Goal: Task Accomplishment & Management: Manage account settings

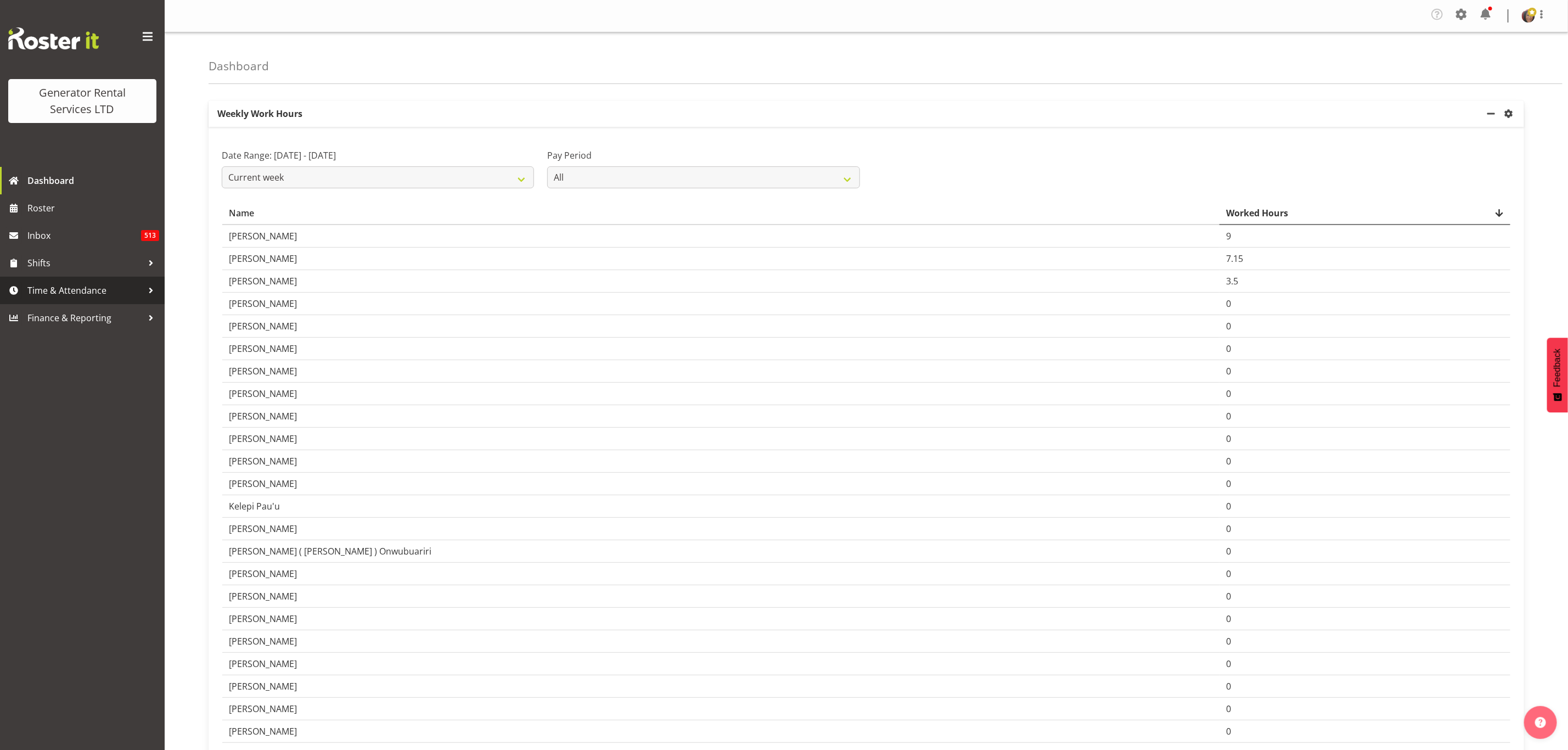
click at [90, 295] on span "Time & Attendance" at bounding box center [85, 290] width 115 height 17
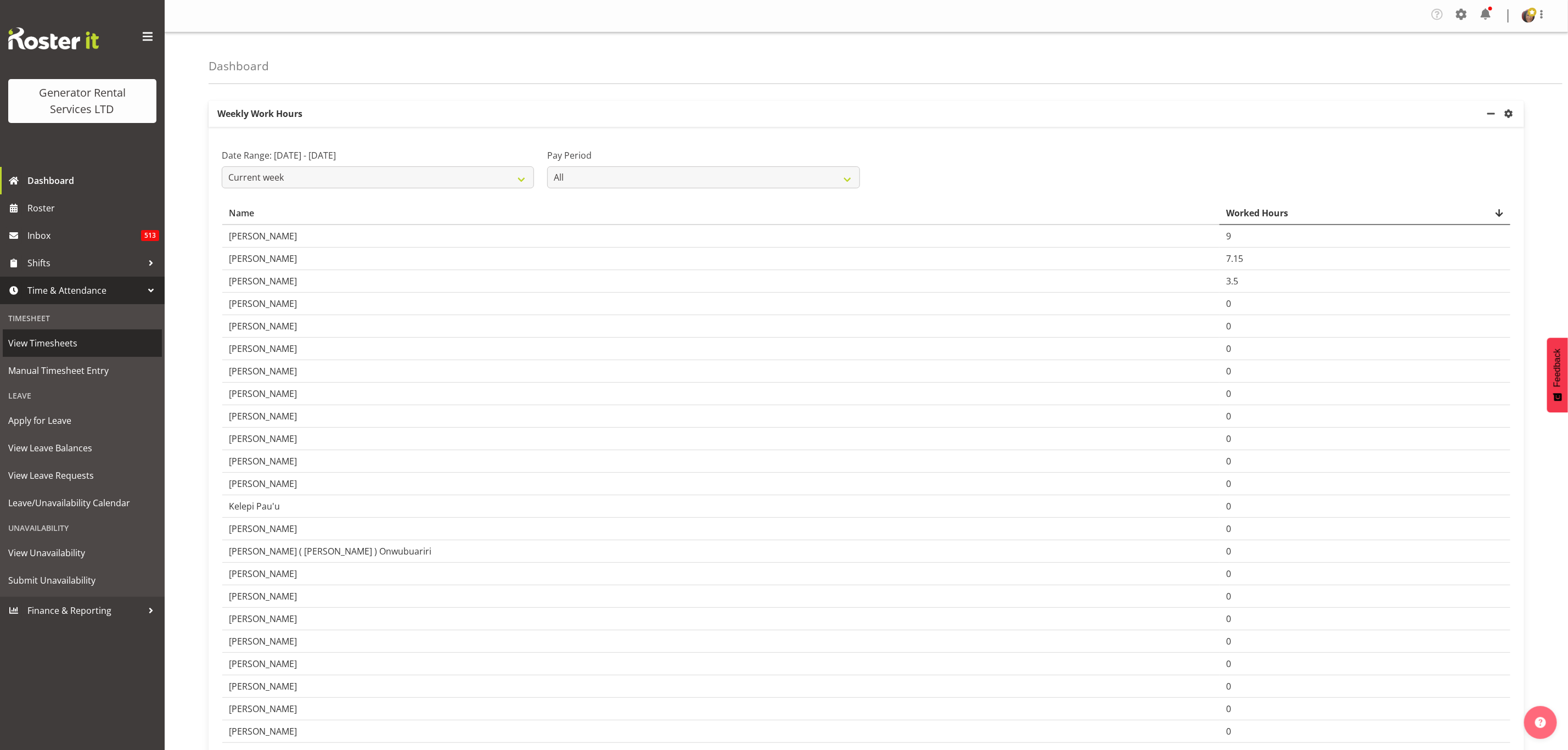
click at [50, 343] on span "View Timesheets" at bounding box center [82, 343] width 149 height 17
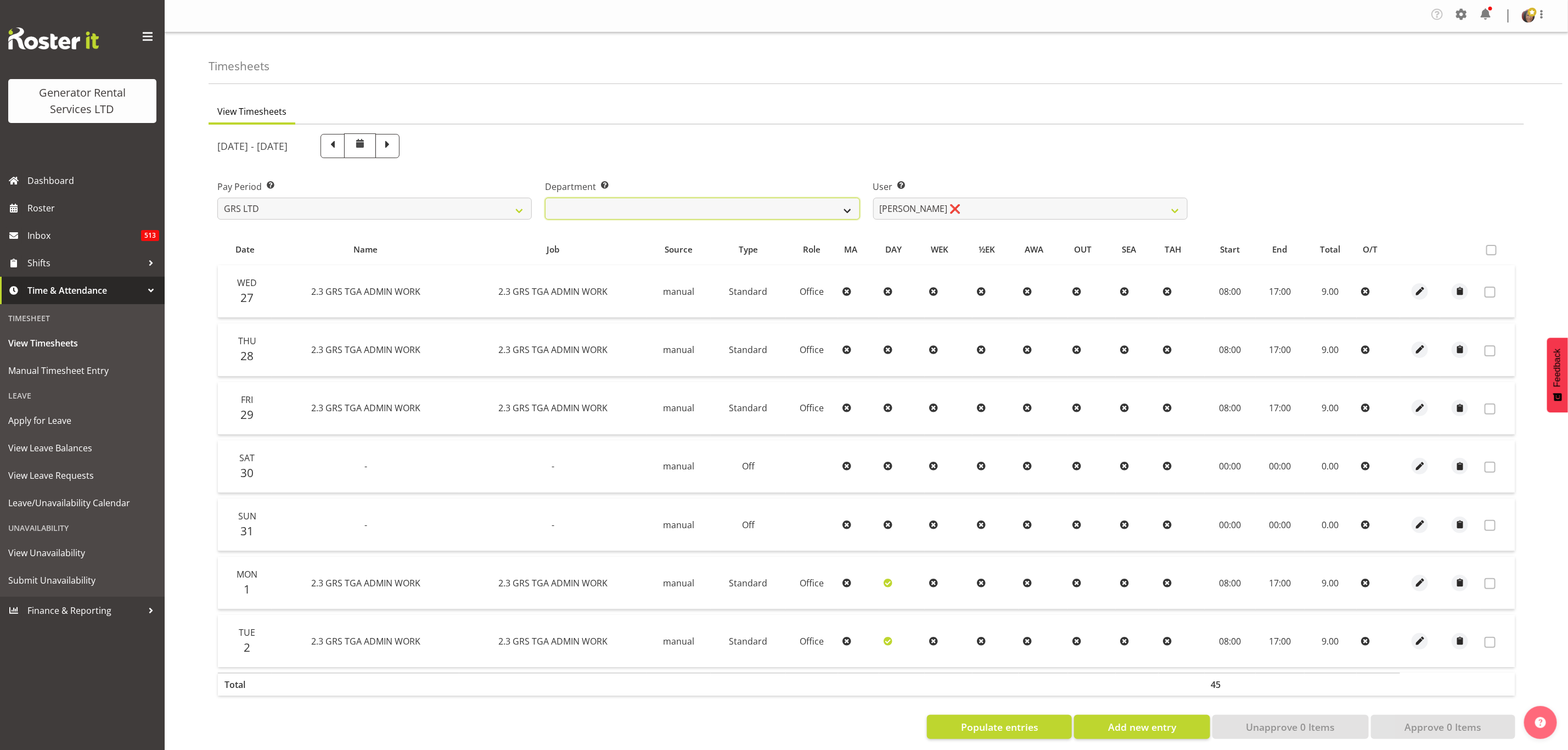
click at [852, 208] on select "GRS ADMIN TGA GRS HIRE TGA GRS SALES TGA" at bounding box center [702, 209] width 315 height 22
select select "21"
click at [545, 198] on select "GRS ADMIN TGA GRS HIRE TGA GRS SALES TGA" at bounding box center [702, 209] width 315 height 22
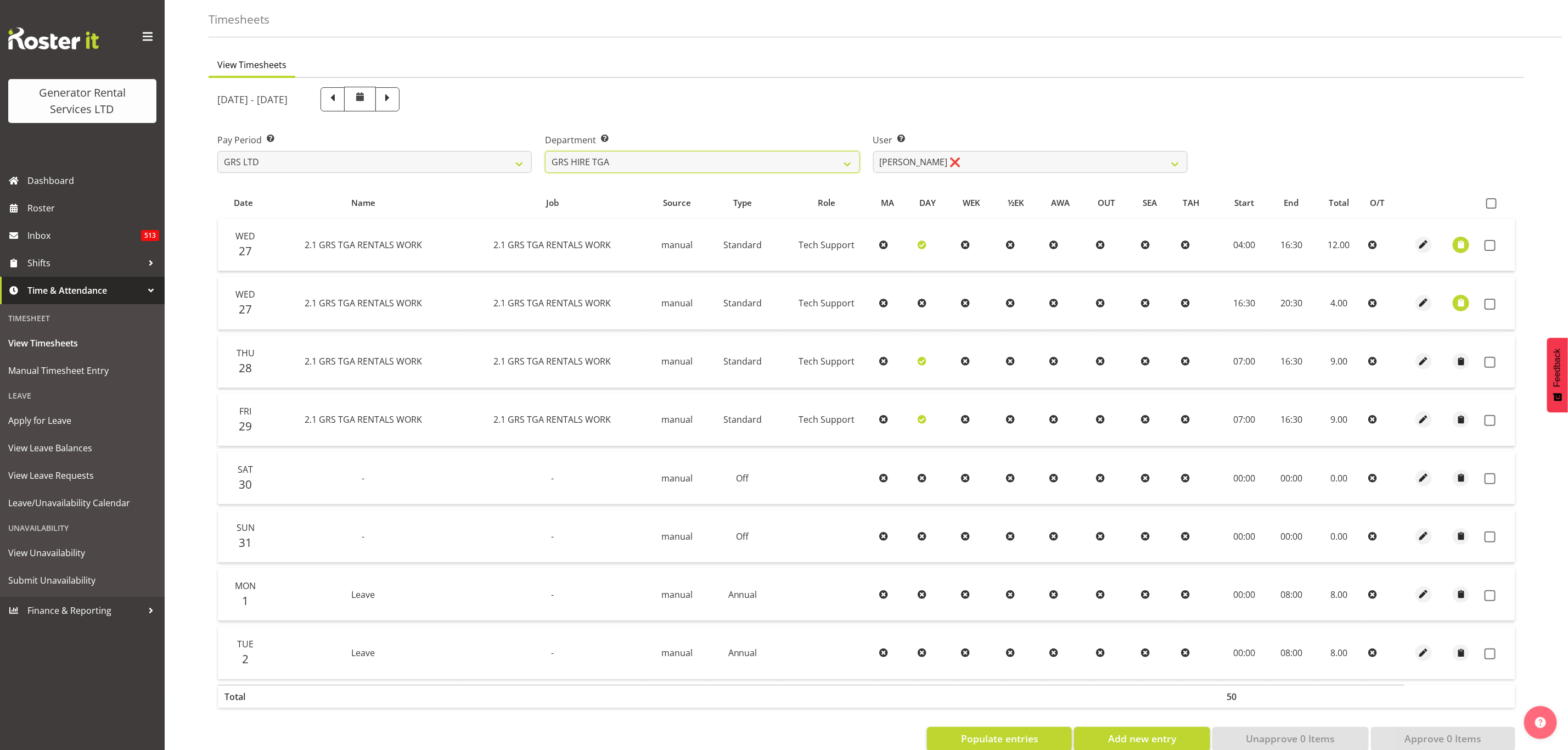
scroll to position [72, 0]
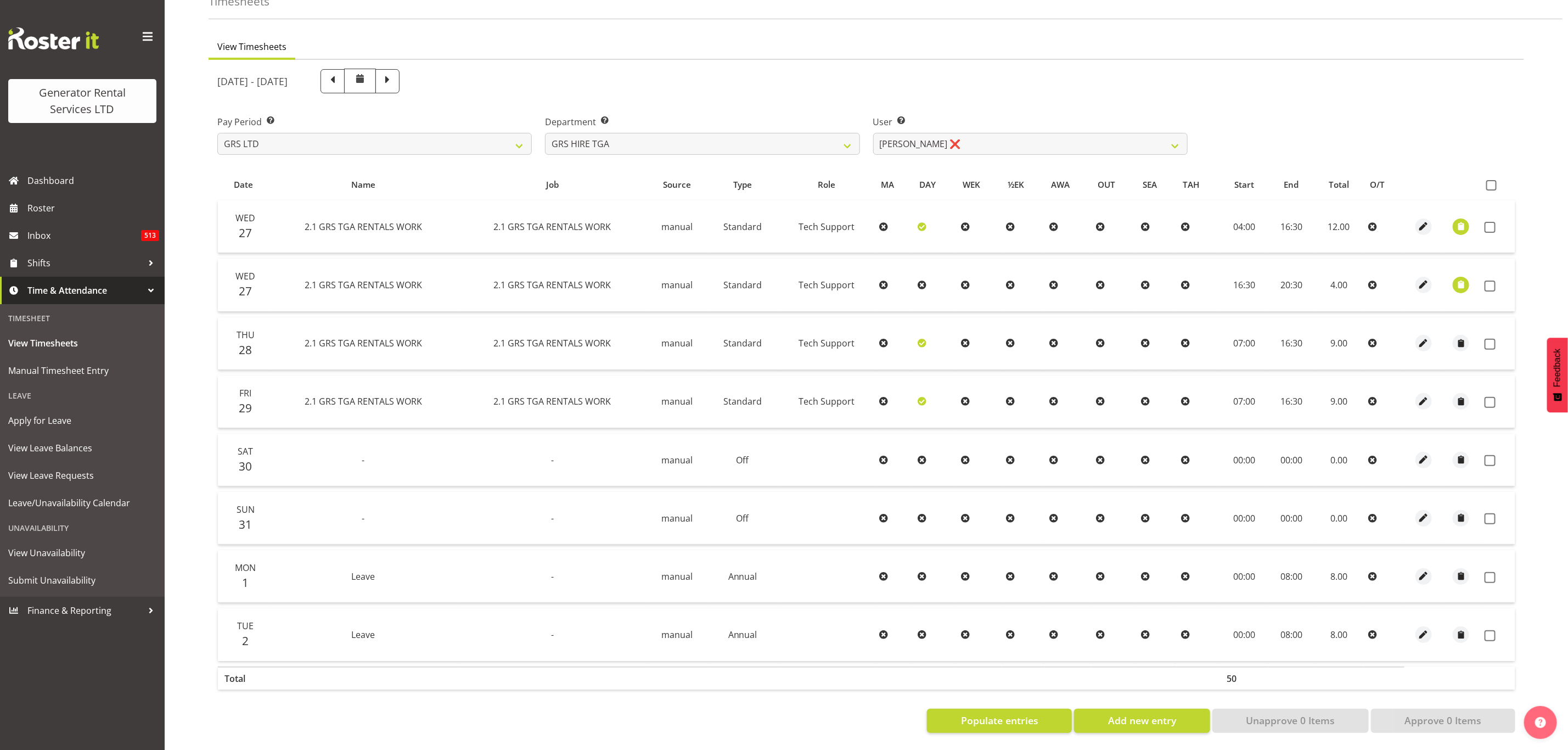
click at [1489, 174] on th at bounding box center [1497, 185] width 34 height 21
click at [1492, 180] on span at bounding box center [1491, 185] width 10 height 10
click at [1492, 182] on input "checkbox" at bounding box center [1490, 185] width 7 height 7
checkbox input "true"
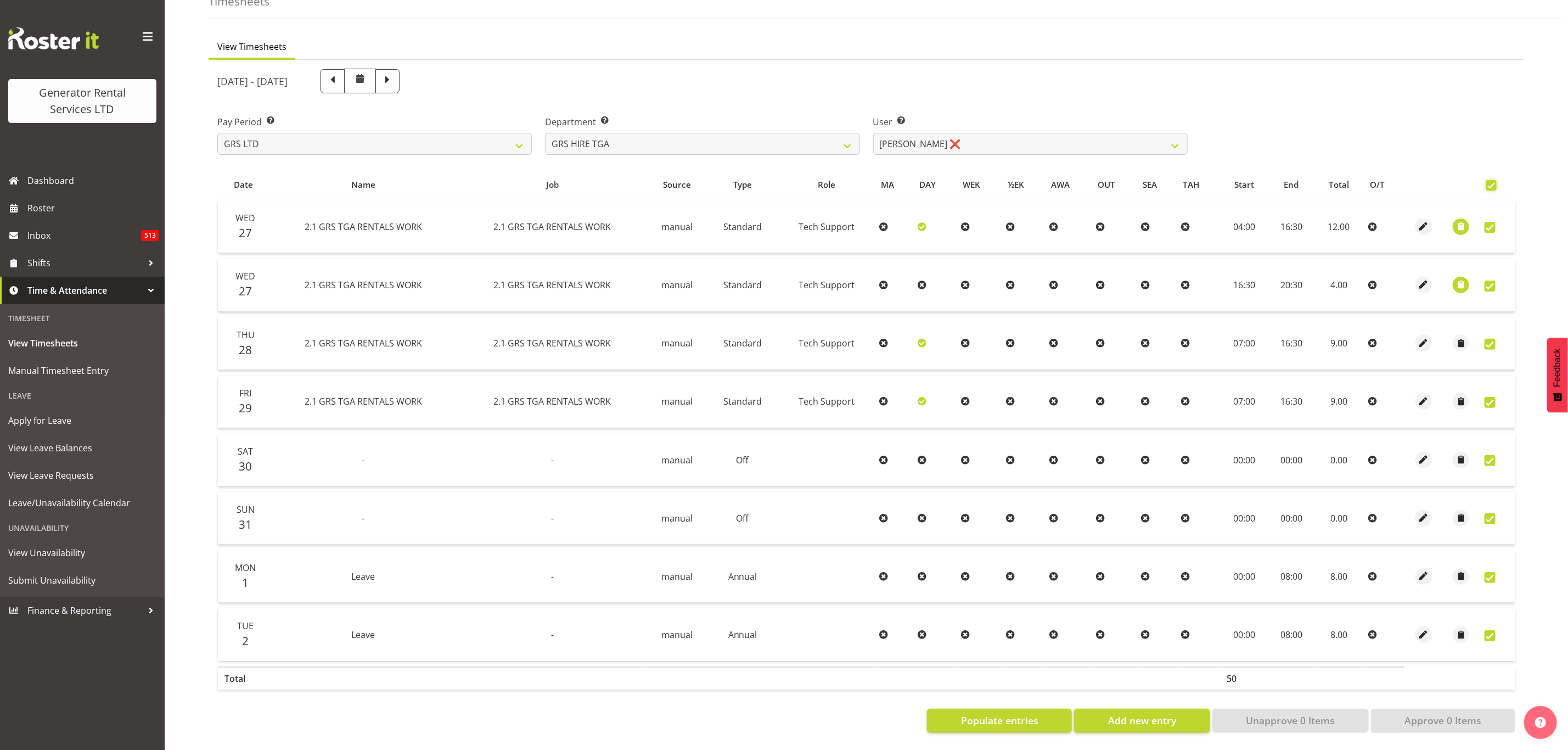
checkbox input "true"
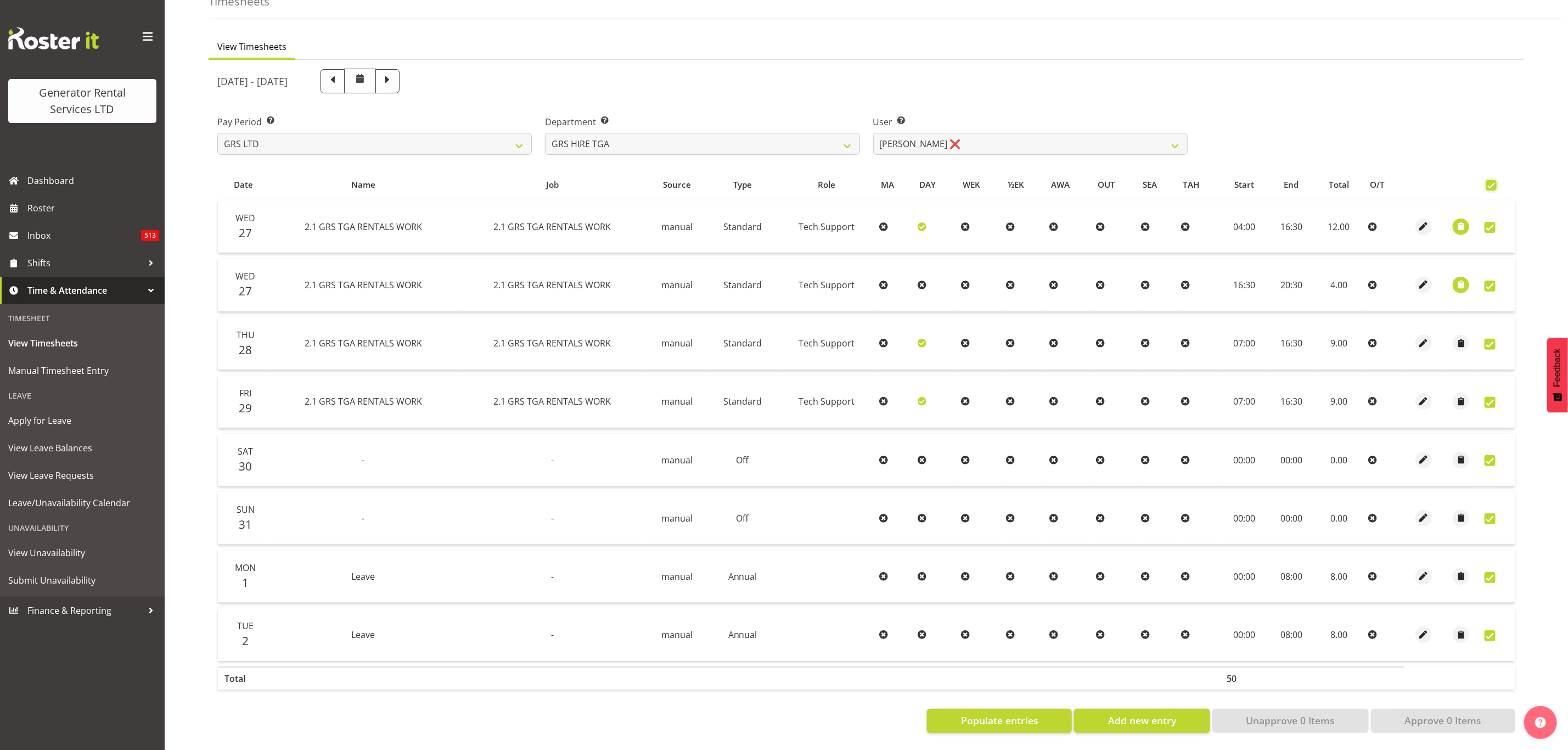
checkbox input "true"
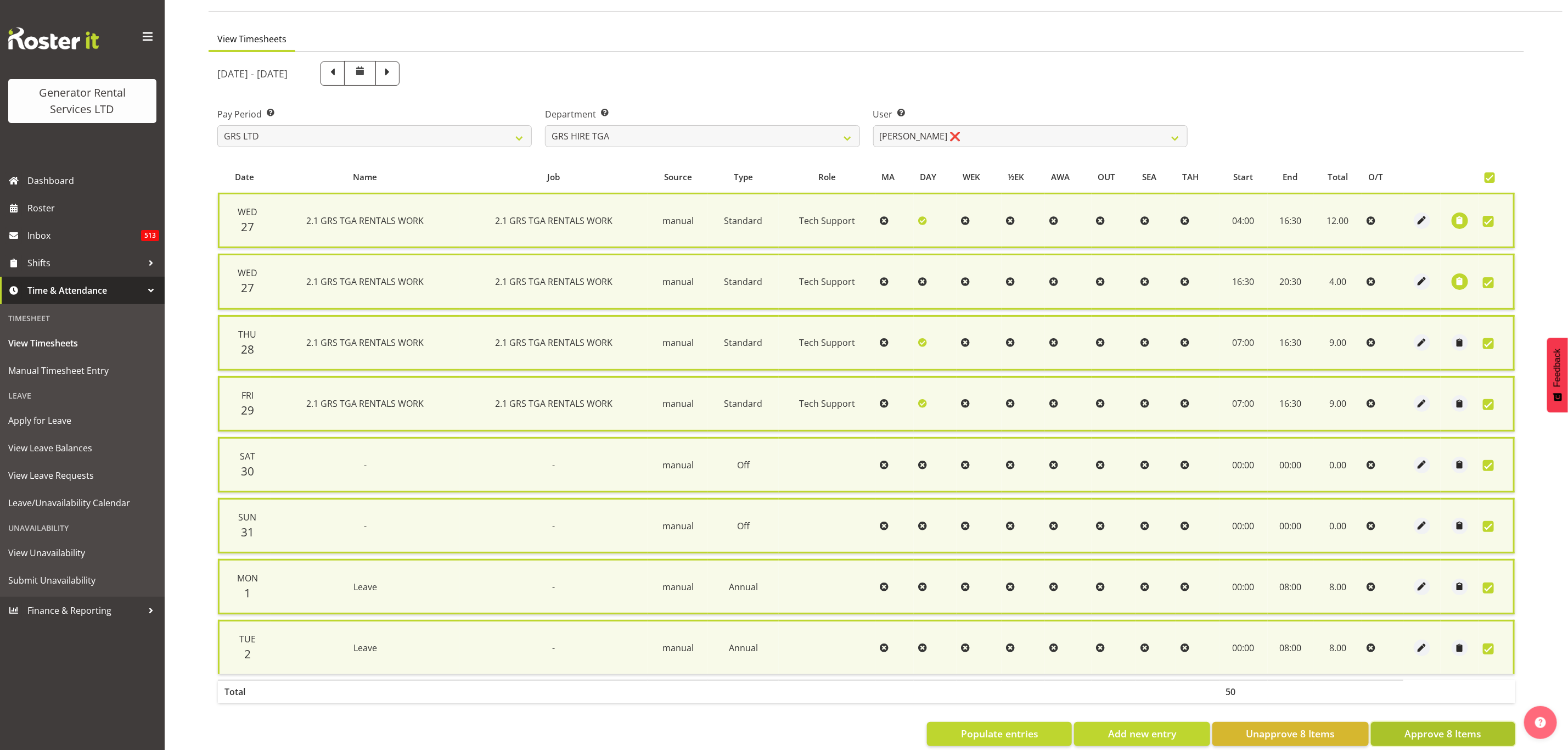
click at [1418, 726] on span "Approve 8 Items" at bounding box center [1443, 733] width 77 height 14
checkbox input "false"
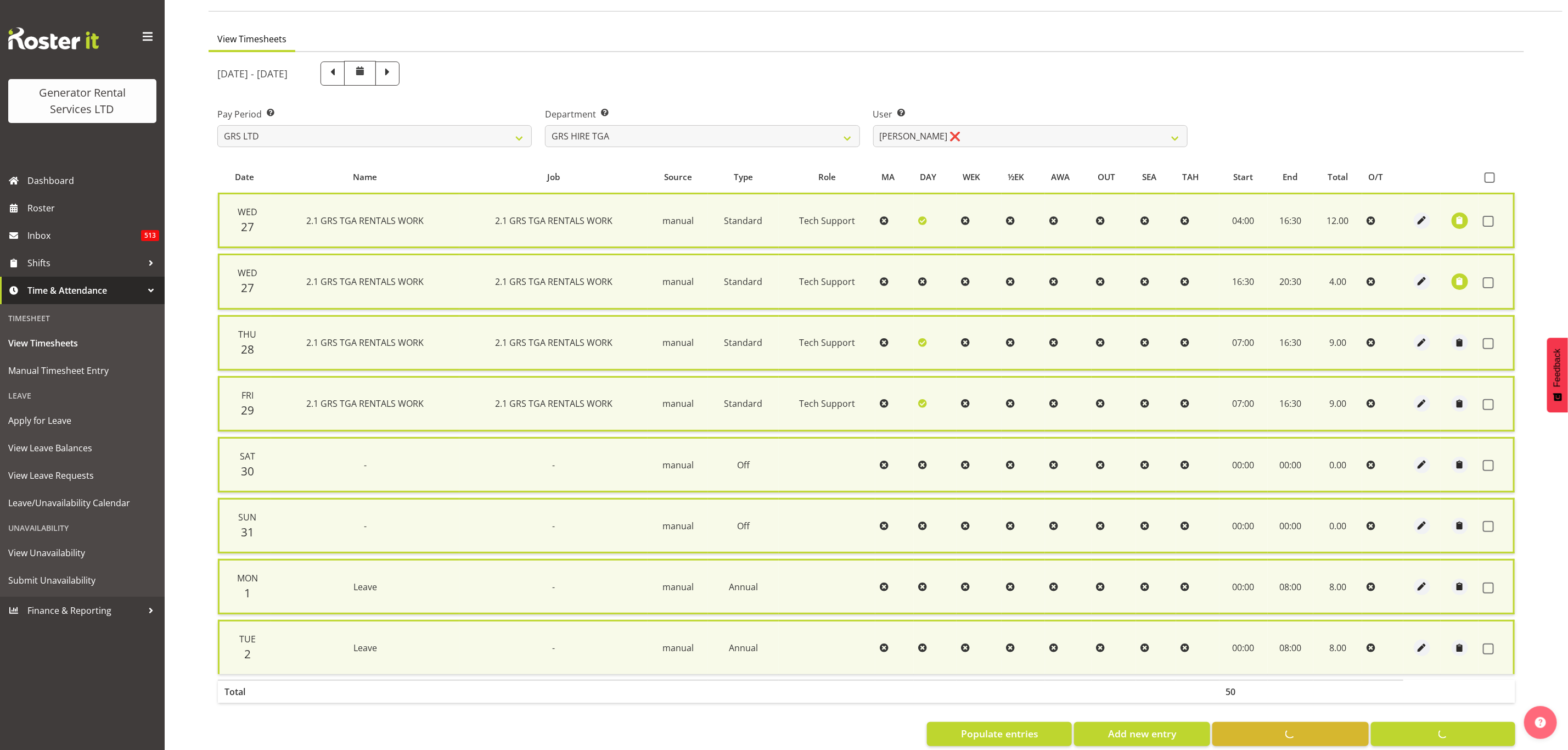
checkbox input "false"
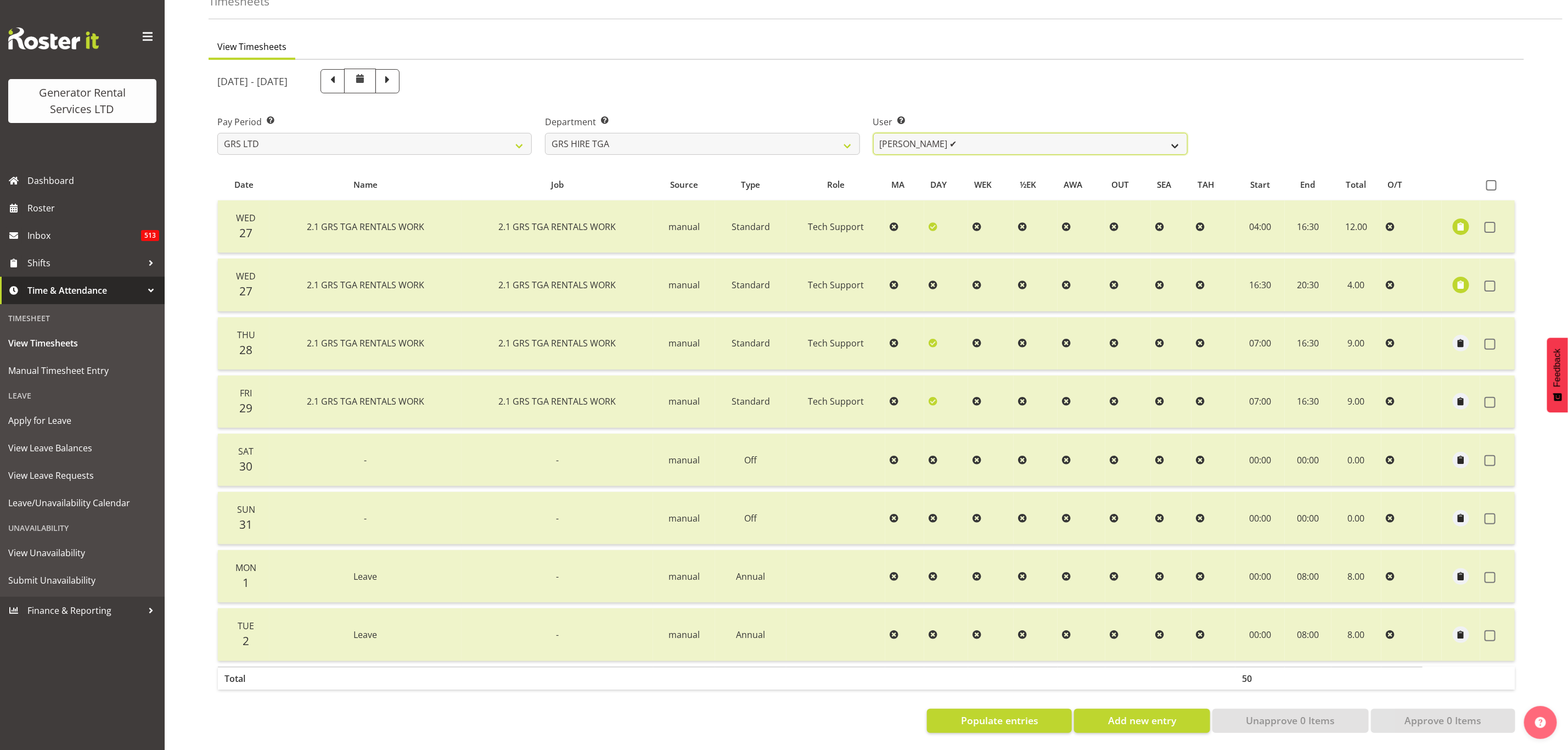
click at [913, 133] on select "[PERSON_NAME] ✔ [PERSON_NAME] ❌ [PERSON_NAME] ❌ [PERSON_NAME] ❌ [PERSON_NAME] ❌" at bounding box center [1030, 144] width 315 height 22
select select "5206"
click at [873, 133] on select "[PERSON_NAME] ✔ [PERSON_NAME] ❌ [PERSON_NAME] ❌ [PERSON_NAME] ❌ [PERSON_NAME] ❌" at bounding box center [1030, 144] width 315 height 22
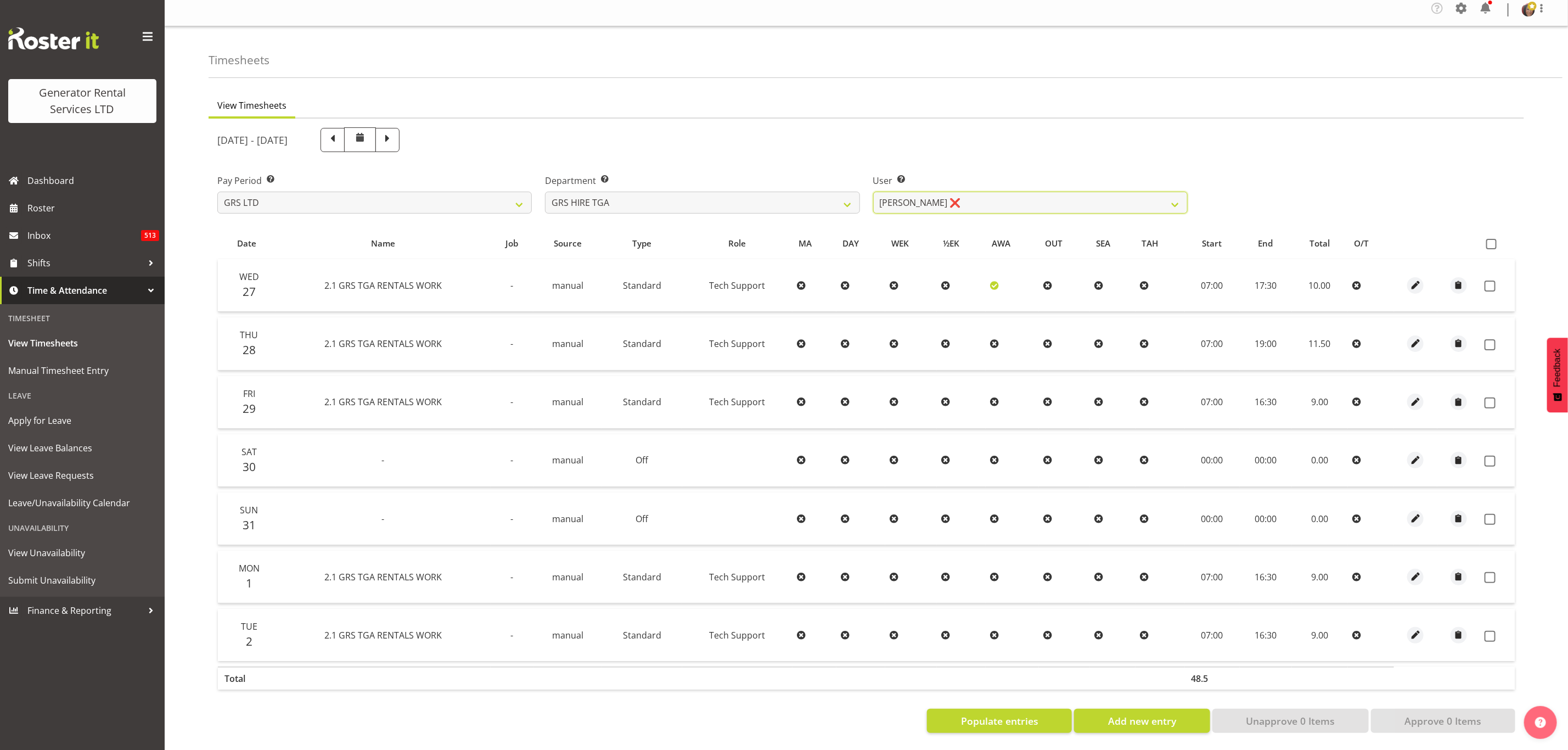
scroll to position [15, 0]
click at [1493, 239] on span at bounding box center [1491, 244] width 10 height 10
click at [1493, 241] on input "checkbox" at bounding box center [1490, 244] width 7 height 7
checkbox input "true"
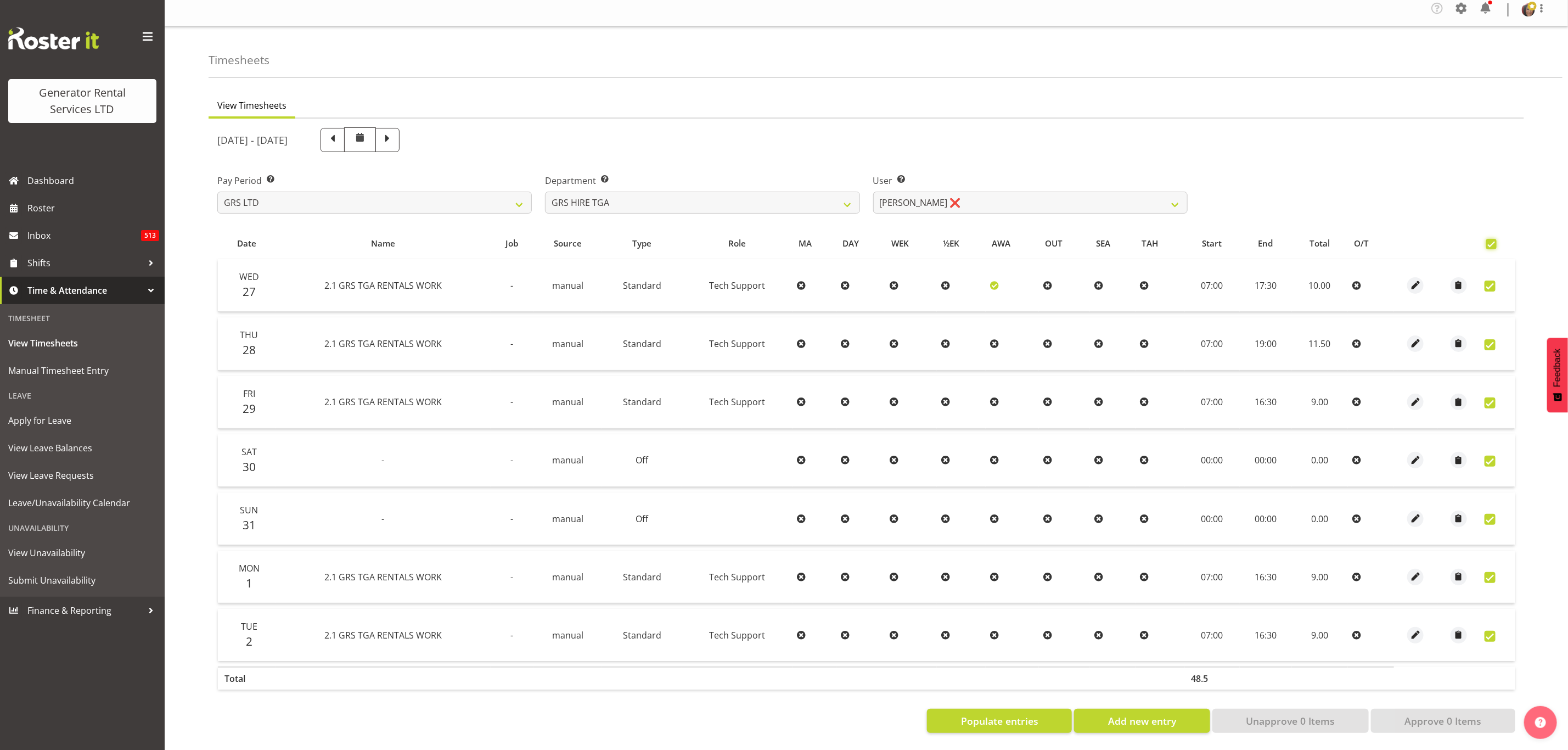
checkbox input "true"
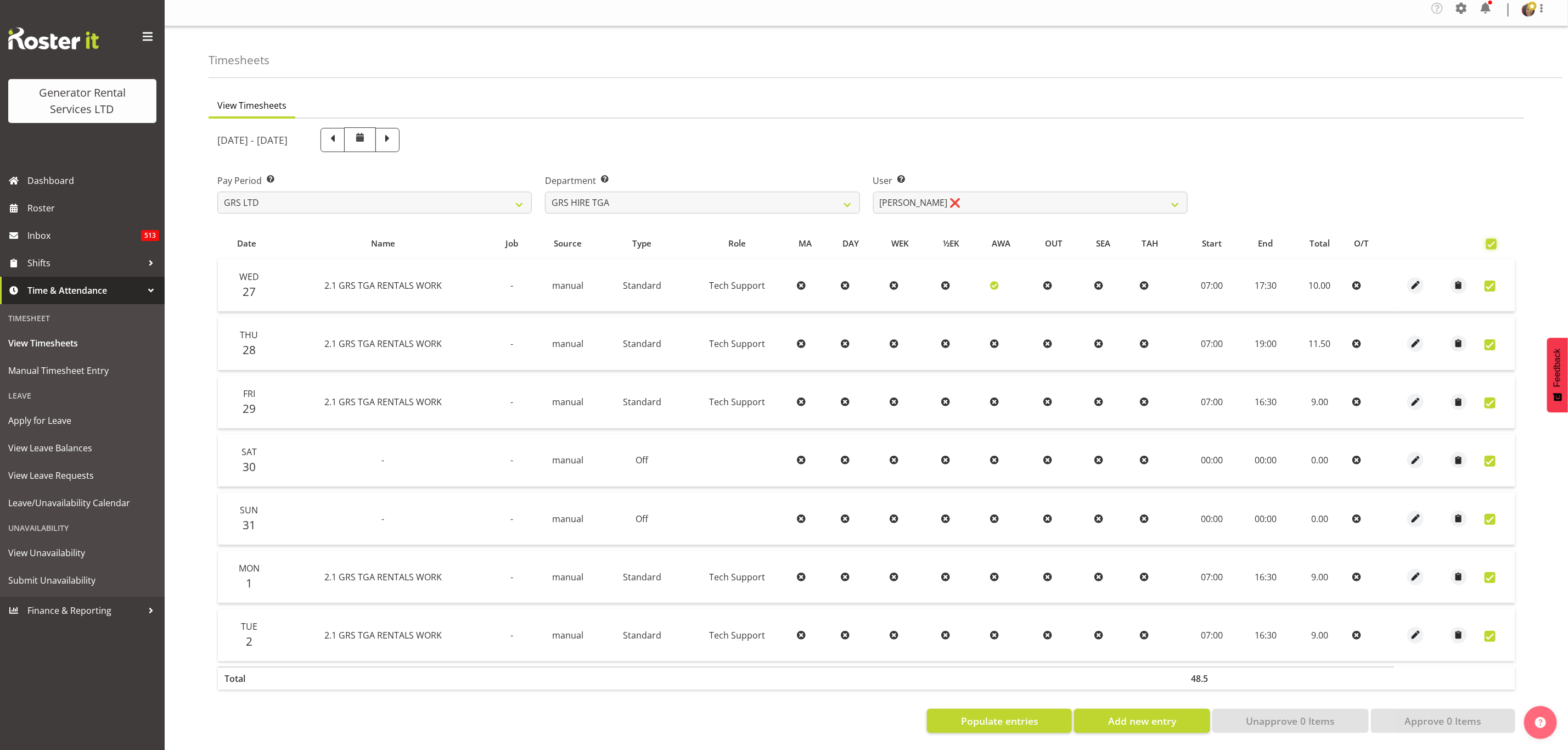
checkbox input "true"
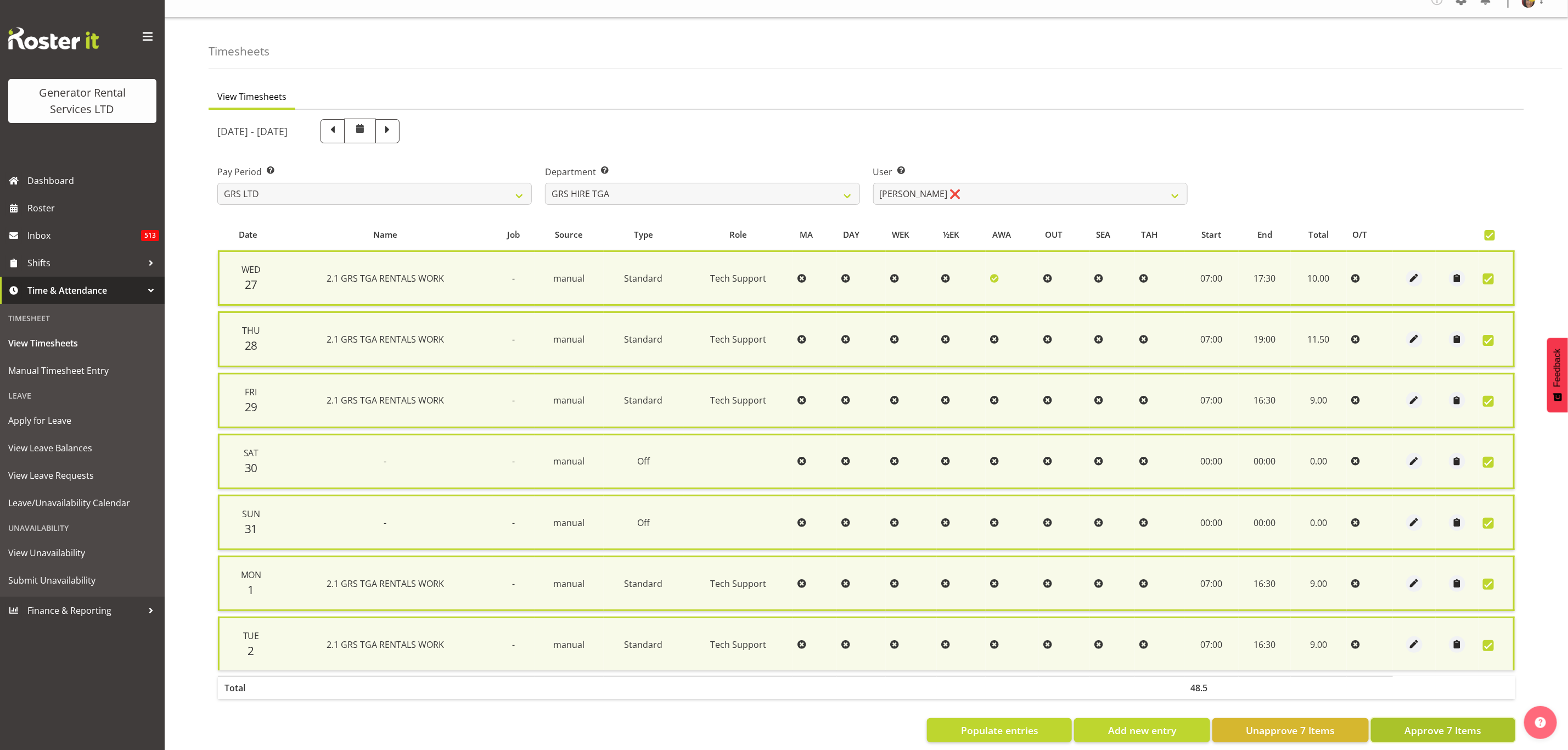
click at [1443, 725] on span "Approve 7 Items" at bounding box center [1443, 730] width 77 height 14
checkbox input "false"
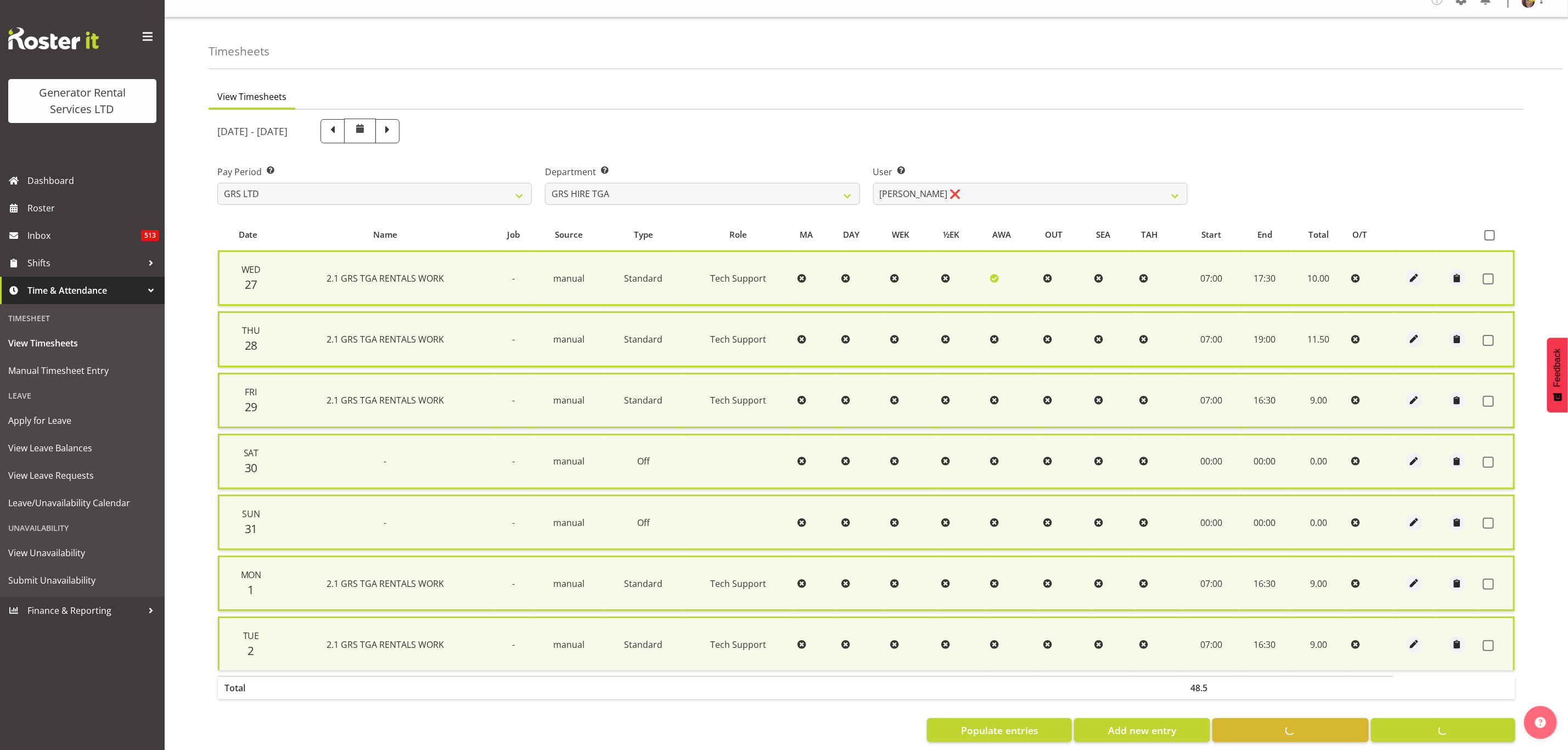
checkbox input "false"
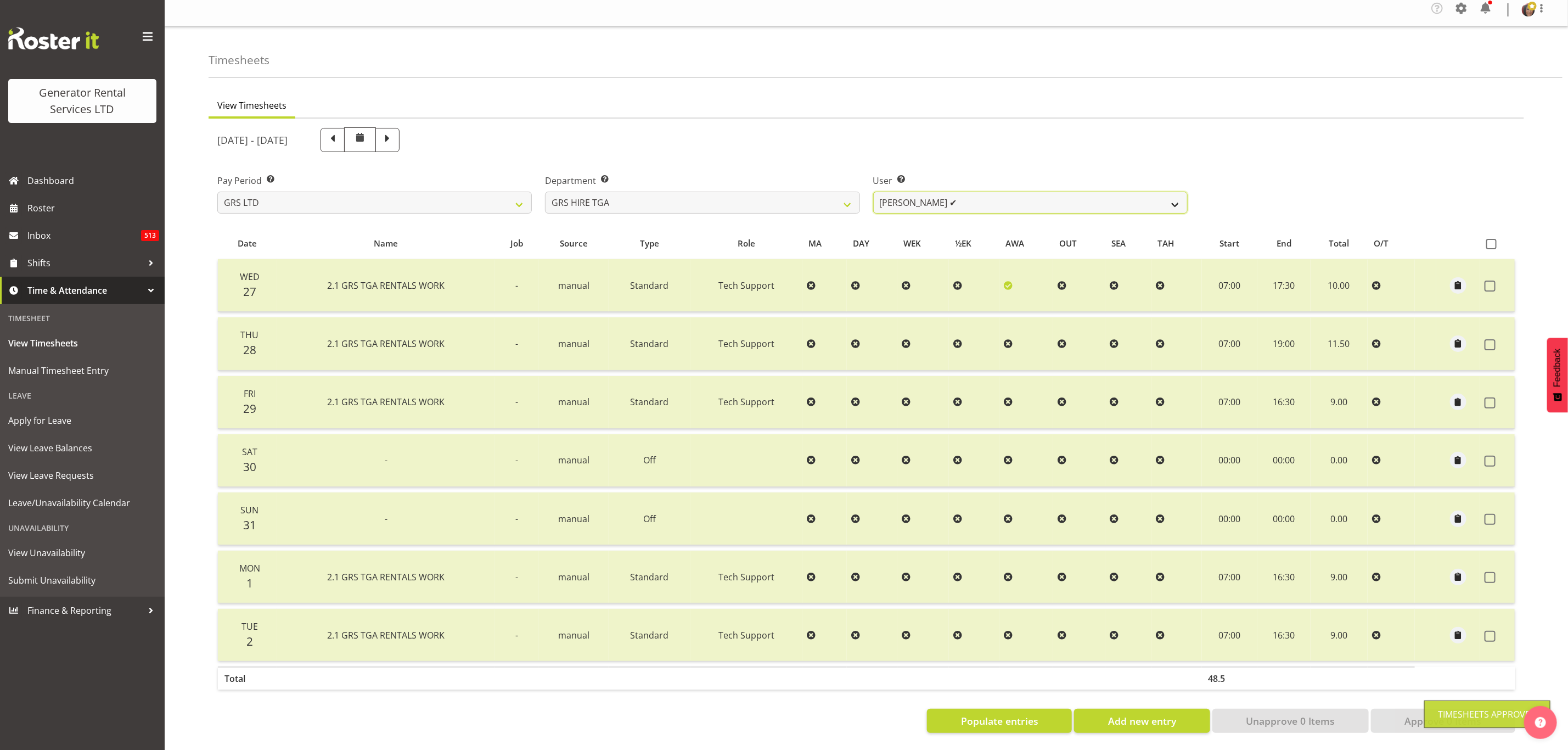
click at [954, 193] on select "[PERSON_NAME] ✔ [PERSON_NAME] ✔ [PERSON_NAME] ❌ [PERSON_NAME] ❌ [PERSON_NAME] ❌" at bounding box center [1030, 203] width 315 height 22
select select "11248"
click at [873, 191] on select "[PERSON_NAME] ✔ [PERSON_NAME] ✔ [PERSON_NAME] ❌ [PERSON_NAME] ❌ [PERSON_NAME] ❌" at bounding box center [1030, 203] width 315 height 22
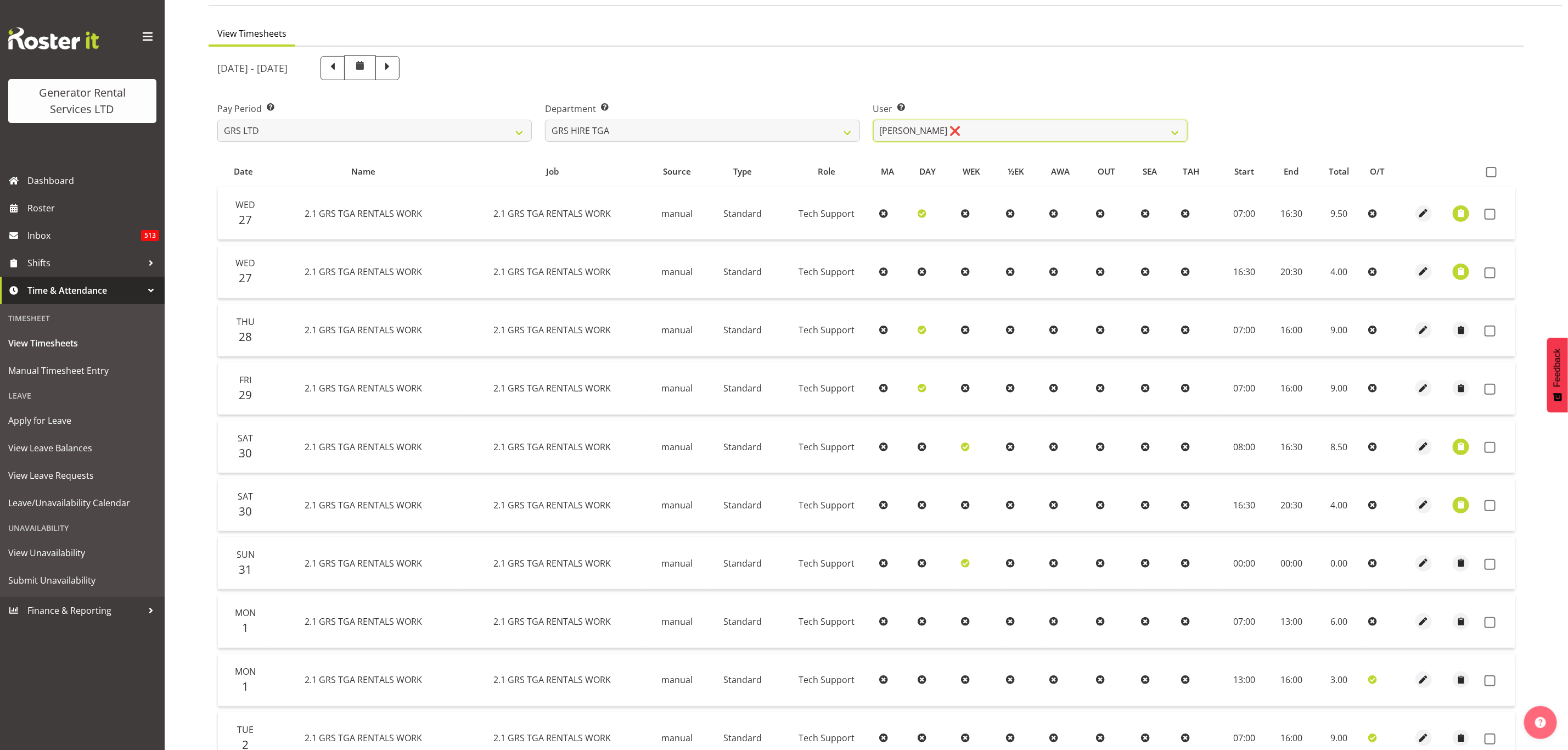
scroll to position [247, 0]
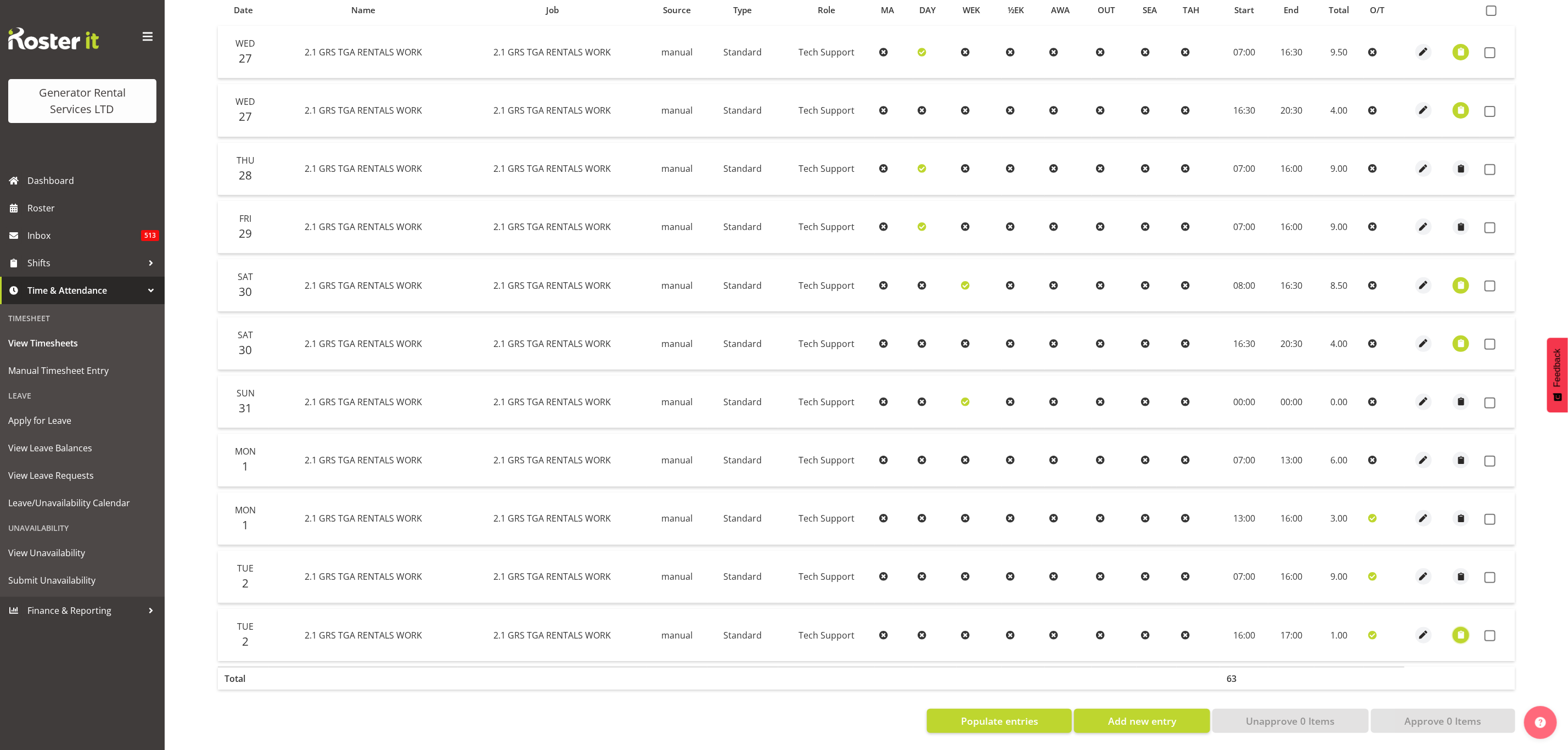
click at [1458, 628] on span "button" at bounding box center [1461, 635] width 13 height 13
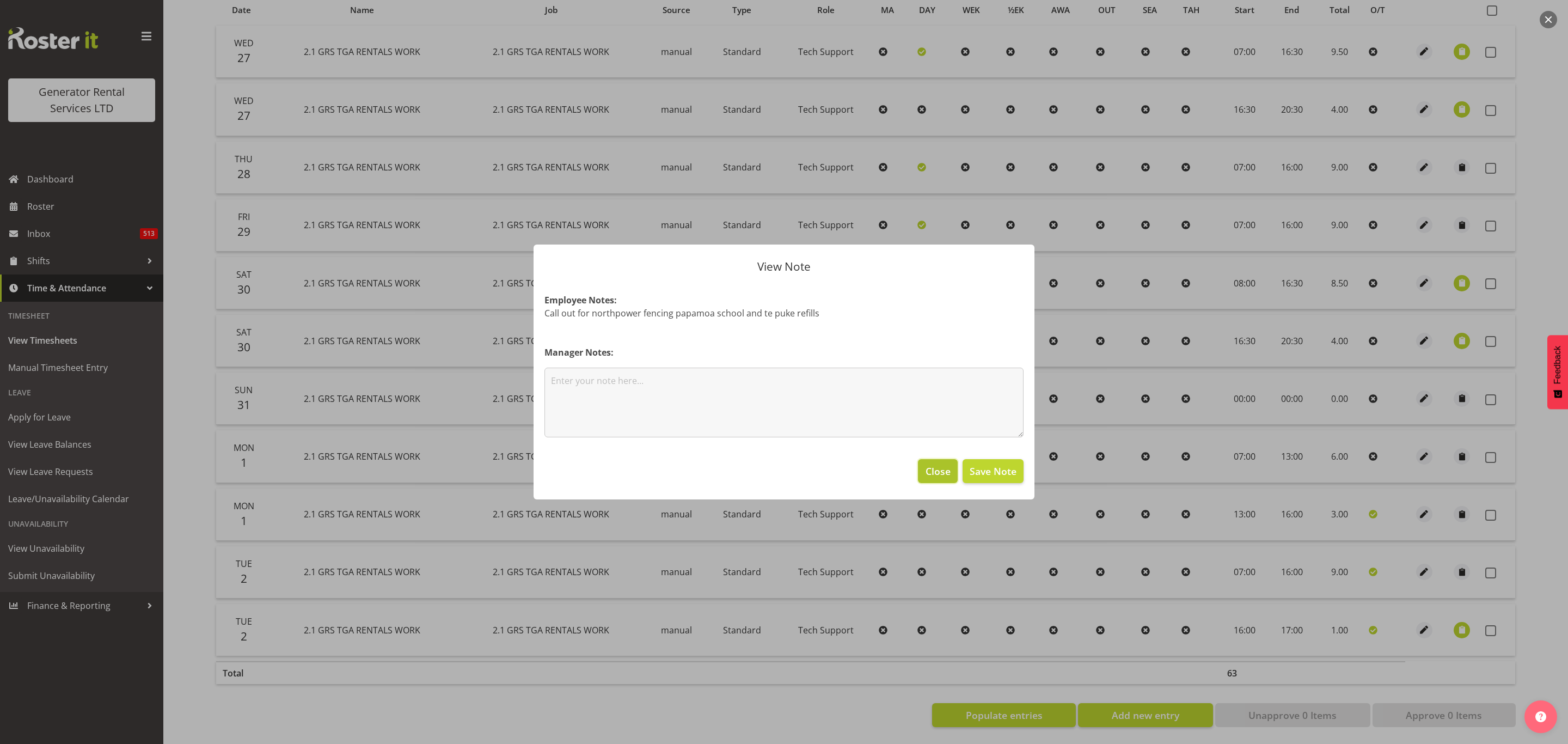
click at [931, 468] on span "Close" at bounding box center [938, 471] width 25 height 14
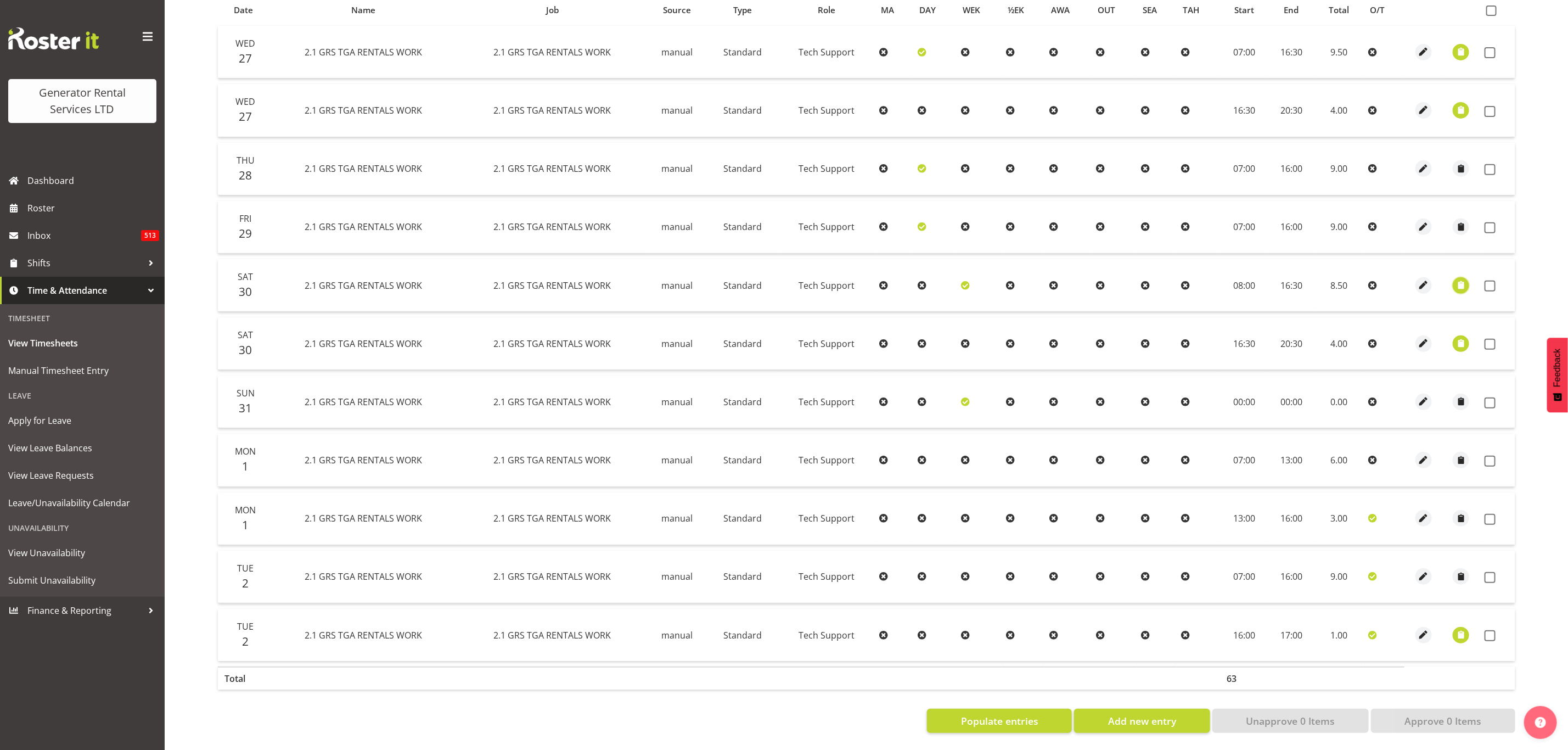
click at [1461, 279] on span "button" at bounding box center [1461, 285] width 13 height 13
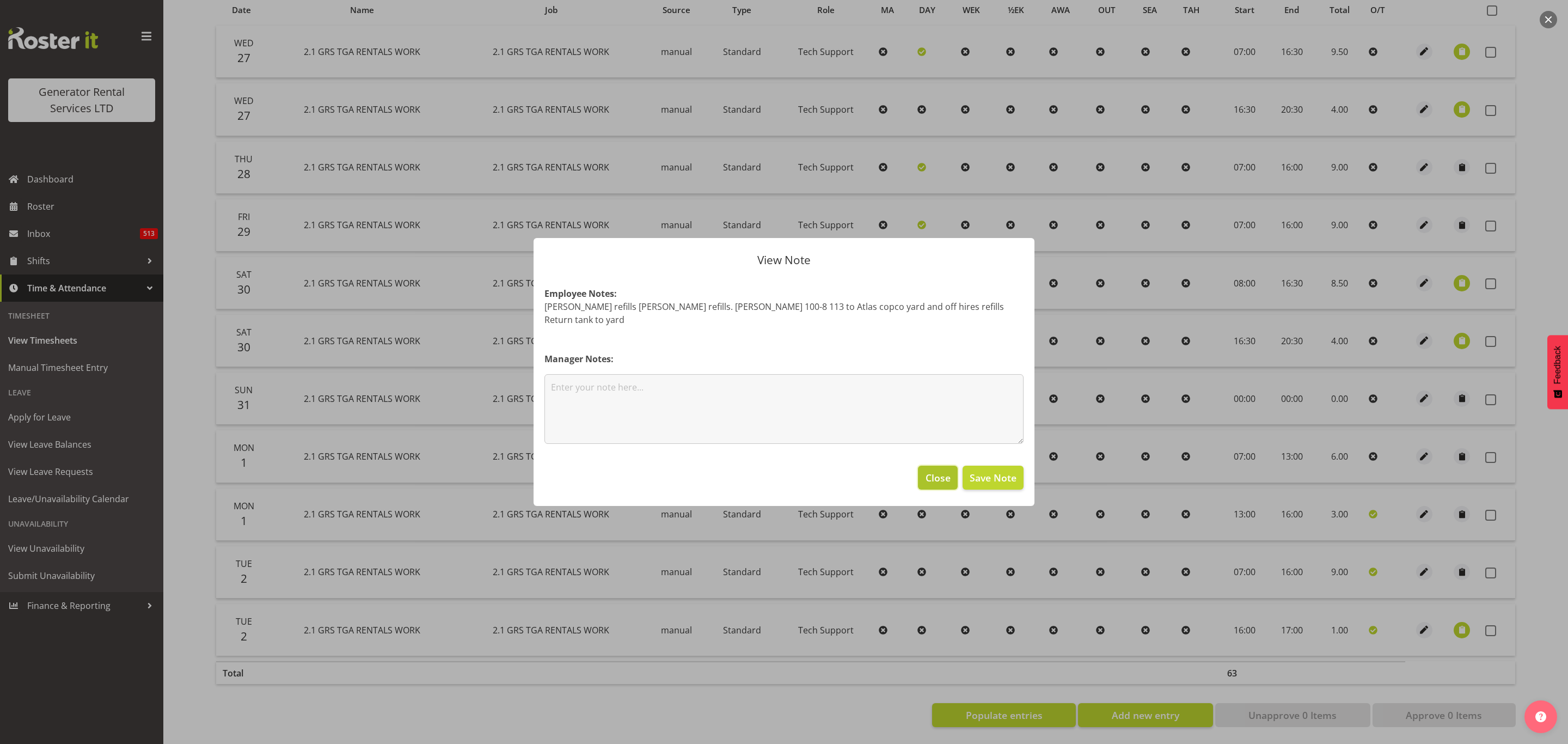
click at [941, 474] on span "Close" at bounding box center [938, 477] width 25 height 14
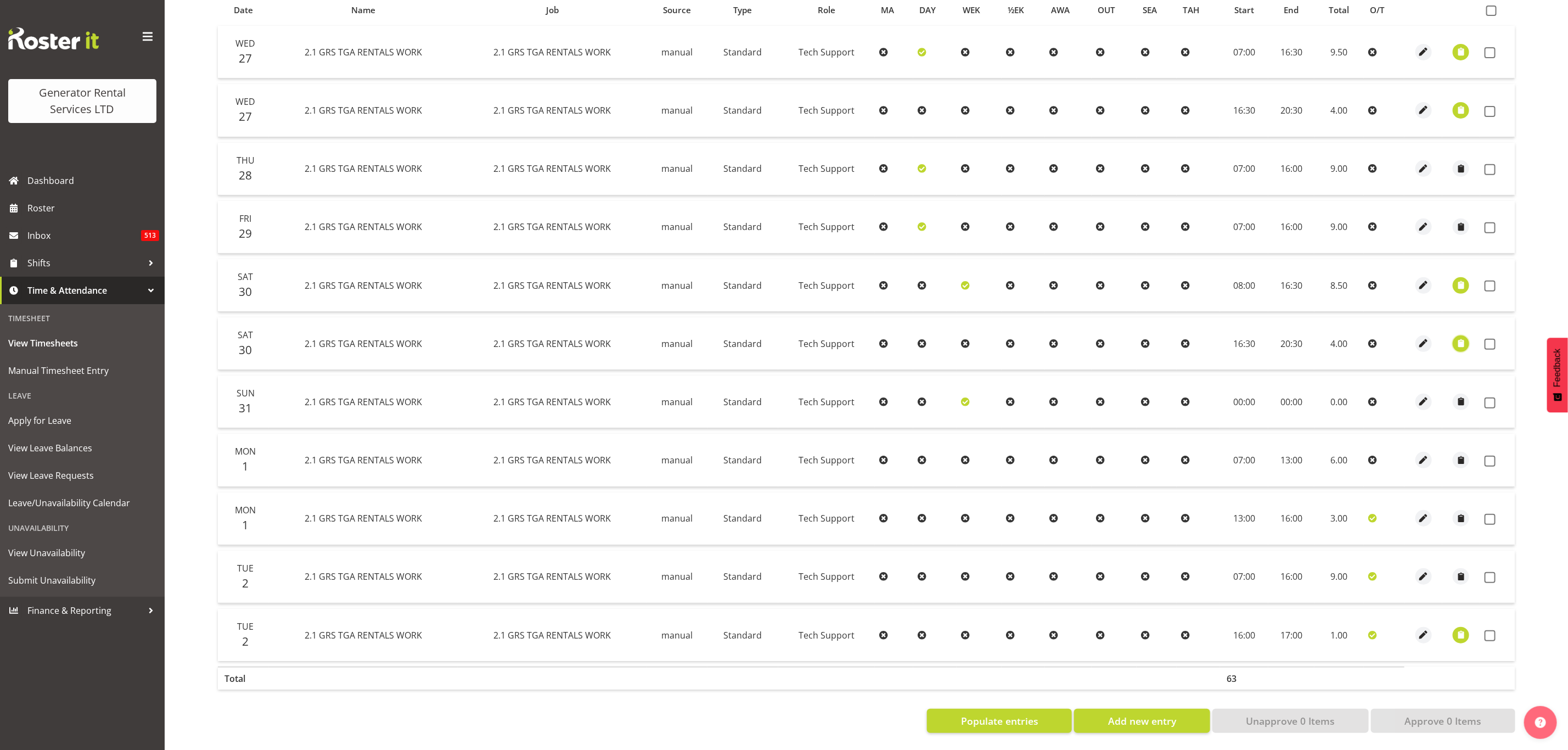
click at [1466, 337] on span "button" at bounding box center [1461, 343] width 13 height 13
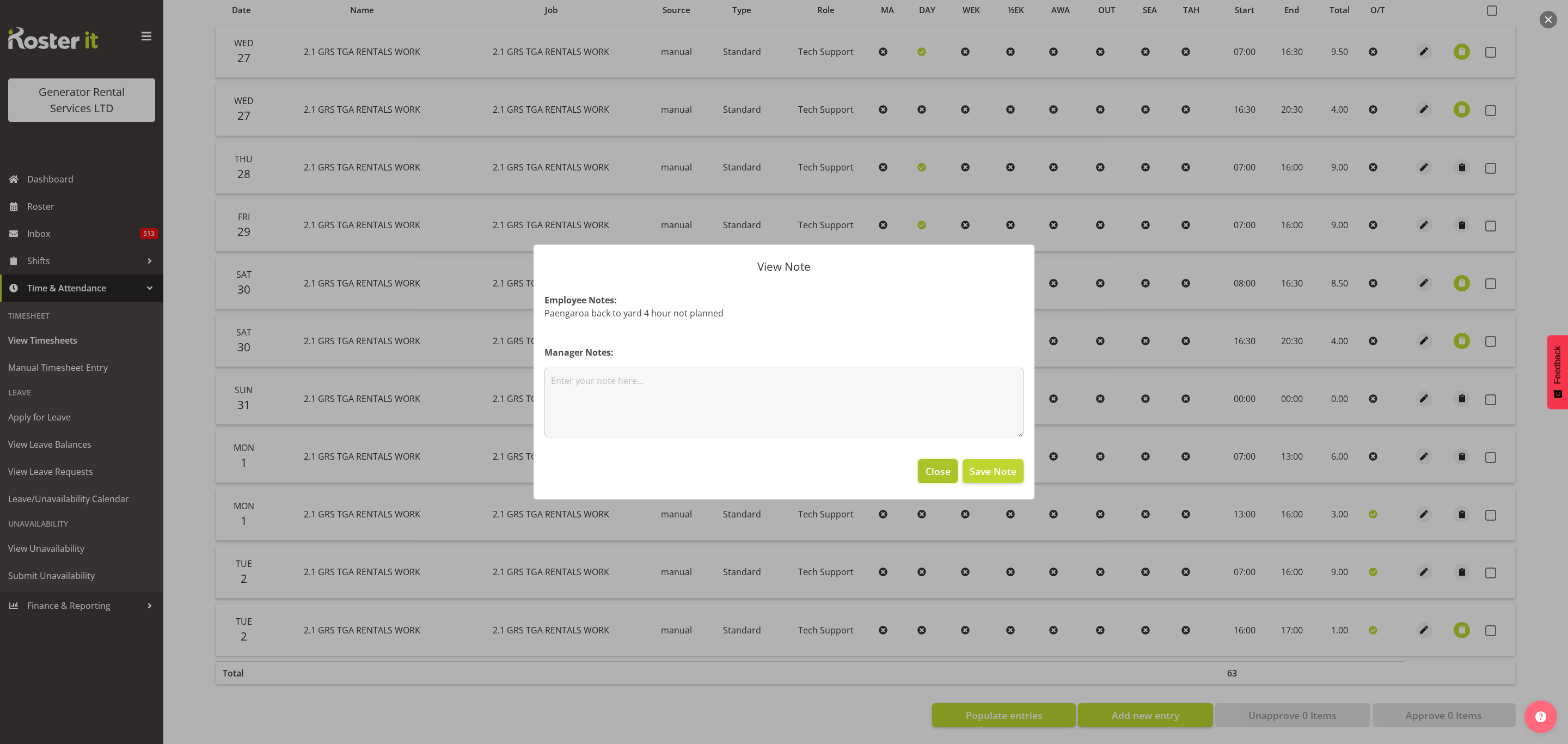
click at [942, 472] on span "Close" at bounding box center [938, 471] width 25 height 14
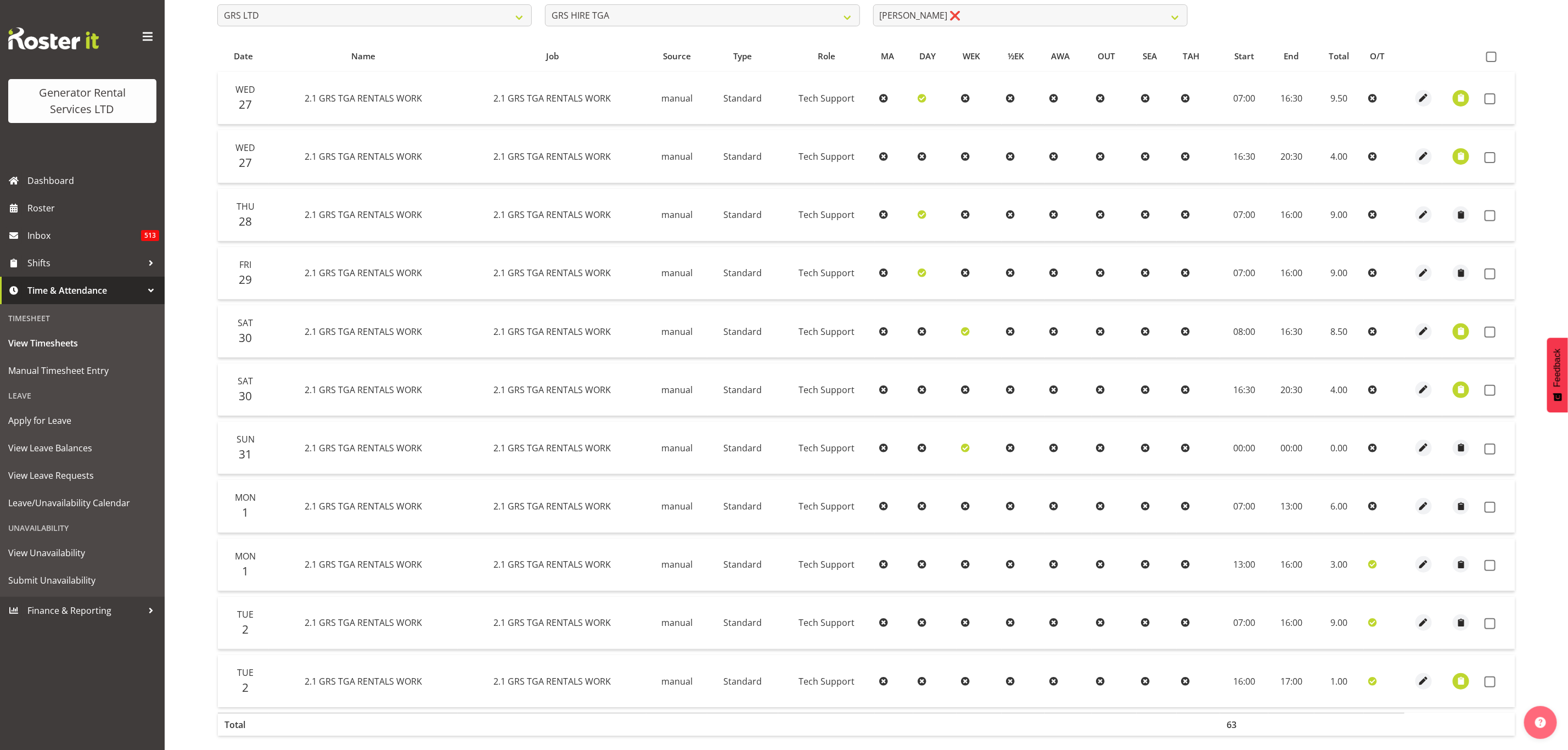
scroll to position [164, 0]
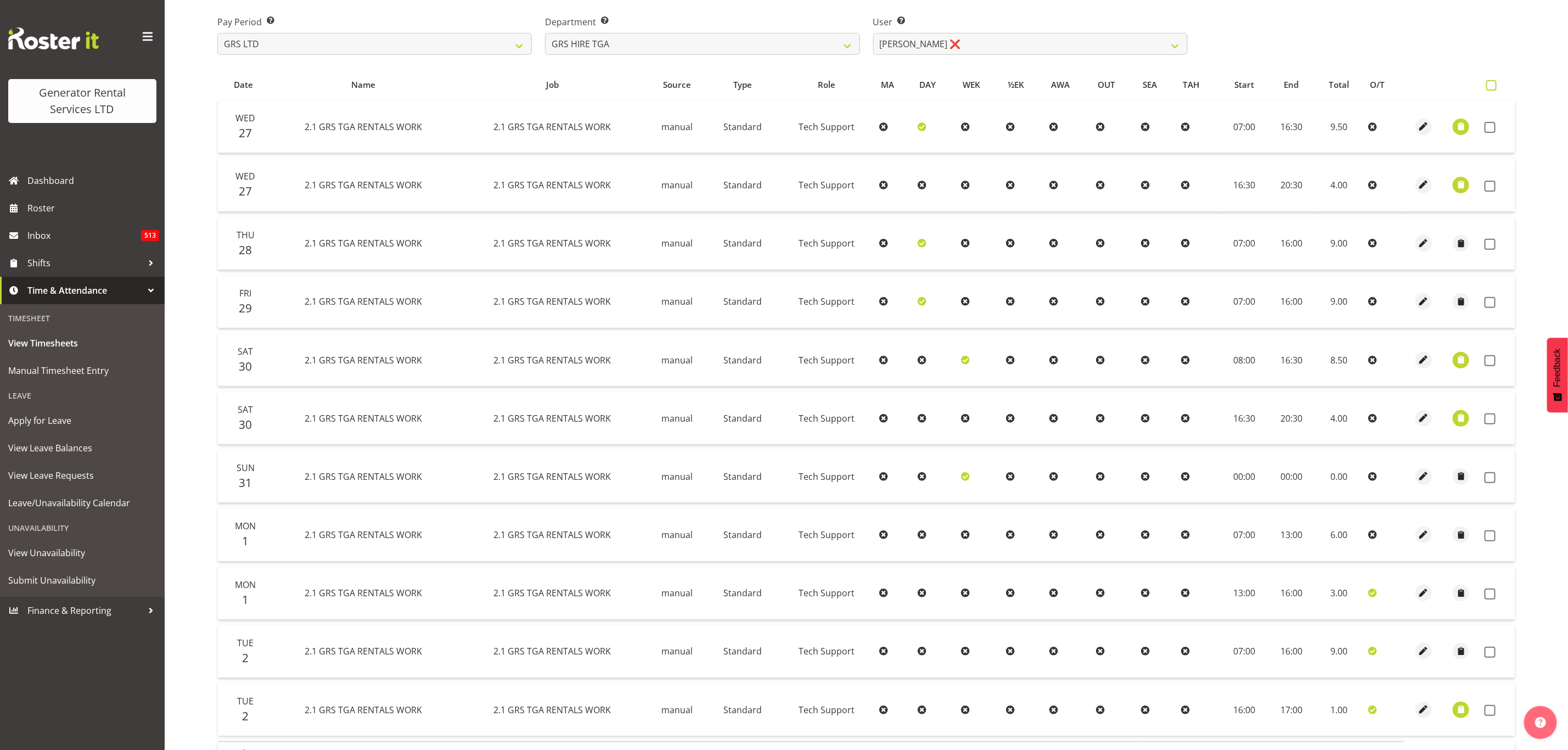
click at [1494, 83] on span at bounding box center [1491, 85] width 10 height 10
click at [1494, 83] on input "checkbox" at bounding box center [1490, 85] width 7 height 7
checkbox input "true"
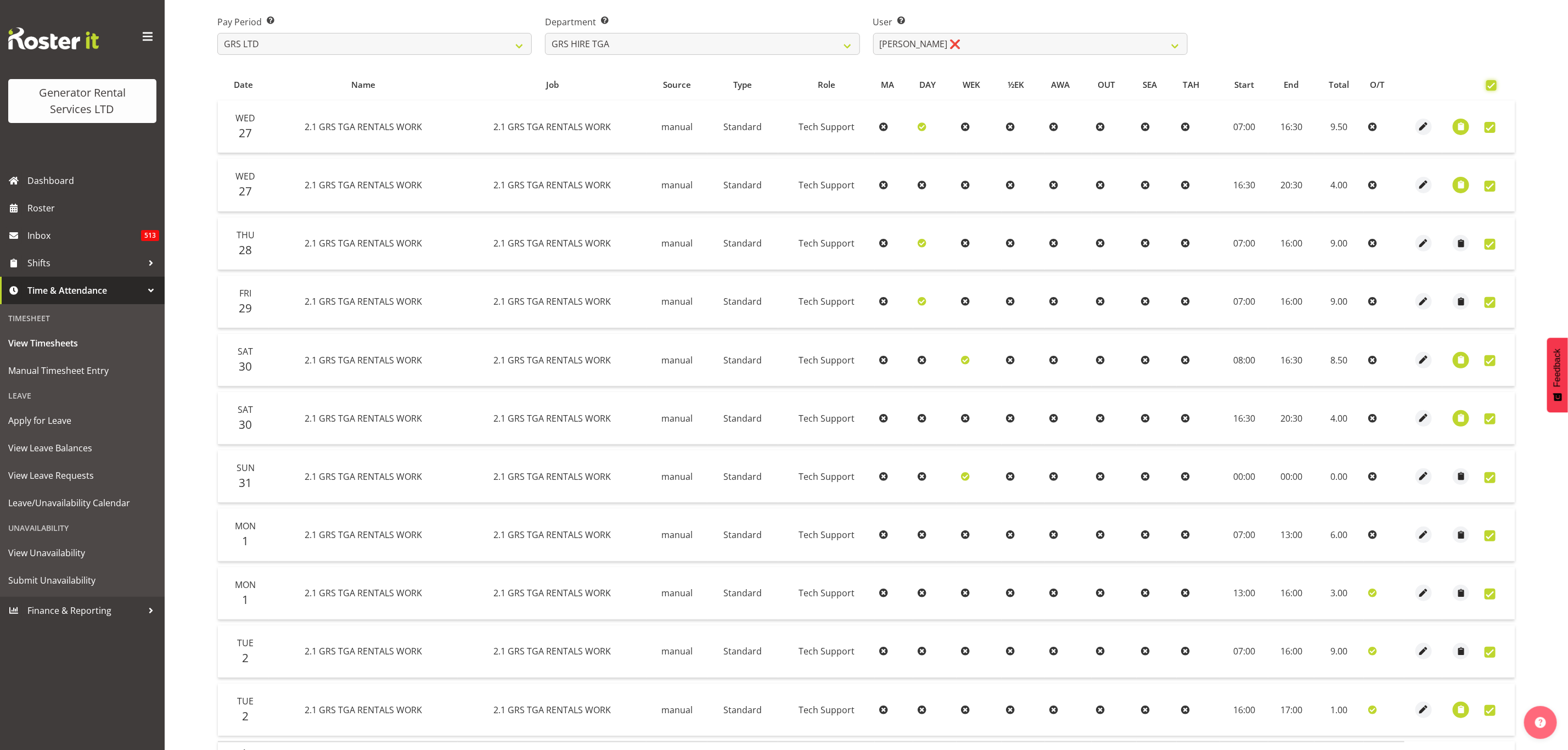
checkbox input "true"
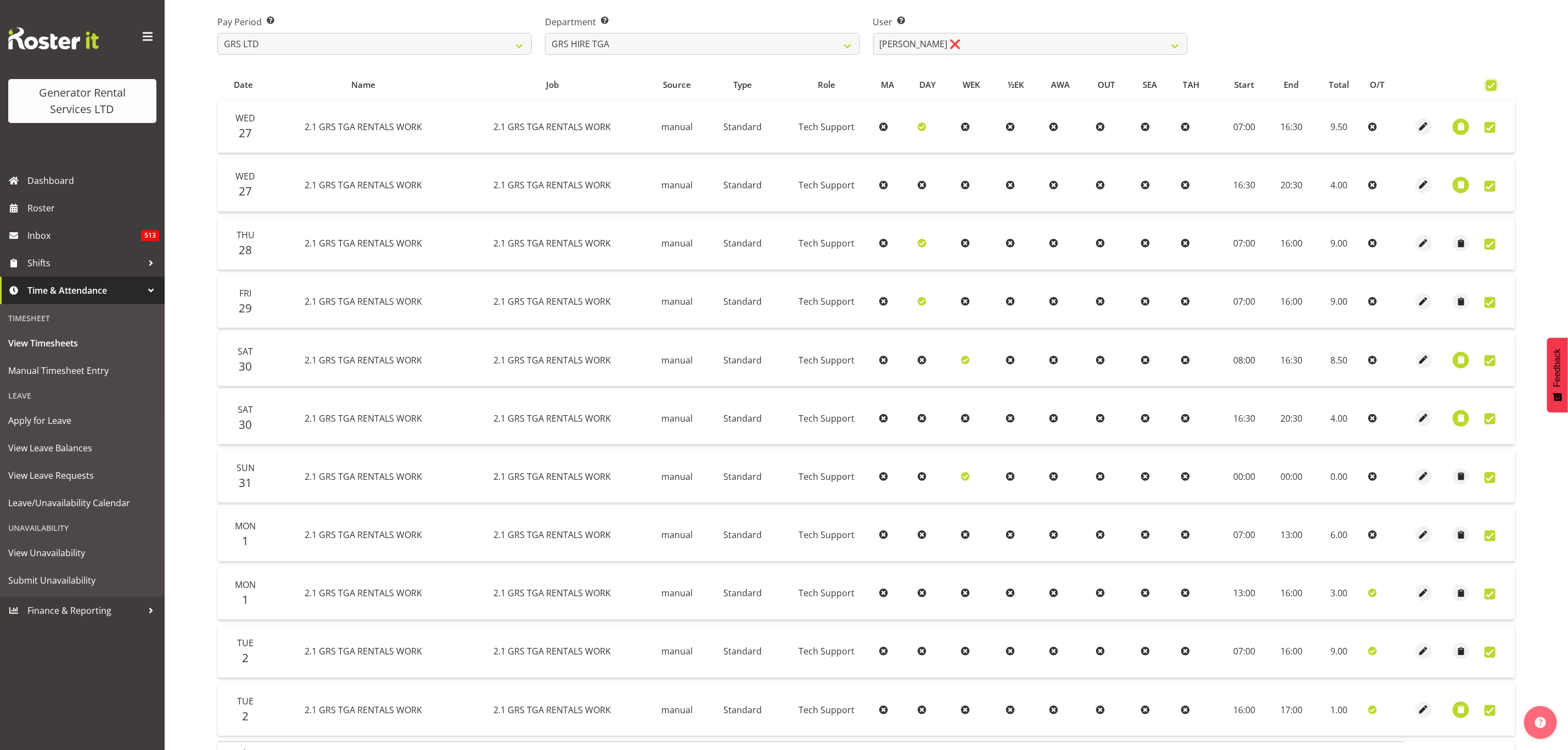
checkbox input "true"
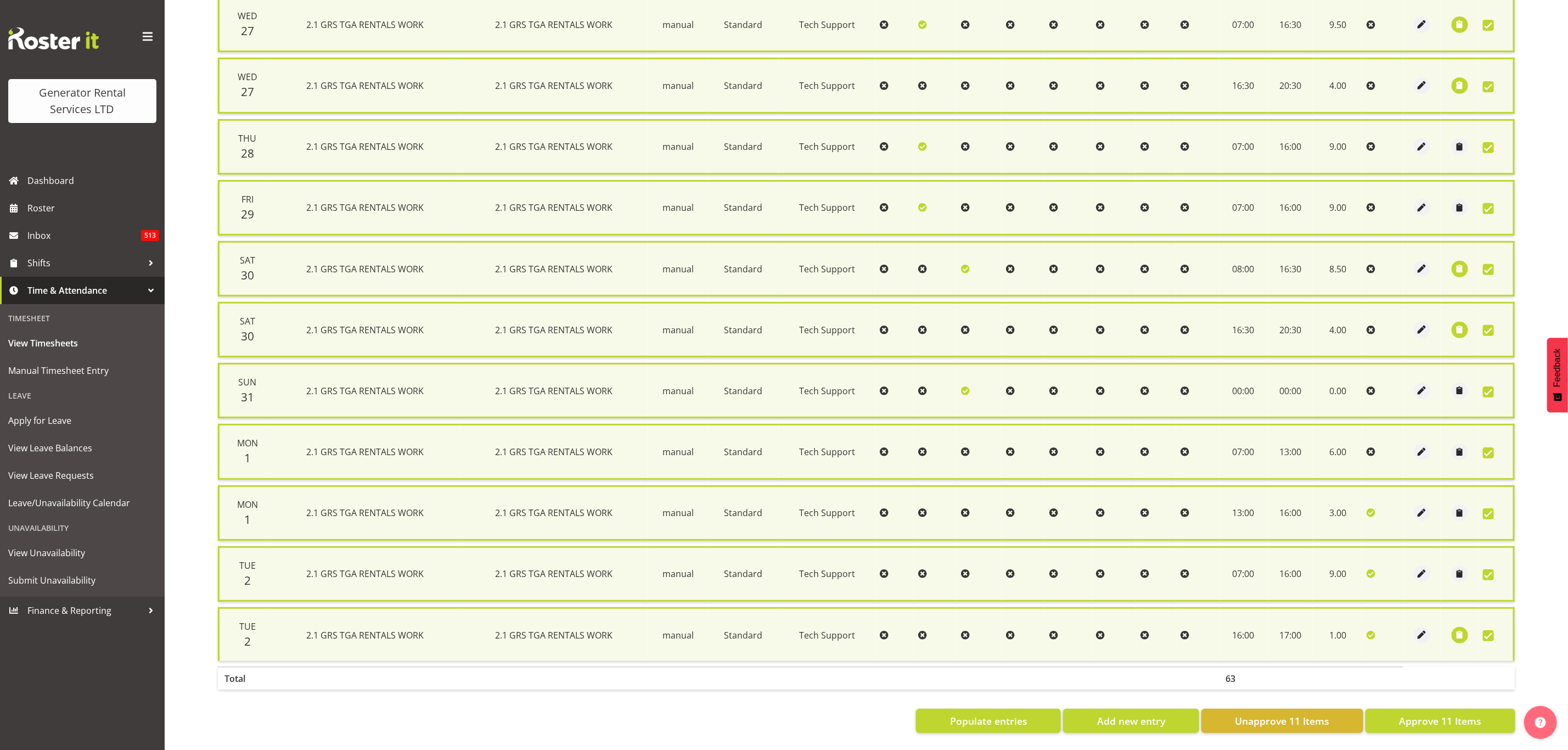
scroll to position [273, 0]
click at [1448, 714] on span "Approve 11 Items" at bounding box center [1440, 721] width 82 height 14
checkbox input "false"
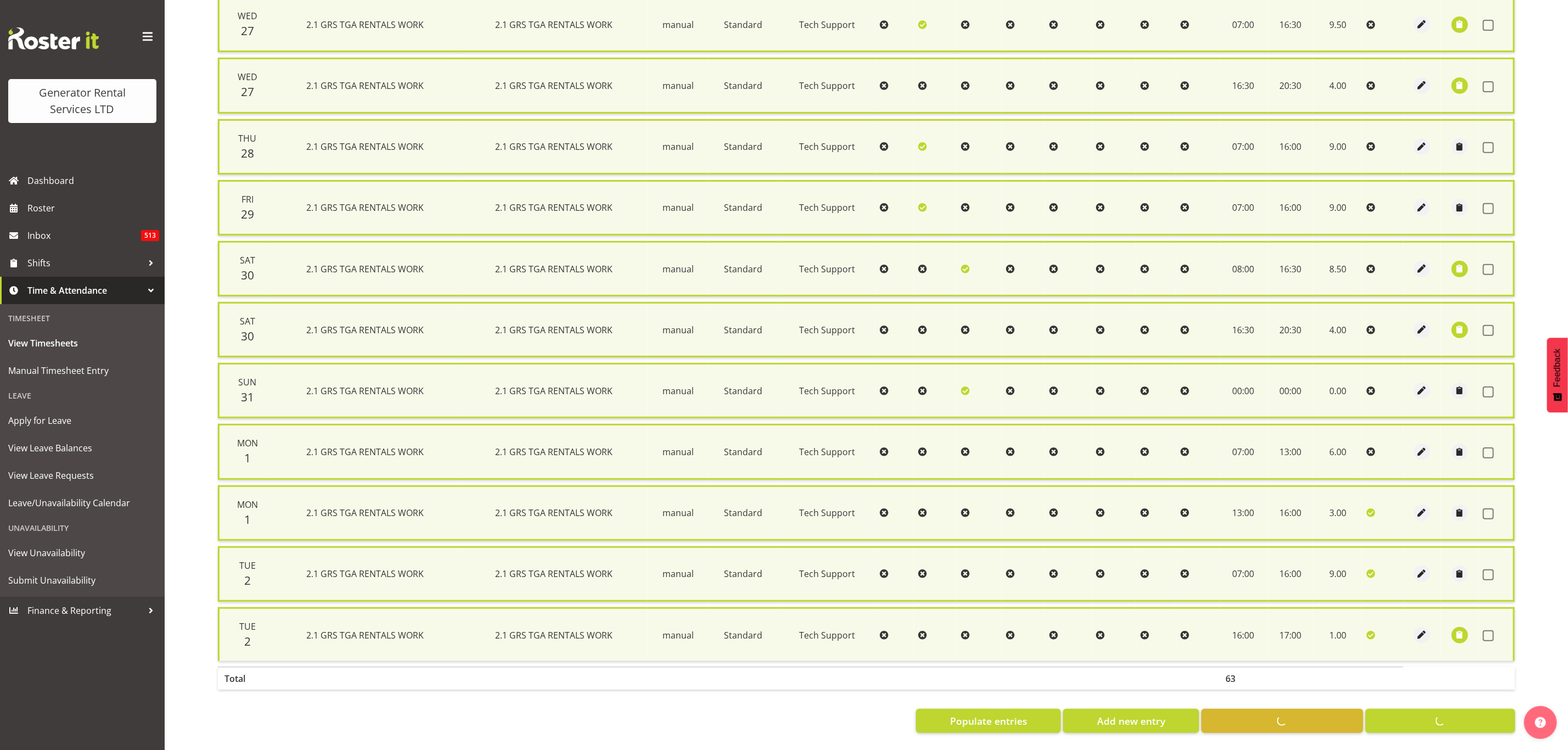
checkbox input "false"
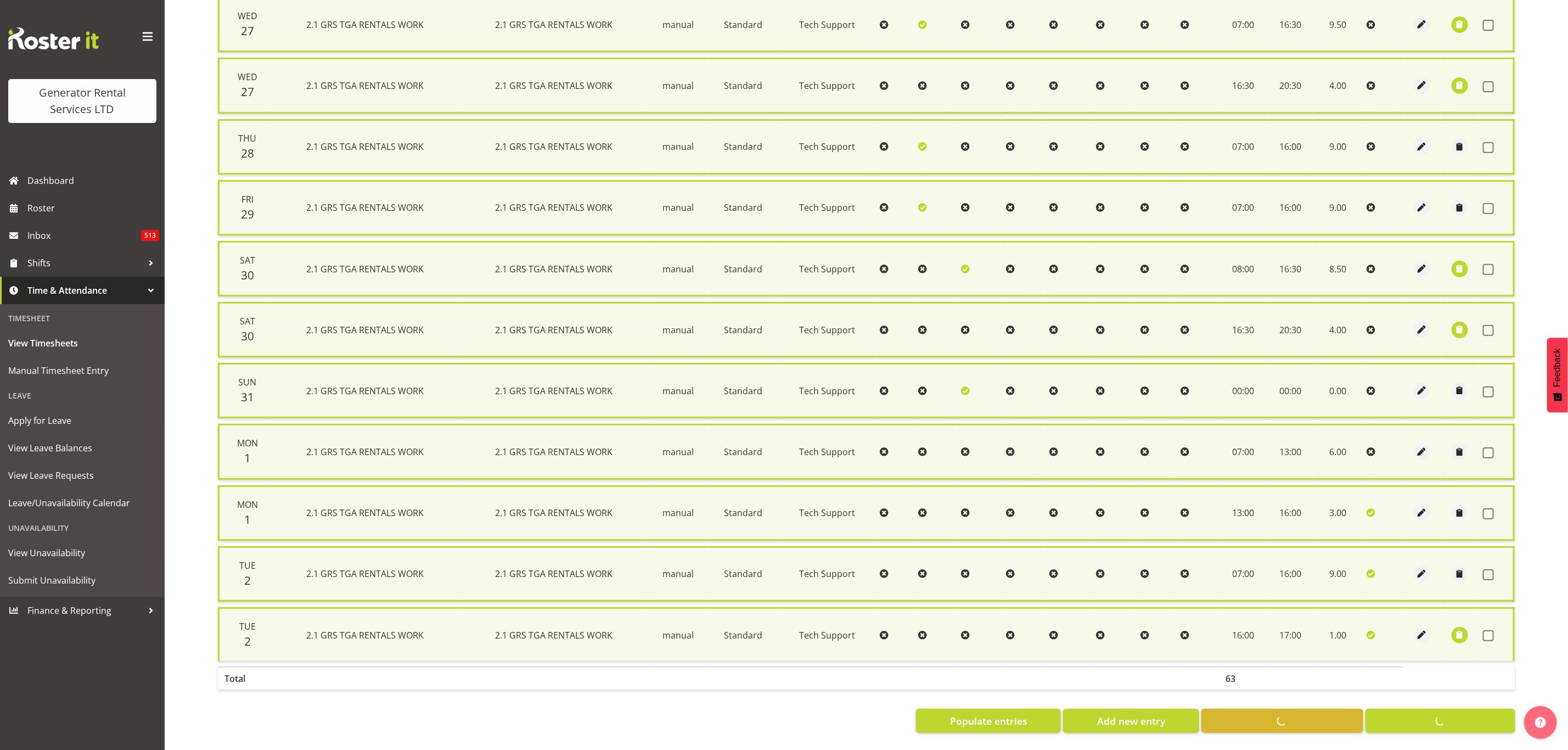
checkbox input "false"
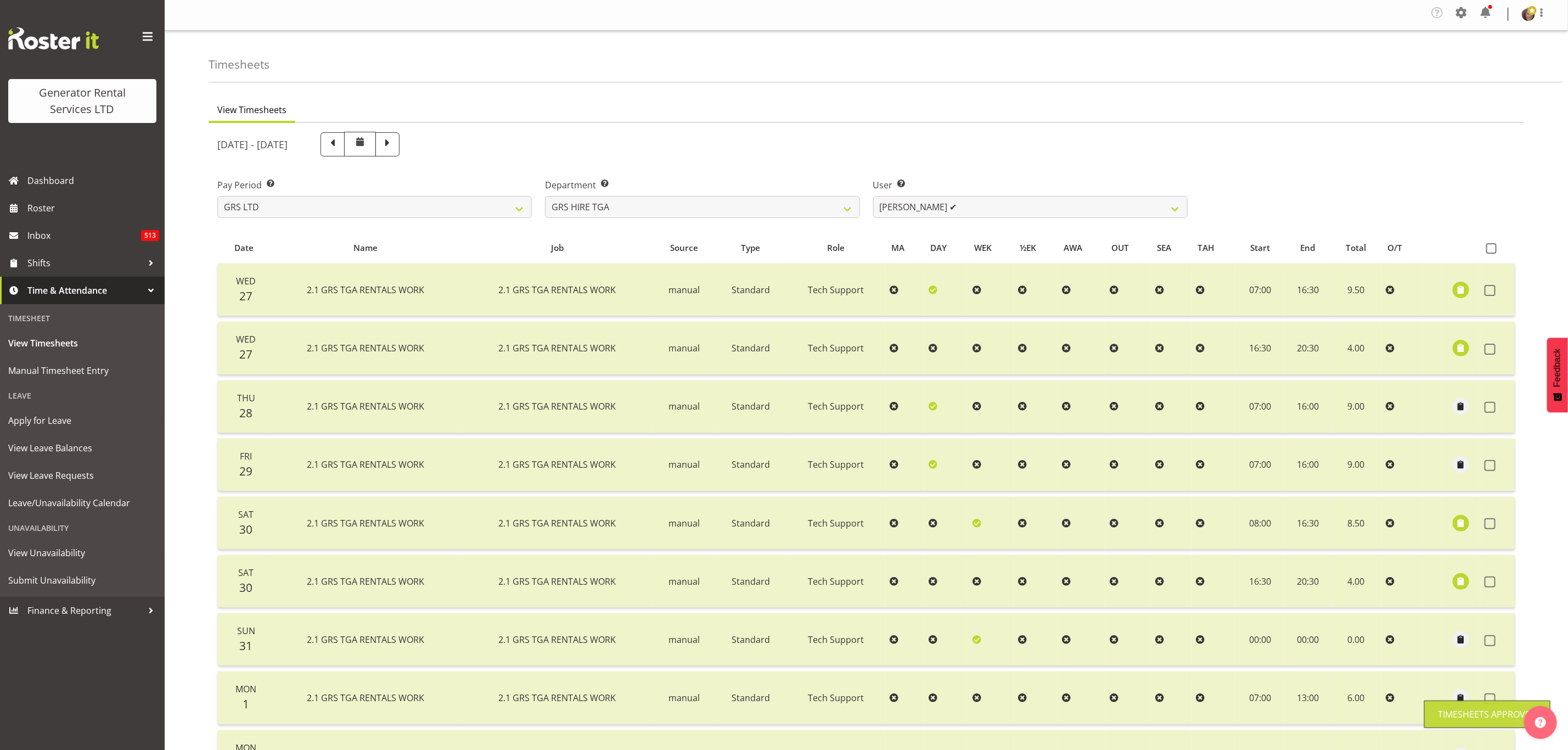
scroll to position [0, 0]
click at [941, 206] on select "[PERSON_NAME] ✔ [PERSON_NAME] ✔ [PERSON_NAME] ✔ [PERSON_NAME] ❌ [PERSON_NAME] ❌" at bounding box center [1030, 209] width 315 height 22
select select "184"
click at [873, 198] on select "[PERSON_NAME] ✔ [PERSON_NAME] ✔ [PERSON_NAME] ✔ [PERSON_NAME] ❌ [PERSON_NAME] ❌" at bounding box center [1030, 209] width 315 height 22
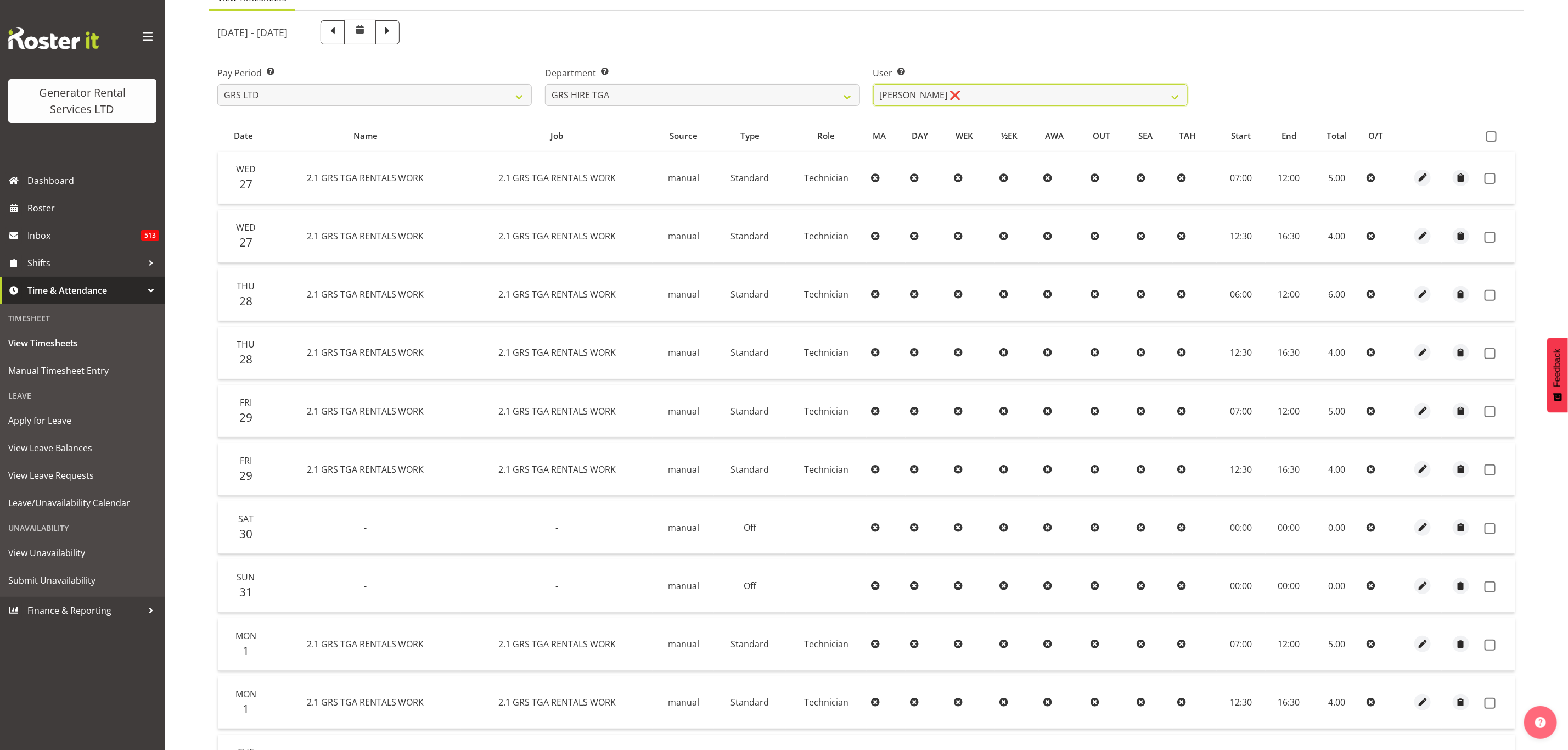
scroll to position [58, 0]
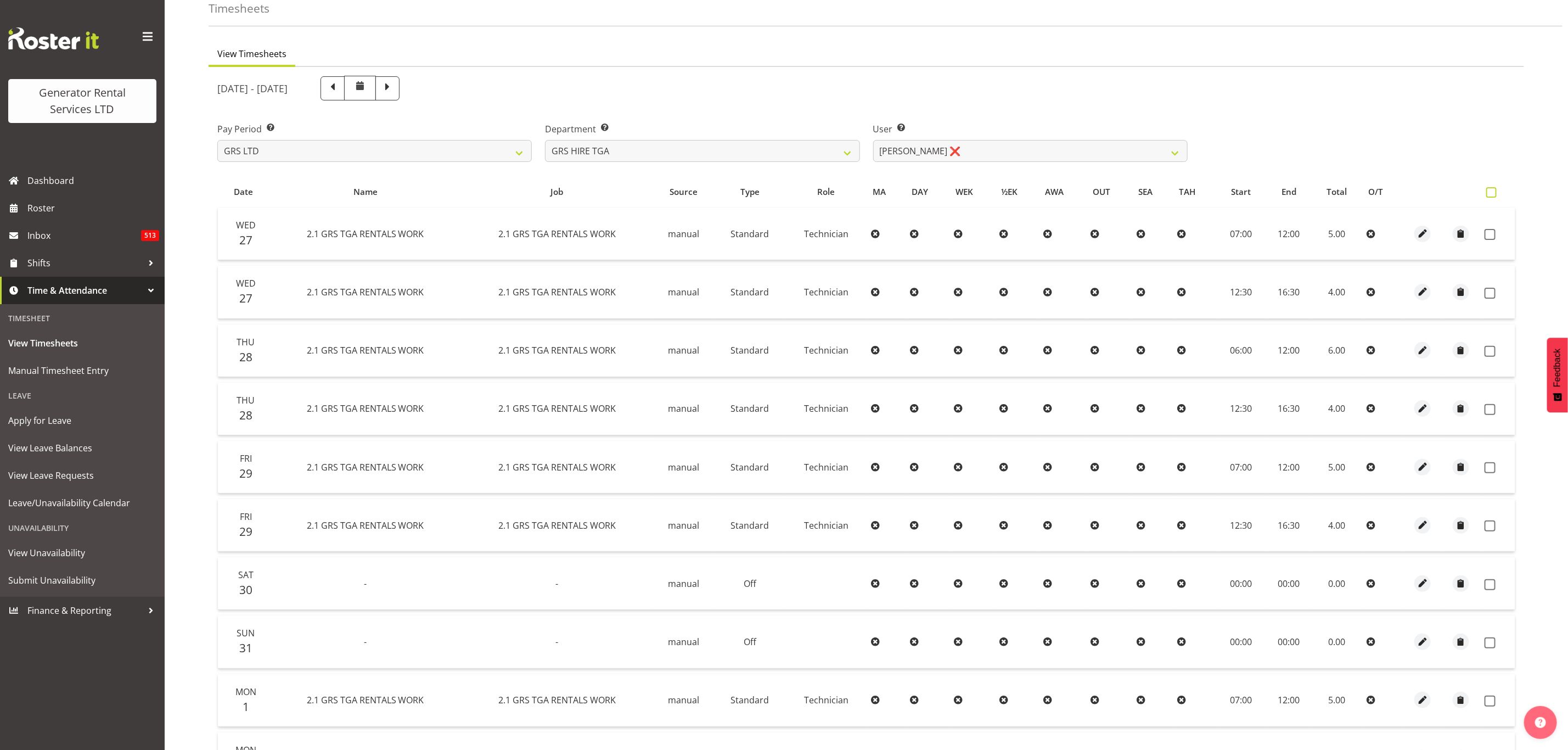
click at [1494, 191] on span at bounding box center [1491, 192] width 10 height 10
click at [1494, 191] on input "checkbox" at bounding box center [1490, 193] width 7 height 7
checkbox input "true"
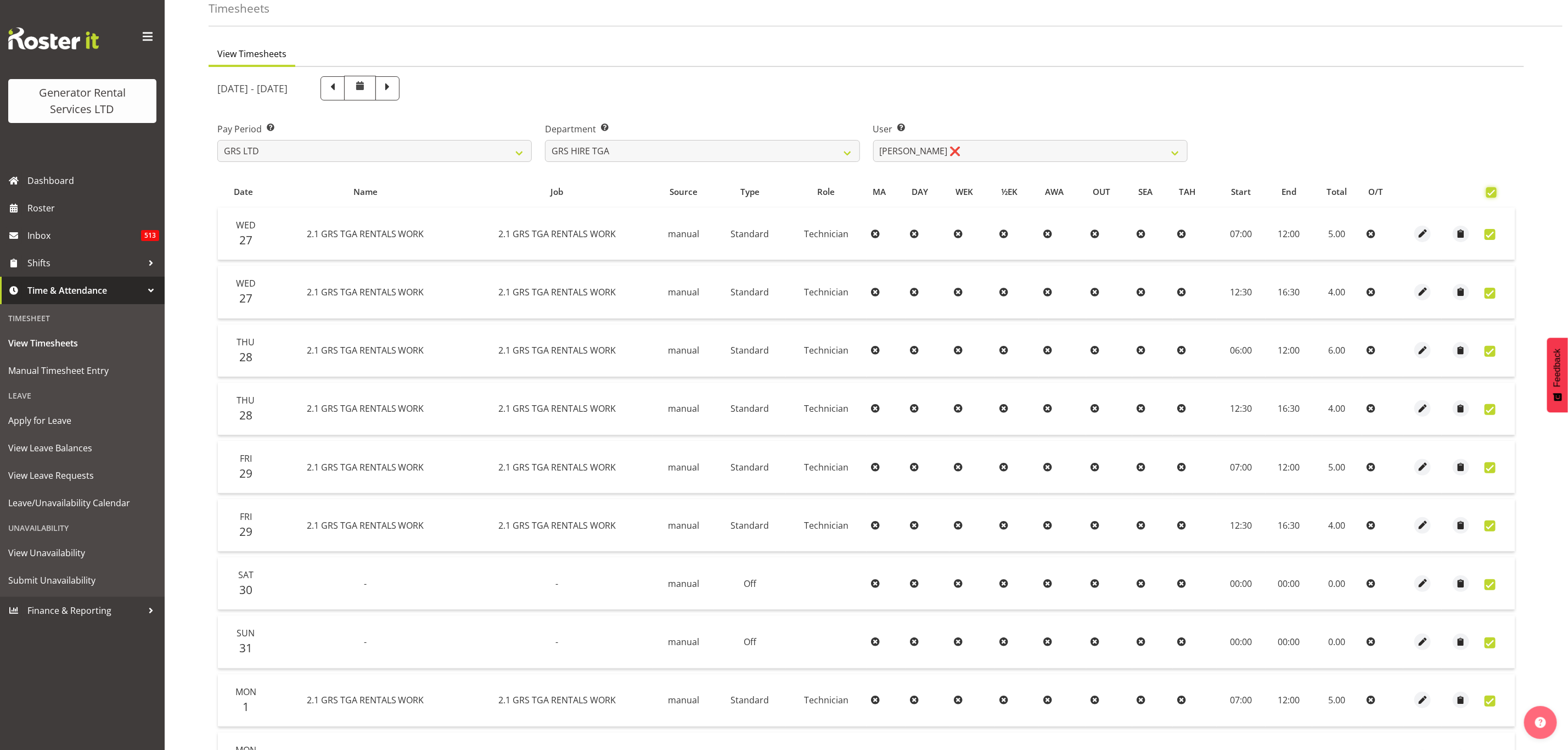
checkbox input "true"
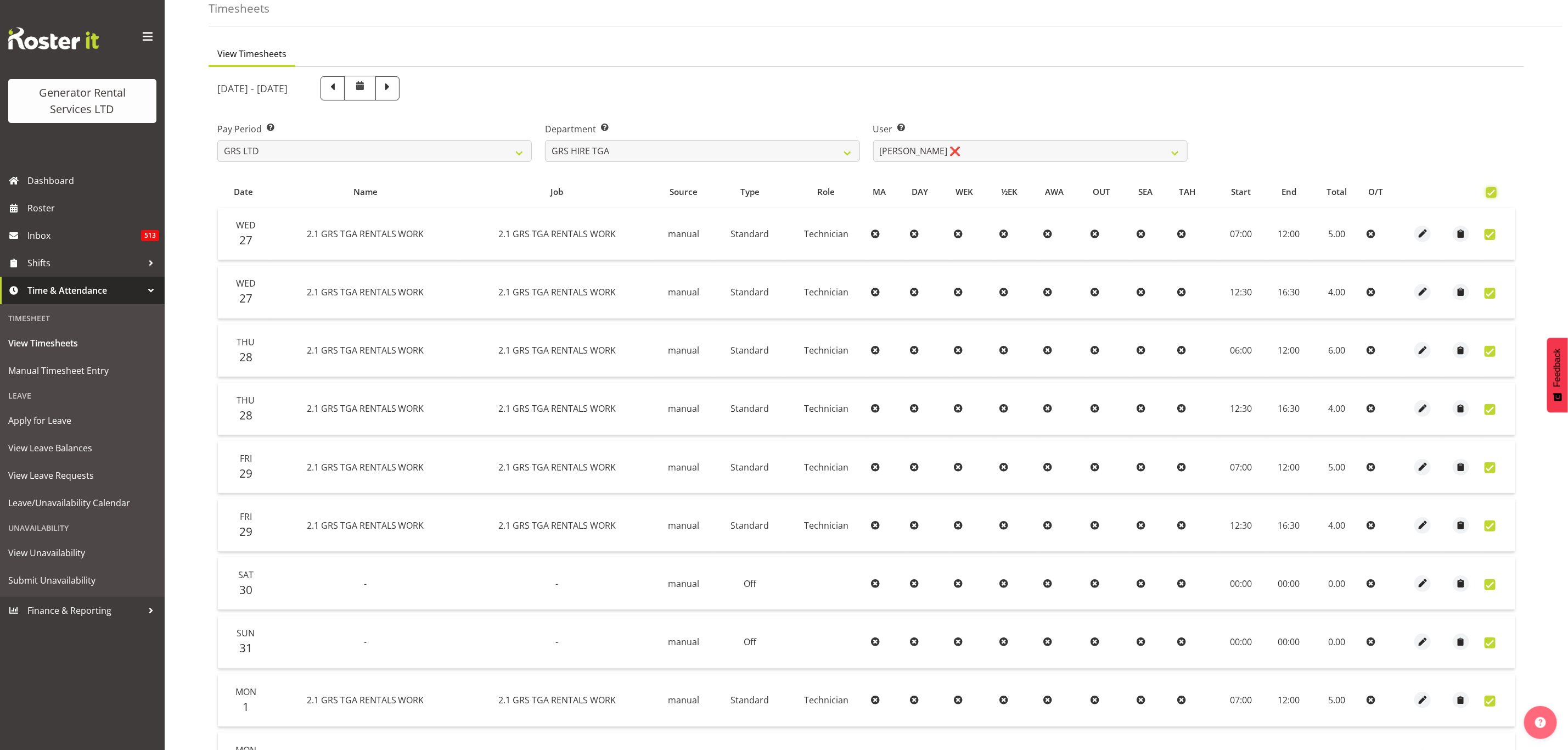
checkbox input "true"
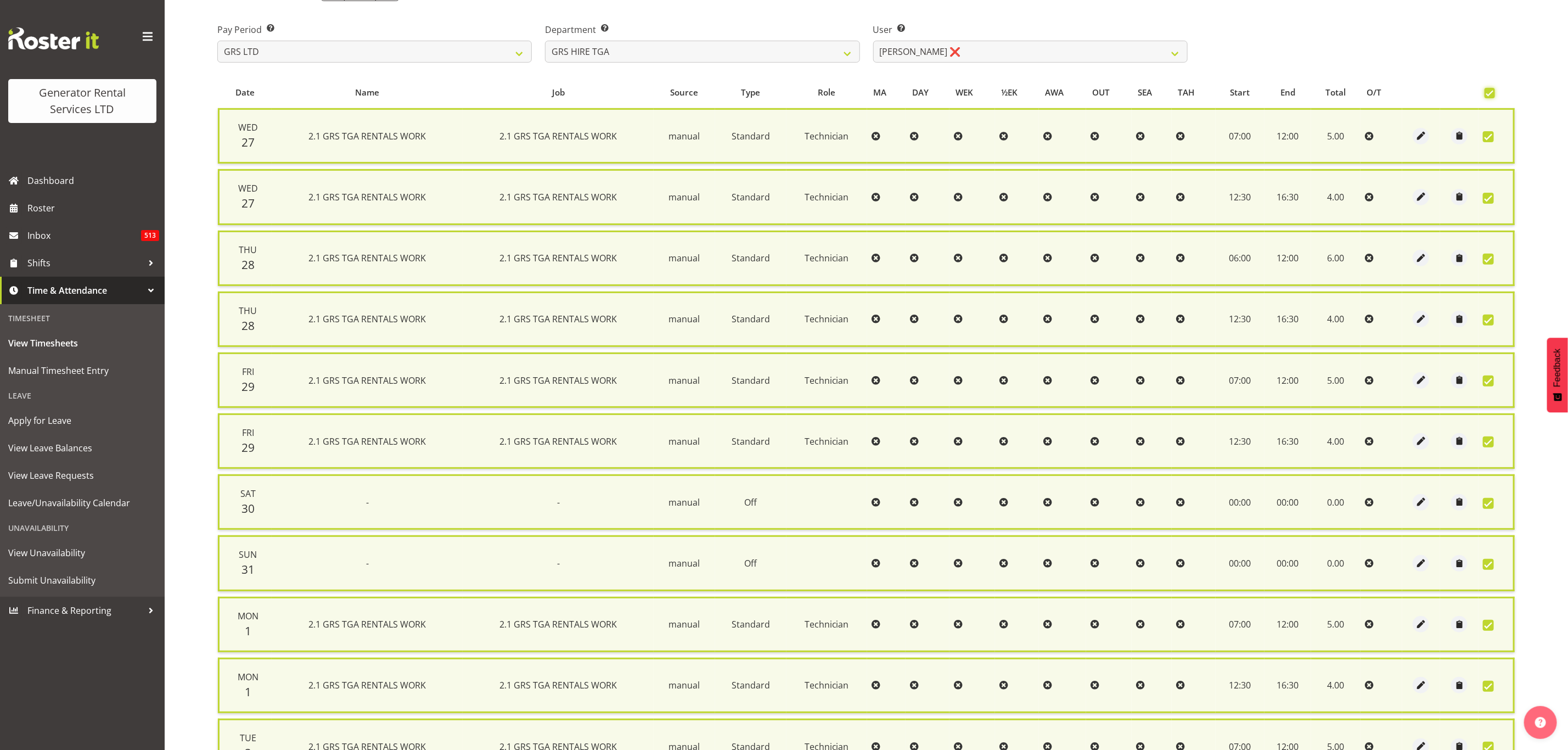
scroll to position [333, 0]
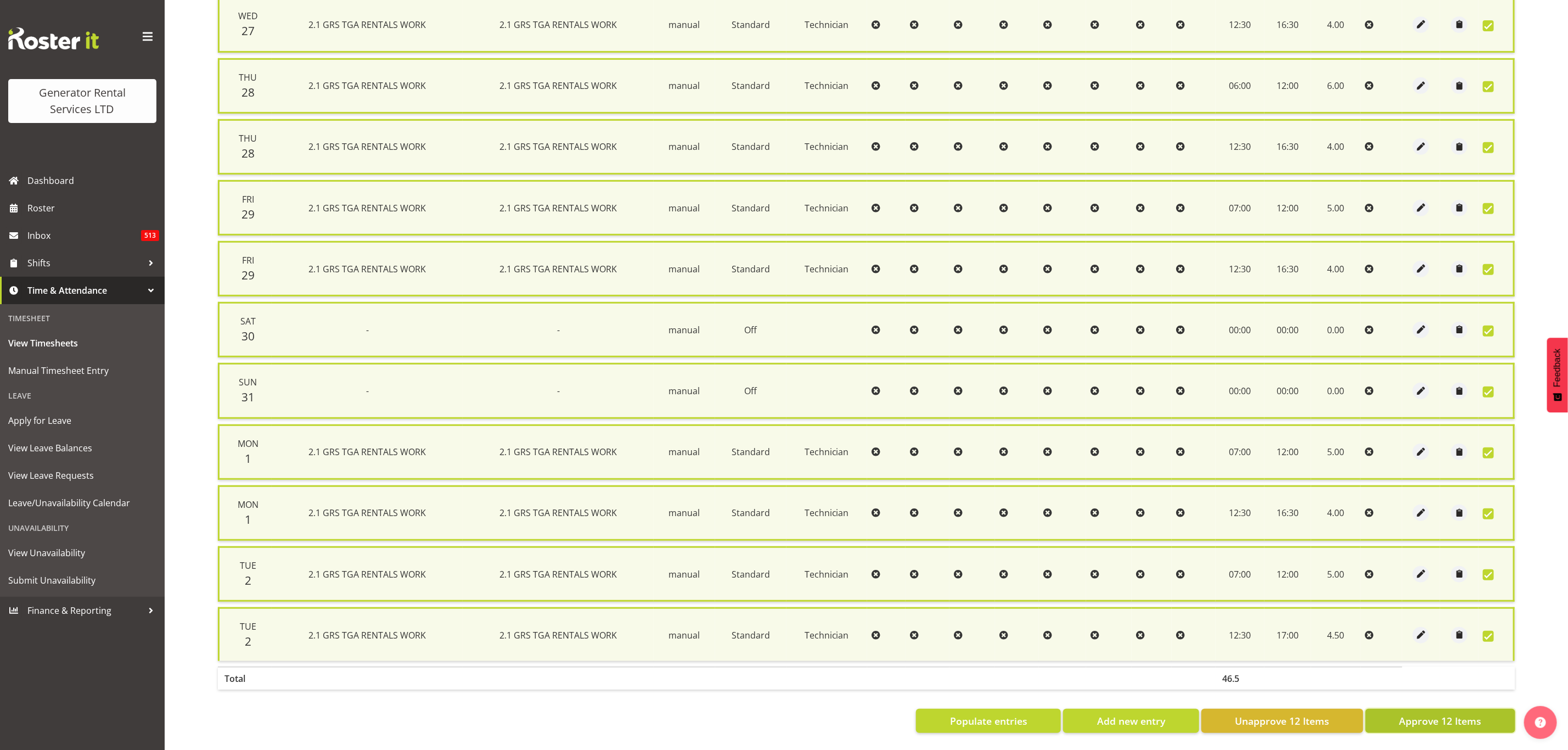
click at [1429, 714] on span "Approve 12 Items" at bounding box center [1440, 721] width 82 height 14
checkbox input "false"
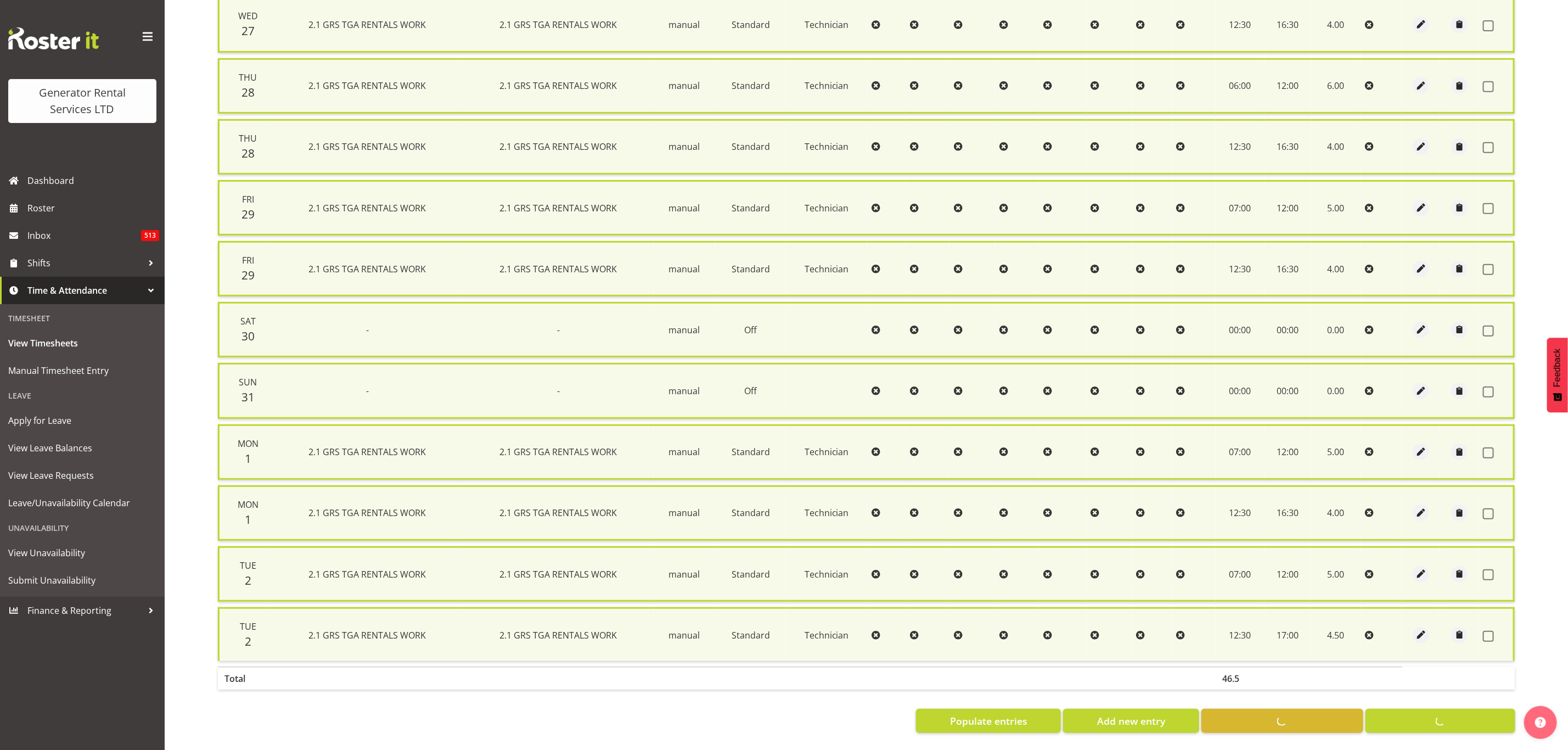
checkbox input "false"
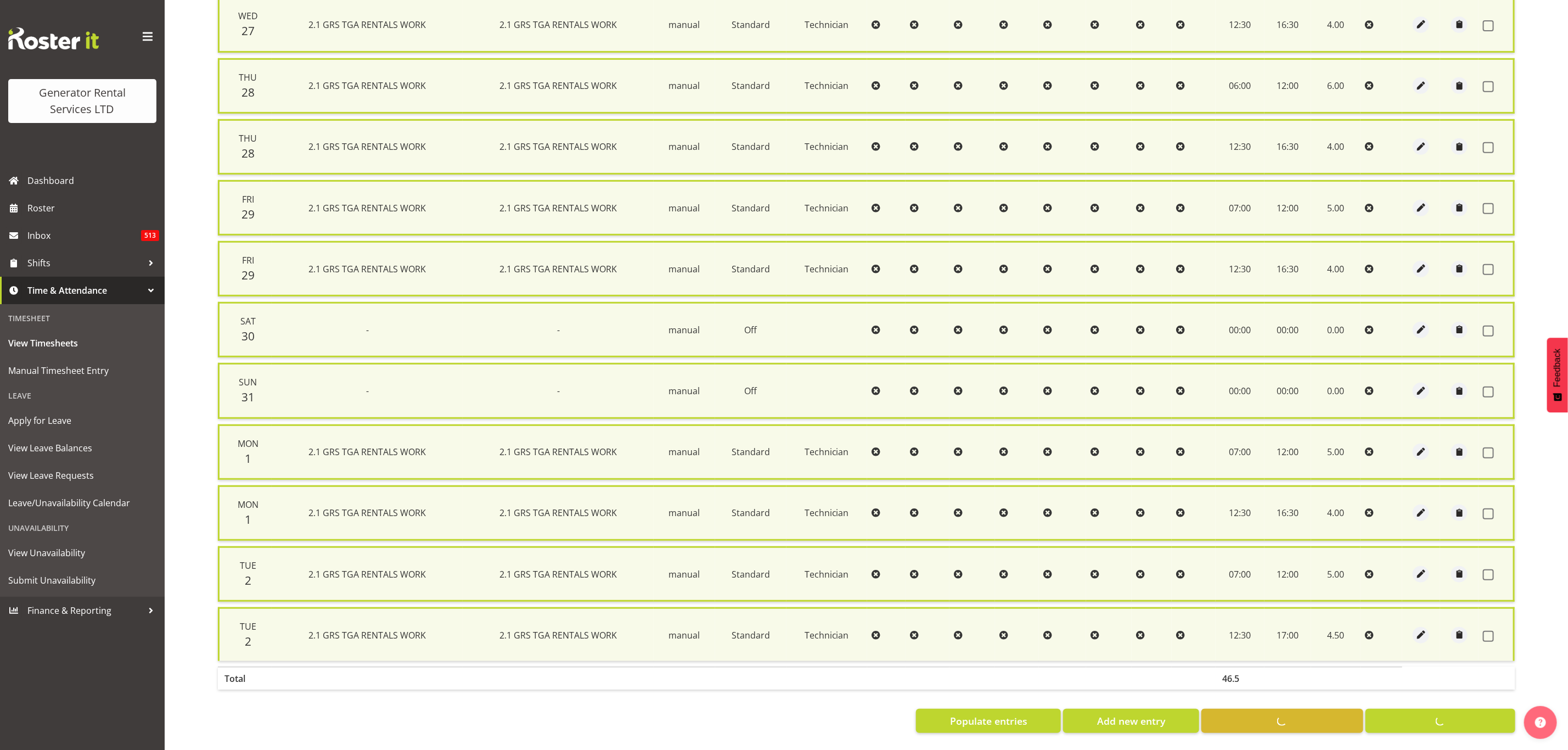
checkbox input "false"
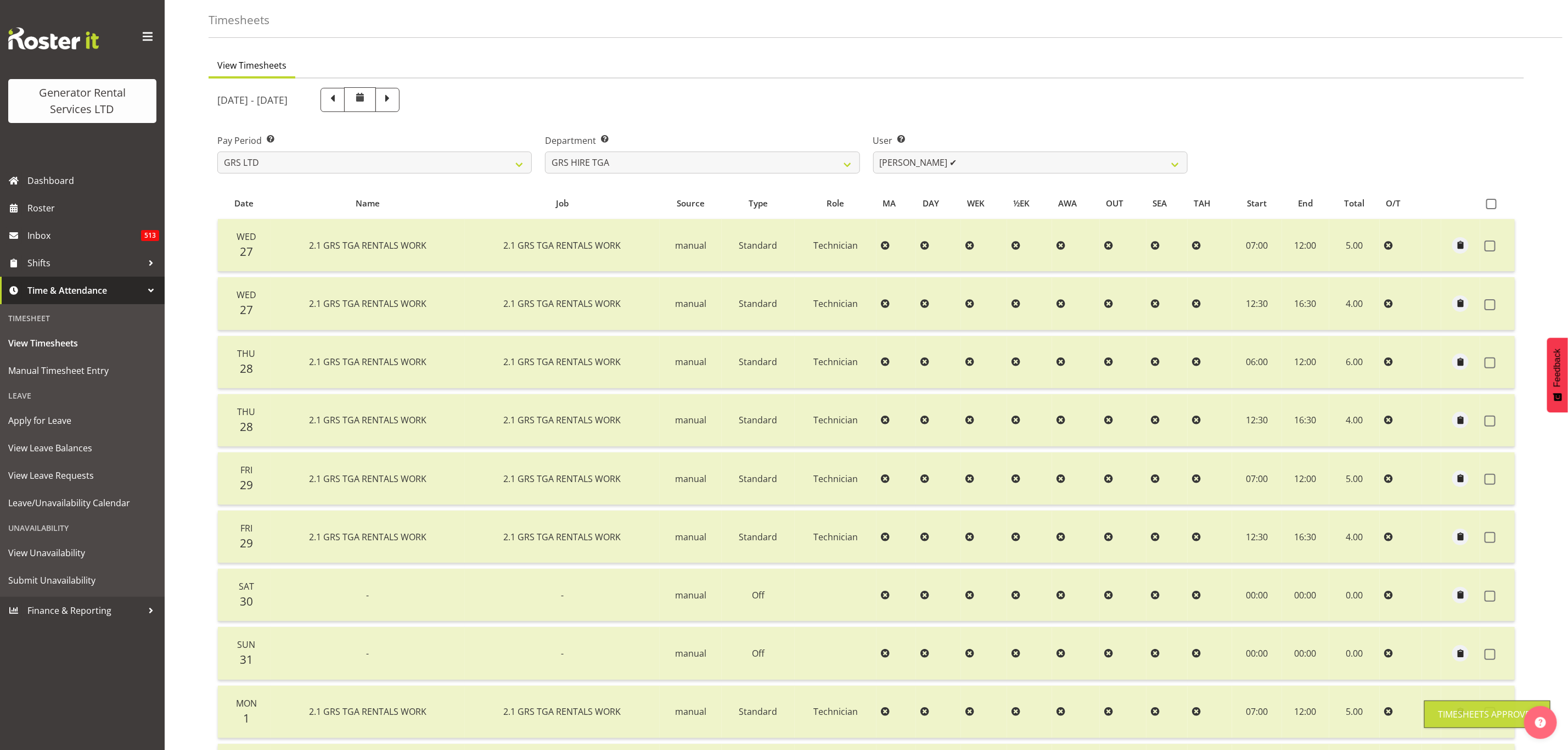
scroll to position [0, 0]
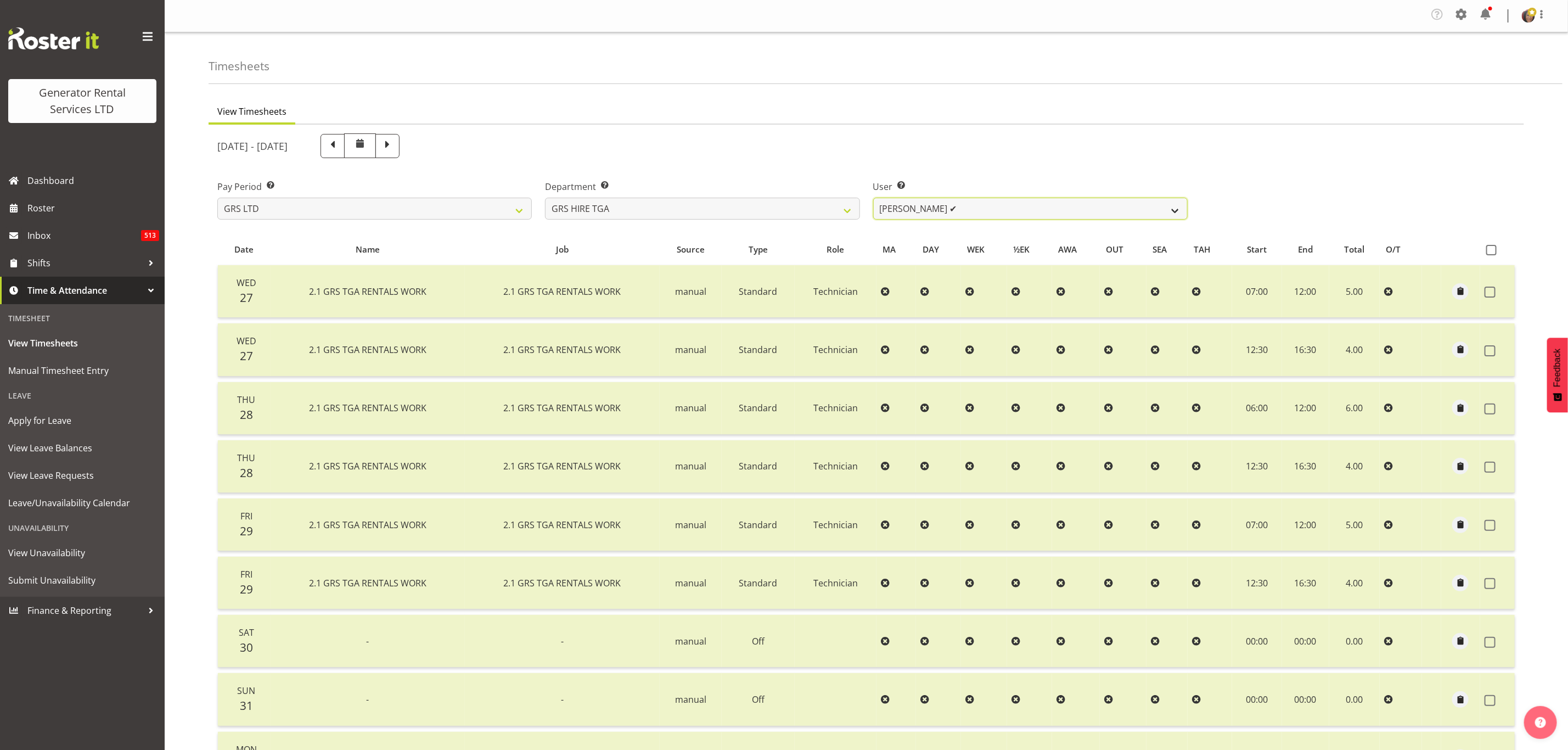
drag, startPoint x: 968, startPoint y: 210, endPoint x: 968, endPoint y: 218, distance: 8.0
click at [968, 210] on select "[PERSON_NAME] ✔ [PERSON_NAME] ✔ [PERSON_NAME] ✔ [PERSON_NAME] ✔ [PERSON_NAME] ❌" at bounding box center [1030, 209] width 315 height 22
click at [873, 198] on select "[PERSON_NAME] ✔ [PERSON_NAME] ✔ [PERSON_NAME] ✔ [PERSON_NAME] ✔ [PERSON_NAME] ❌" at bounding box center [1030, 209] width 315 height 22
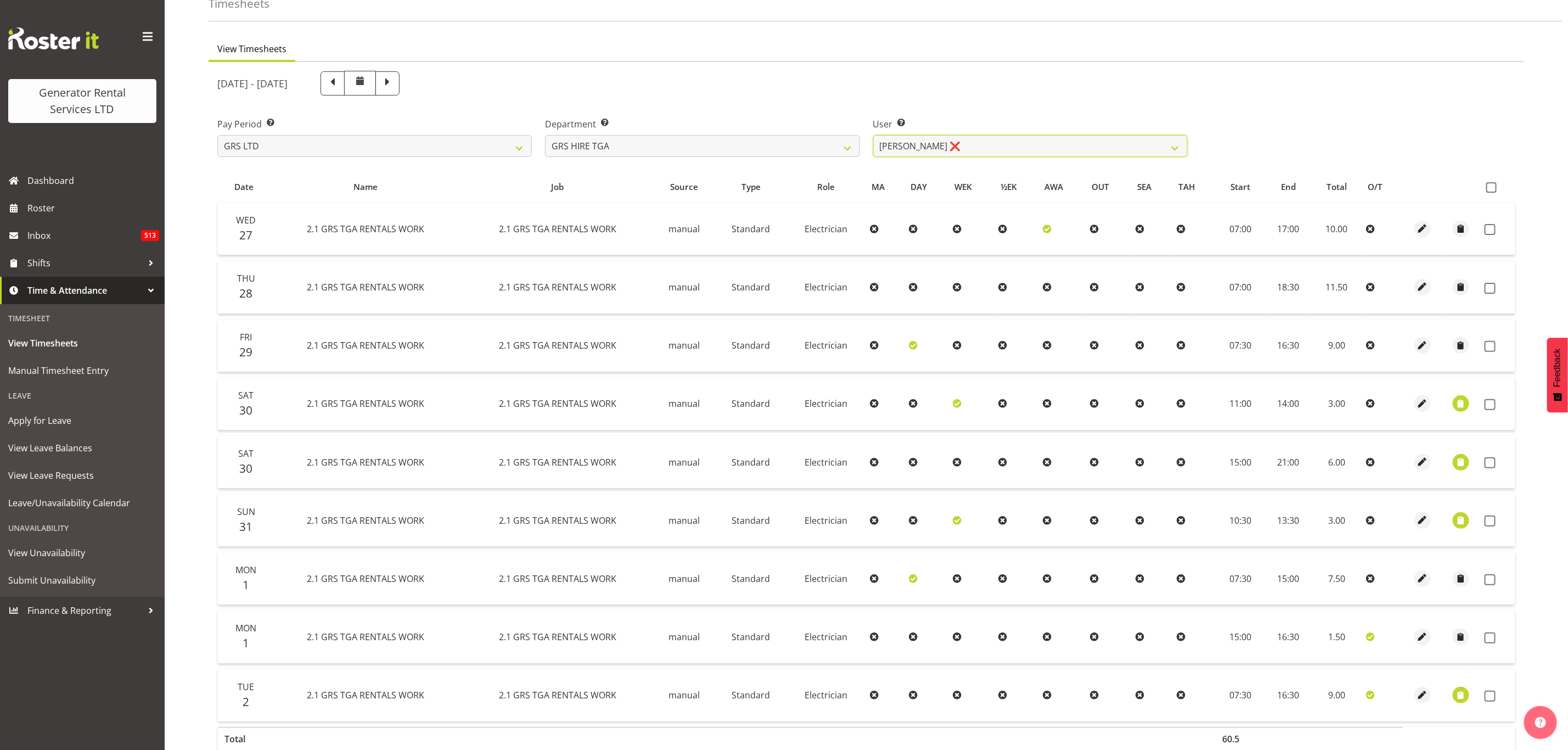
scroll to position [131, 0]
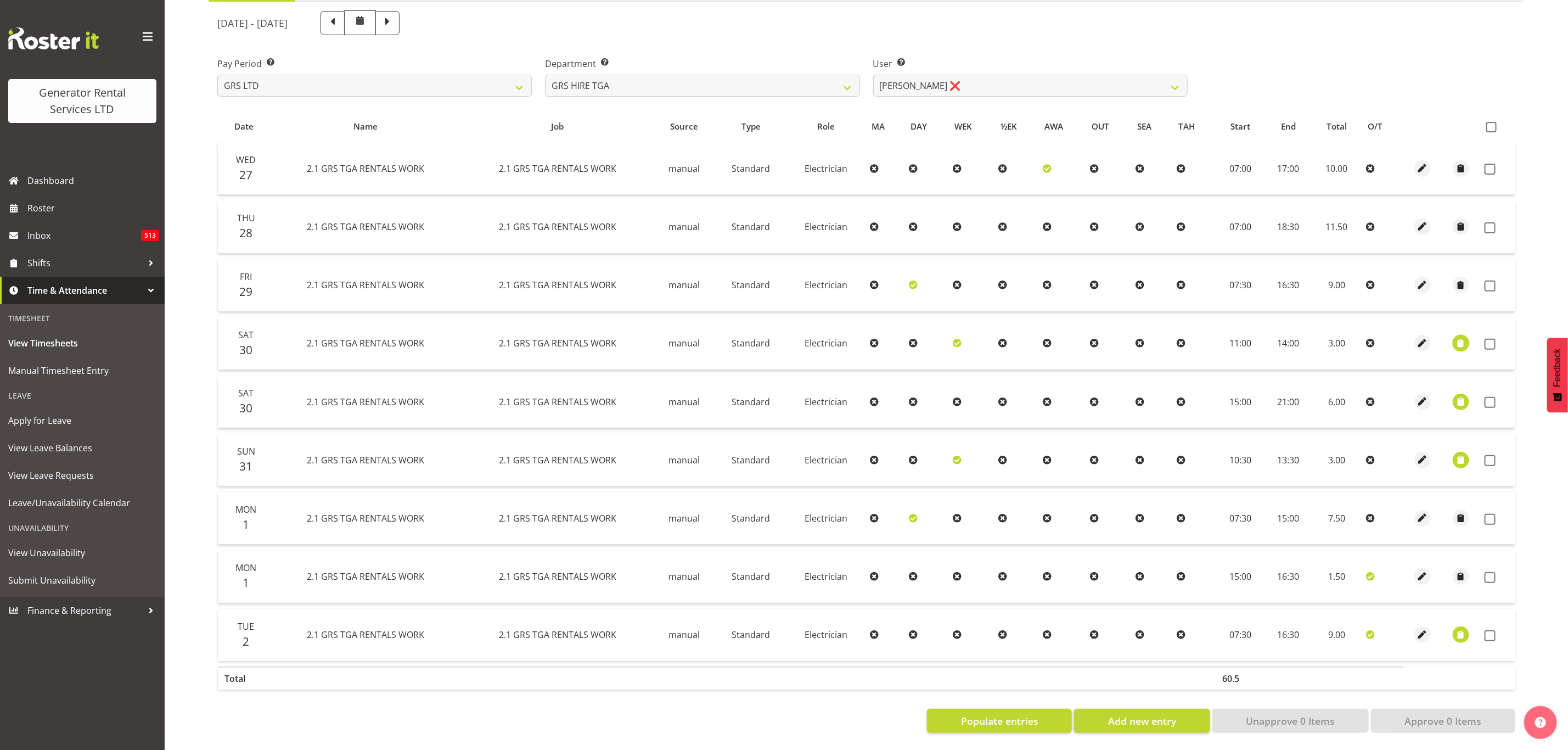
click at [1461, 337] on span "button" at bounding box center [1461, 343] width 13 height 13
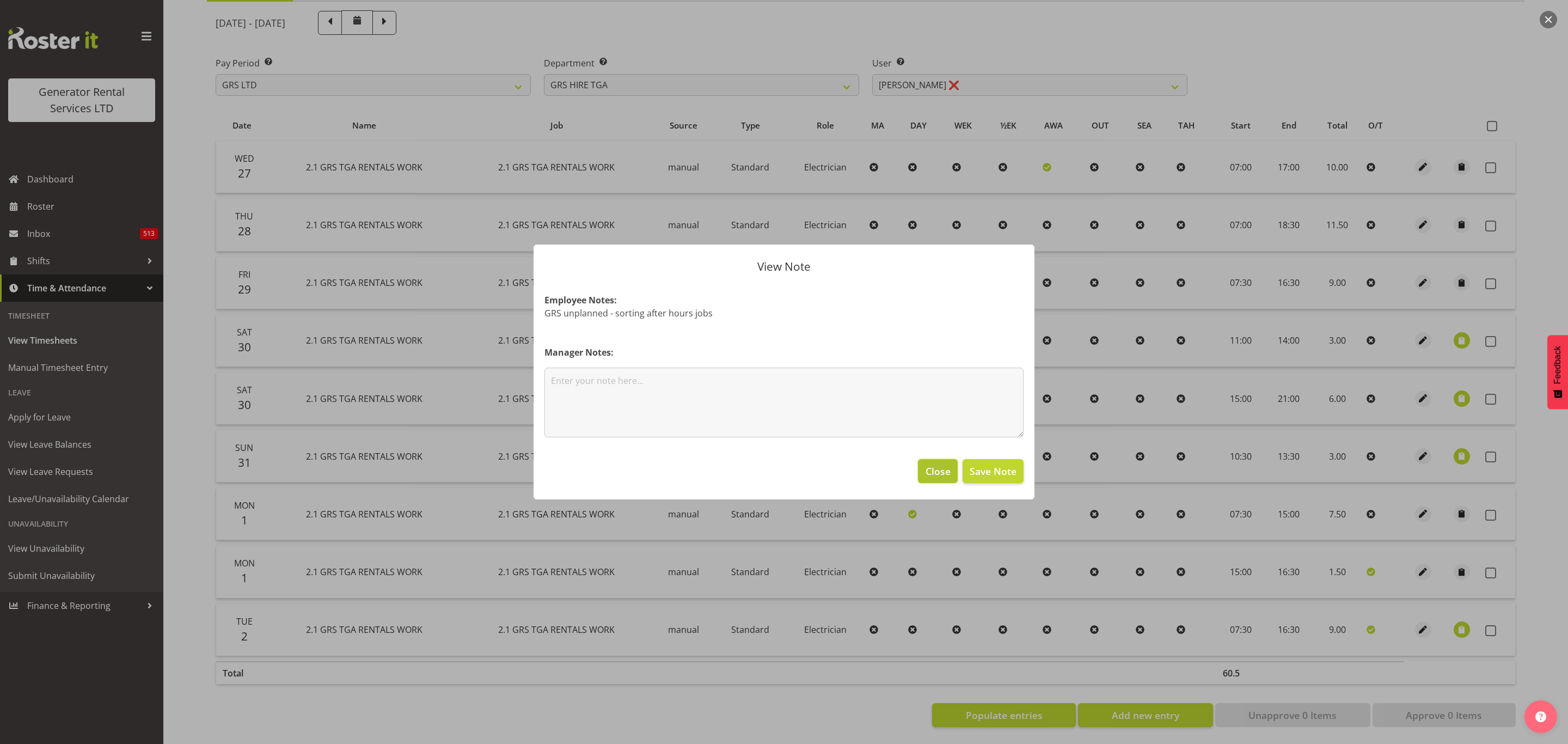
click at [933, 469] on span "Close" at bounding box center [938, 471] width 25 height 14
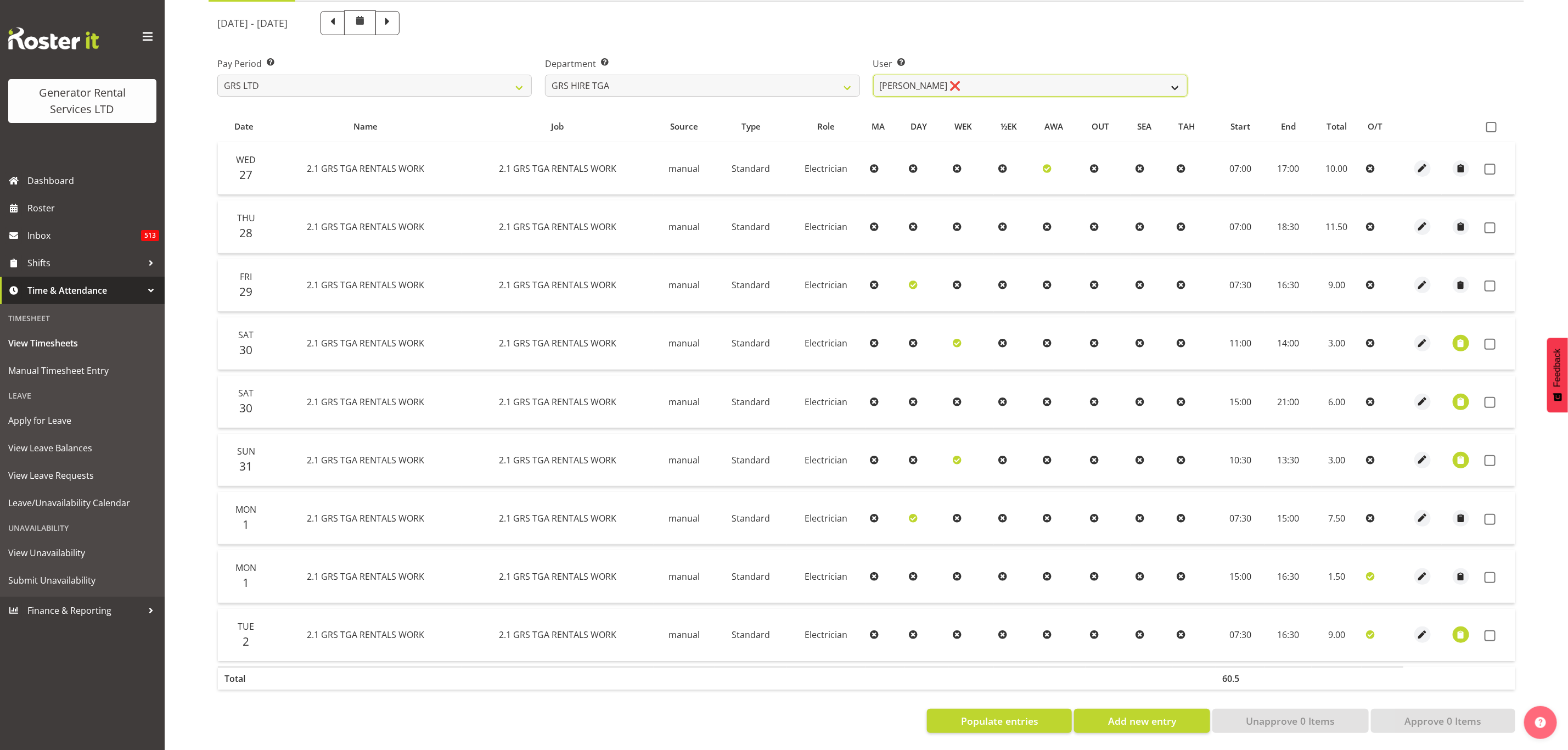
click at [933, 79] on select "[PERSON_NAME] ✔ [PERSON_NAME] ✔ [PERSON_NAME] ✔ [PERSON_NAME] ✔ [PERSON_NAME] ❌" at bounding box center [1030, 86] width 315 height 22
click at [873, 75] on select "[PERSON_NAME] ✔ [PERSON_NAME] ✔ [PERSON_NAME] ✔ [PERSON_NAME] ✔ [PERSON_NAME] ❌" at bounding box center [1030, 86] width 315 height 22
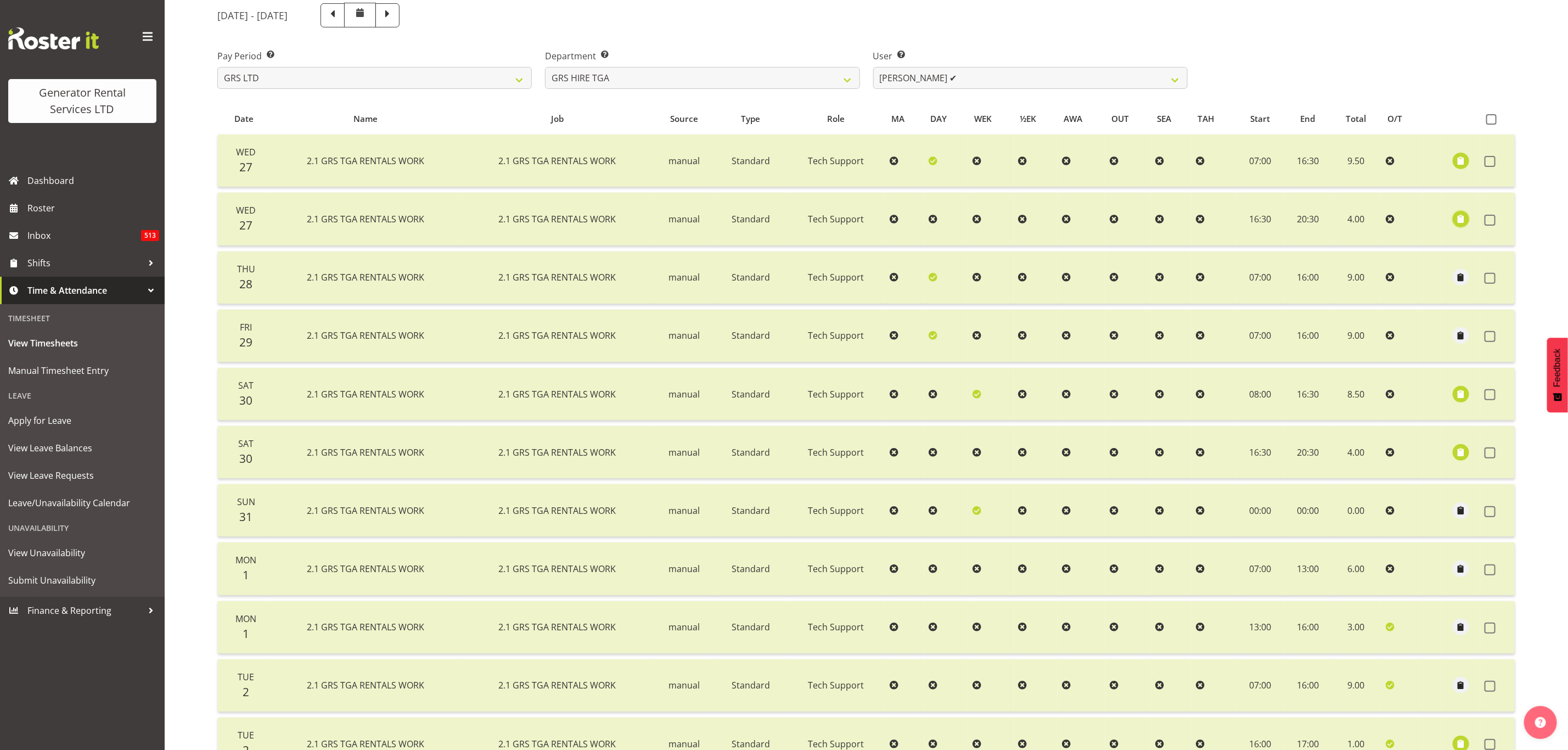
click at [1464, 216] on span "button" at bounding box center [1461, 218] width 13 height 13
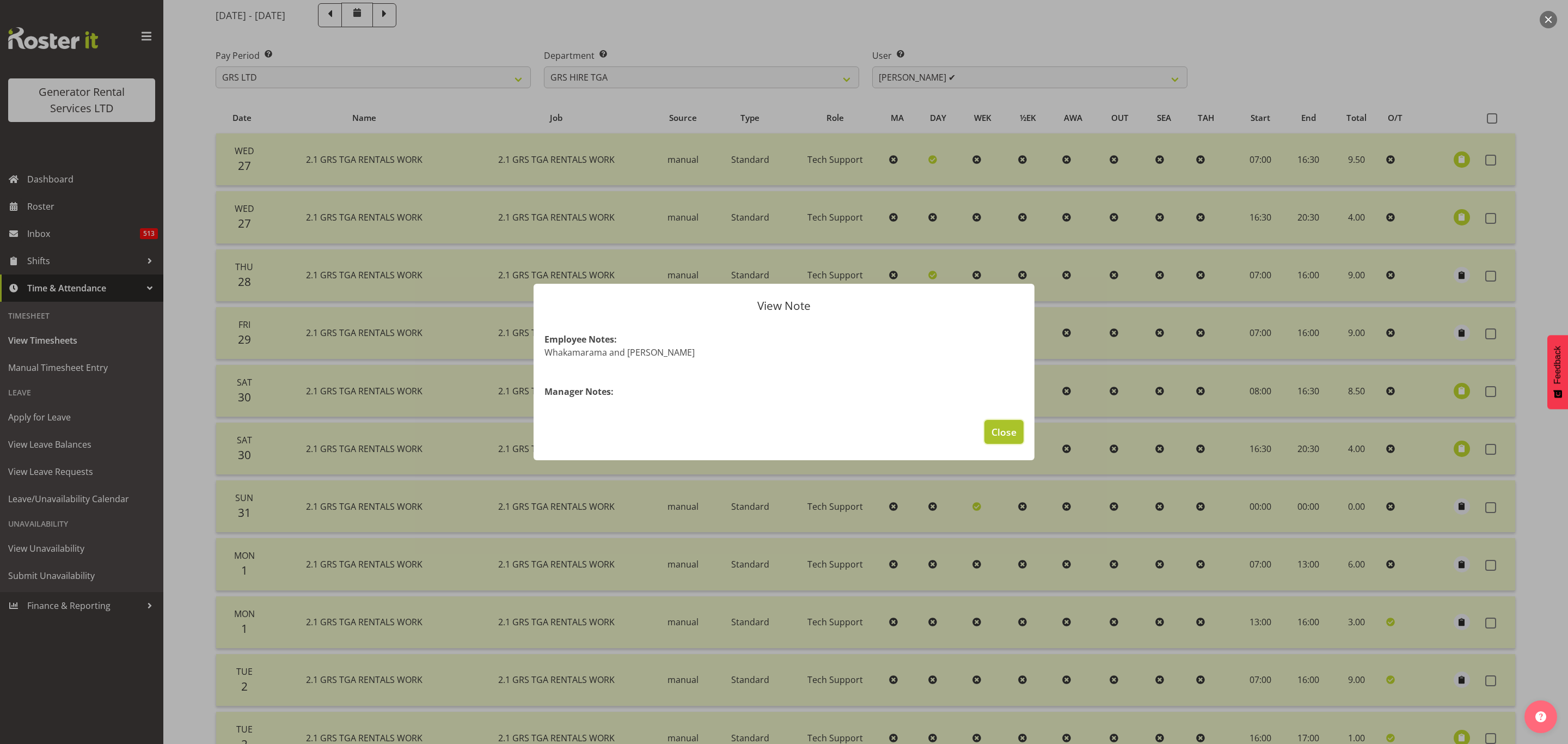
click at [1011, 435] on span "Close" at bounding box center [1004, 432] width 25 height 14
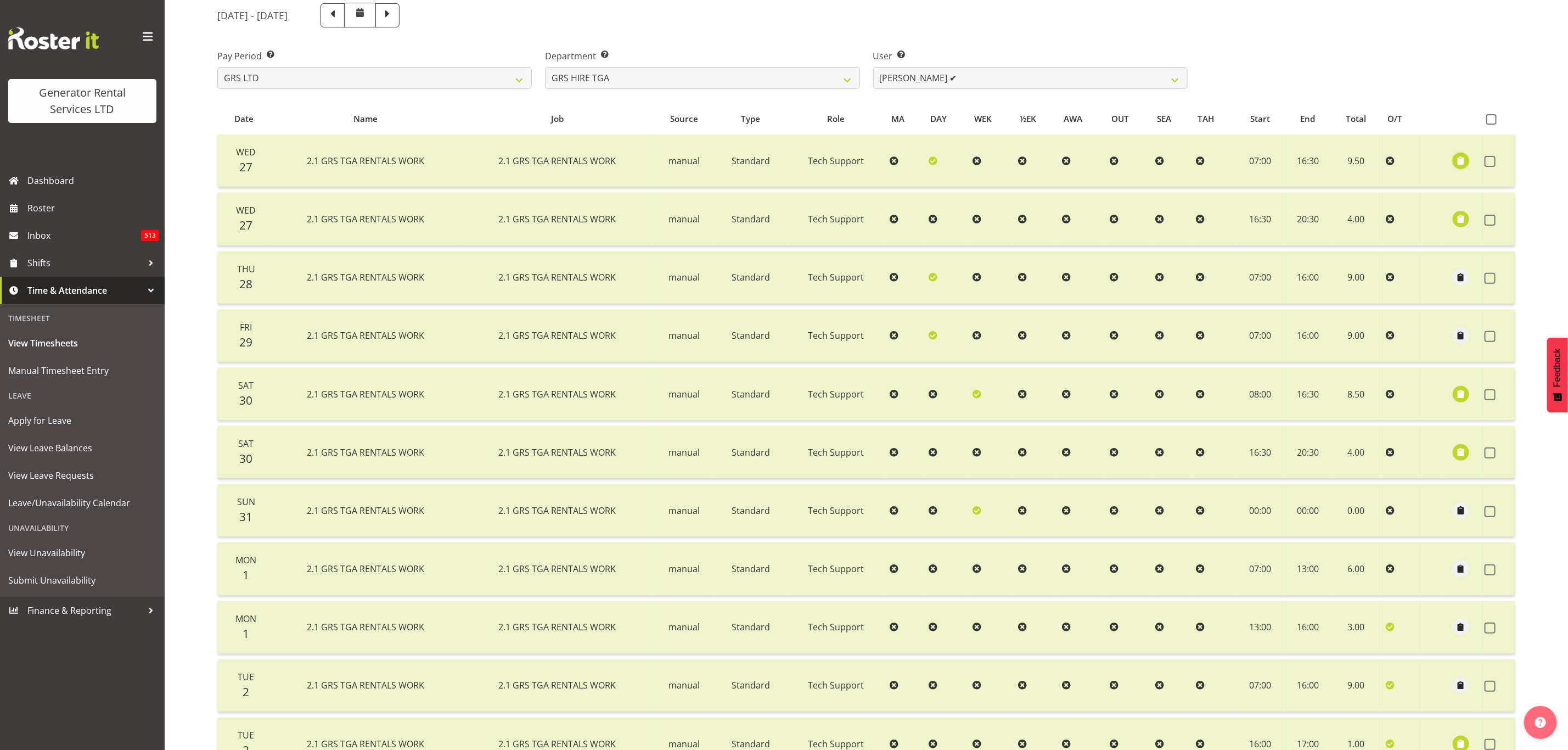
click at [1461, 162] on span "button" at bounding box center [1461, 160] width 13 height 13
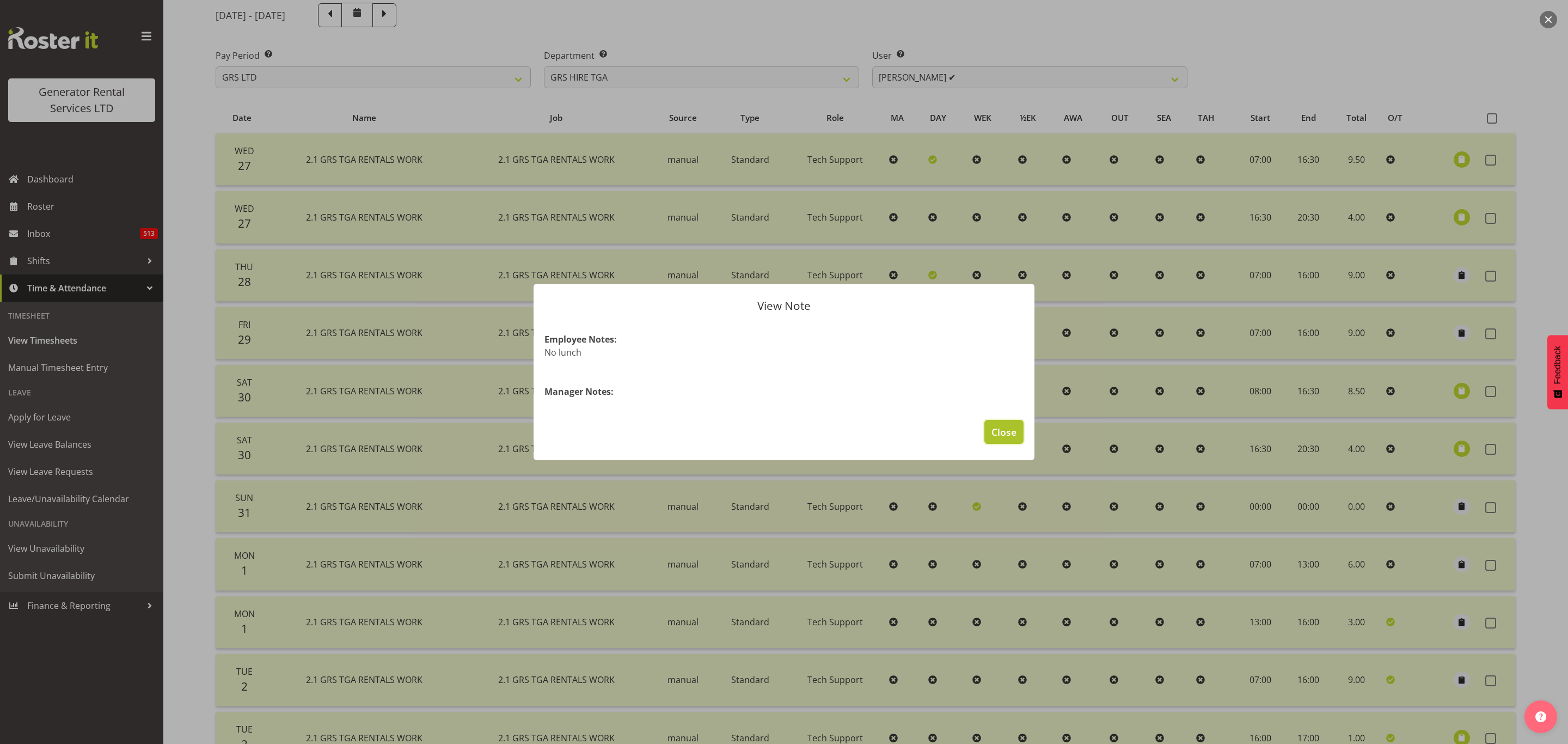
click at [1009, 435] on span "Close" at bounding box center [1004, 432] width 25 height 14
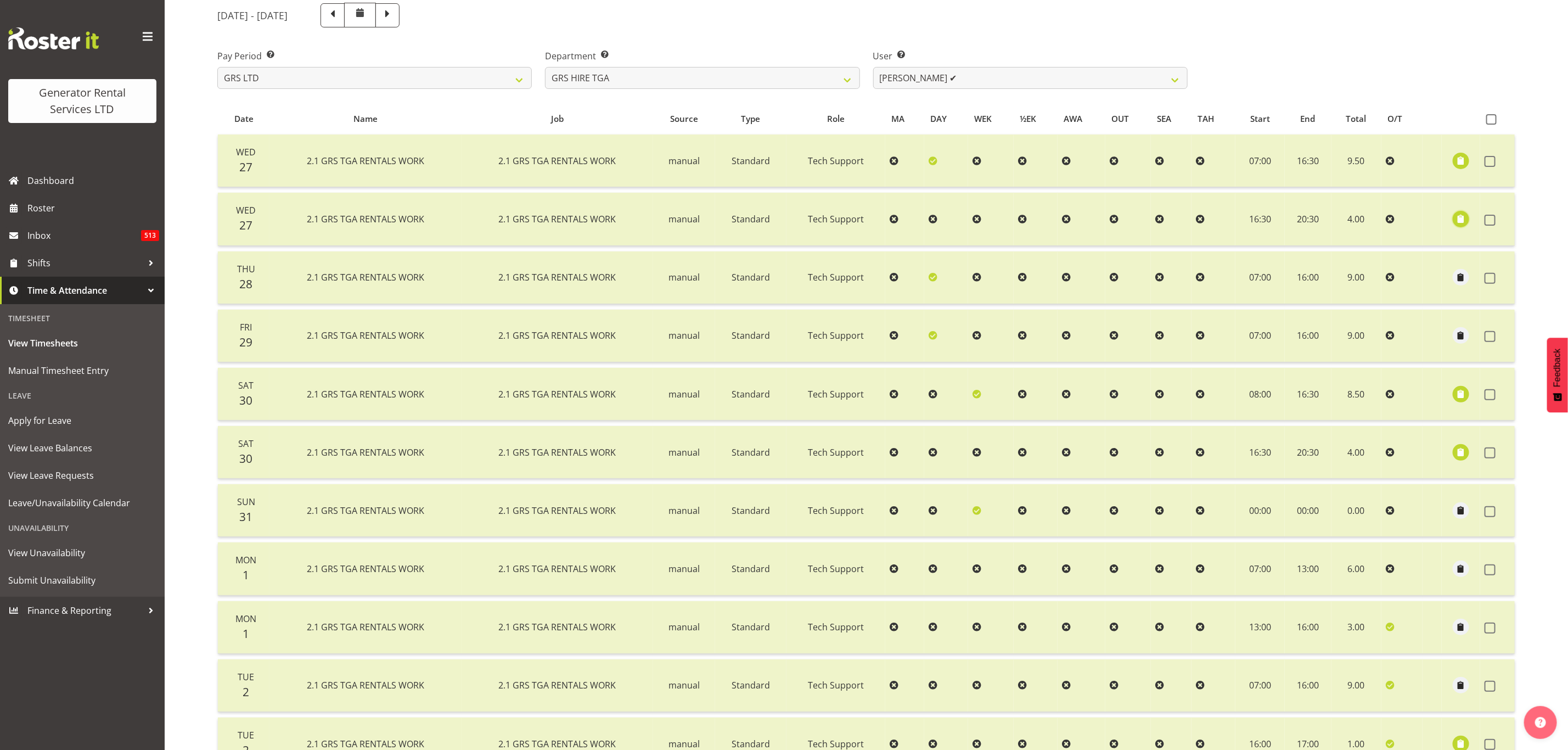
click at [1464, 219] on span "button" at bounding box center [1461, 218] width 13 height 13
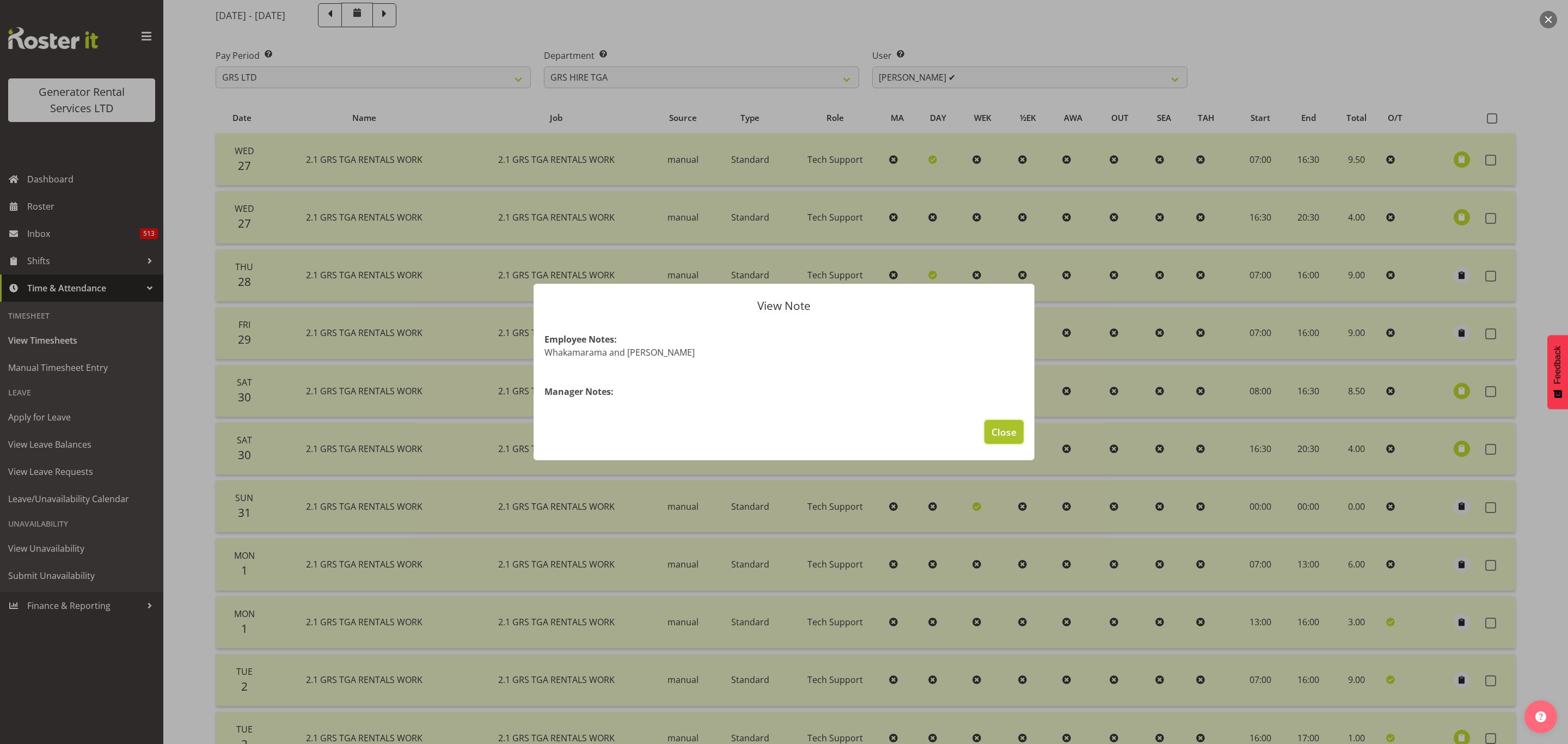
click at [998, 436] on span "Close" at bounding box center [1004, 432] width 25 height 14
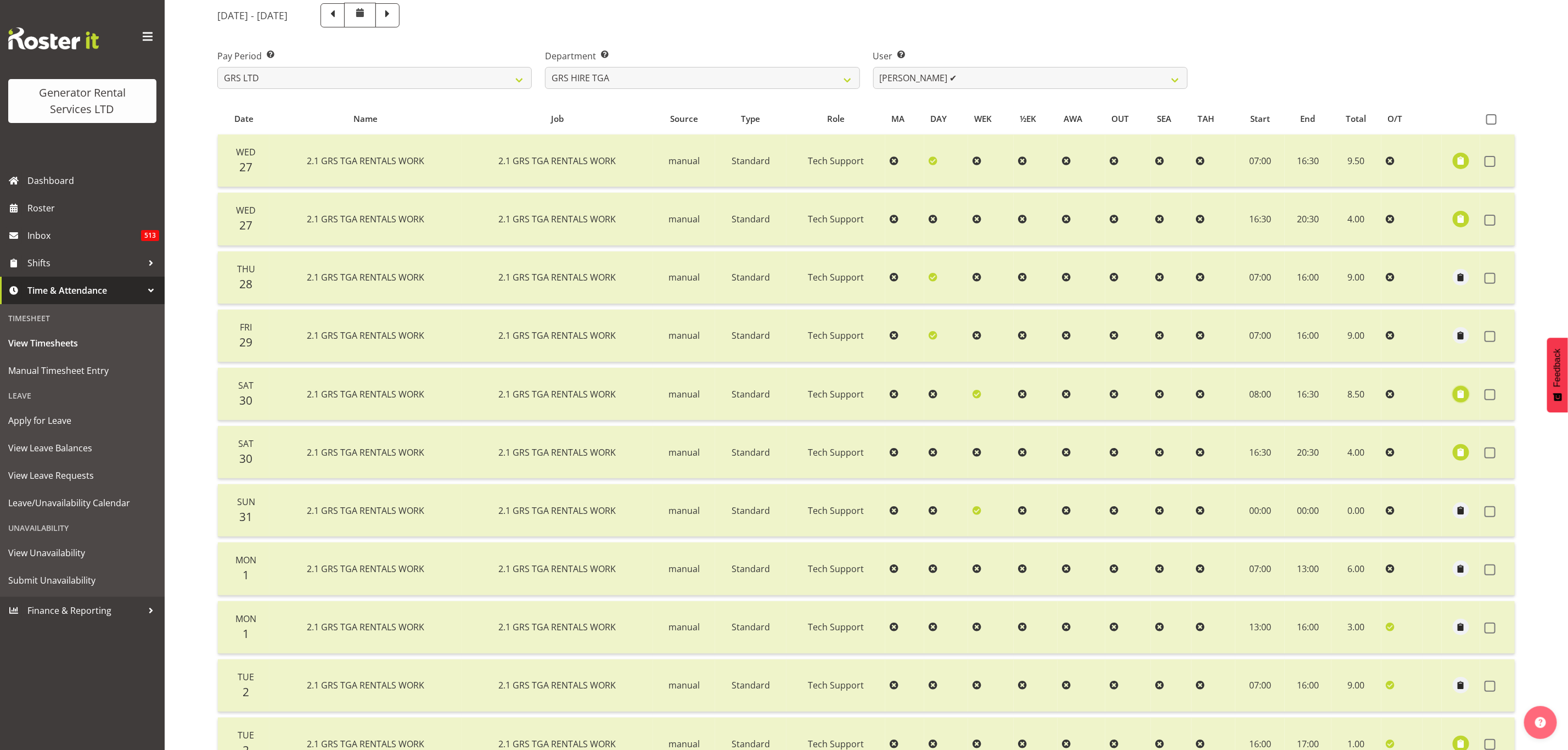
click at [1459, 389] on span "button" at bounding box center [1461, 393] width 13 height 13
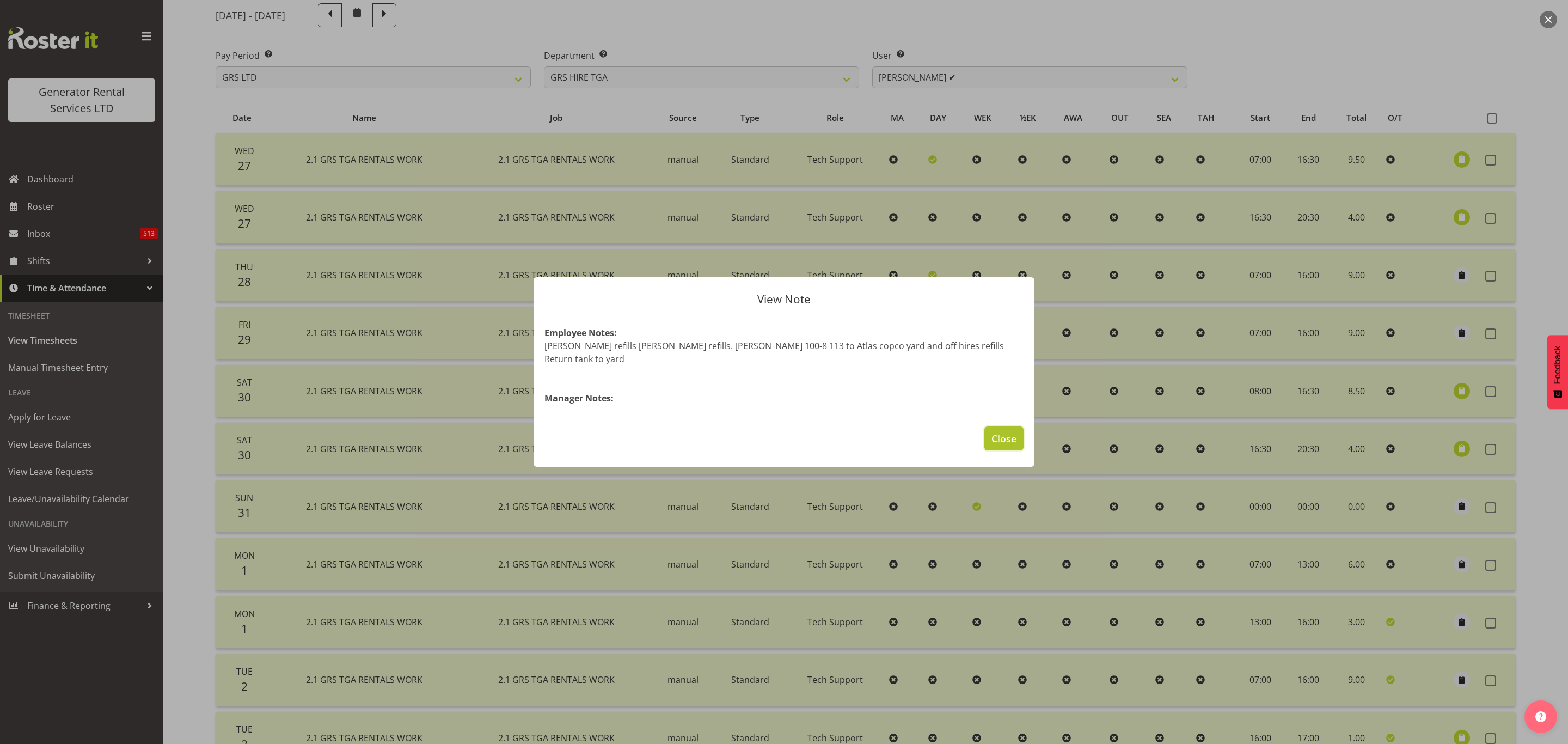
click at [1002, 433] on span "Close" at bounding box center [1004, 438] width 25 height 14
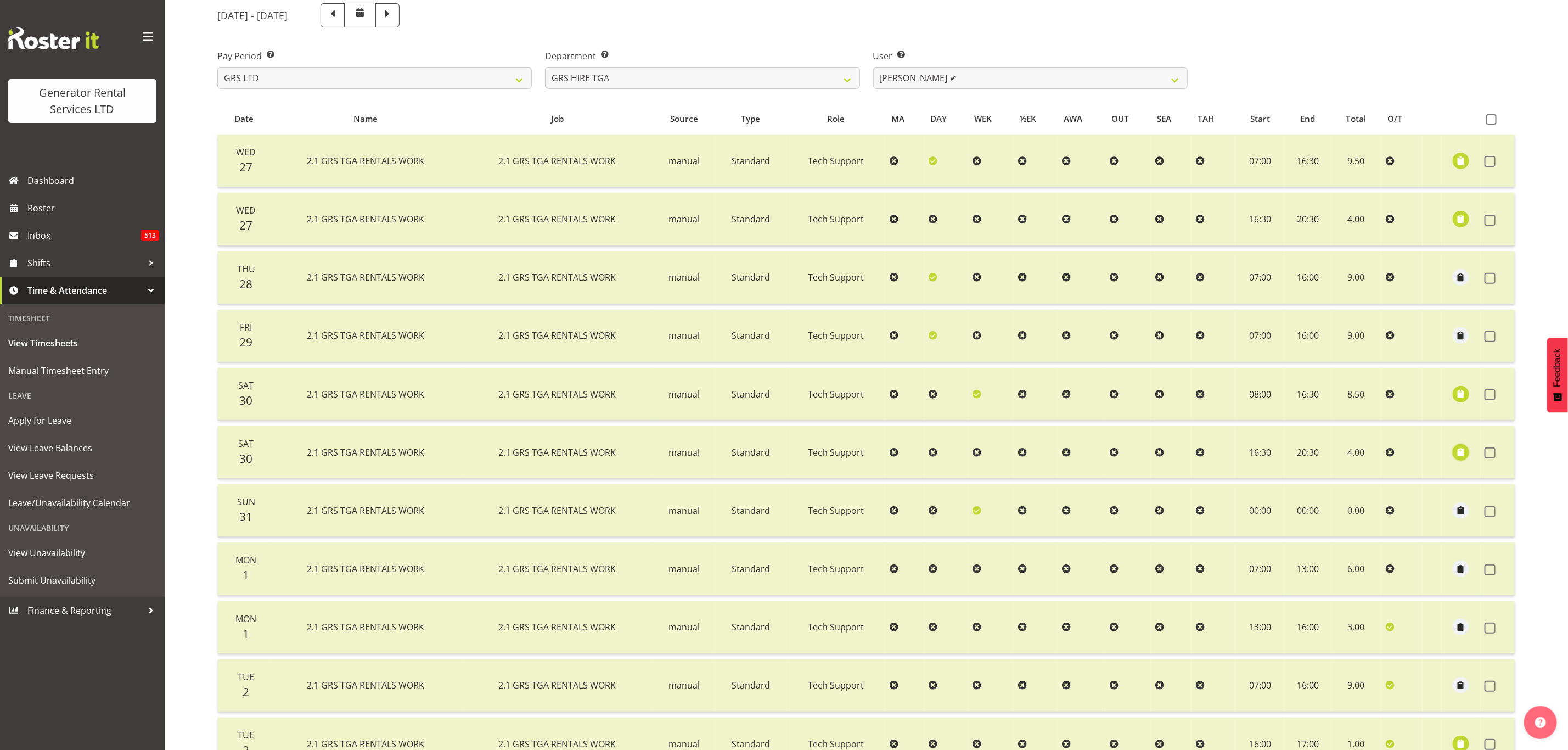
click at [1459, 448] on span "button" at bounding box center [1461, 452] width 13 height 13
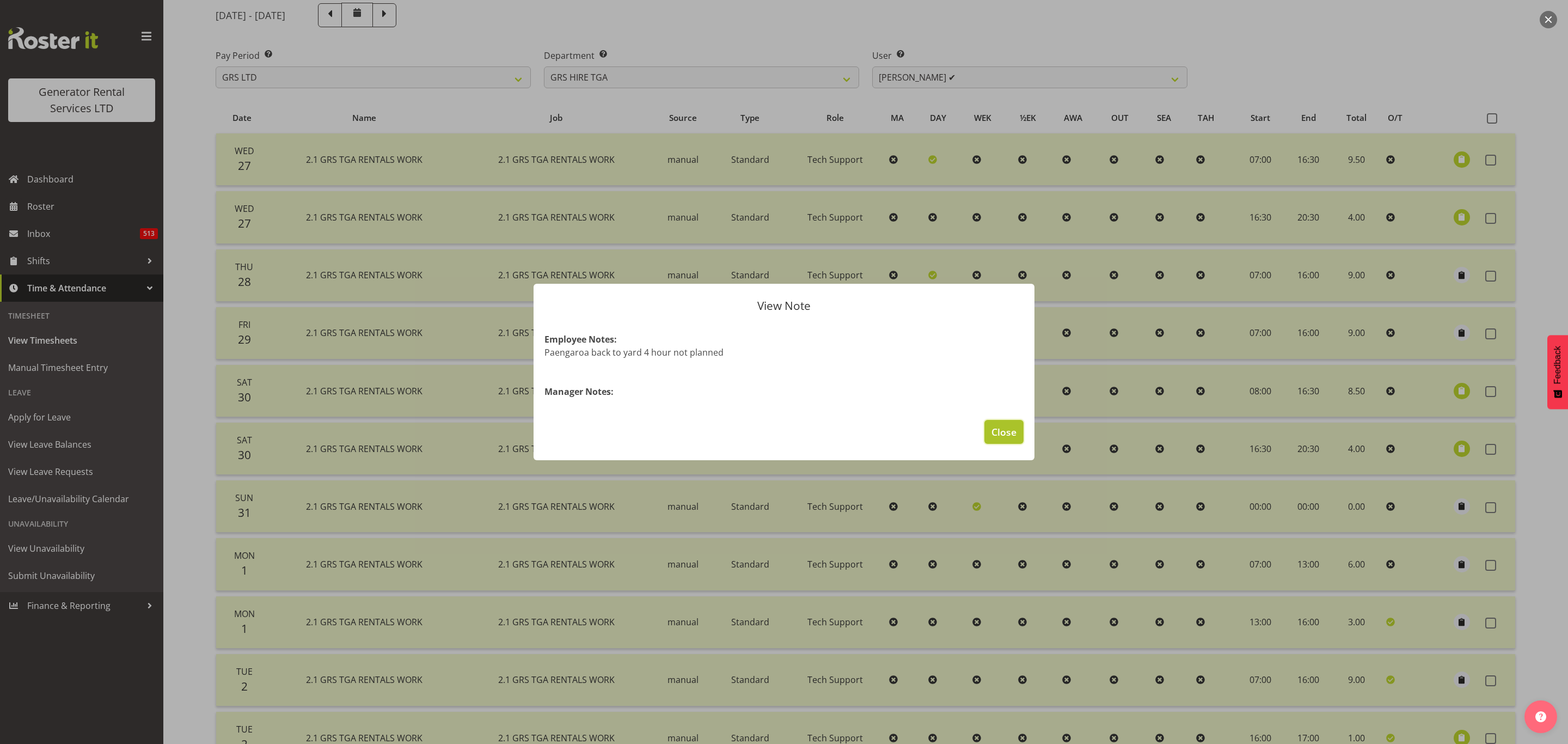
click at [998, 433] on span "Close" at bounding box center [1004, 432] width 25 height 14
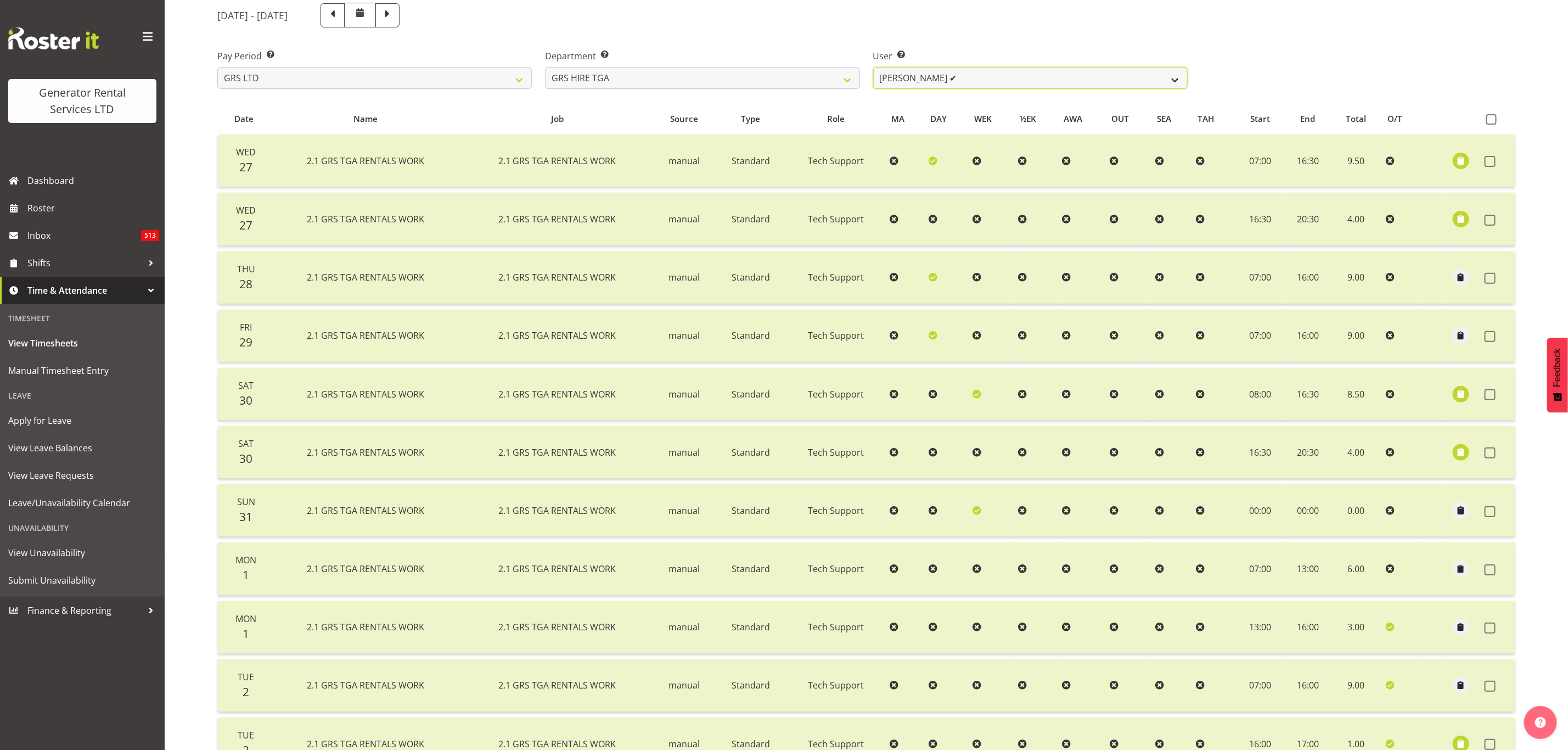
click at [906, 77] on select "[PERSON_NAME] ✔ [PERSON_NAME] ✔ [PERSON_NAME] ✔ [PERSON_NAME] ✔ [PERSON_NAME] ❌" at bounding box center [1030, 78] width 315 height 22
click at [873, 67] on select "[PERSON_NAME] ✔ [PERSON_NAME] ✔ [PERSON_NAME] ✔ [PERSON_NAME] ✔ [PERSON_NAME] ❌" at bounding box center [1030, 78] width 315 height 22
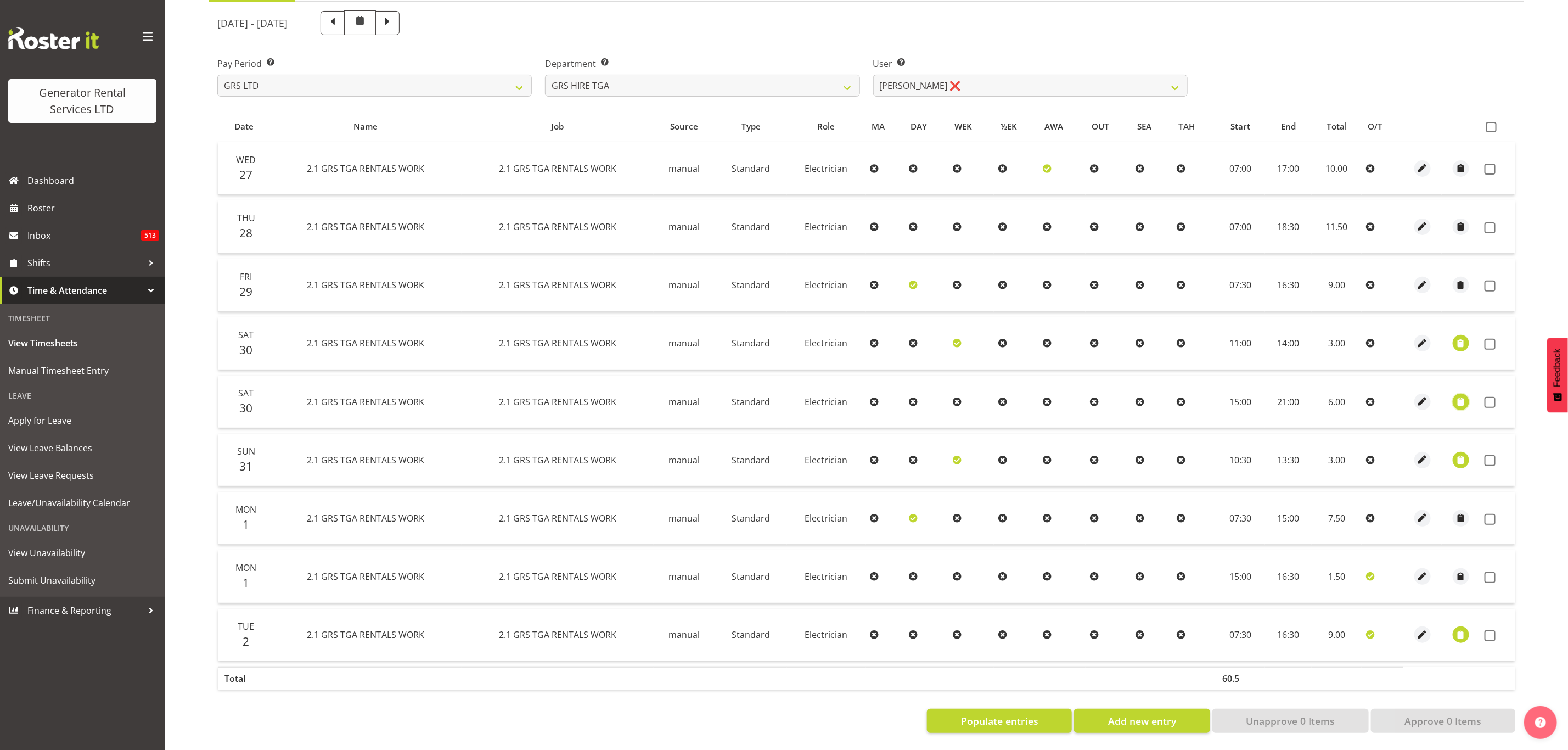
click at [1461, 395] on span "button" at bounding box center [1461, 401] width 13 height 13
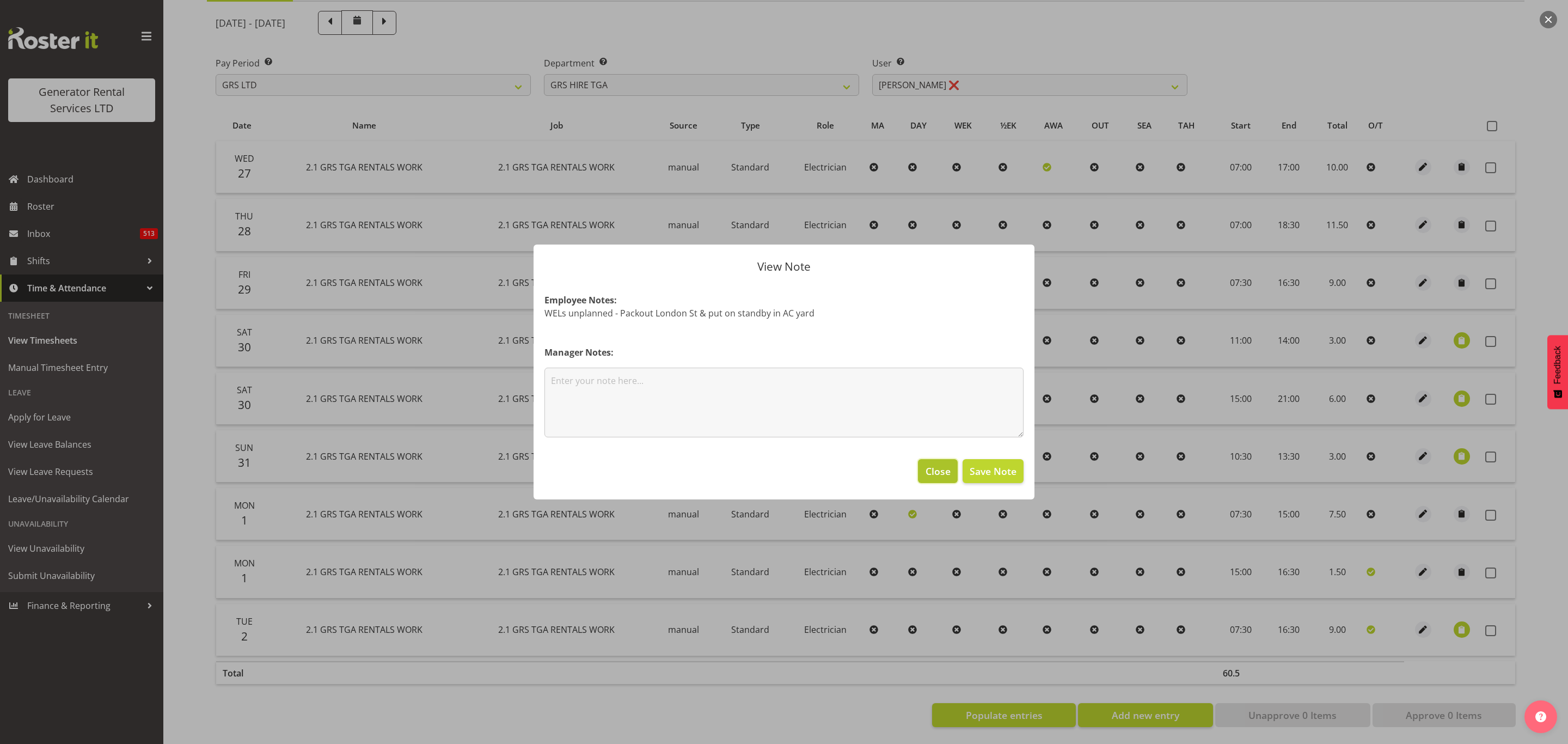
click at [933, 469] on span "Close" at bounding box center [938, 471] width 25 height 14
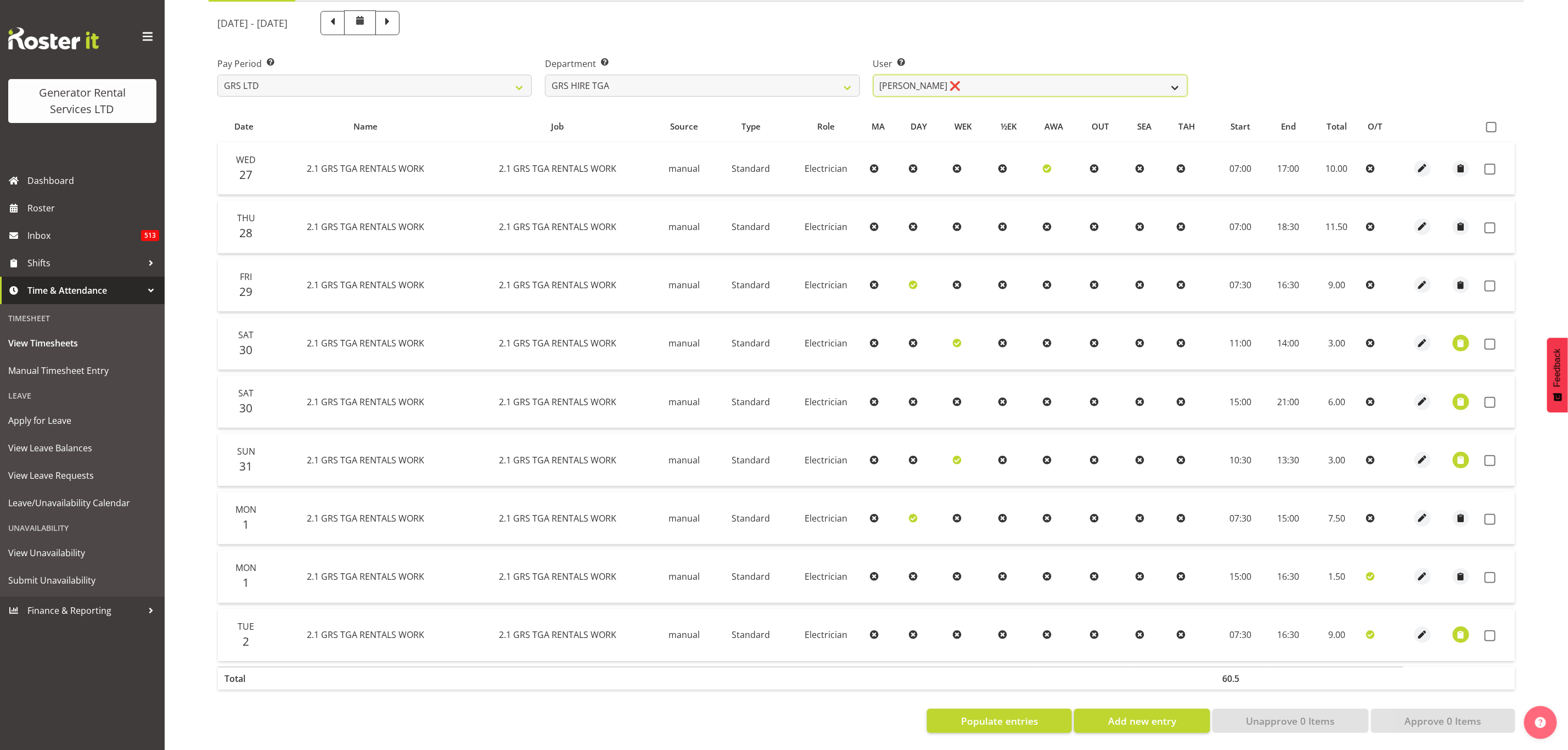
click at [956, 78] on select "[PERSON_NAME] ✔ [PERSON_NAME] ✔ [PERSON_NAME] ✔ [PERSON_NAME] ✔ [PERSON_NAME] ❌" at bounding box center [1030, 86] width 315 height 22
click at [873, 75] on select "[PERSON_NAME] ✔ [PERSON_NAME] ✔ [PERSON_NAME] ✔ [PERSON_NAME] ✔ [PERSON_NAME] ❌" at bounding box center [1030, 86] width 315 height 22
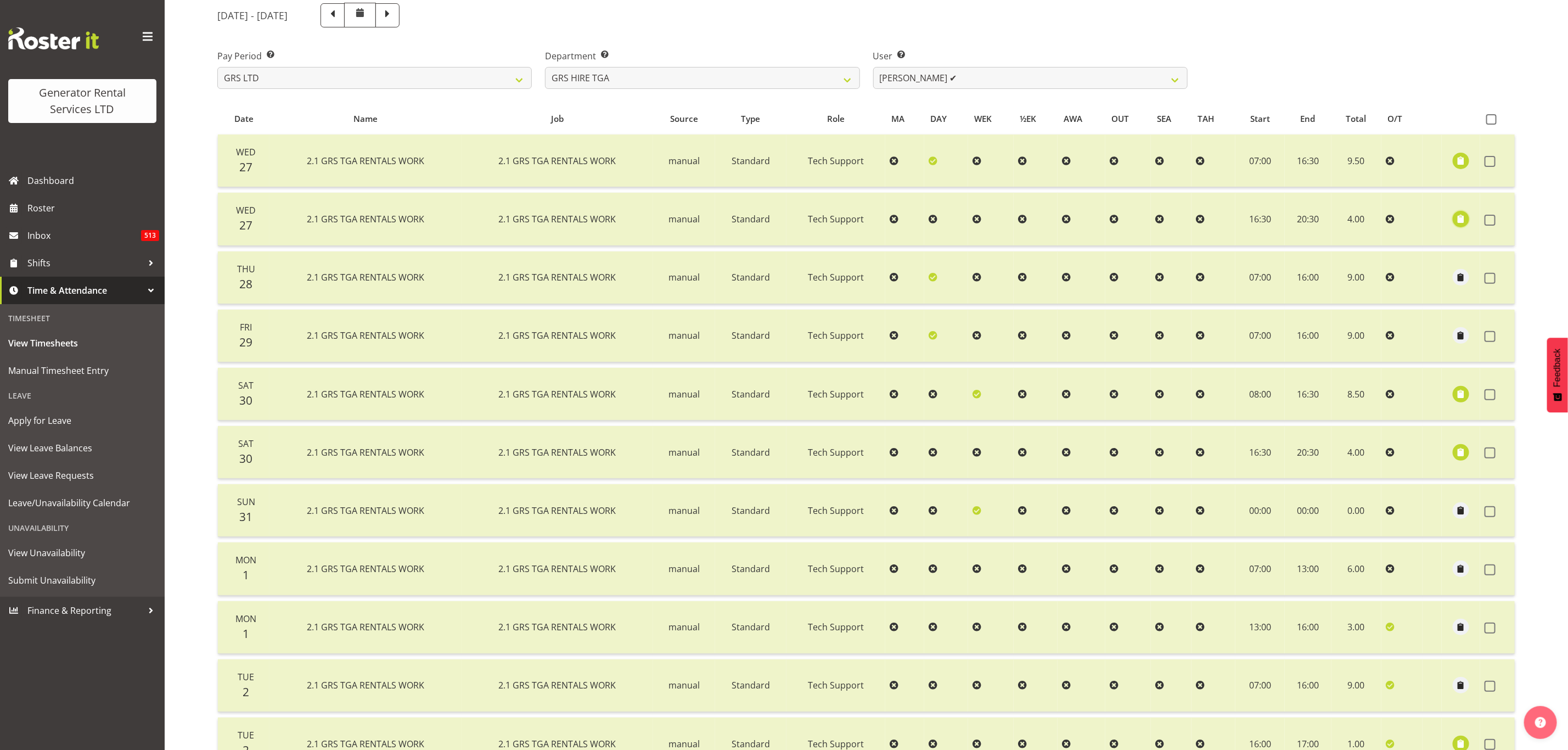
click at [1463, 216] on span "button" at bounding box center [1461, 218] width 13 height 13
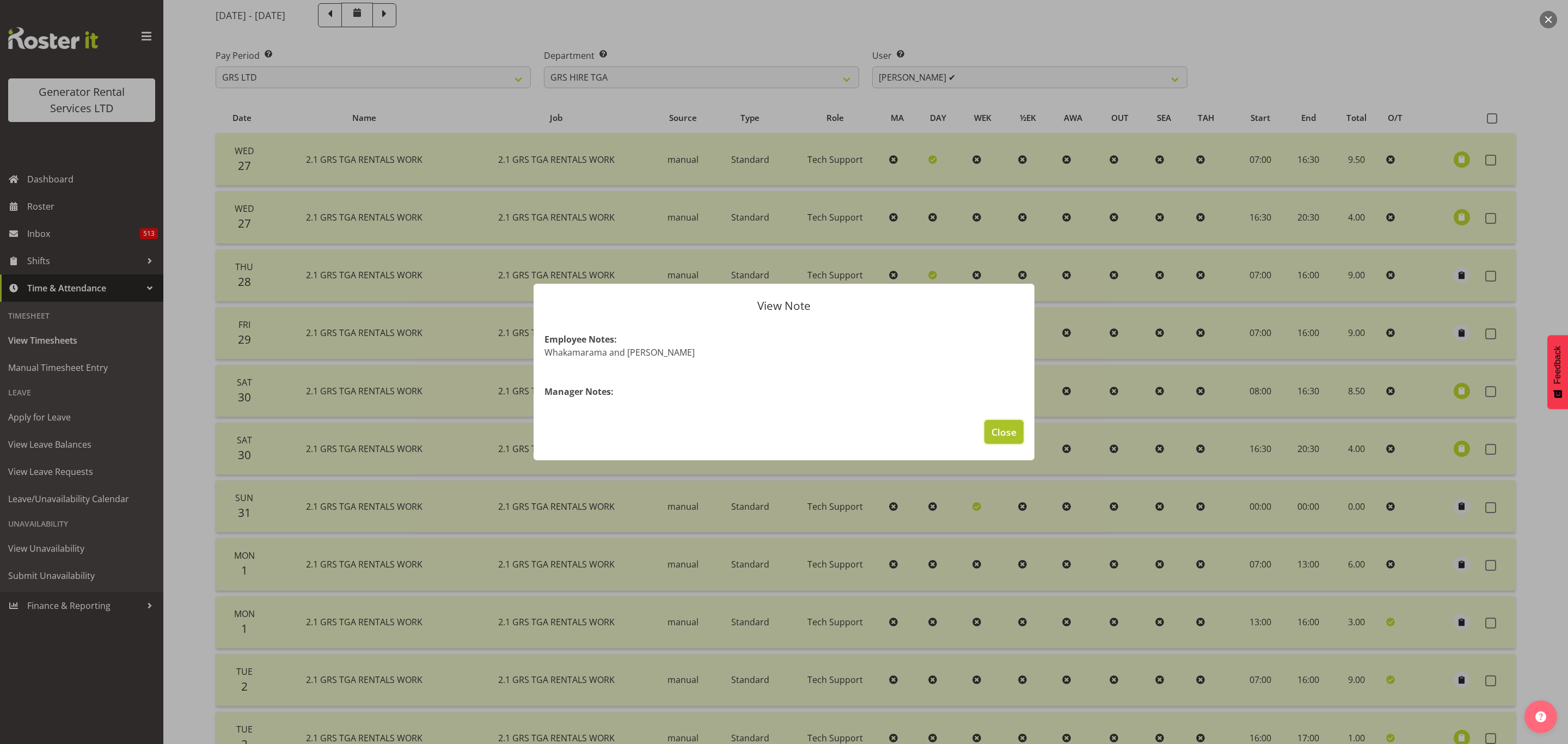
click at [997, 432] on span "Close" at bounding box center [1004, 432] width 25 height 14
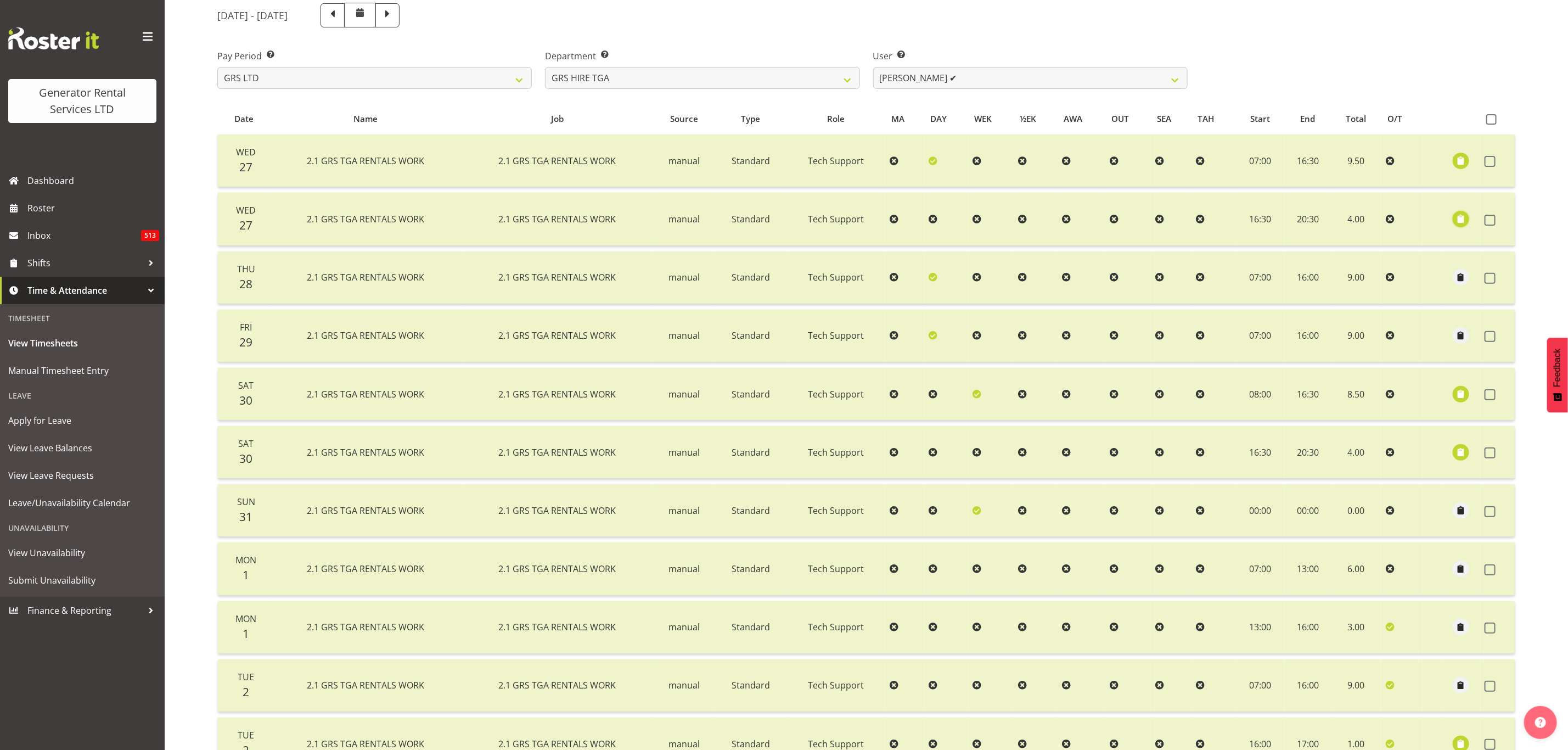
click at [1459, 216] on span "button" at bounding box center [1461, 218] width 13 height 13
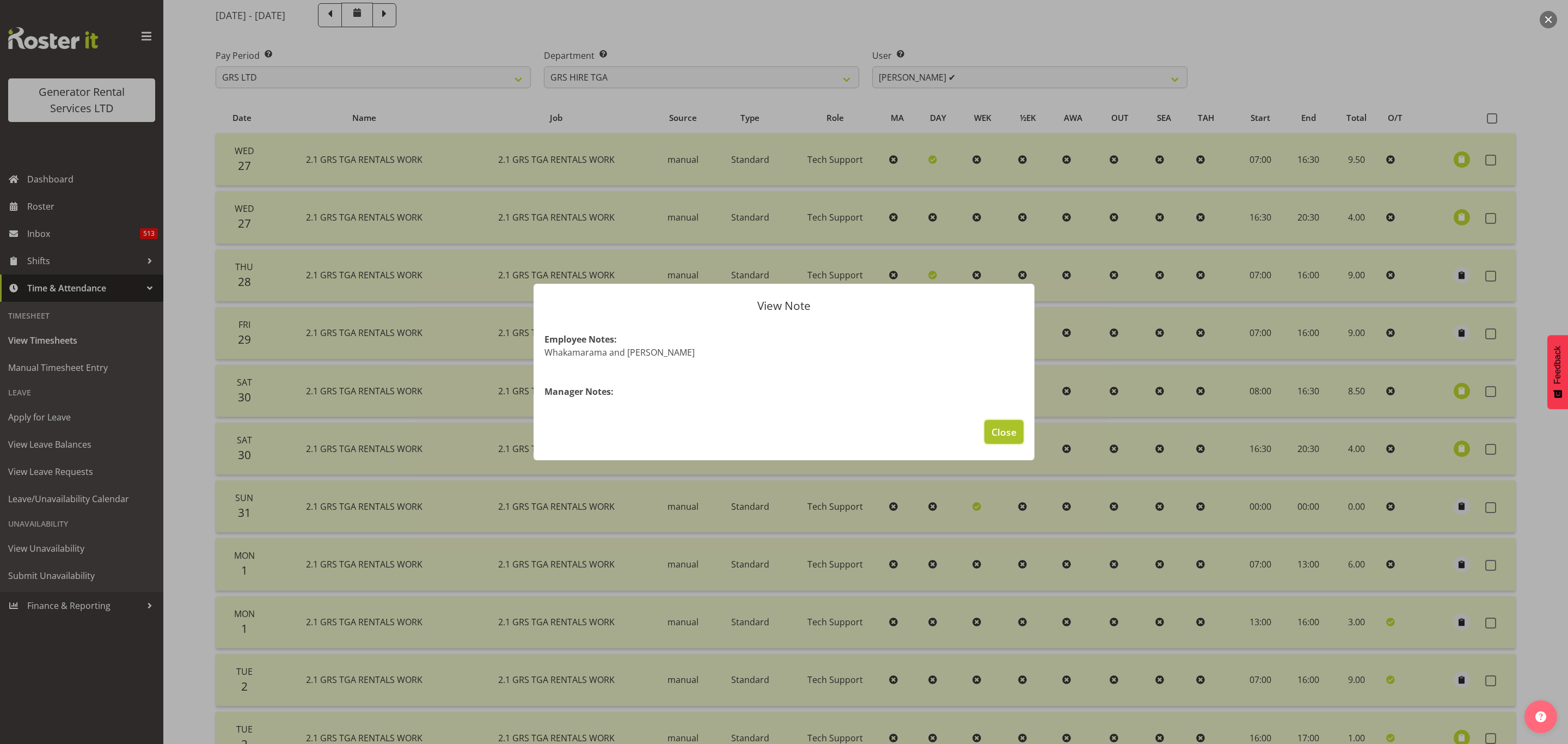
click at [1002, 429] on span "Close" at bounding box center [1004, 432] width 25 height 14
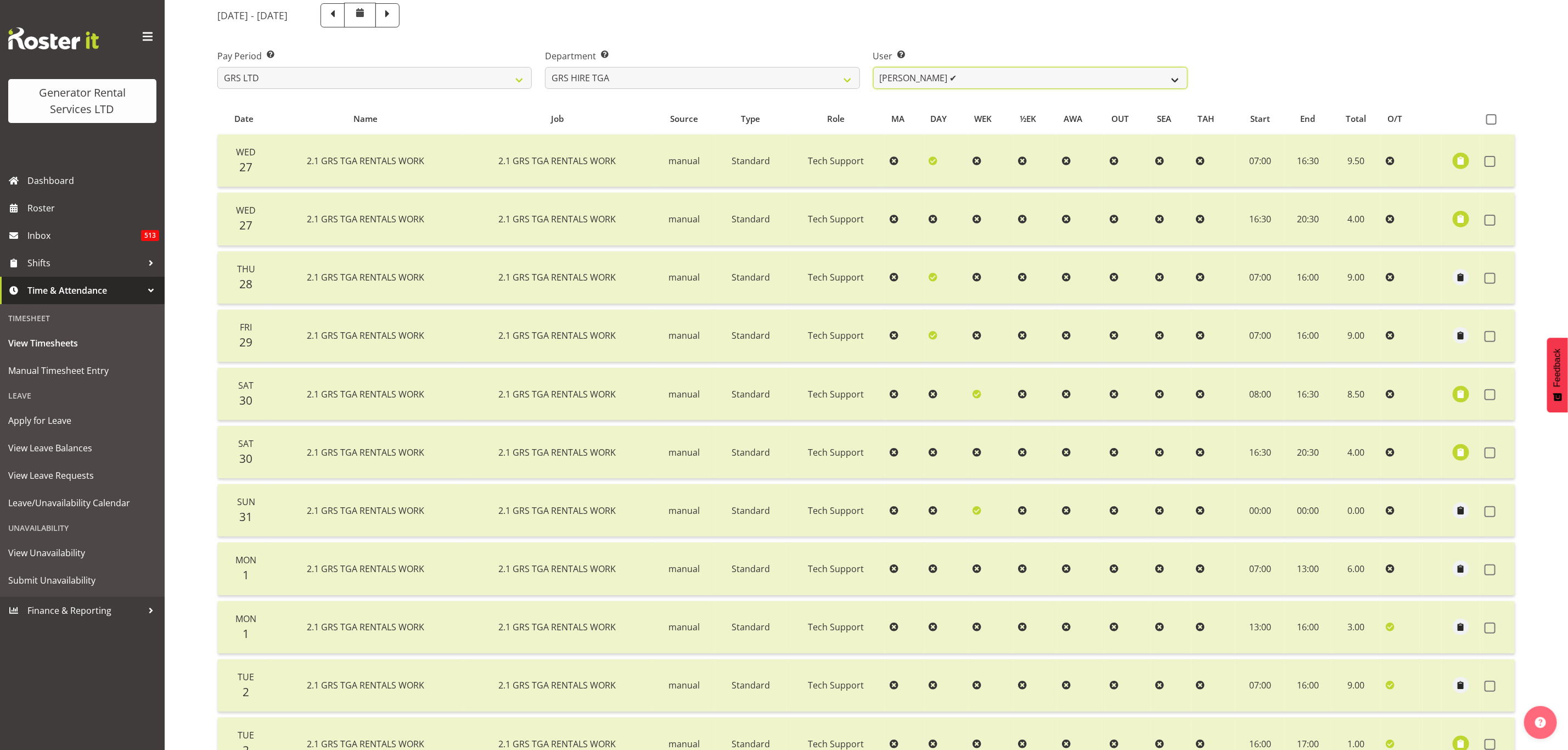
click at [904, 77] on select "[PERSON_NAME] ✔ [PERSON_NAME] ✔ [PERSON_NAME] ✔ [PERSON_NAME] ✔ [PERSON_NAME] ❌" at bounding box center [1030, 78] width 315 height 22
click at [873, 67] on select "[PERSON_NAME] ✔ [PERSON_NAME] ✔ [PERSON_NAME] ✔ [PERSON_NAME] ✔ [PERSON_NAME] ❌" at bounding box center [1030, 78] width 315 height 22
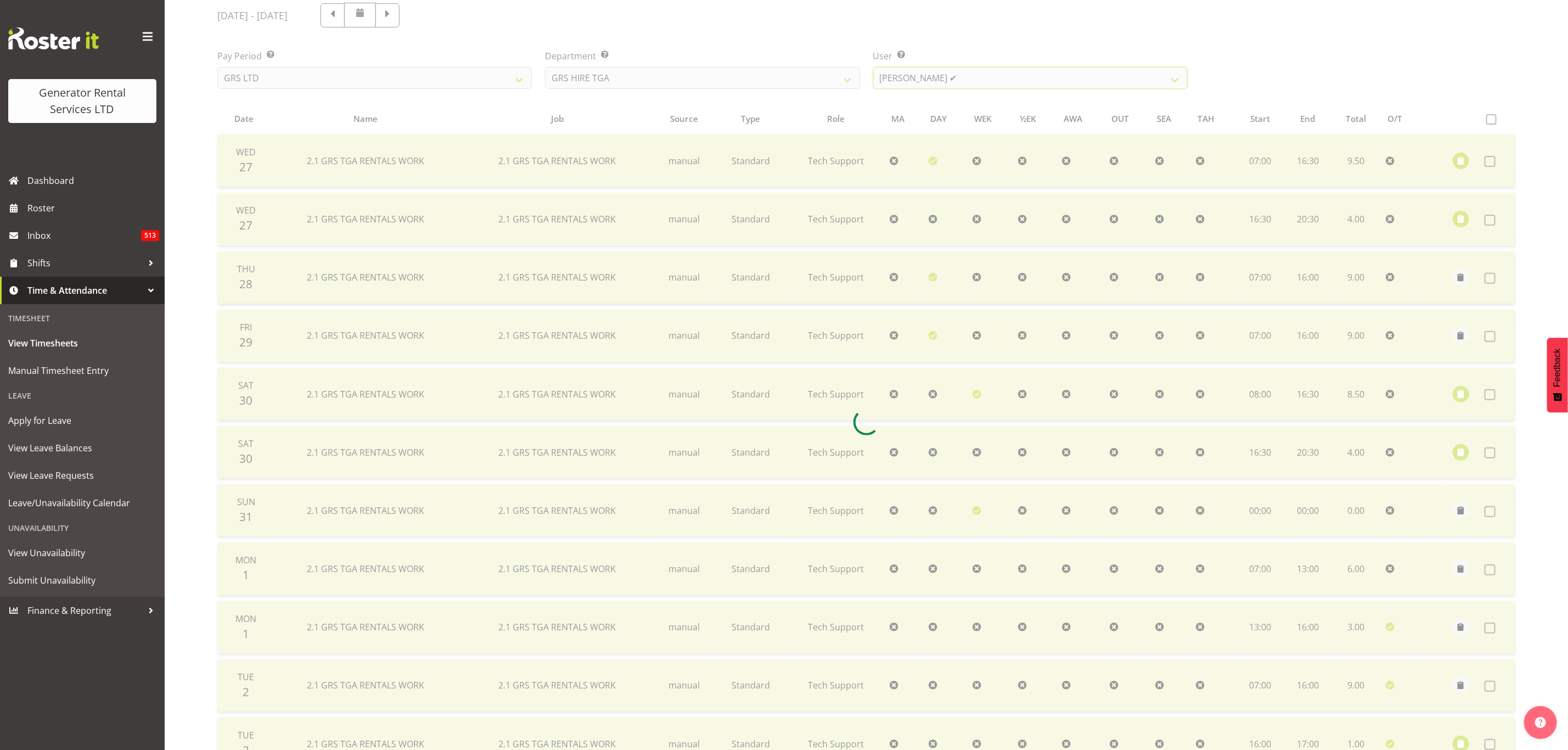
scroll to position [72, 0]
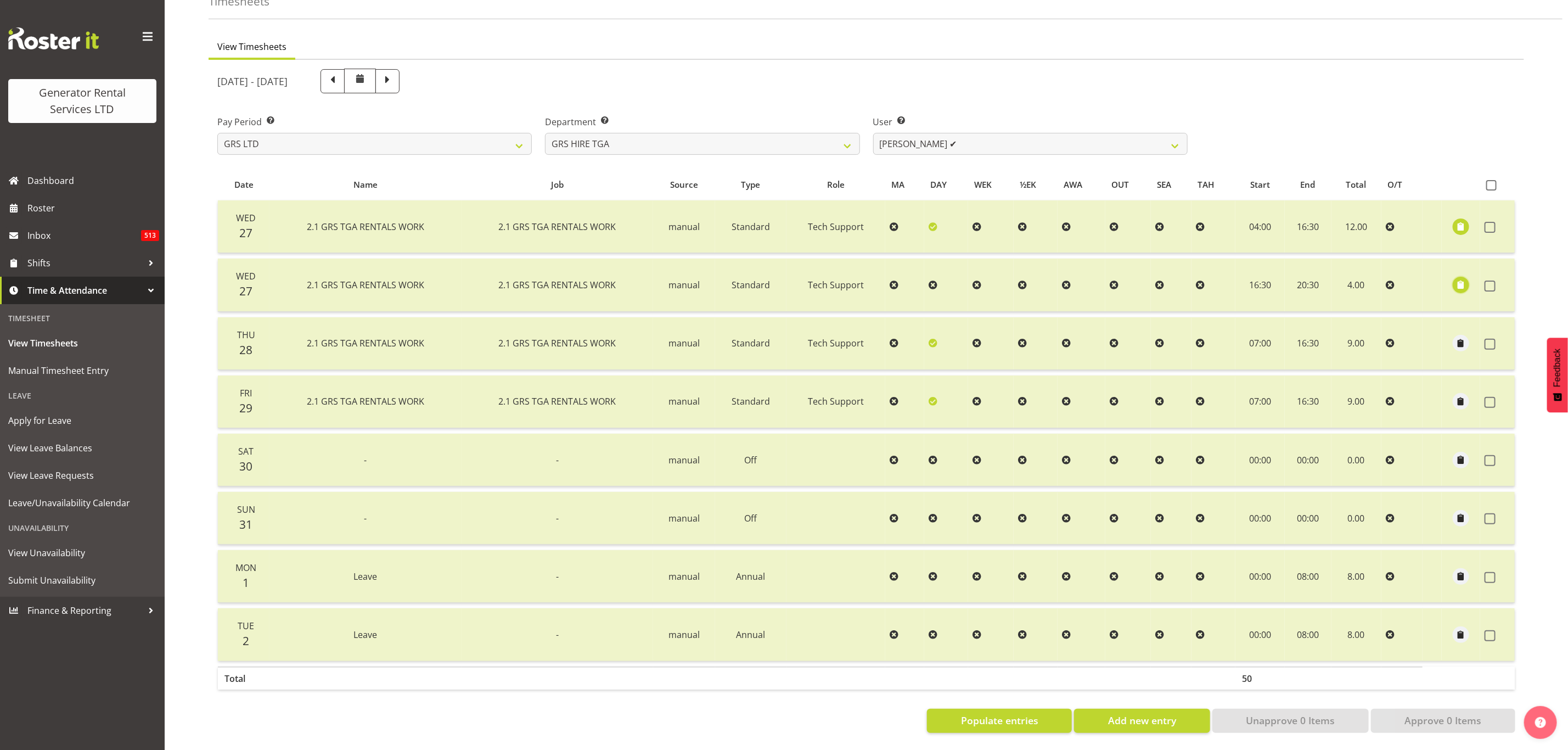
click at [1464, 278] on span "button" at bounding box center [1461, 284] width 13 height 13
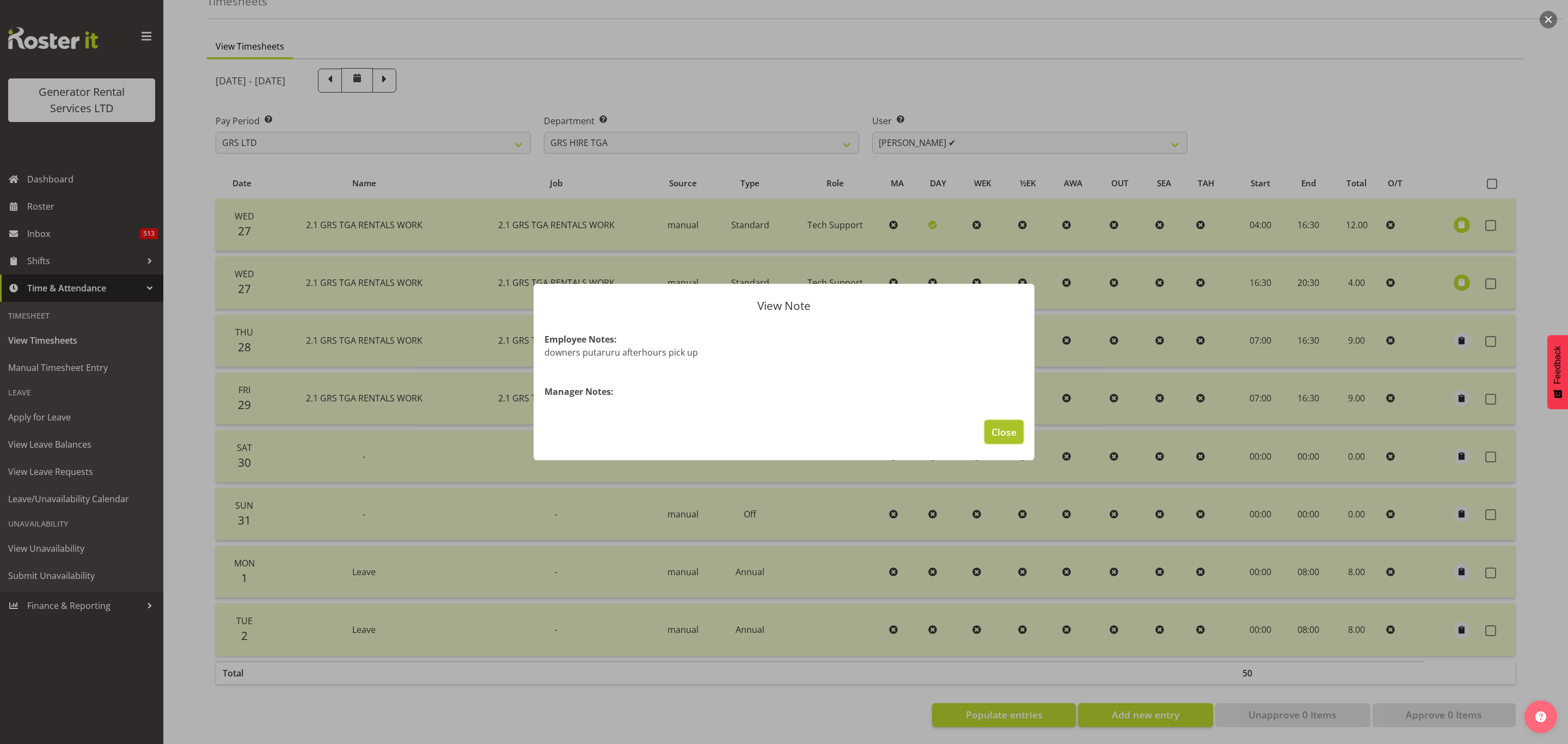
click at [1002, 432] on span "Close" at bounding box center [1004, 432] width 25 height 14
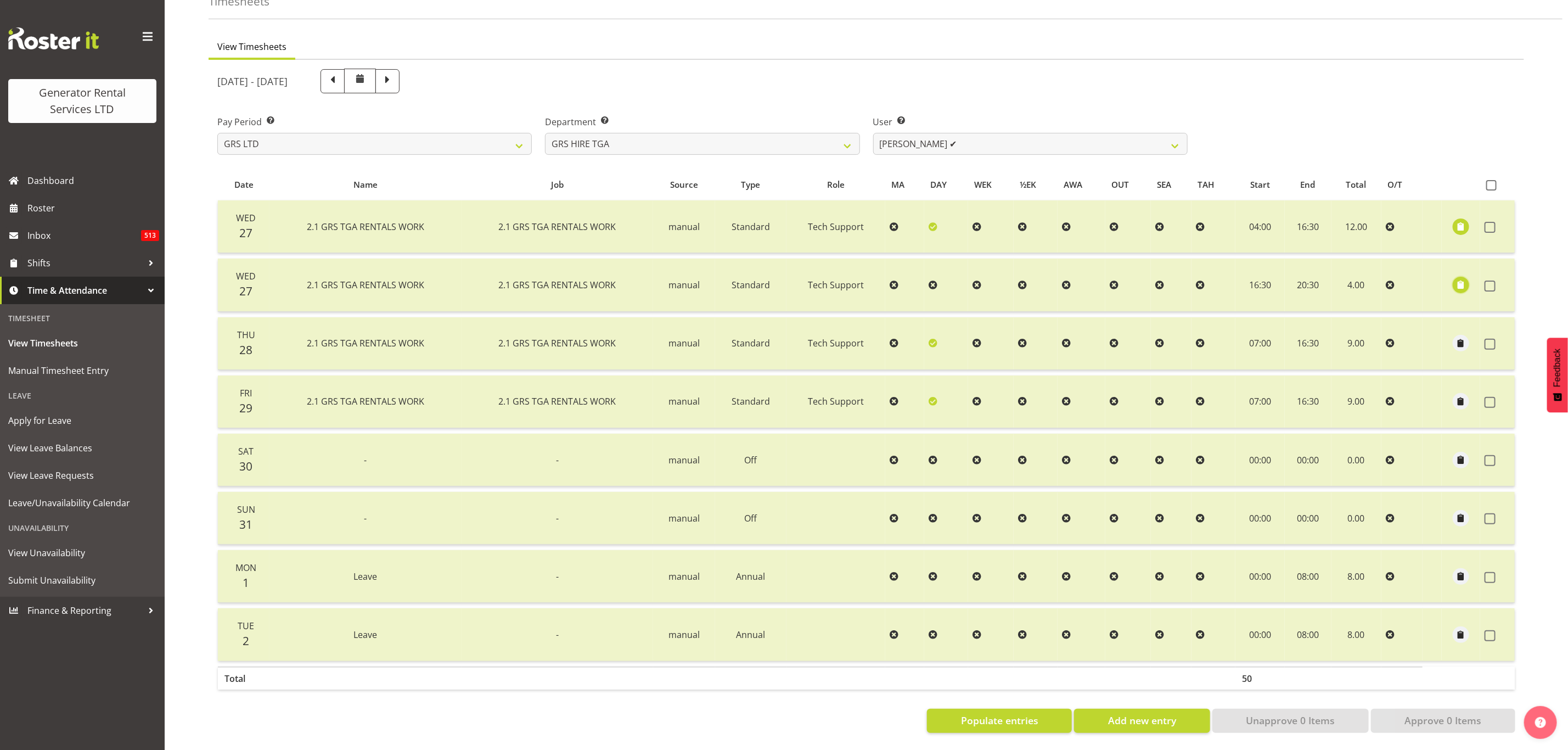
click at [1467, 278] on span "button" at bounding box center [1461, 284] width 13 height 13
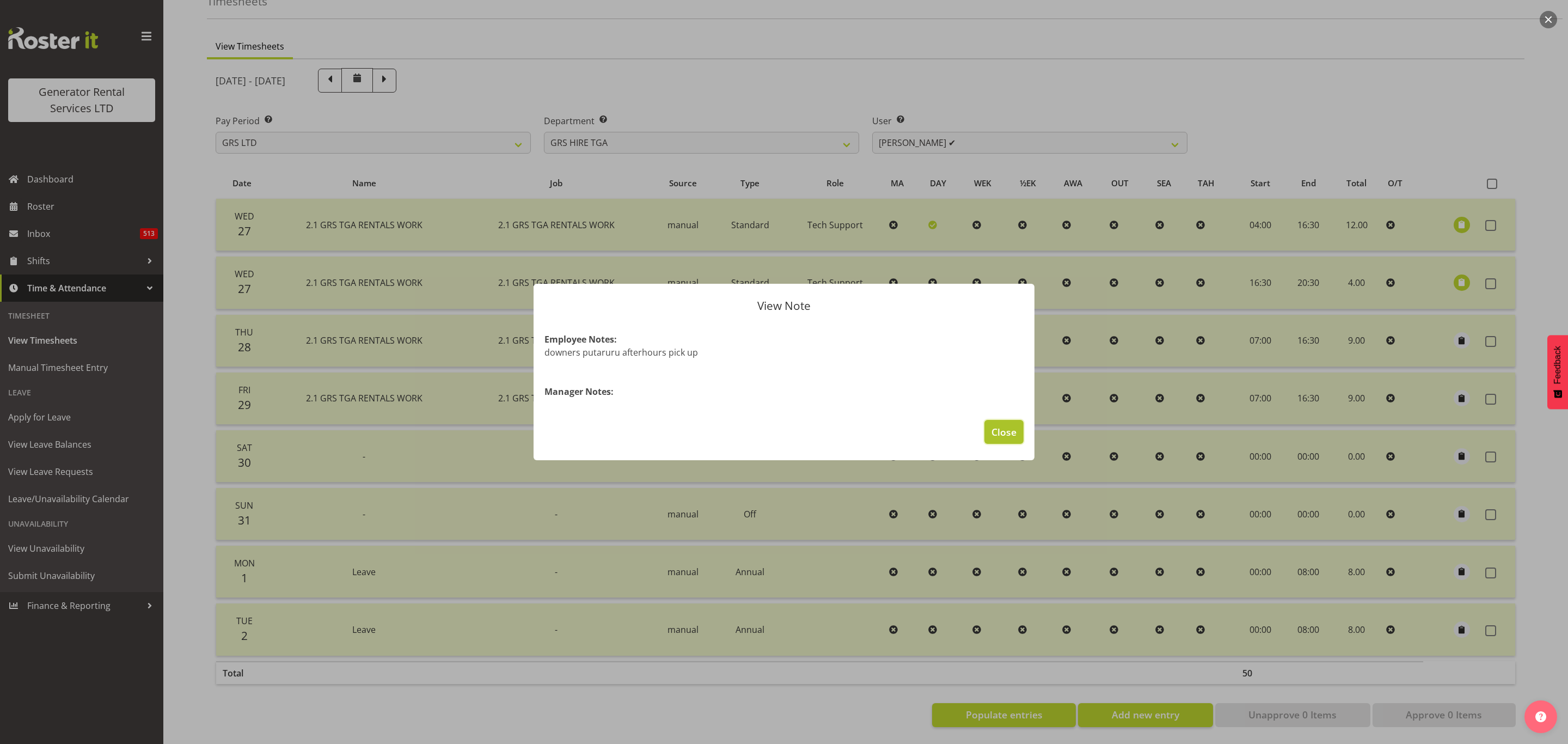
click at [1011, 432] on span "Close" at bounding box center [1004, 432] width 25 height 14
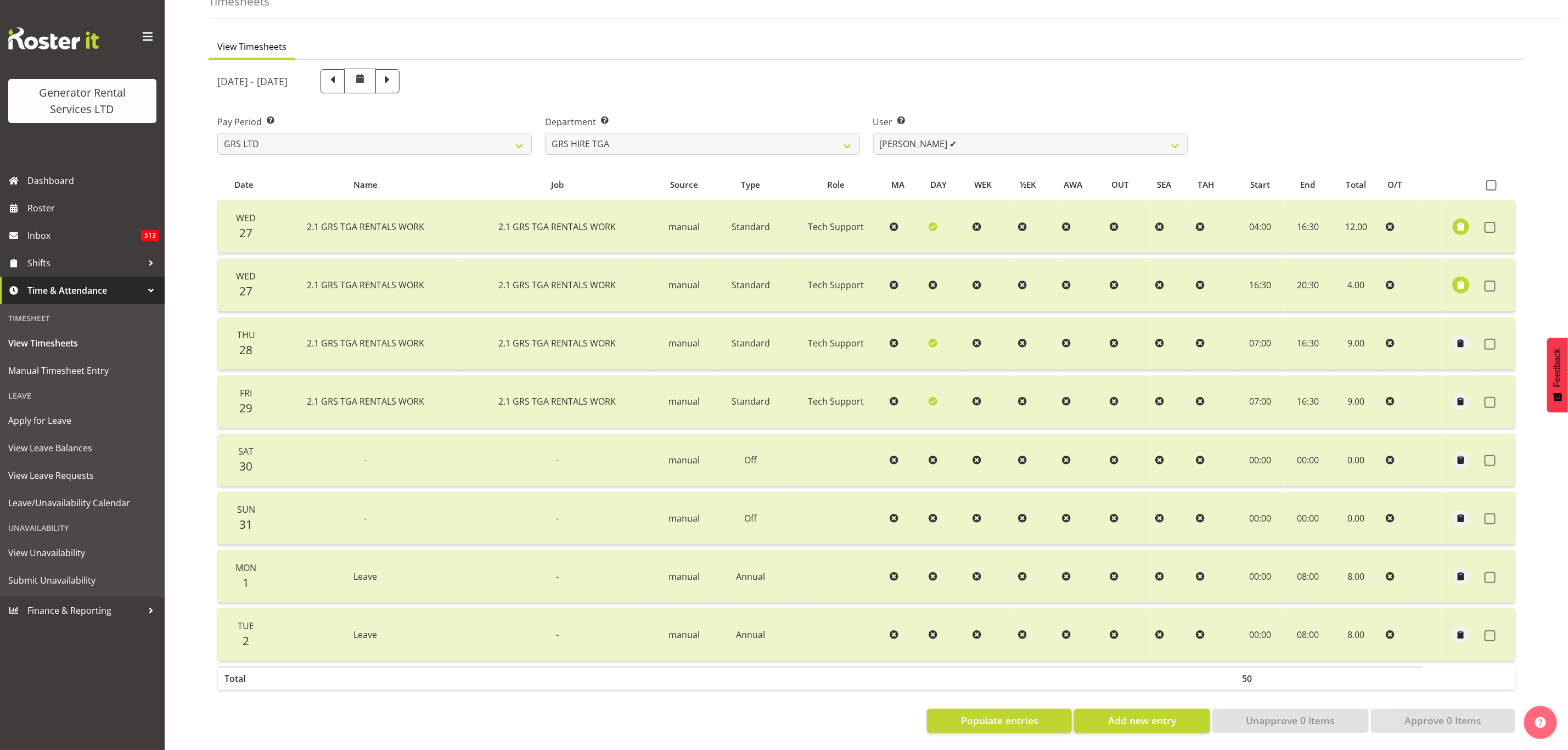
click at [1464, 278] on span "button" at bounding box center [1461, 284] width 13 height 13
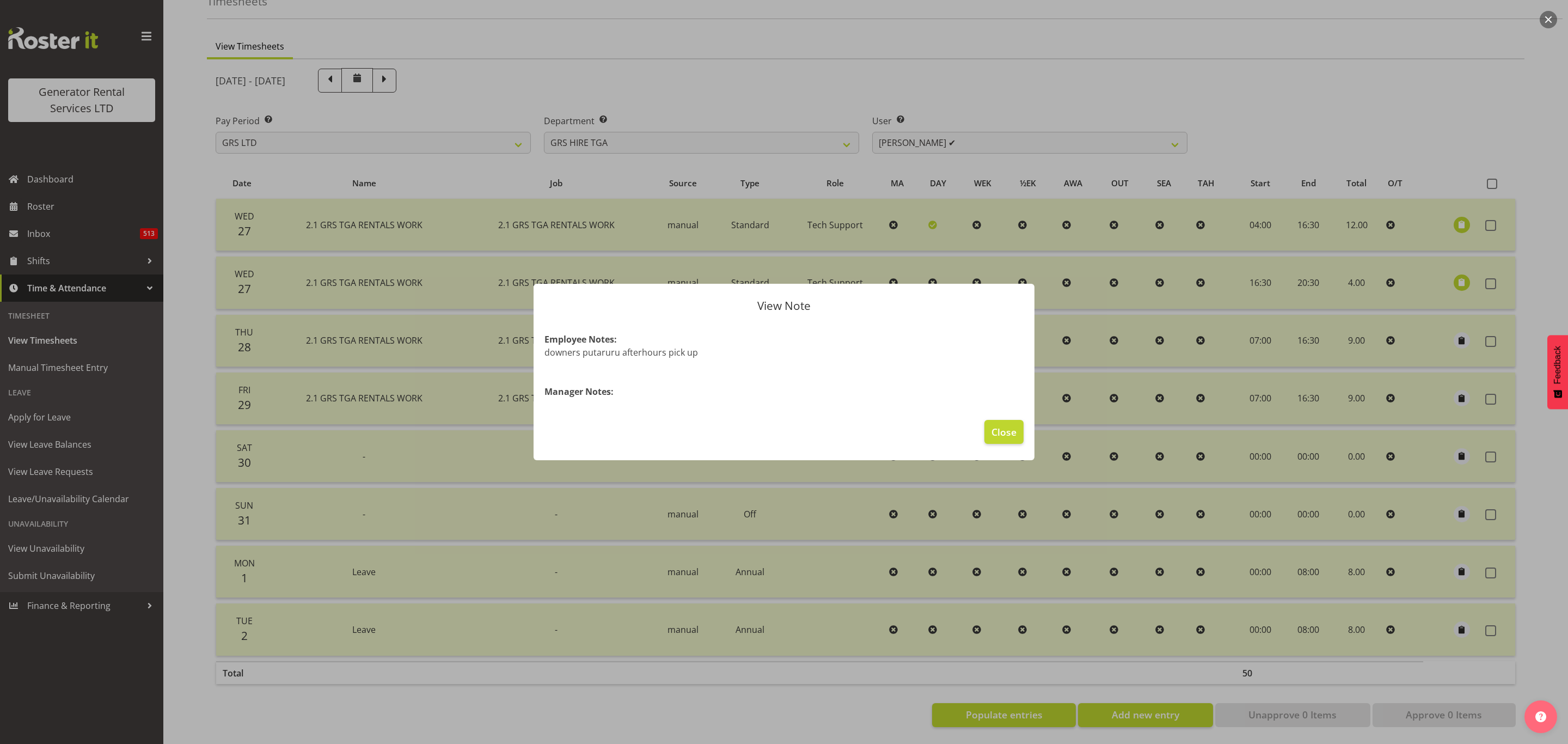
click at [569, 352] on p "downers putaruru afterhours pick up" at bounding box center [783, 352] width 479 height 13
click at [586, 351] on p "downers putaruru afterhours pick up" at bounding box center [783, 352] width 479 height 13
click at [1008, 430] on span "Close" at bounding box center [1004, 432] width 25 height 14
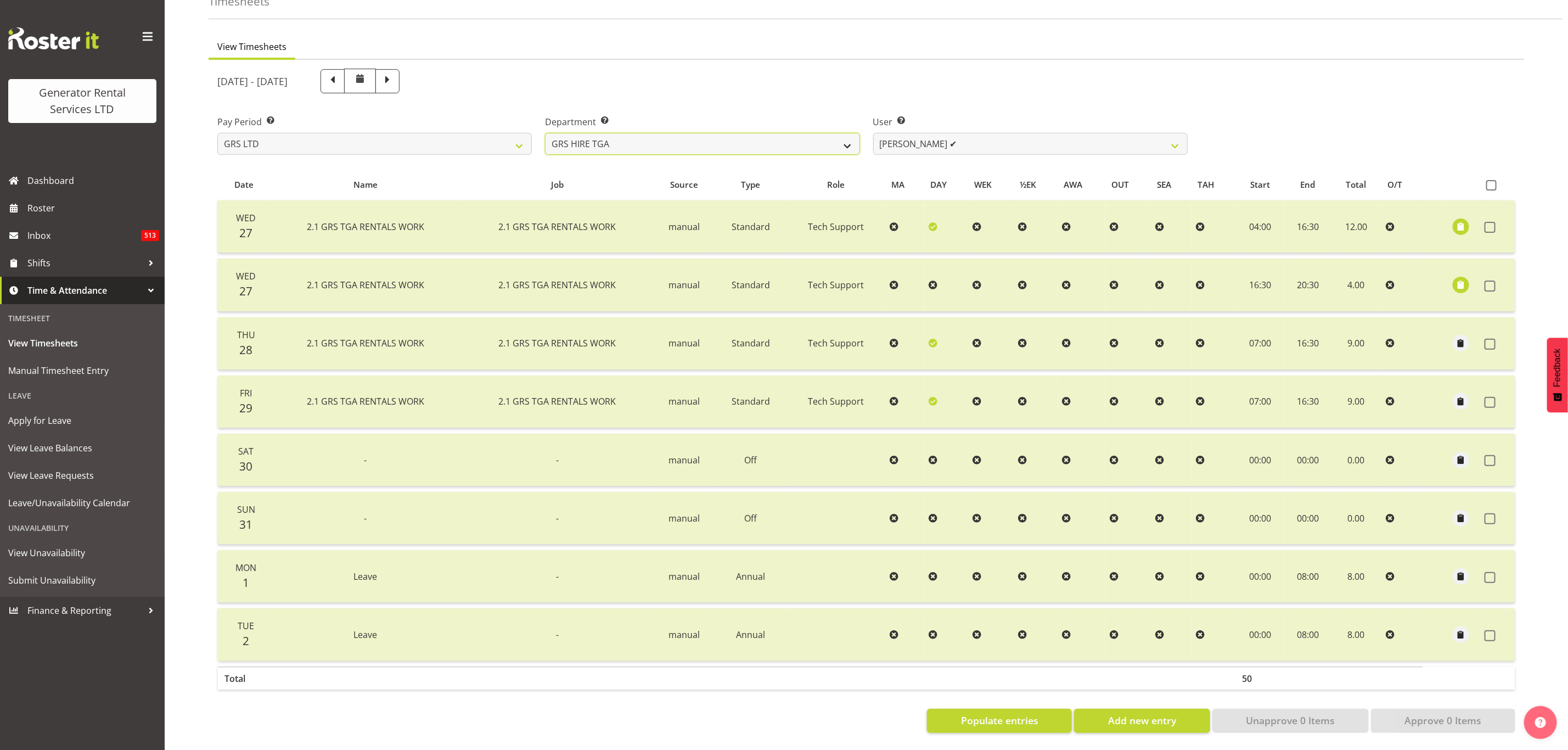
click at [830, 133] on select "GRS ADMIN TGA GRS HIRE TGA GRS SALES TGA" at bounding box center [702, 144] width 315 height 22
click at [900, 137] on select "[PERSON_NAME] ✔ [PERSON_NAME] ✔ [PERSON_NAME] ✔ [PERSON_NAME] ✔ [PERSON_NAME] ❌" at bounding box center [1030, 144] width 315 height 22
select select "11248"
click at [873, 133] on select "[PERSON_NAME] ✔ [PERSON_NAME] ✔ [PERSON_NAME] ✔ [PERSON_NAME] ✔ [PERSON_NAME] ❌" at bounding box center [1030, 144] width 315 height 22
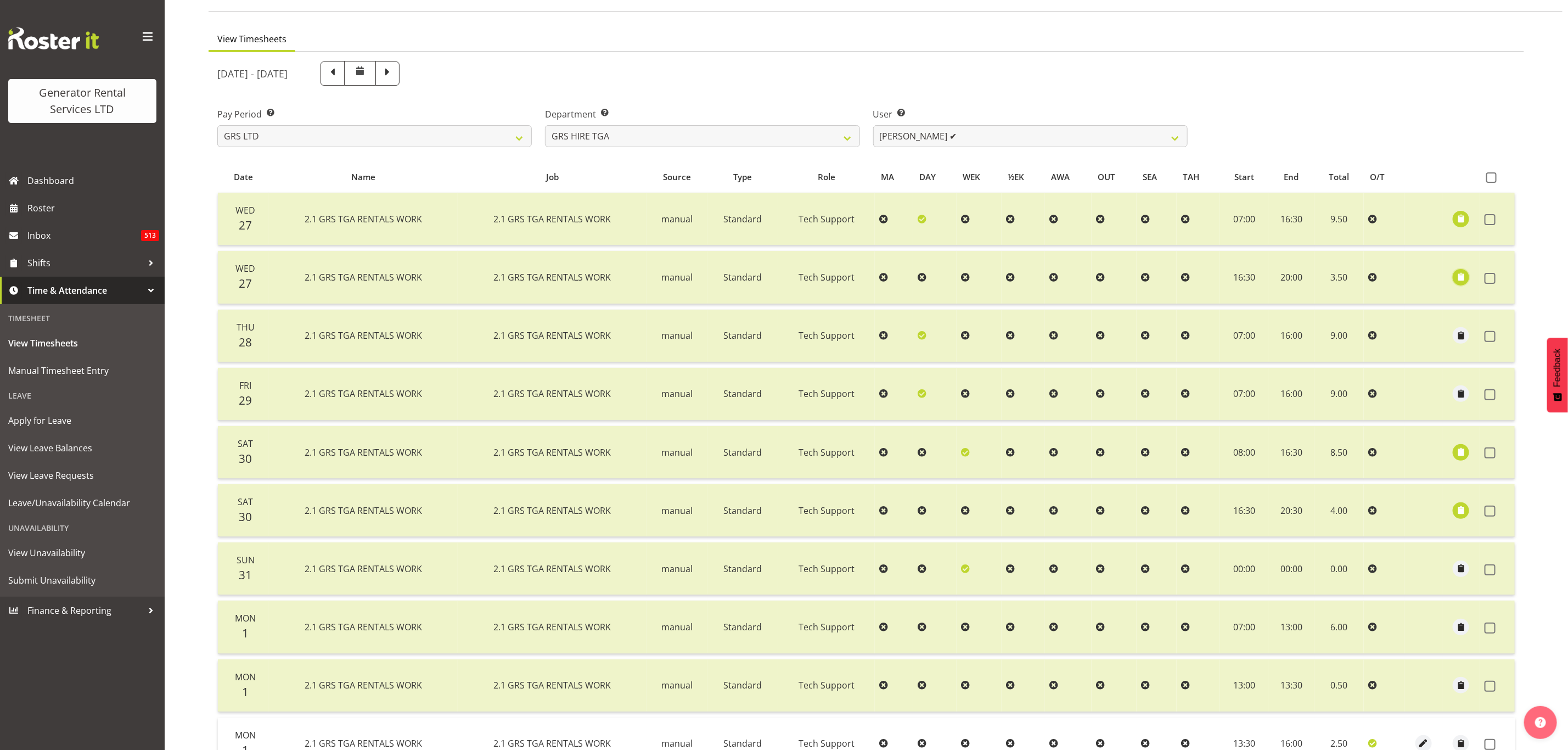
click at [1461, 276] on span "button" at bounding box center [1461, 277] width 13 height 13
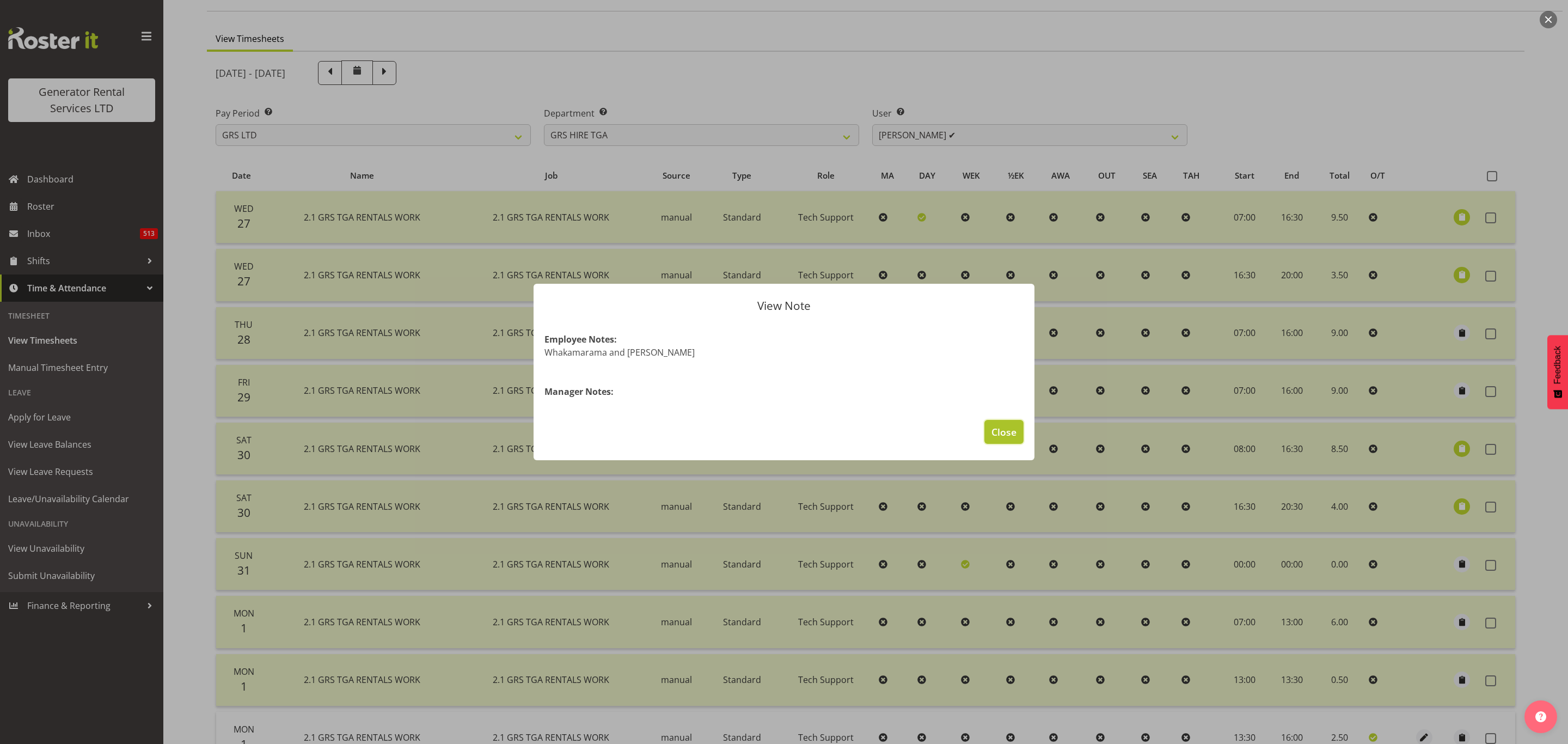
click at [1008, 427] on span "Close" at bounding box center [1004, 432] width 25 height 14
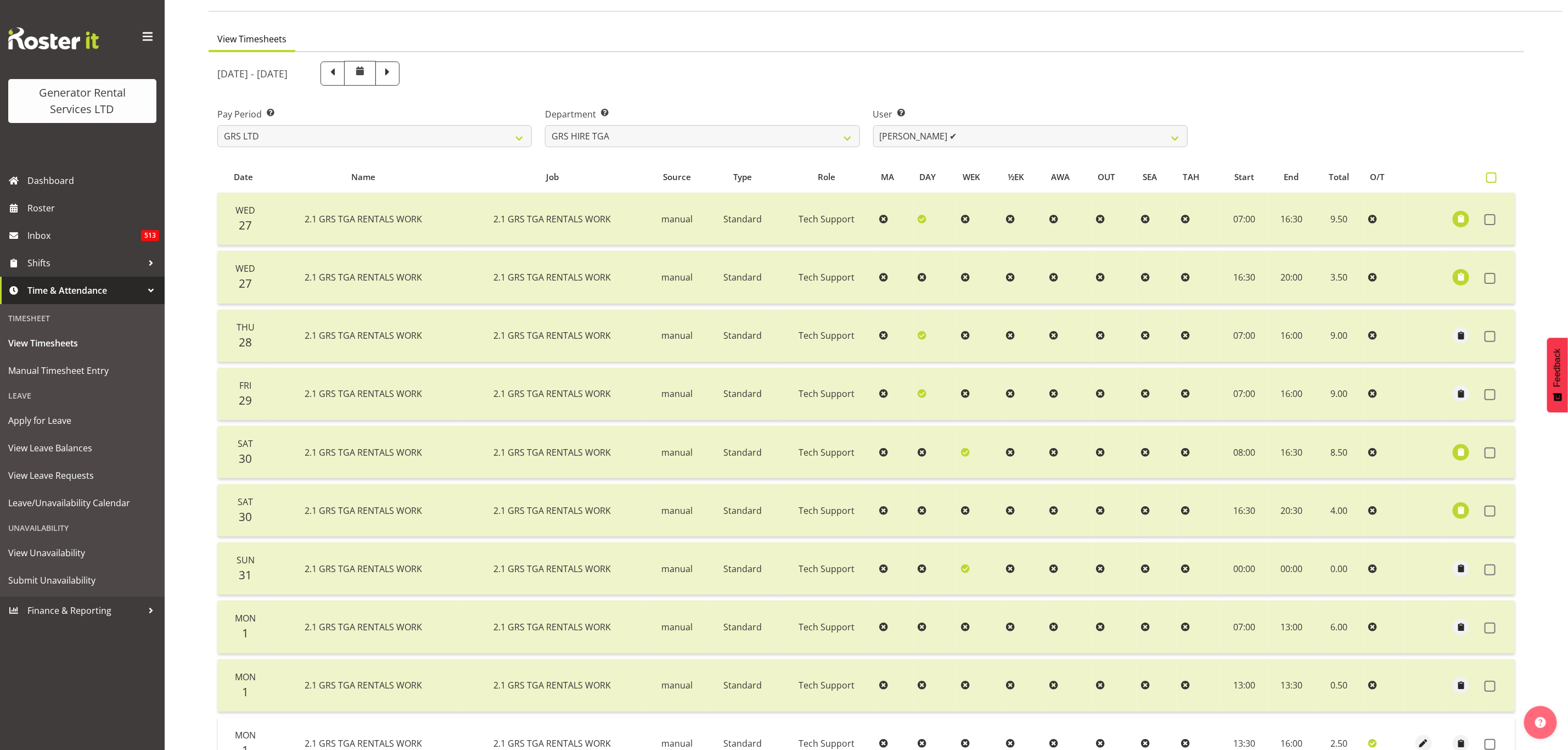
click at [1487, 178] on span at bounding box center [1491, 177] width 10 height 10
click at [1487, 178] on input "checkbox" at bounding box center [1490, 178] width 7 height 7
checkbox input "true"
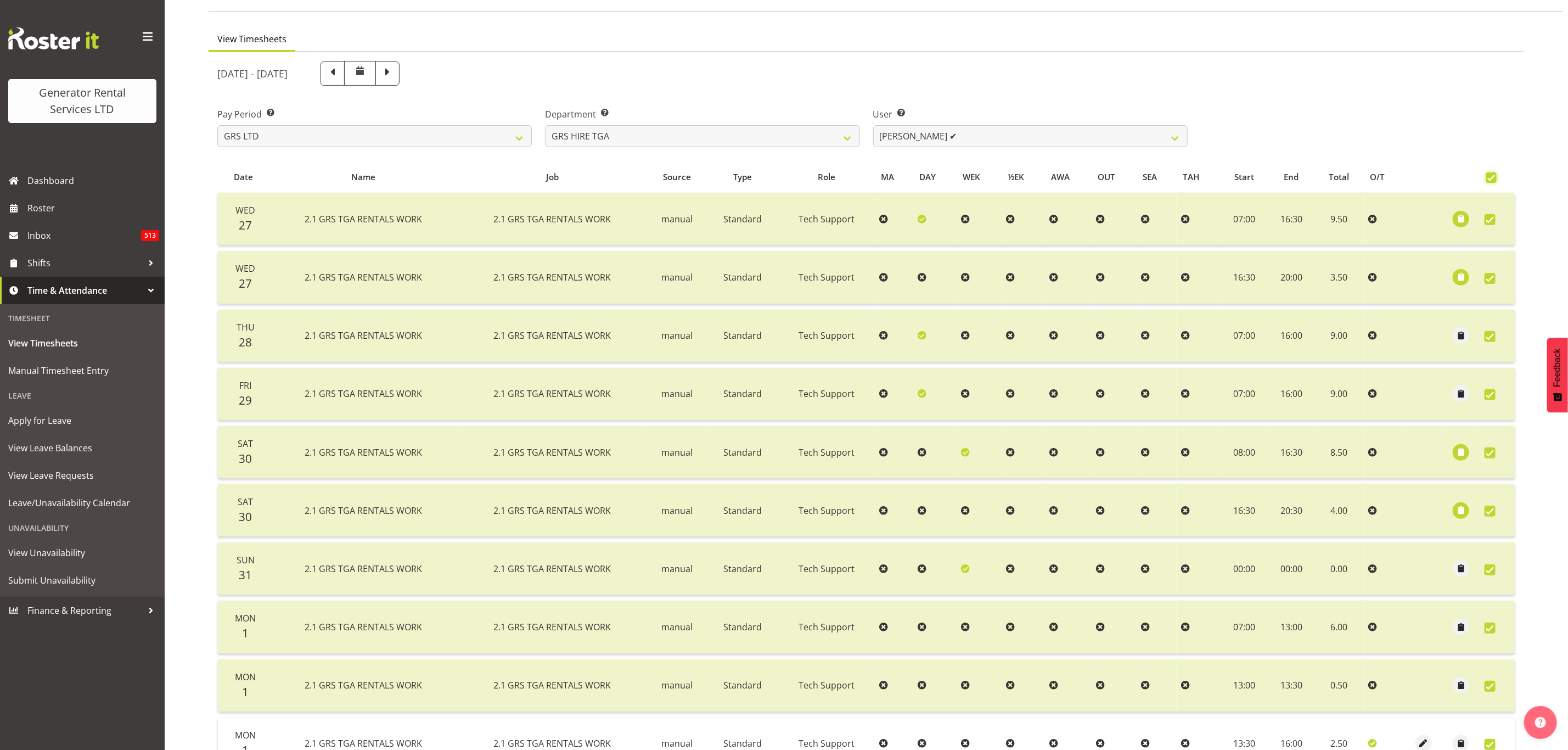
checkbox input "true"
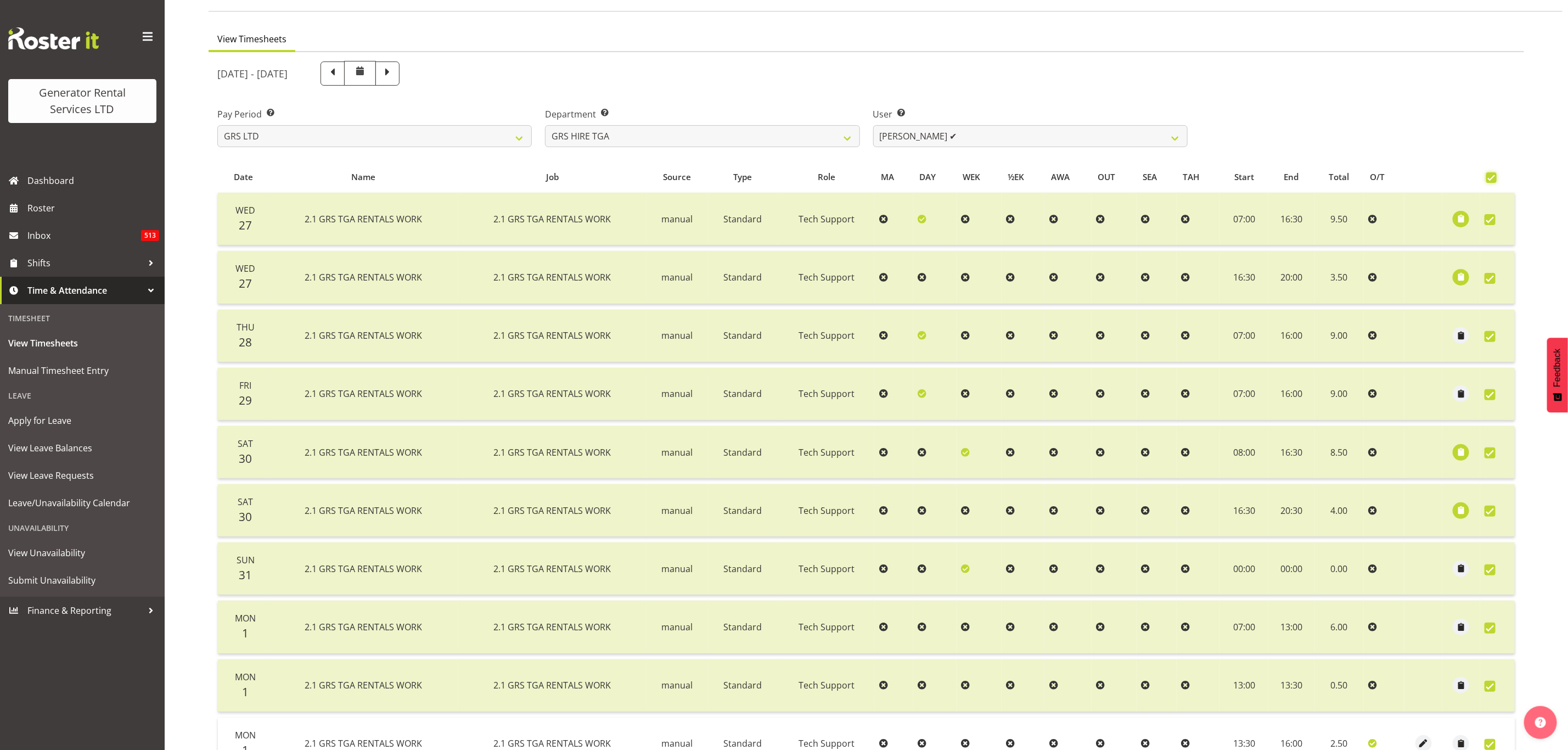
checkbox input "true"
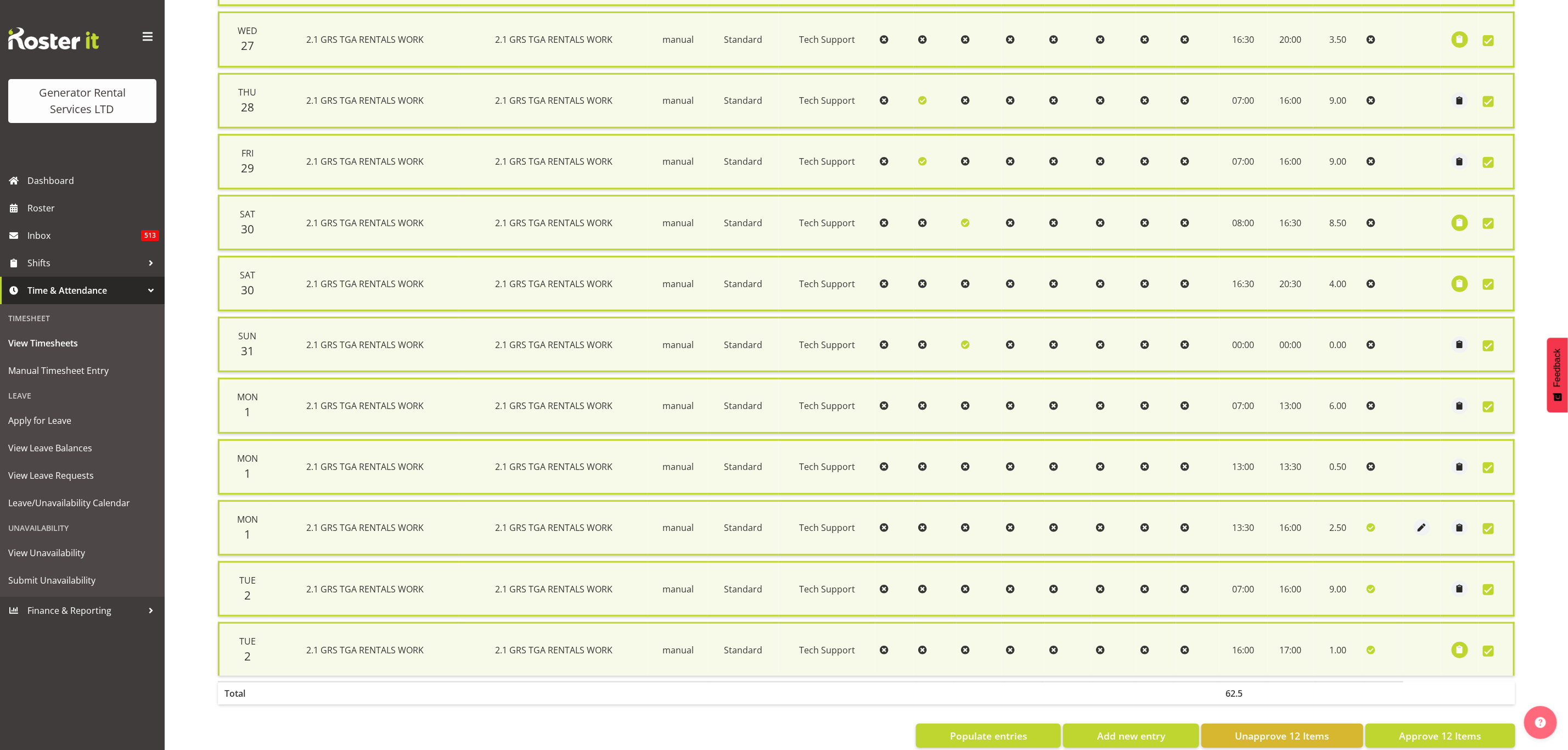
scroll to position [333, 0]
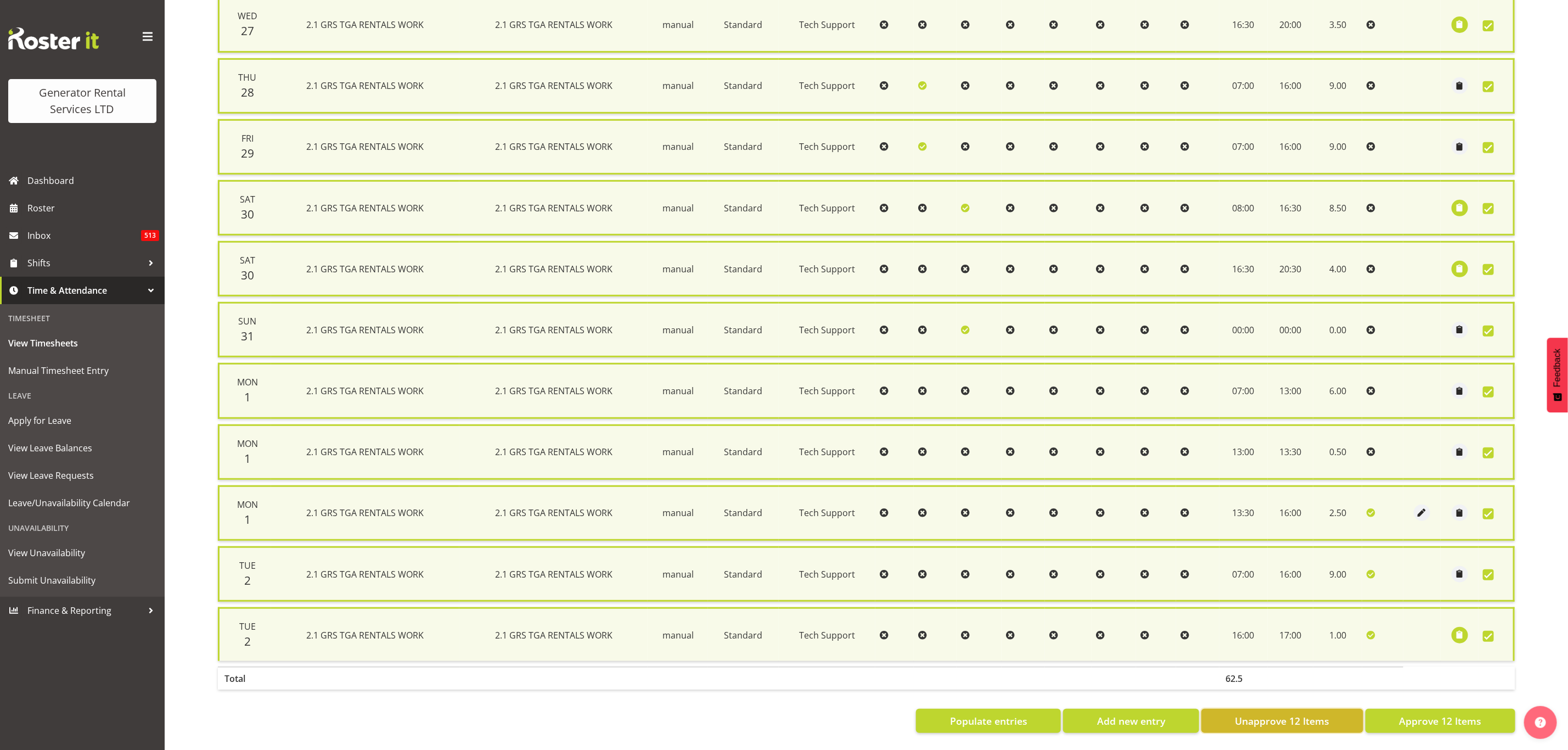
click at [1305, 714] on span "Unapprove 12 Items" at bounding box center [1282, 721] width 95 height 14
checkbox input "false"
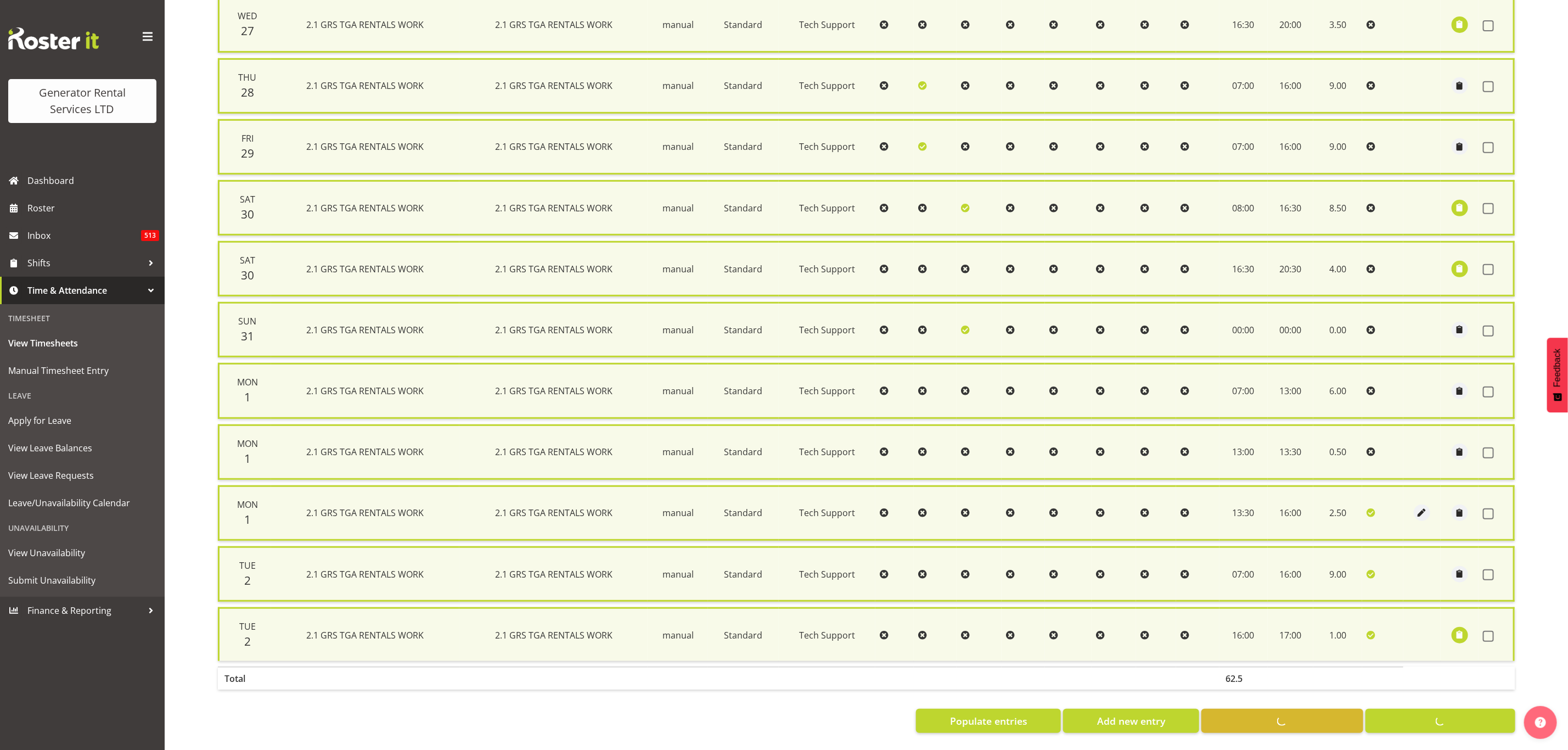
checkbox input "false"
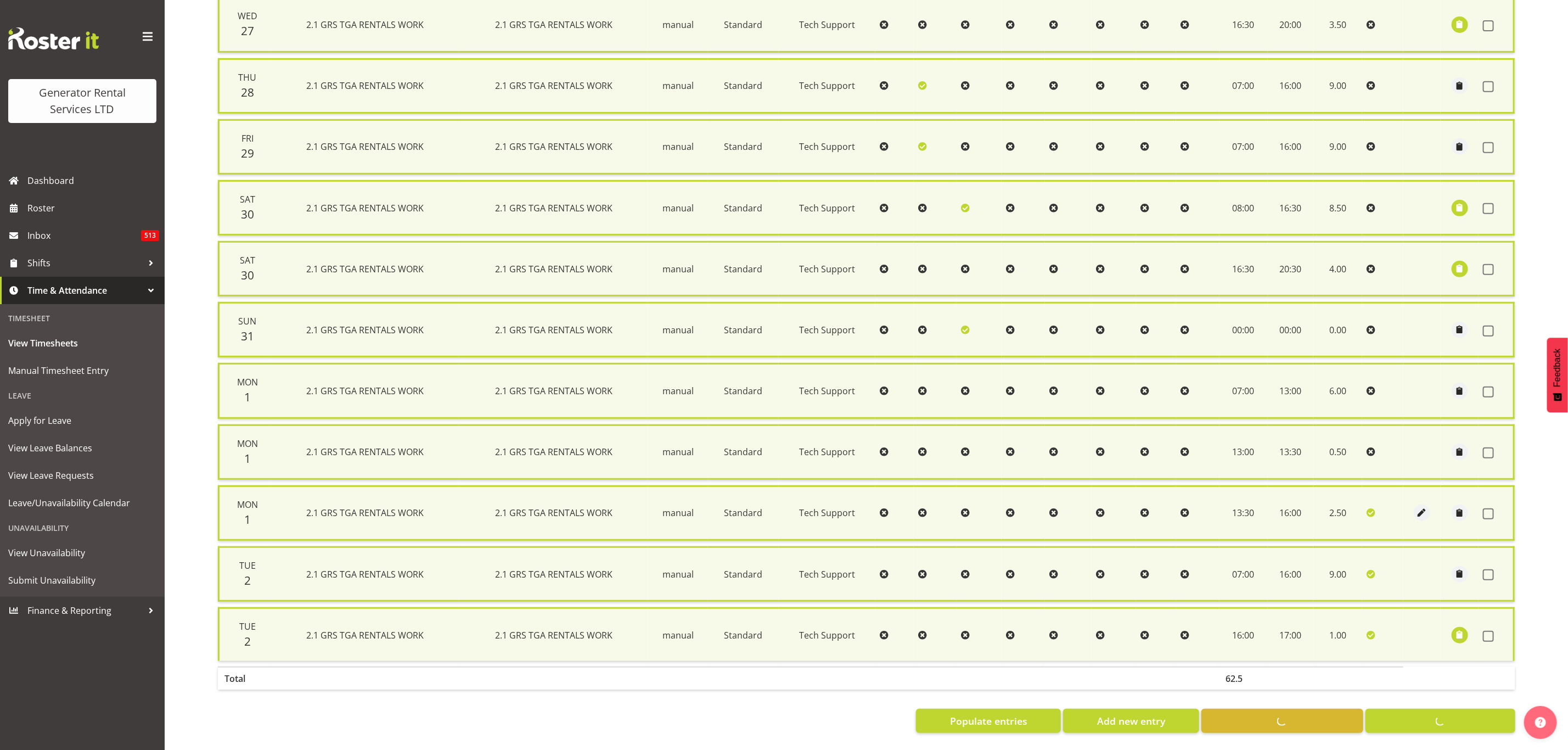
checkbox input "false"
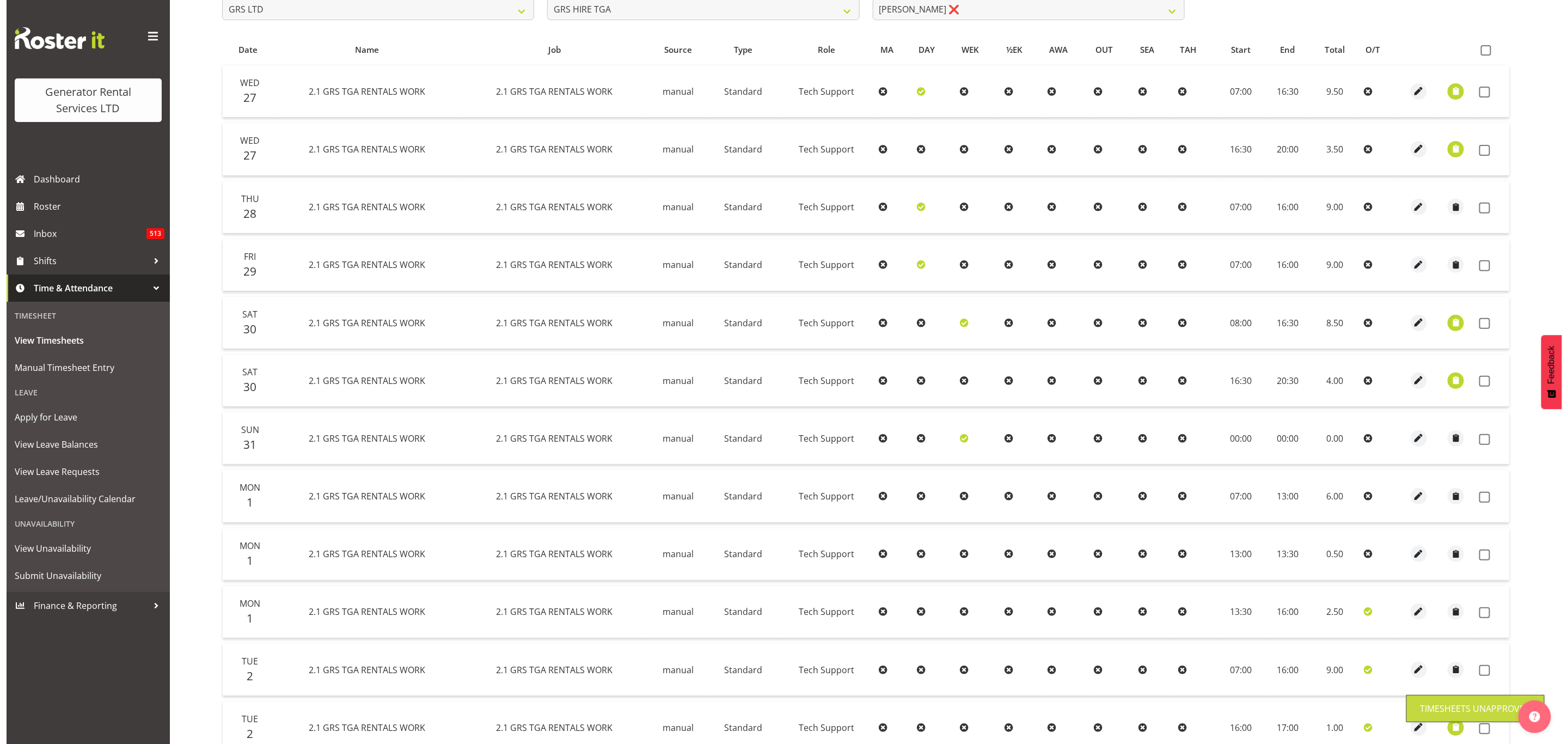
scroll to position [0, 0]
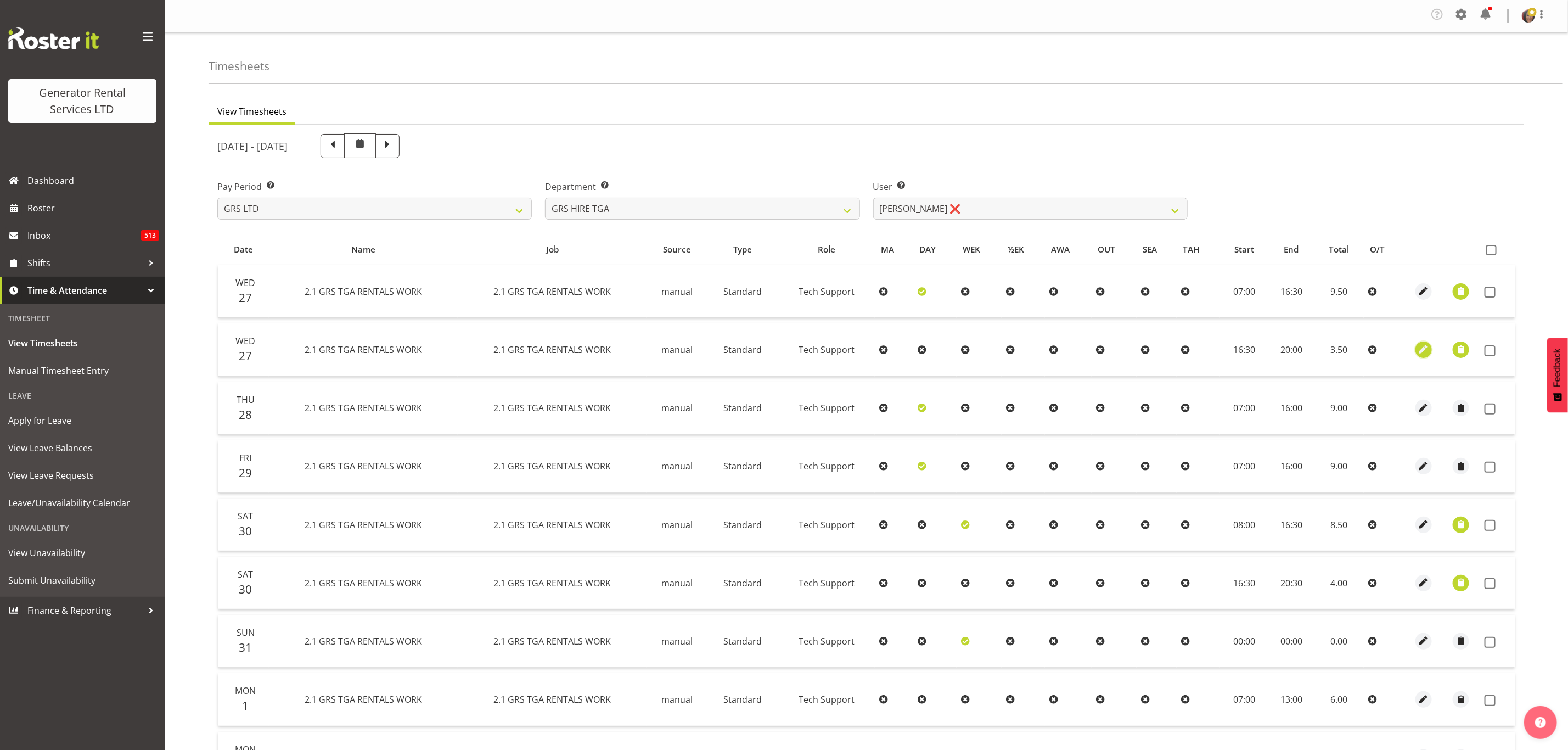
click at [1420, 347] on span "button" at bounding box center [1423, 349] width 13 height 13
select select "Standard"
select select "7"
select select "2025"
select select "20"
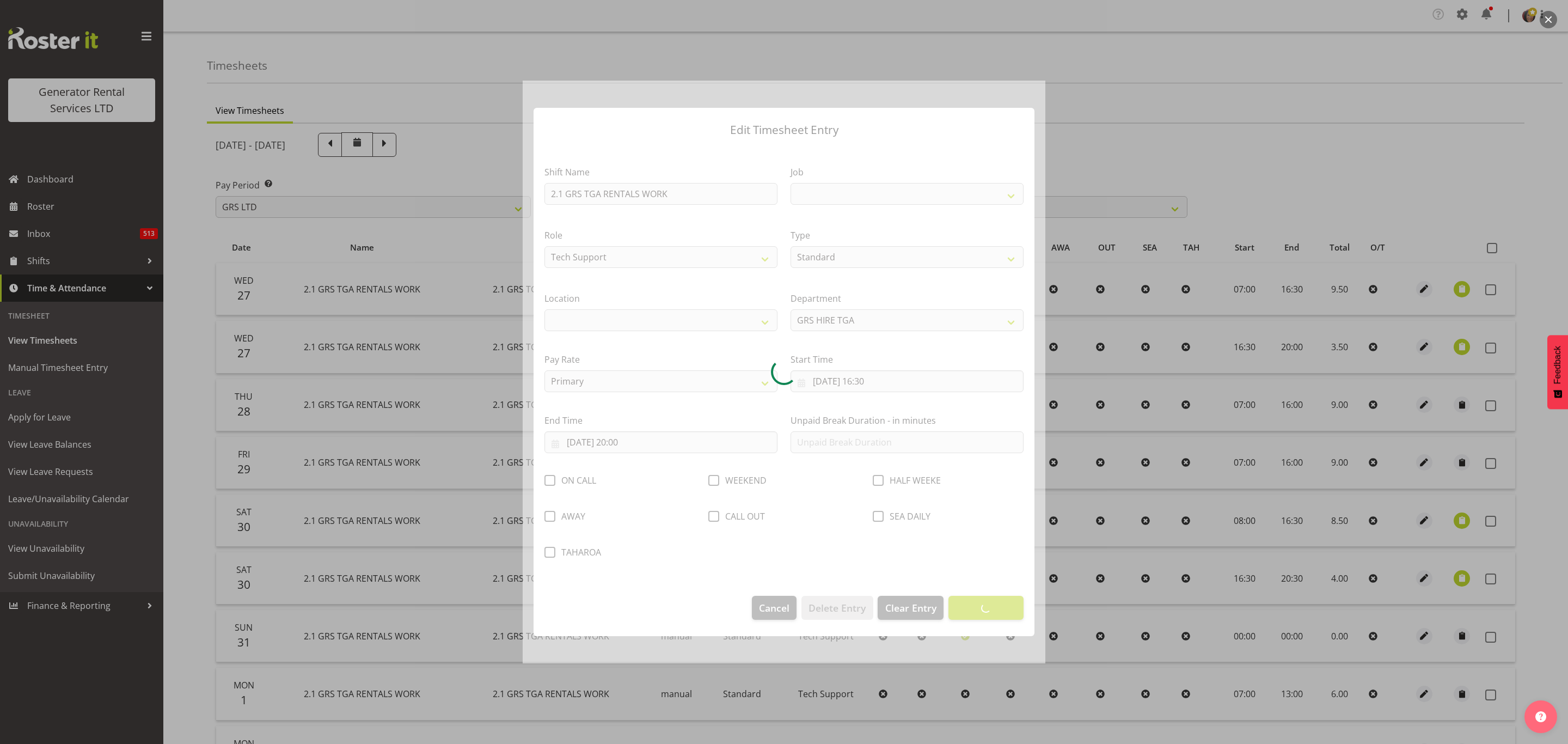
select select
select select "877"
select select "29"
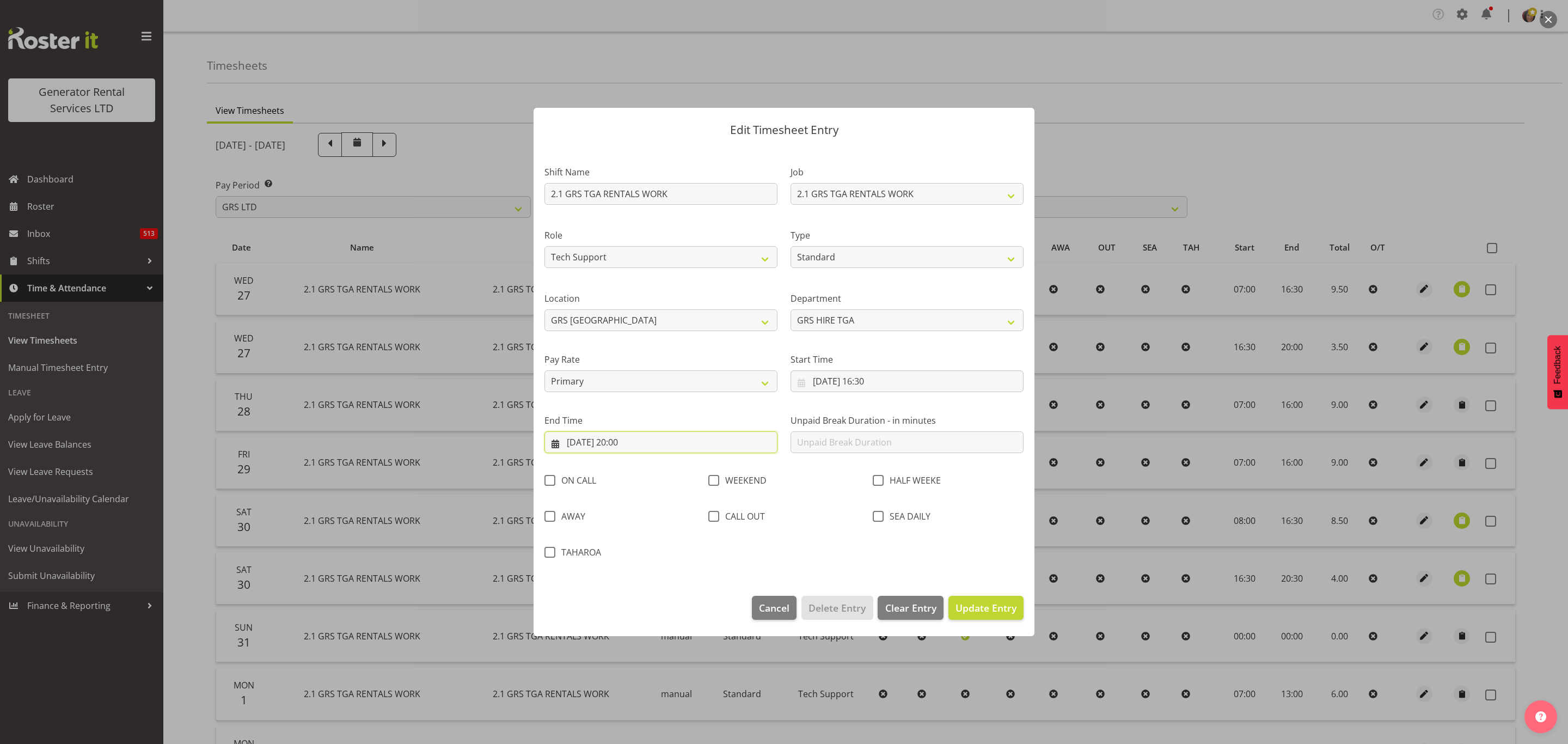
click at [626, 437] on input "[DATE] 20:00" at bounding box center [660, 442] width 233 height 22
click at [643, 609] on span "27" at bounding box center [644, 611] width 9 height 10
type input "[DATE] 00:00"
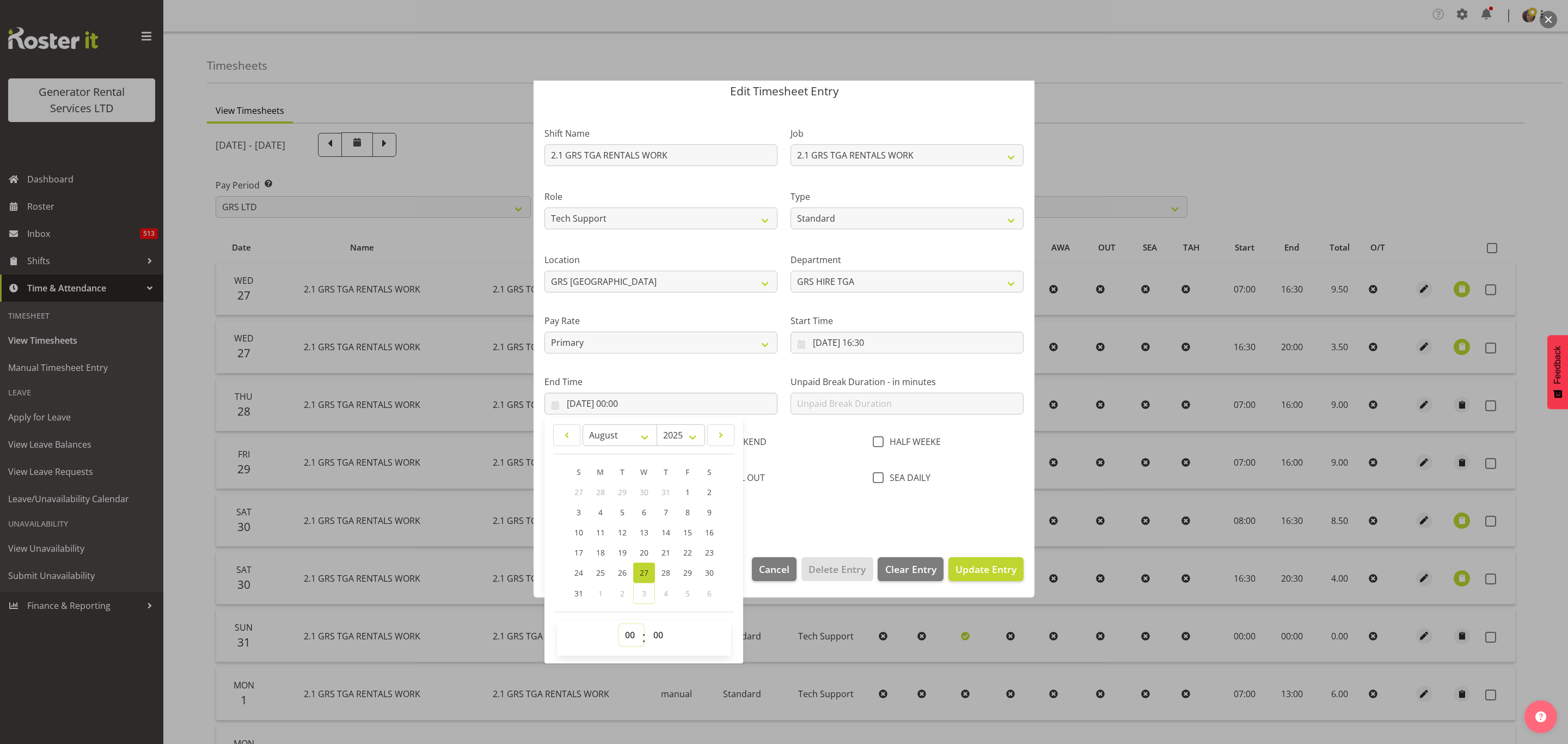
click at [624, 634] on select "00 01 02 03 04 05 06 07 08 09 10 11 12 13 14 15 16 17 18 19 20 21 22 23" at bounding box center [631, 635] width 24 height 22
select select "20"
click at [619, 625] on select "00 01 02 03 04 05 06 07 08 09 10 11 12 13 14 15 16 17 18 19 20 21 22 23" at bounding box center [631, 635] width 24 height 22
type input "[DATE] 20:00"
click at [658, 634] on select "00 01 02 03 04 05 06 07 08 09 10 11 12 13 14 15 16 17 18 19 20 21 22 23 24 25 2…" at bounding box center [659, 635] width 24 height 22
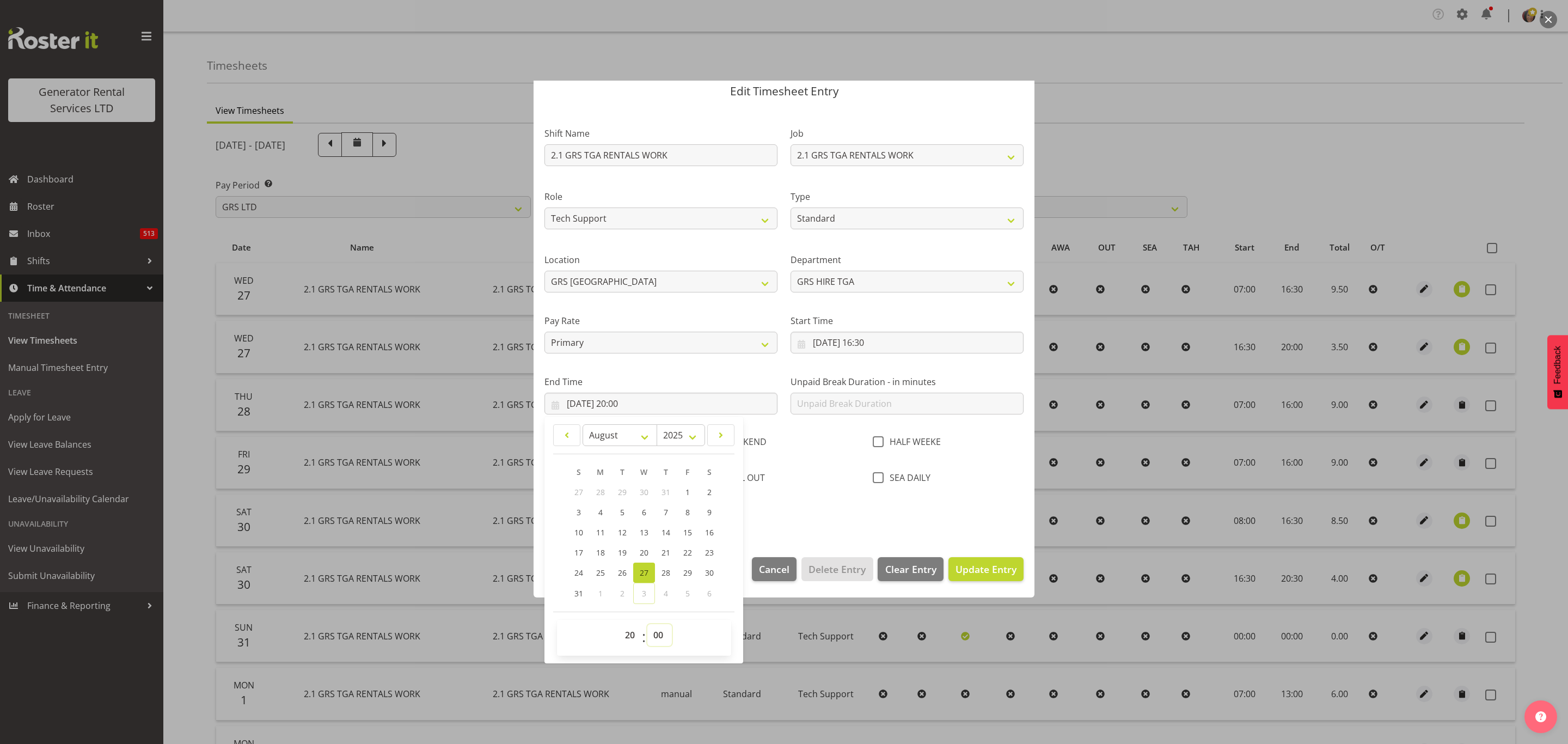
select select "30"
click at [648, 625] on select "00 01 02 03 04 05 06 07 08 09 10 11 12 13 14 15 16 17 18 19 20 21 22 23 24 25 2…" at bounding box center [659, 635] width 24 height 22
type input "[DATE] 20:30"
click at [830, 517] on div "Shift Name 2.1 GRS TGA RENTALS WORK Job 1.1 GRS AKL RENTALS 1.1 GRS AKL RENTALS…" at bounding box center [784, 320] width 492 height 417
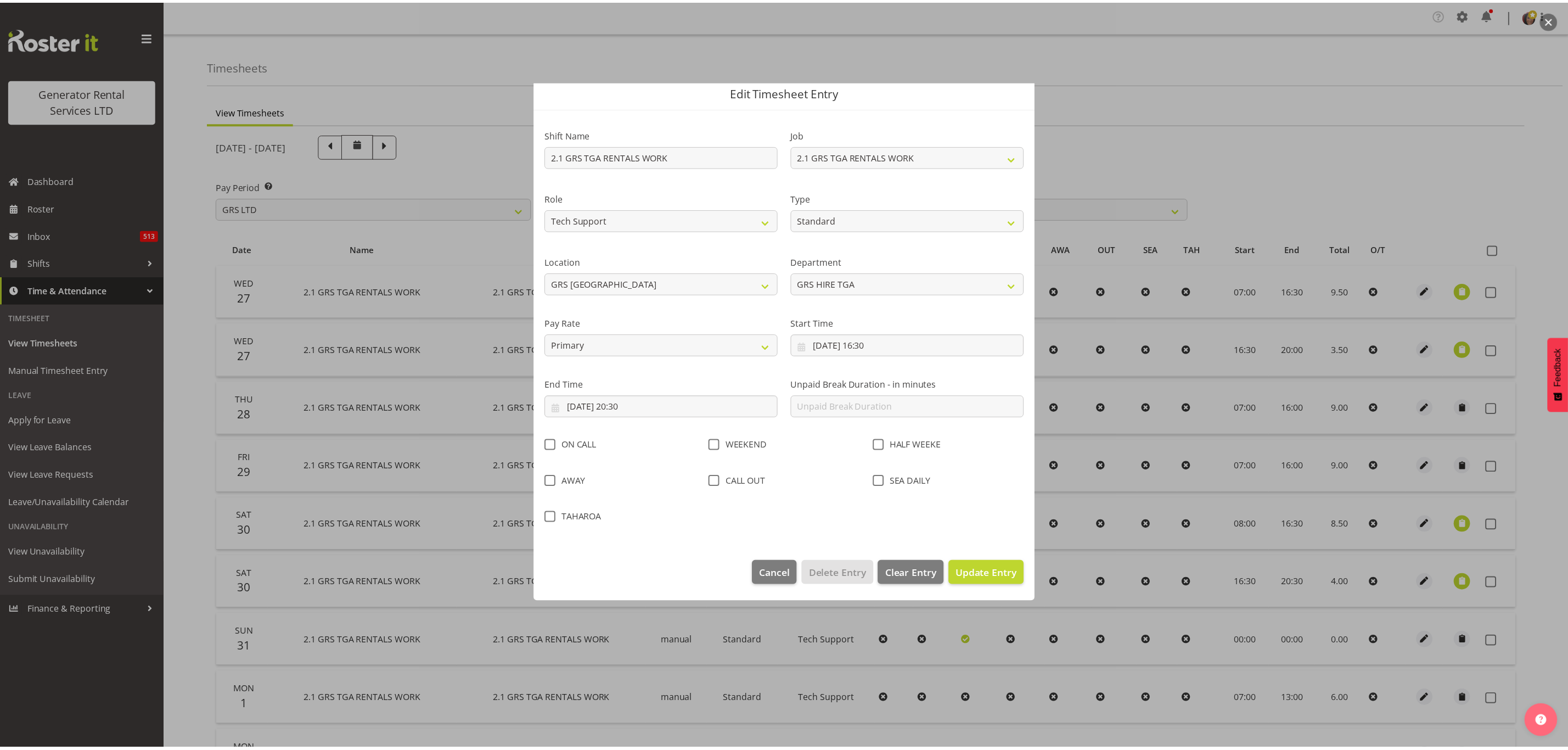
scroll to position [0, 0]
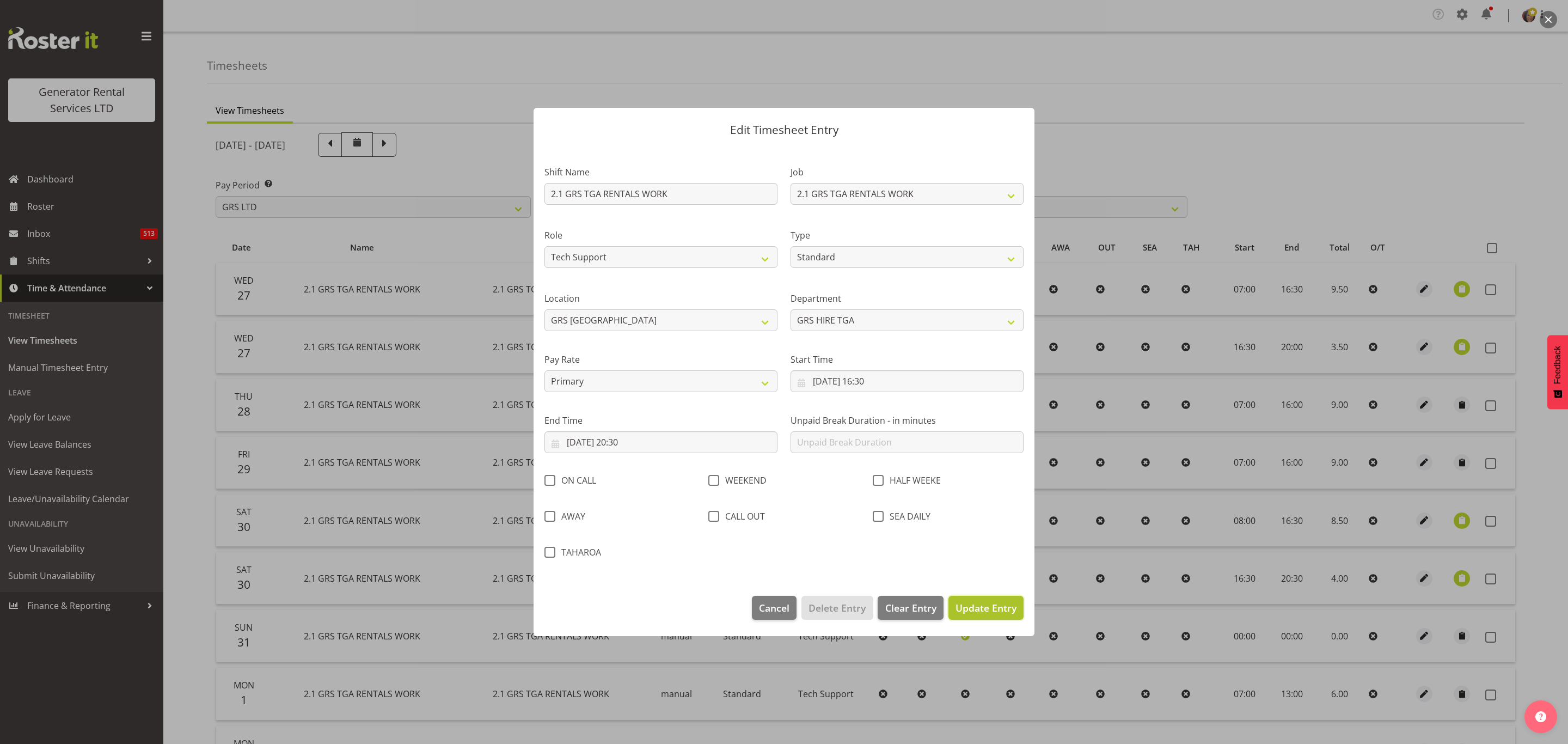
click at [985, 608] on span "Update Entry" at bounding box center [986, 607] width 61 height 13
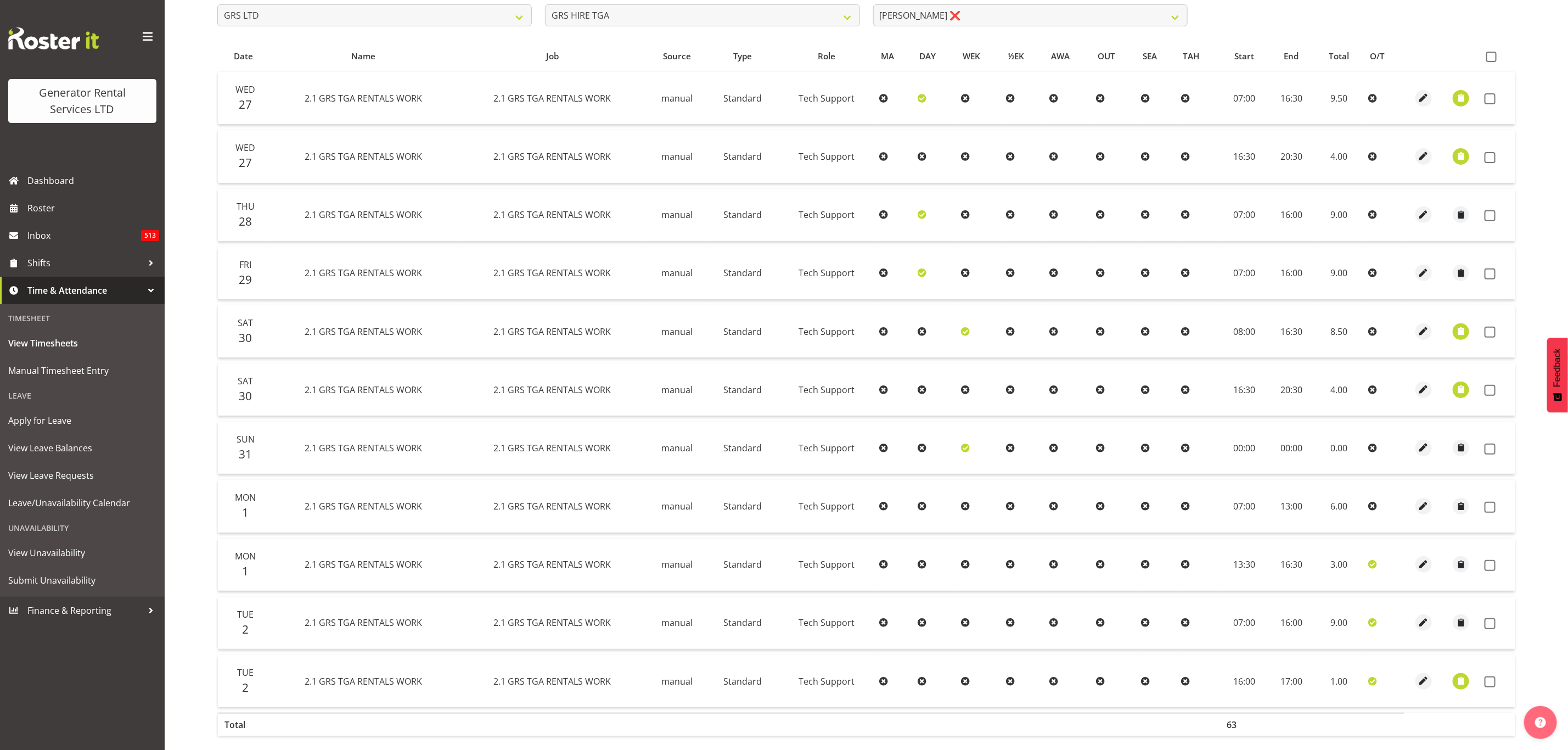
scroll to position [164, 0]
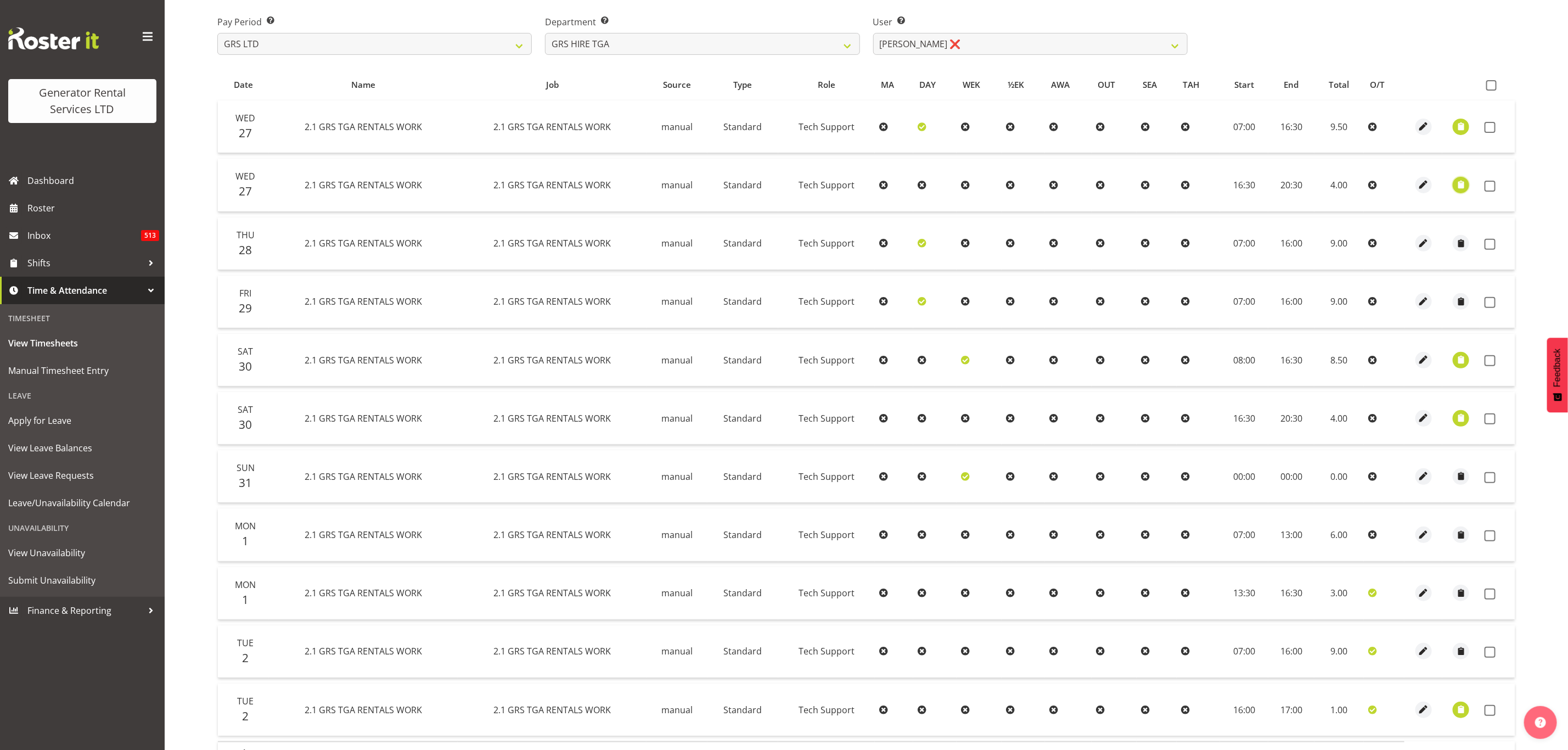
click at [1461, 190] on span "button" at bounding box center [1461, 185] width 13 height 13
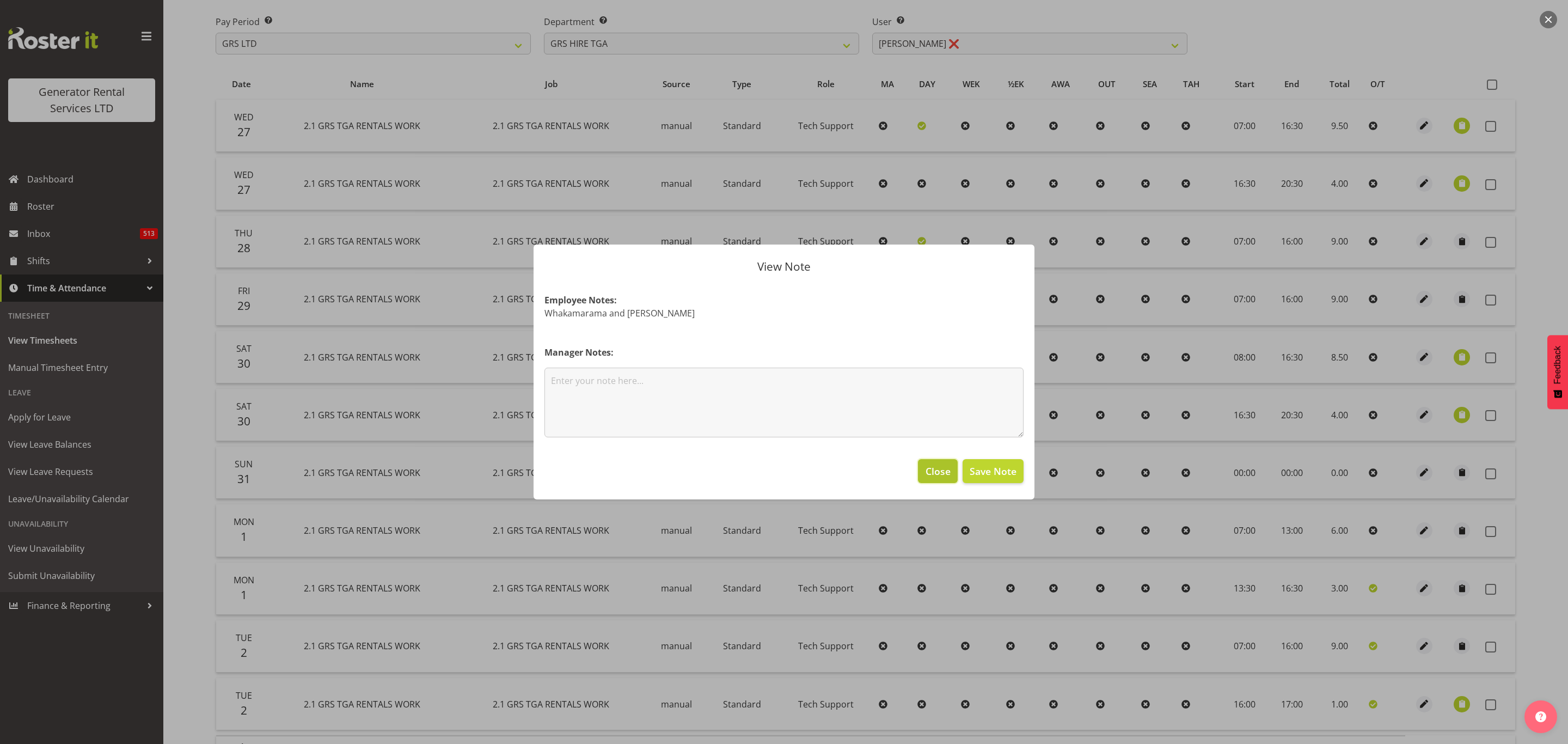
click at [933, 476] on span "Close" at bounding box center [938, 471] width 25 height 14
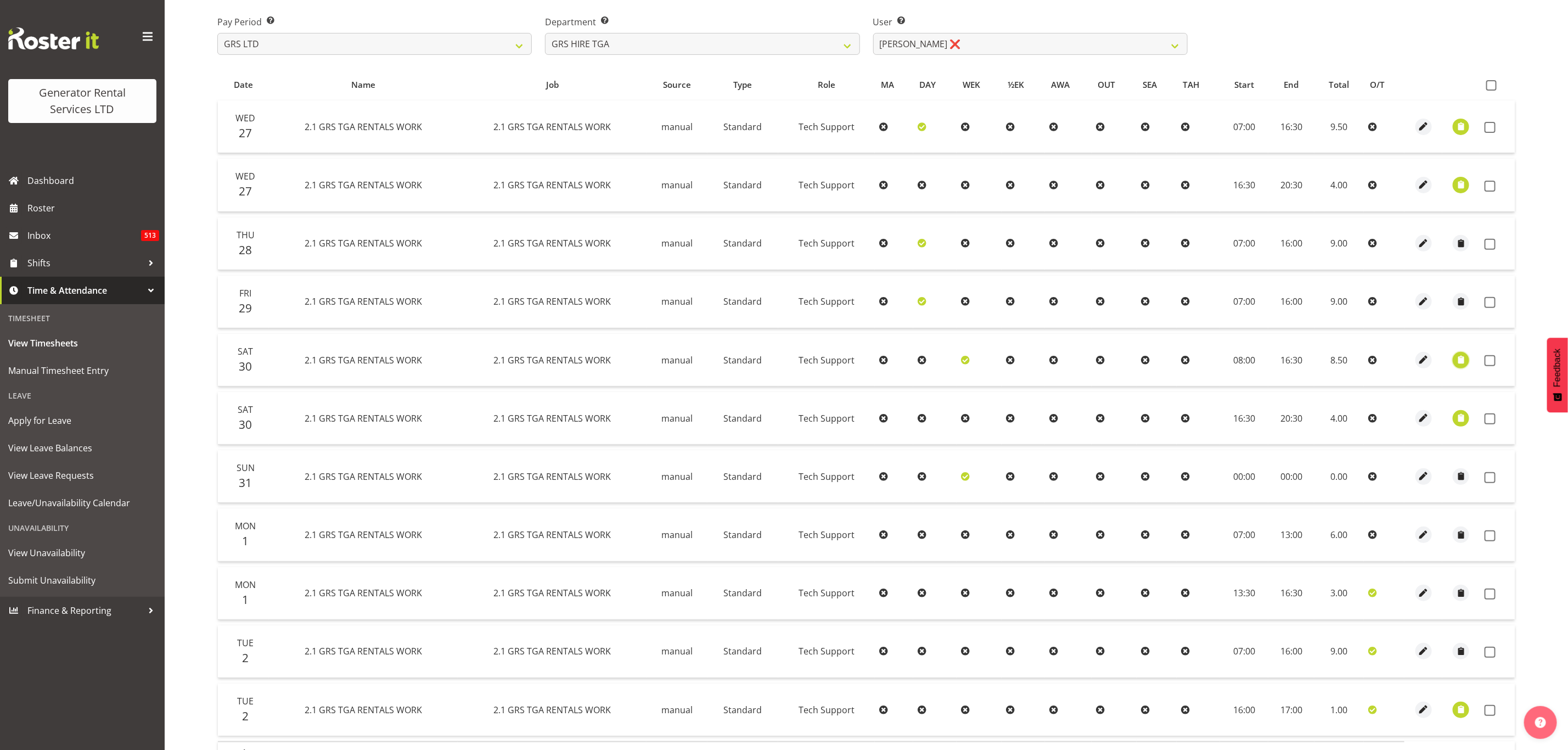
click at [1459, 355] on span "button" at bounding box center [1461, 360] width 13 height 13
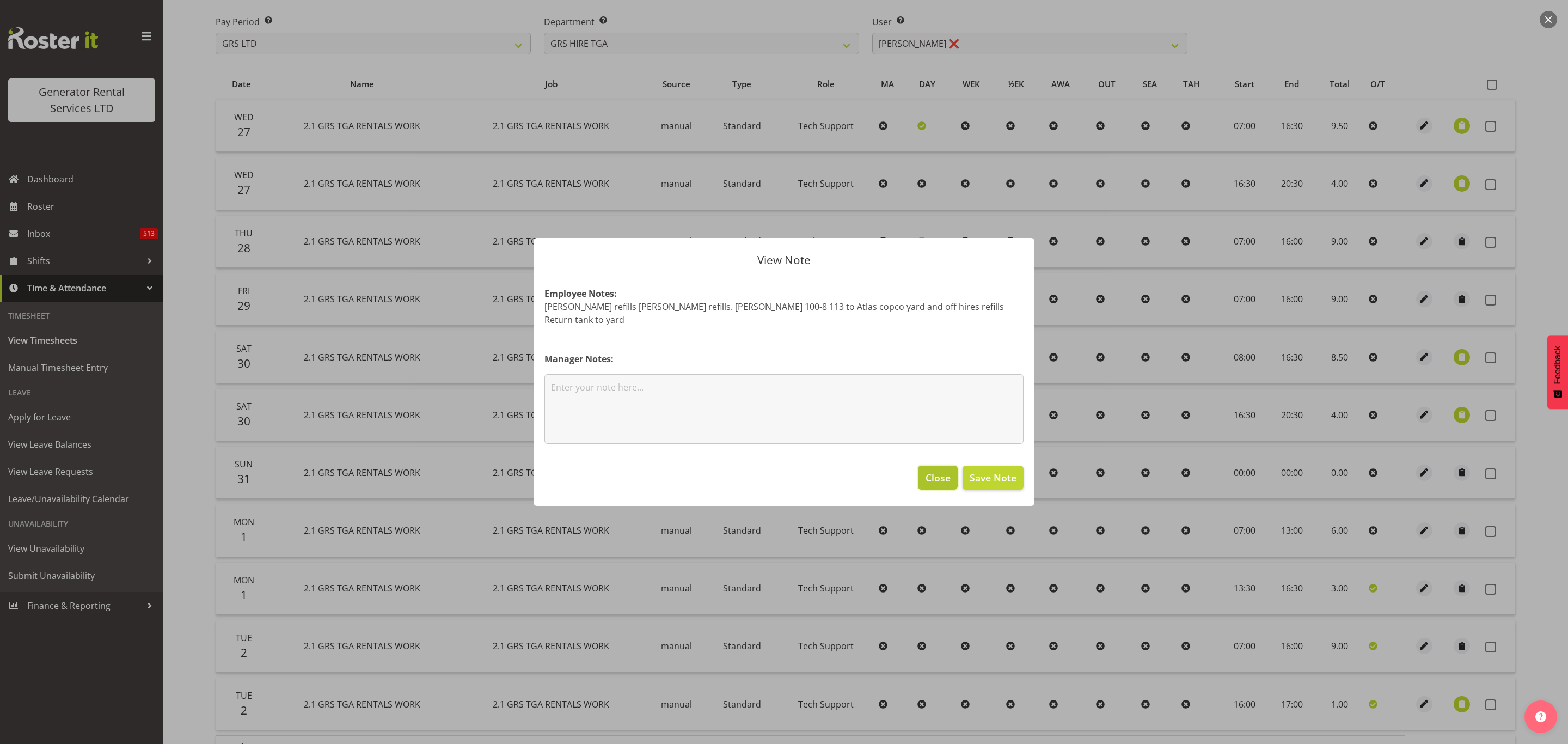
click at [933, 476] on span "Close" at bounding box center [938, 477] width 25 height 14
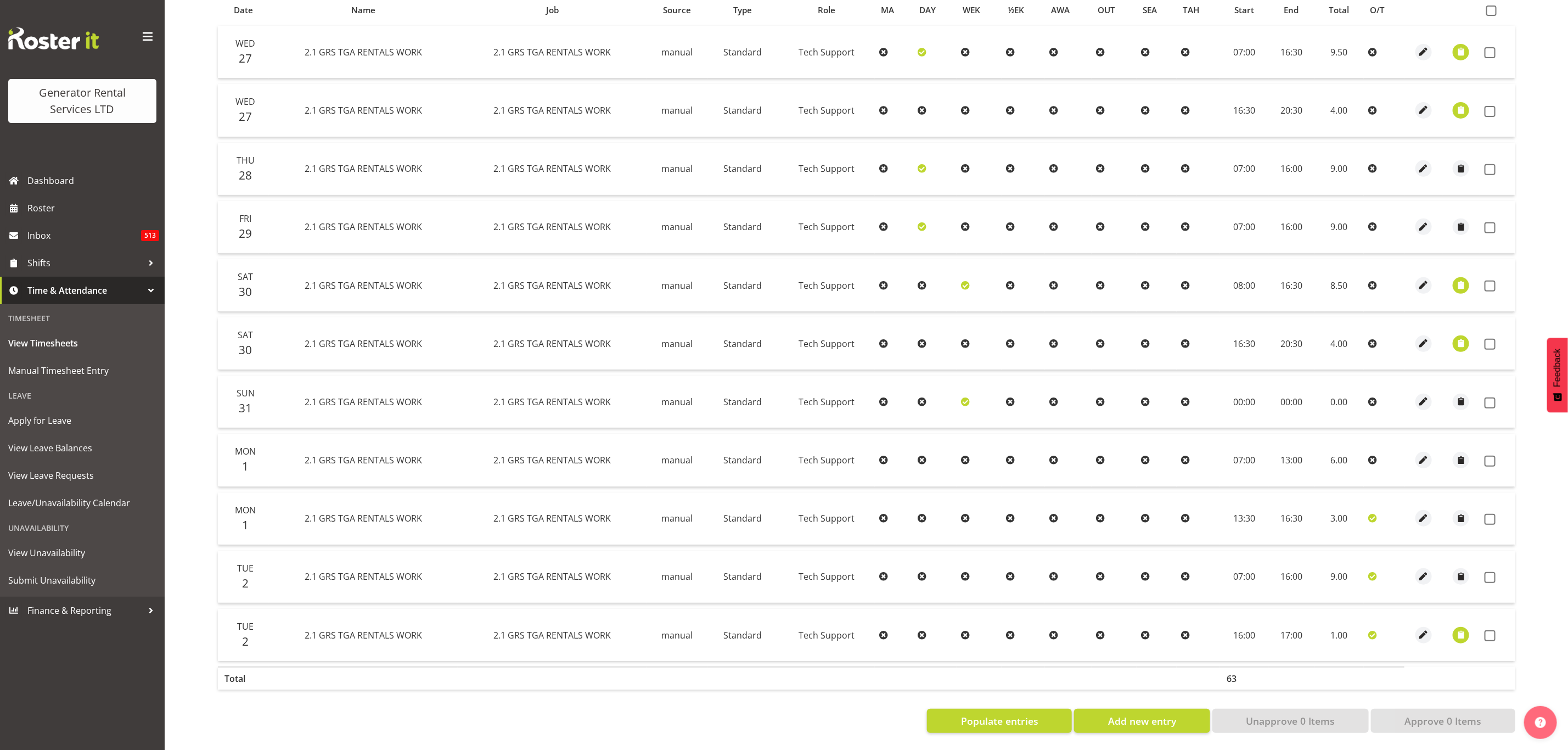
scroll to position [0, 0]
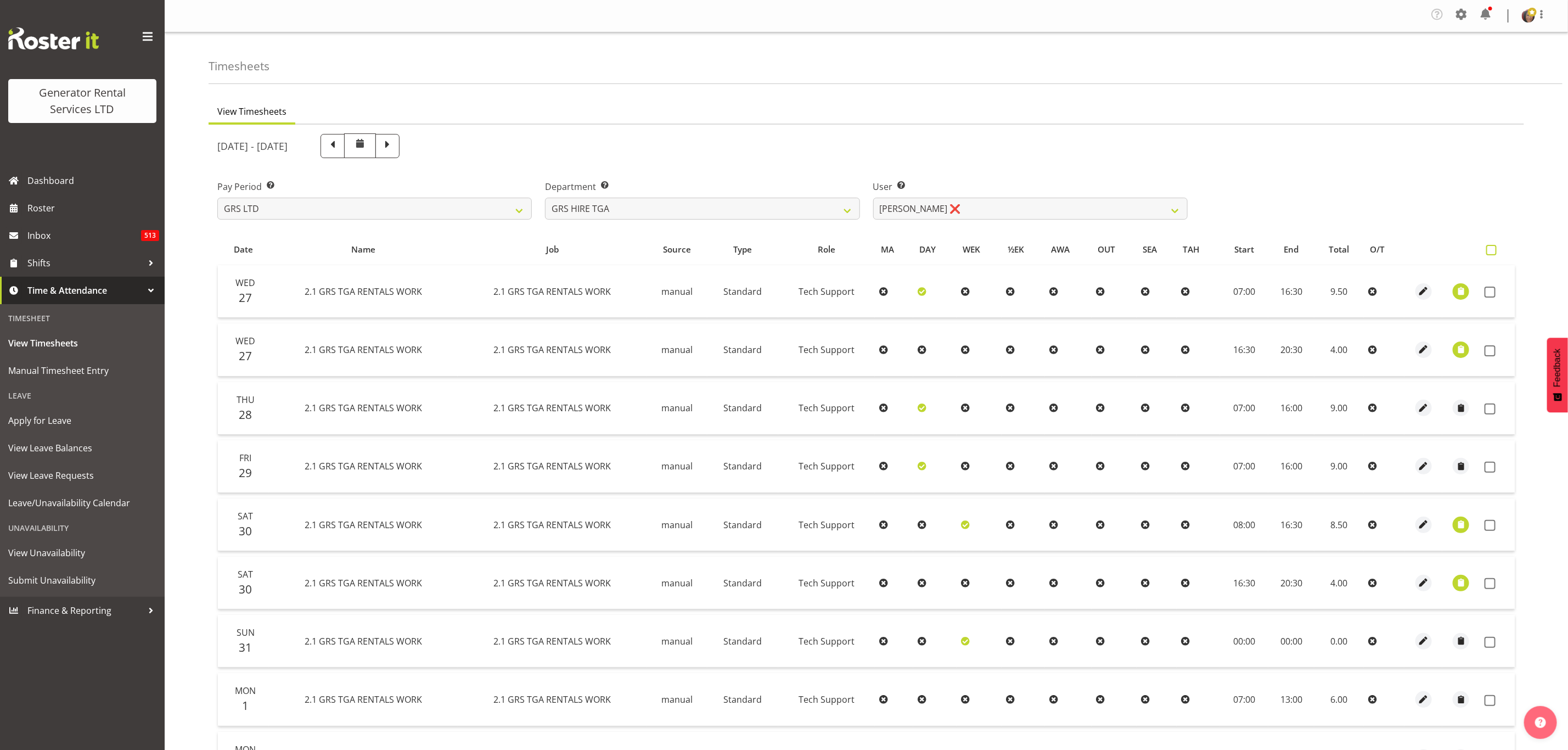
click at [1493, 249] on span at bounding box center [1491, 250] width 10 height 10
click at [1493, 249] on input "checkbox" at bounding box center [1490, 250] width 7 height 7
checkbox input "true"
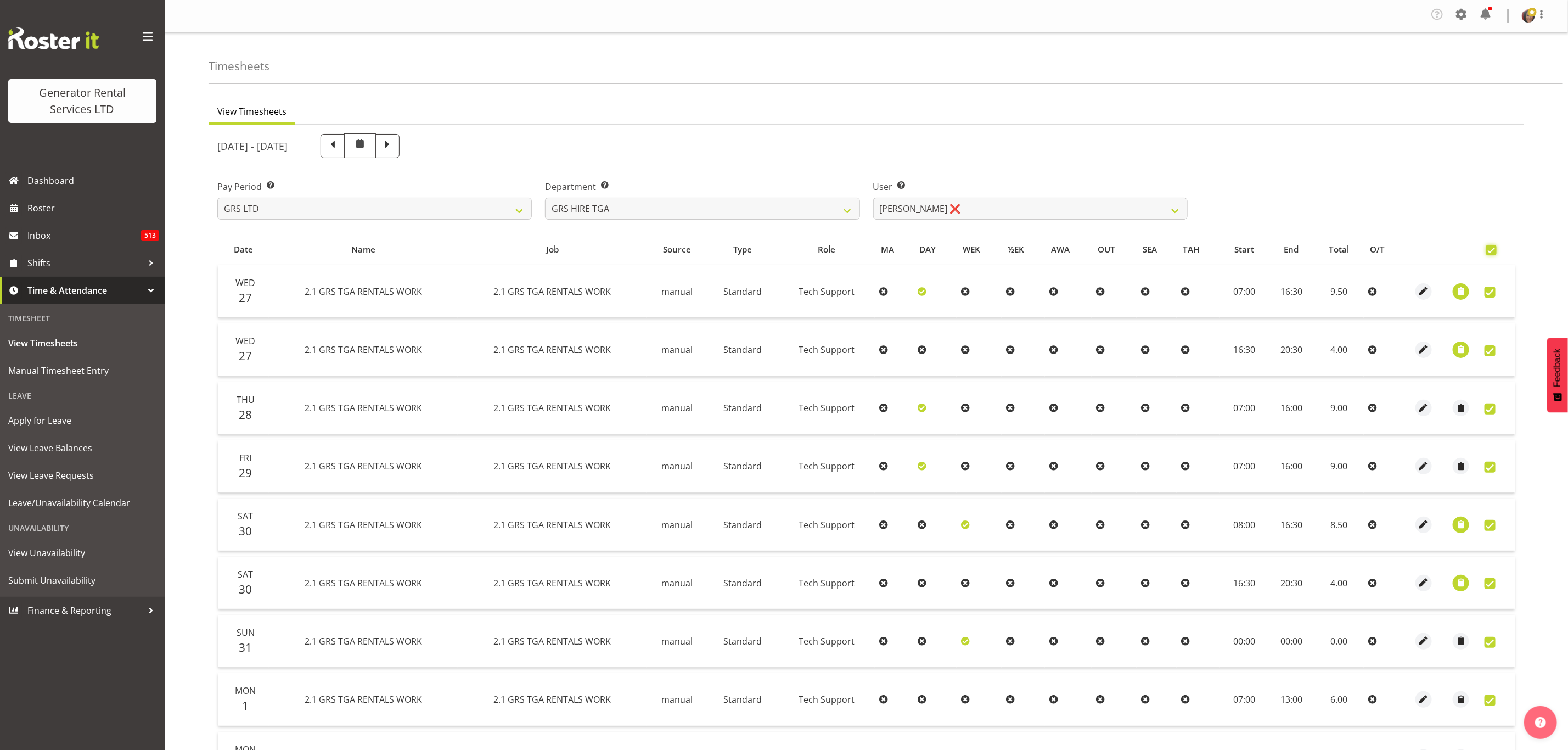
checkbox input "true"
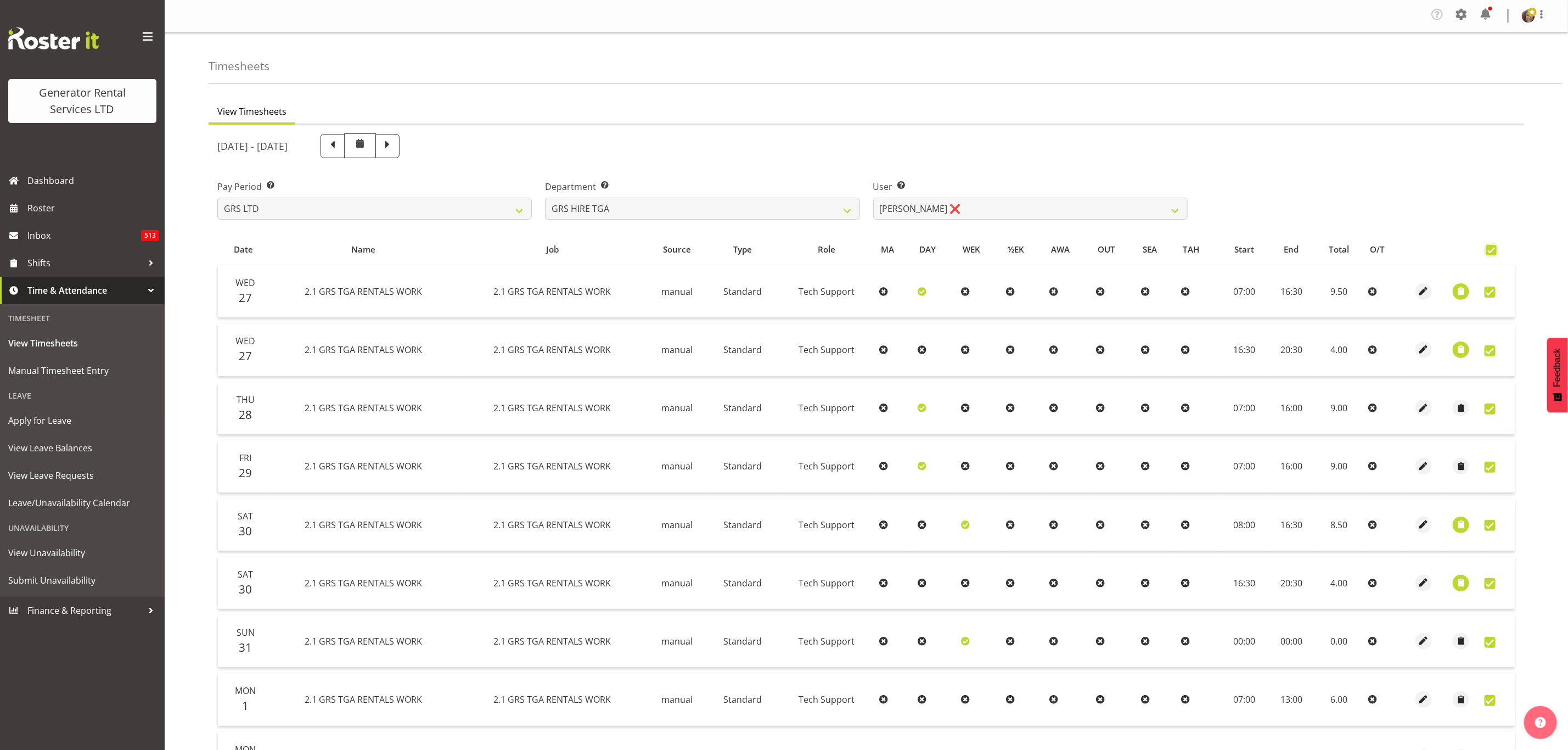
checkbox input "true"
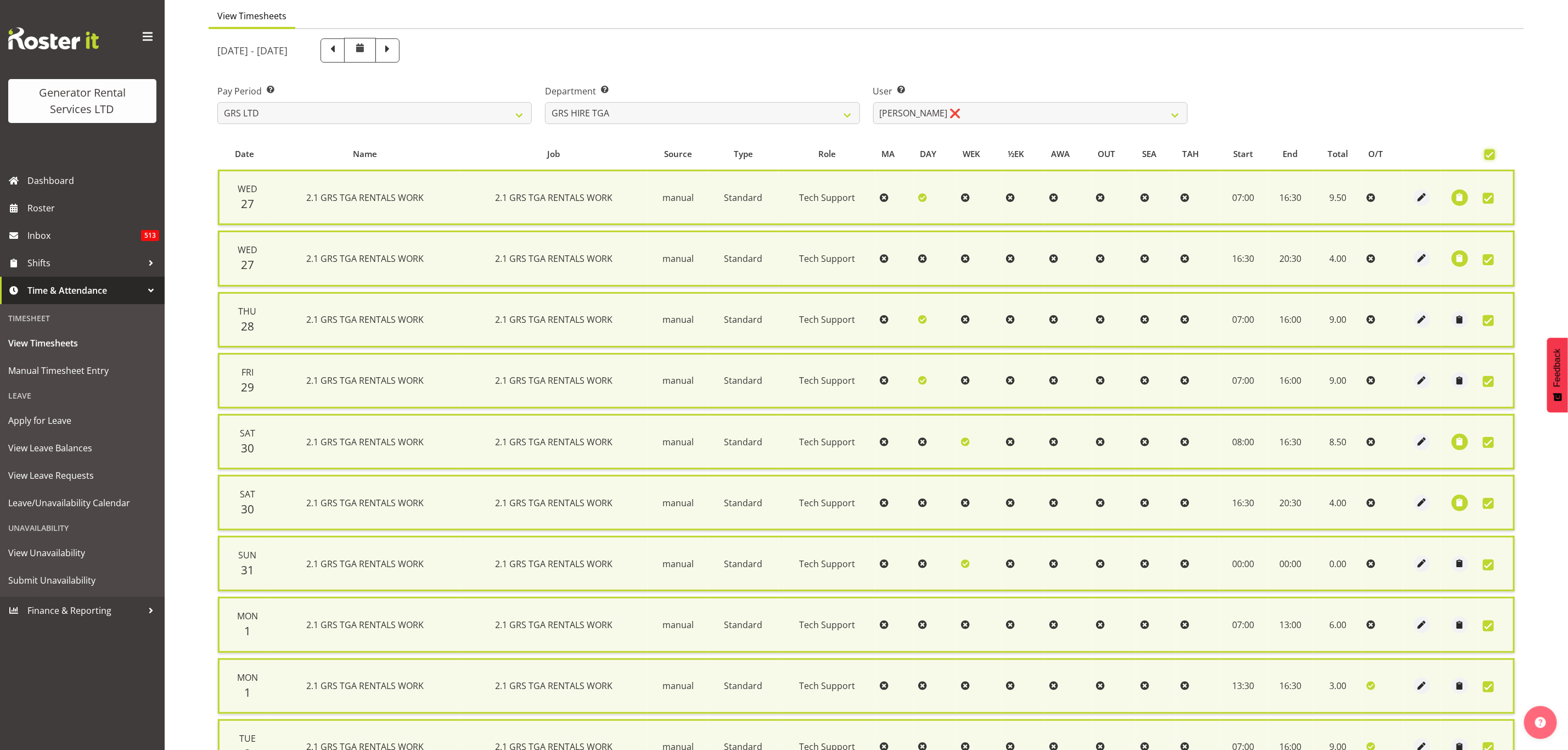
scroll to position [273, 0]
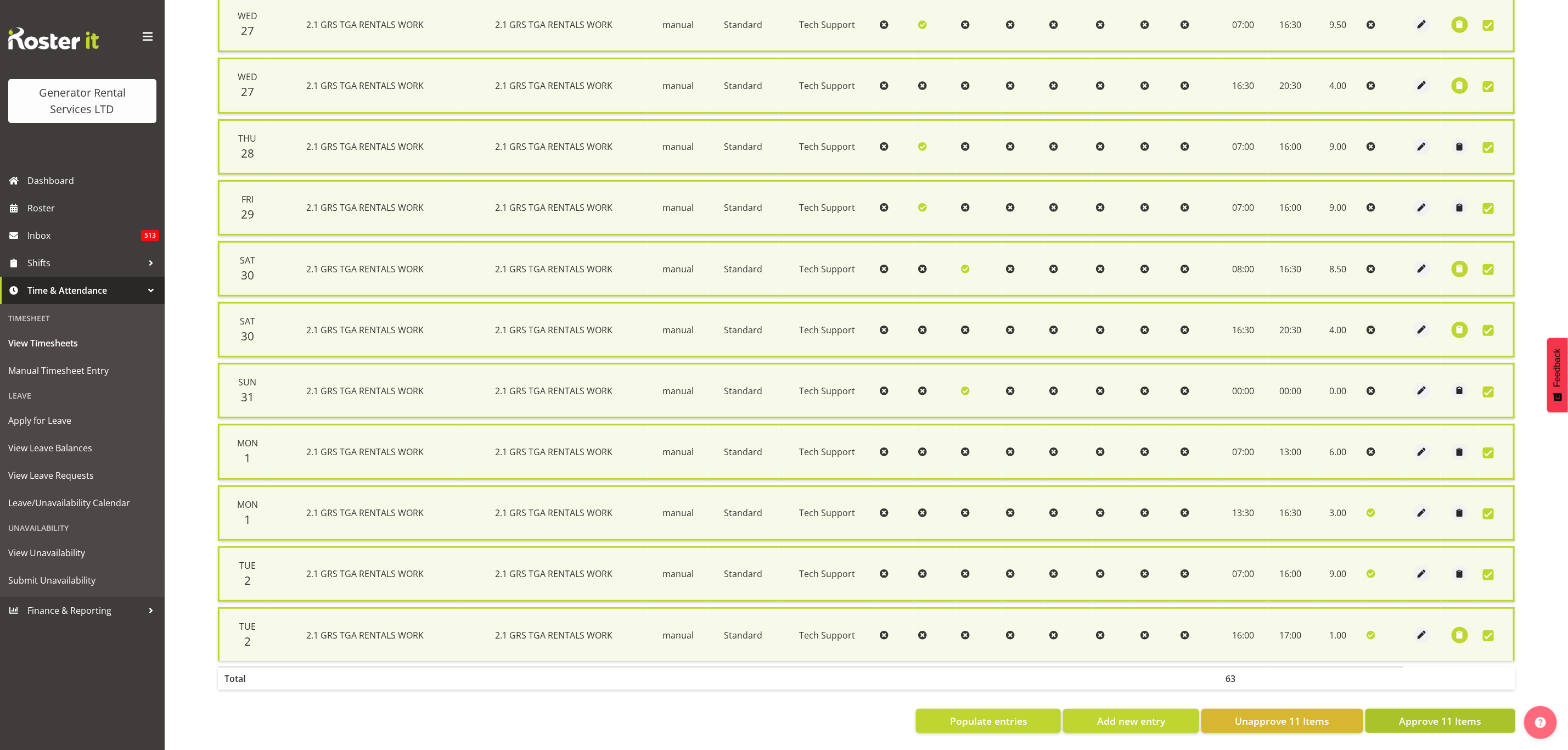
click at [1434, 714] on span "Approve 11 Items" at bounding box center [1440, 721] width 82 height 14
checkbox input "false"
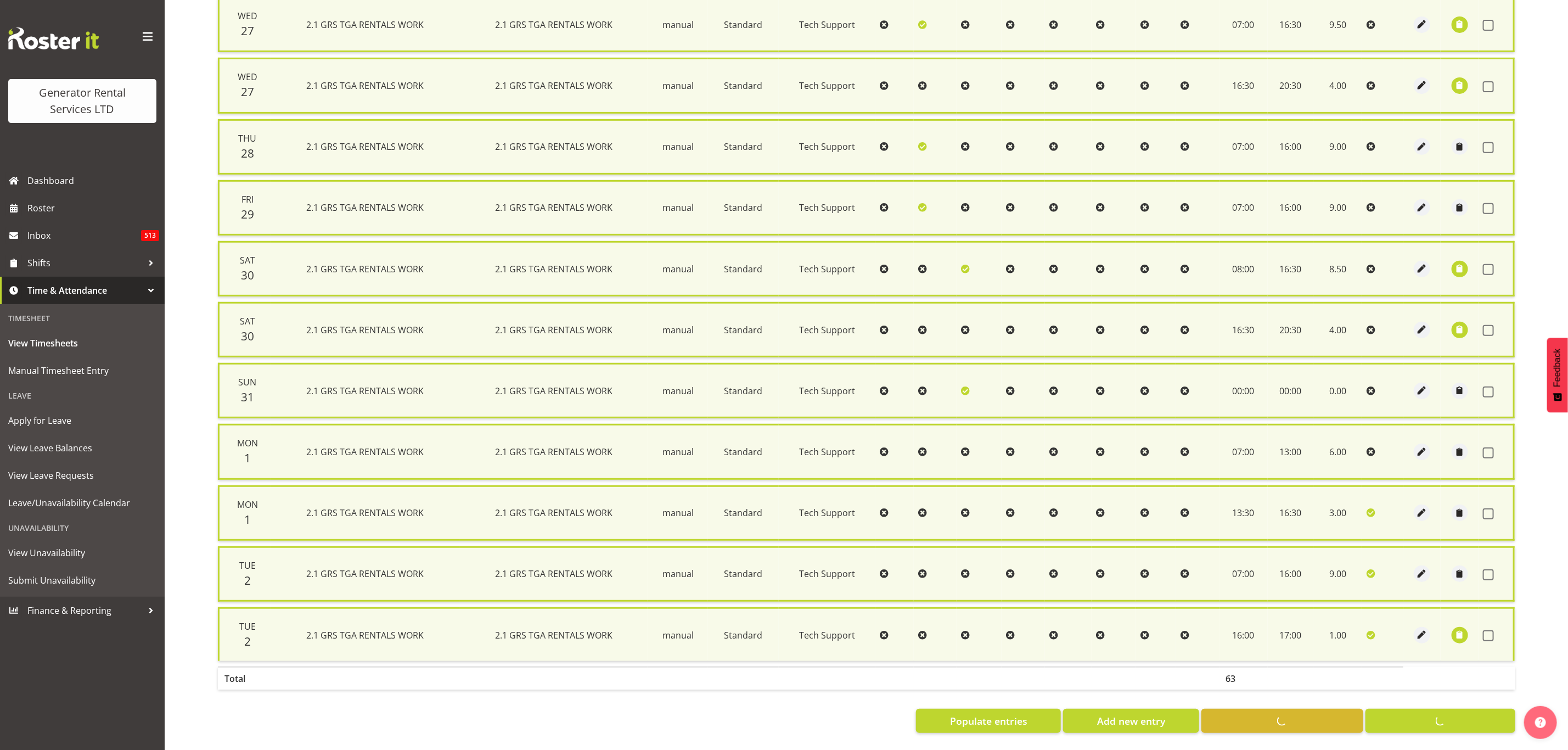
checkbox input "false"
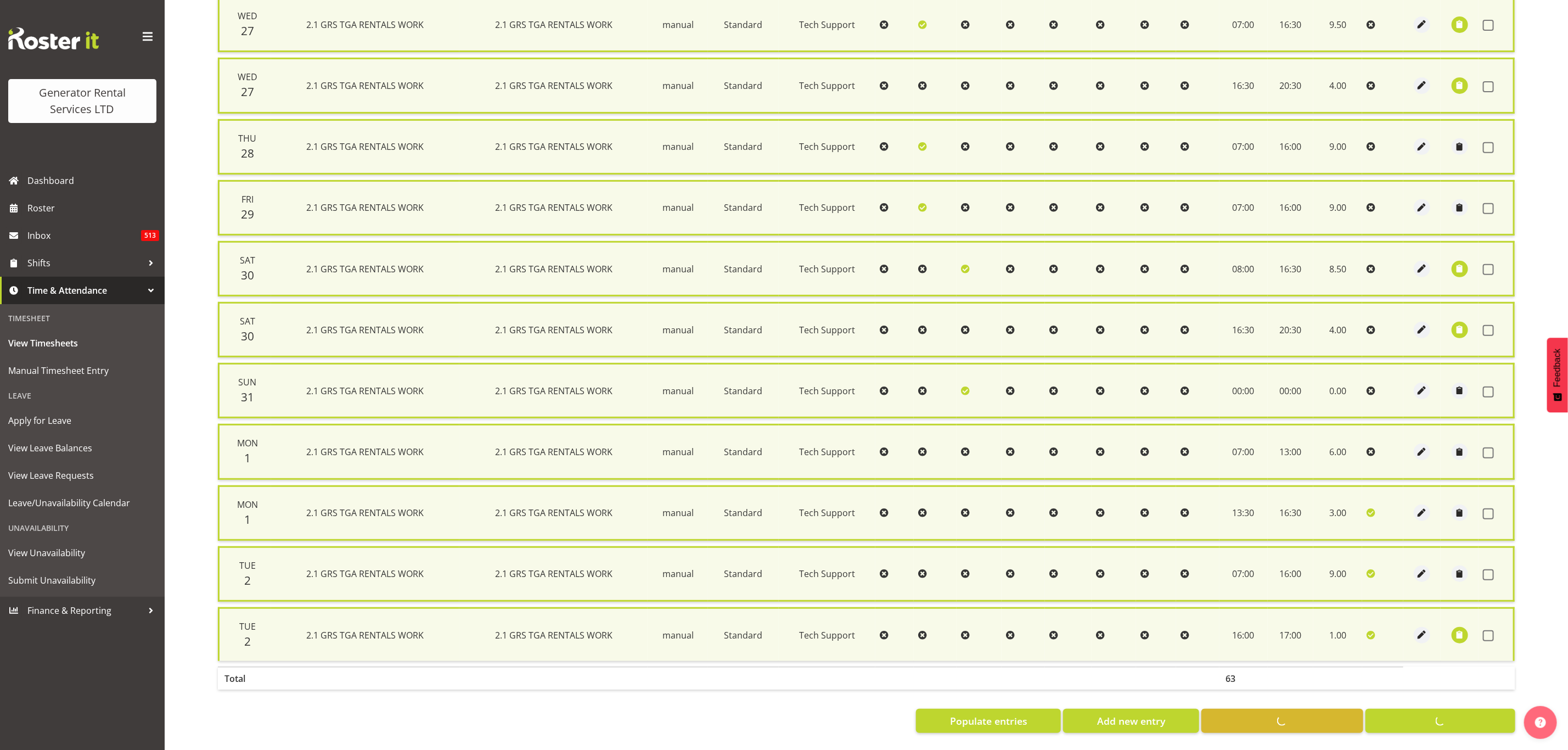
checkbox input "false"
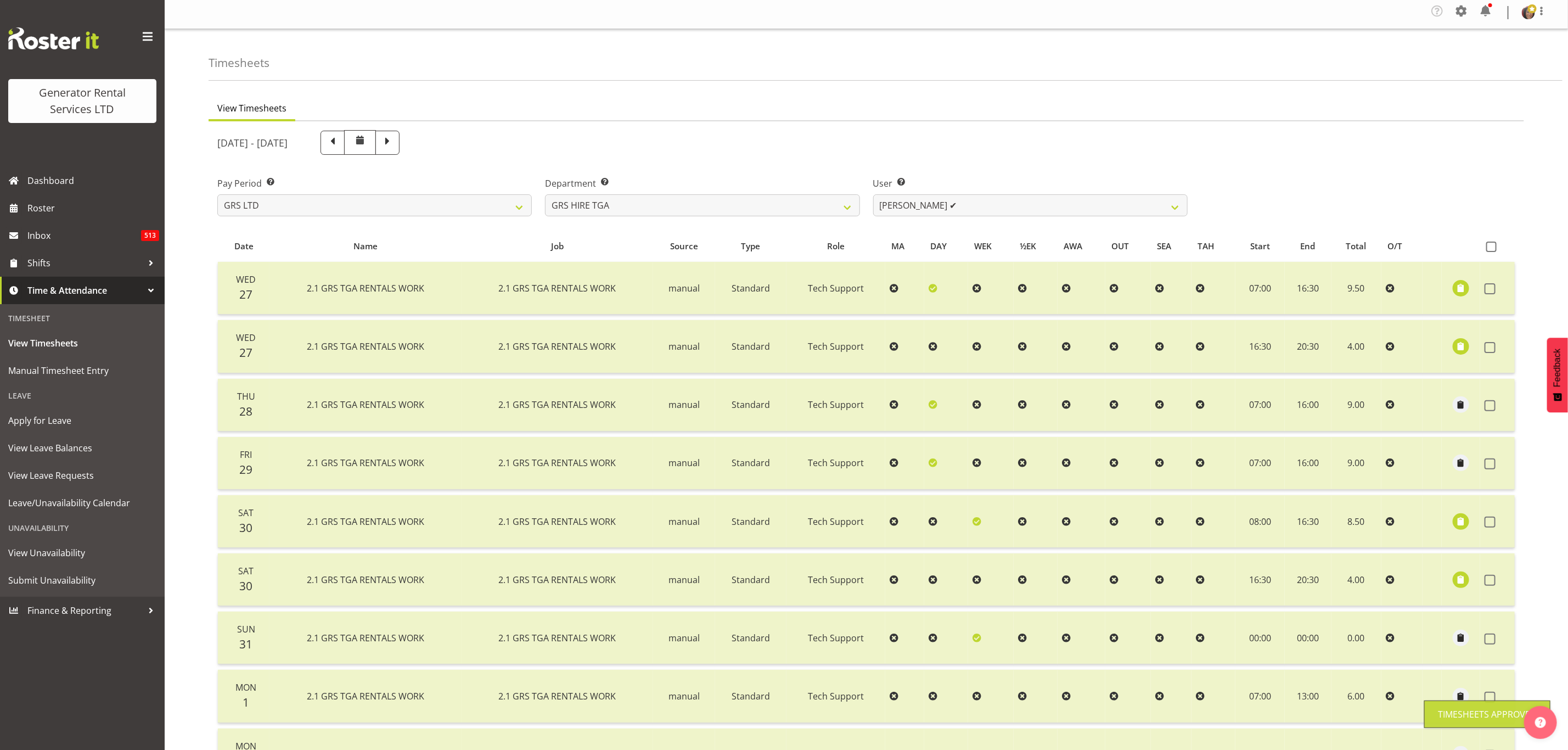
scroll to position [0, 0]
click at [917, 207] on select "[PERSON_NAME] ✔ [PERSON_NAME] ✔ [PERSON_NAME] ✔ [PERSON_NAME] ✔ [PERSON_NAME] ❌" at bounding box center [1030, 209] width 315 height 22
select select "195"
click at [873, 198] on select "[PERSON_NAME] ✔ [PERSON_NAME] ✔ [PERSON_NAME] ✔ [PERSON_NAME] ✔ [PERSON_NAME] ❌" at bounding box center [1030, 209] width 315 height 22
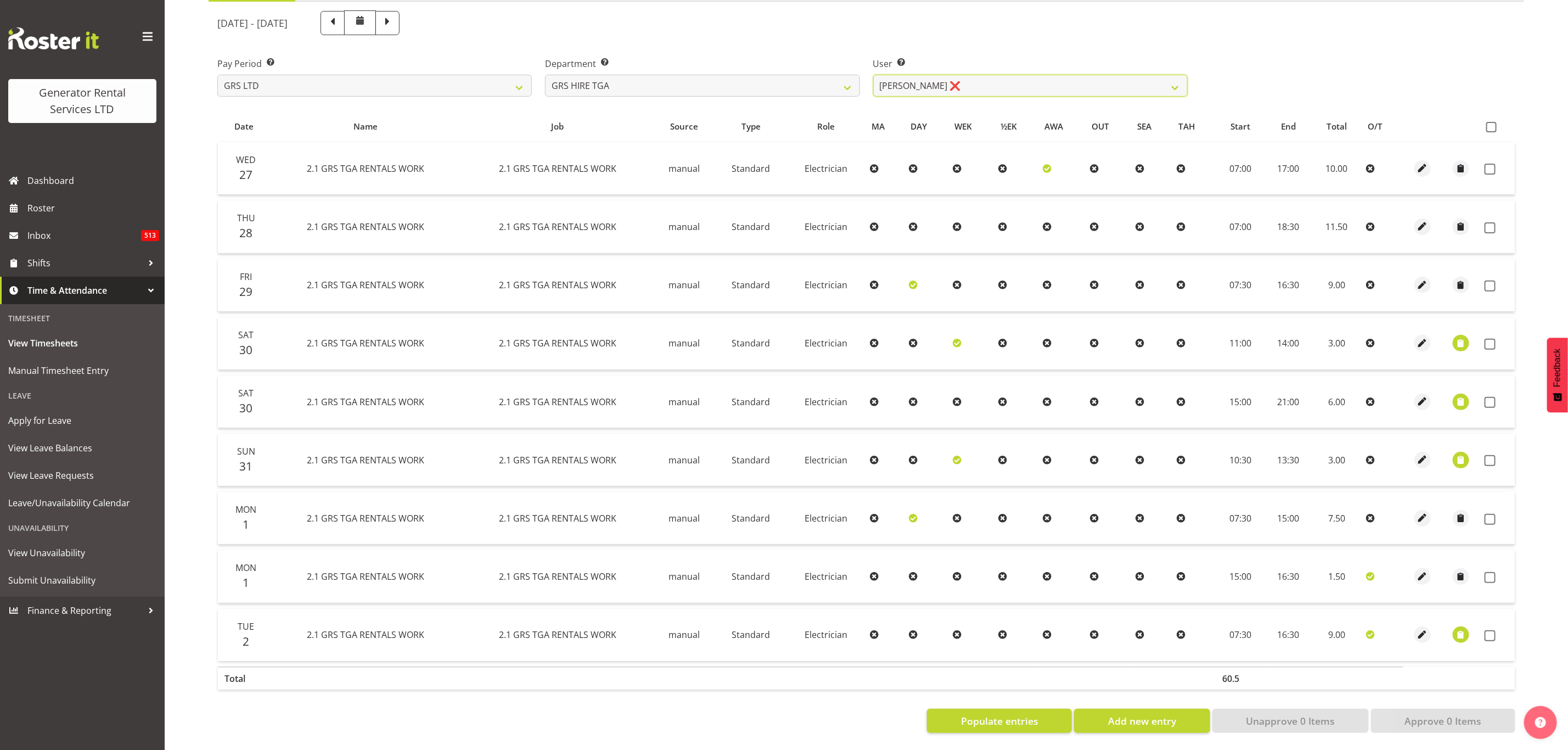
scroll to position [131, 0]
click at [1492, 122] on span at bounding box center [1491, 127] width 10 height 10
click at [1492, 123] on input "checkbox" at bounding box center [1490, 127] width 7 height 7
checkbox input "true"
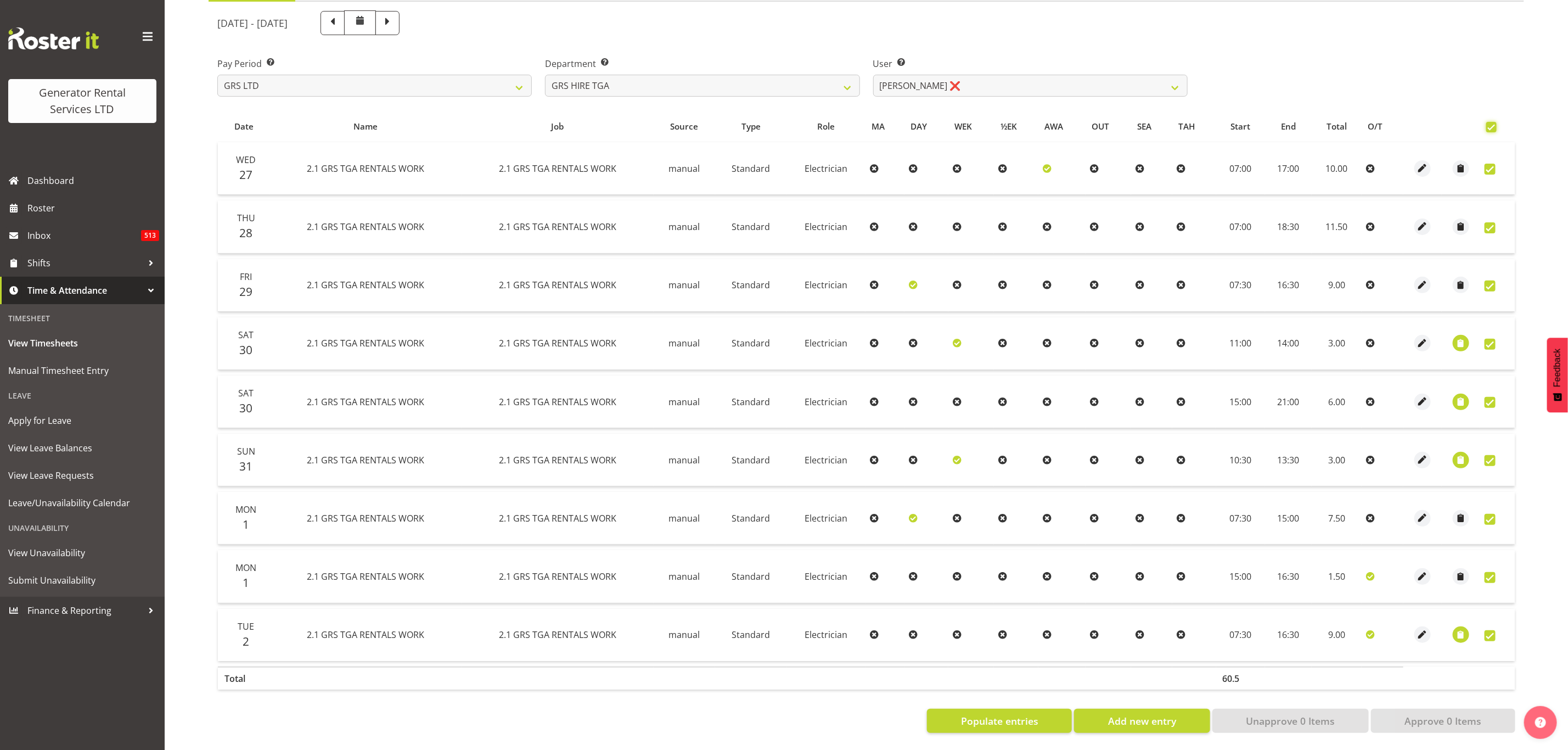
checkbox input "true"
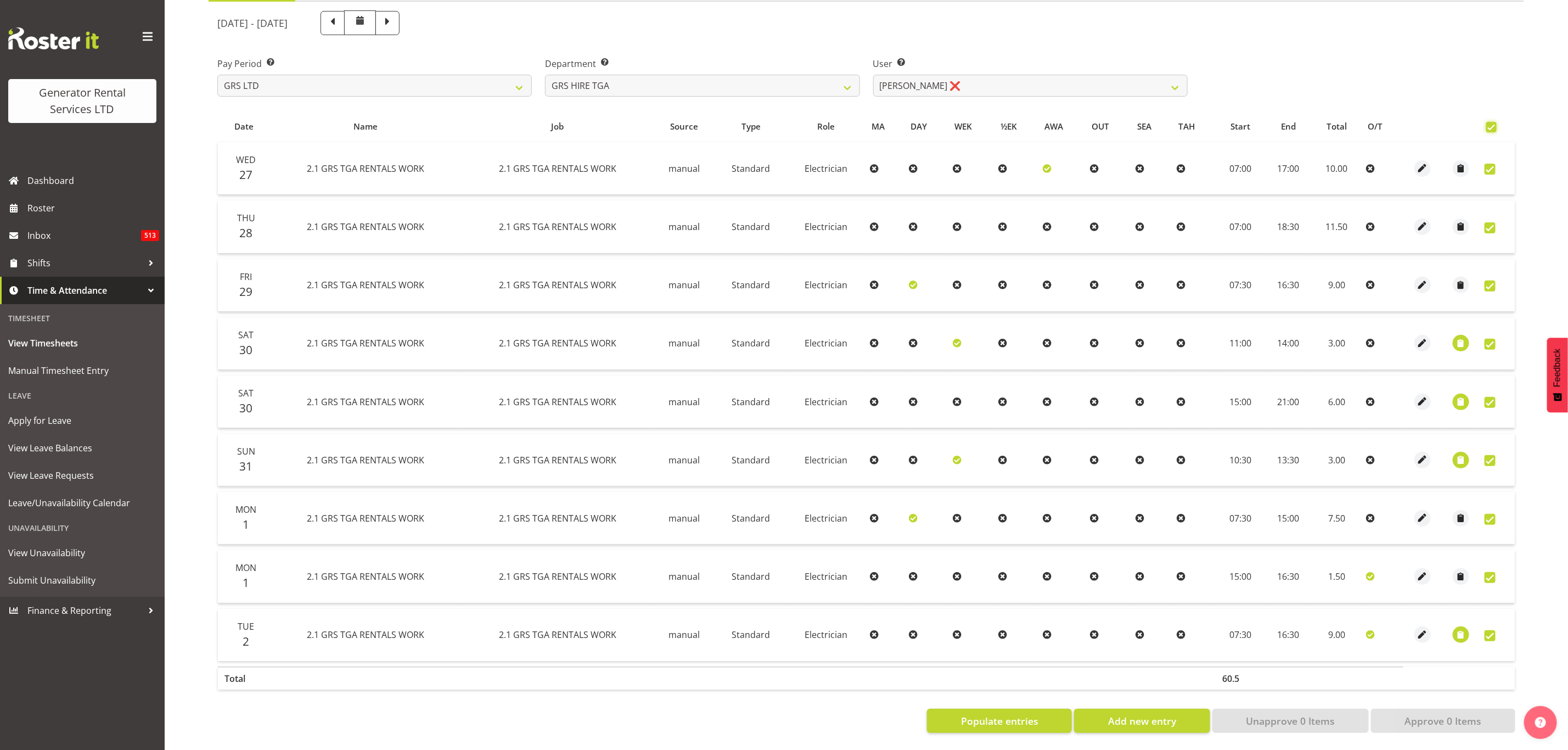
checkbox input "true"
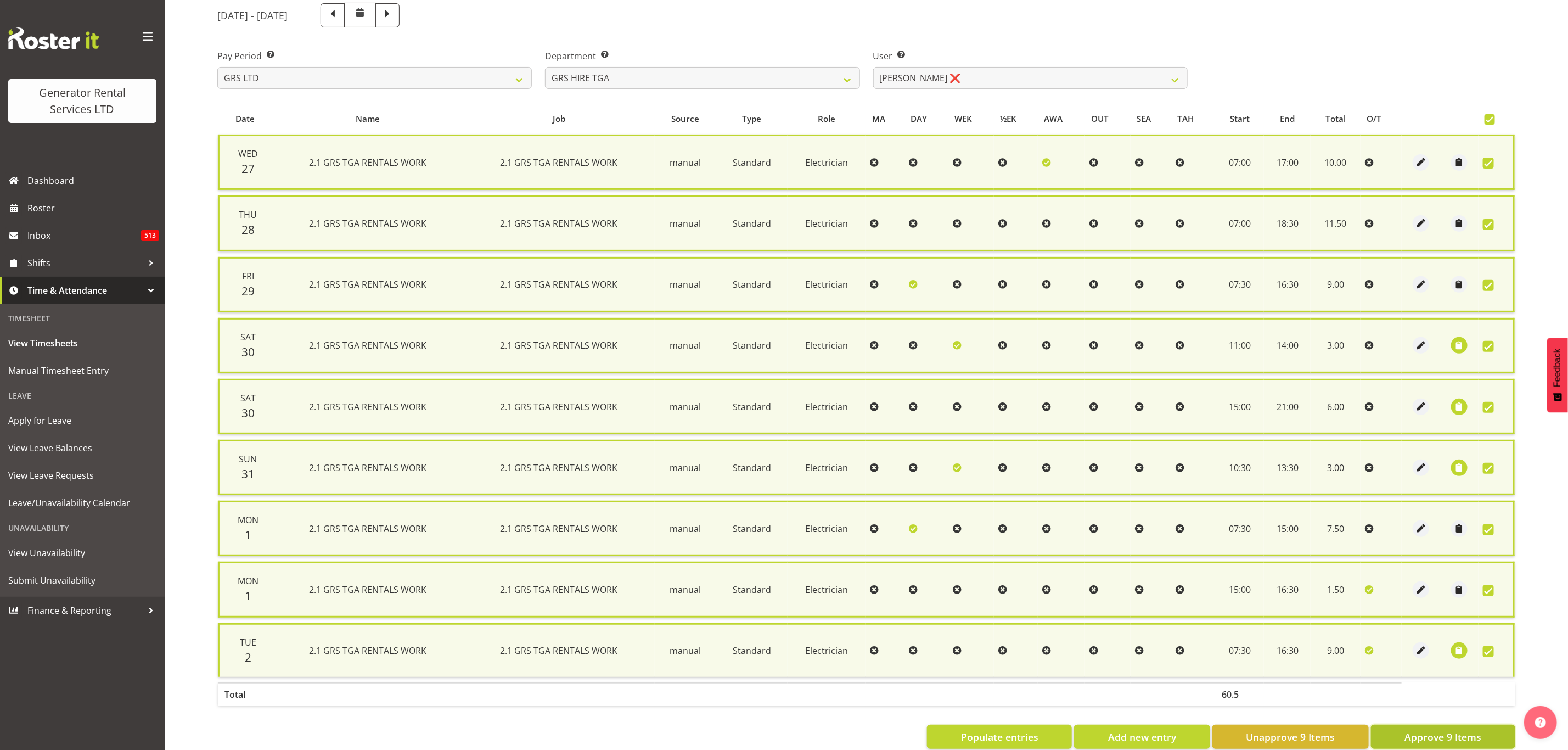
click at [1420, 730] on span "Approve 9 Items" at bounding box center [1443, 736] width 77 height 14
checkbox input "false"
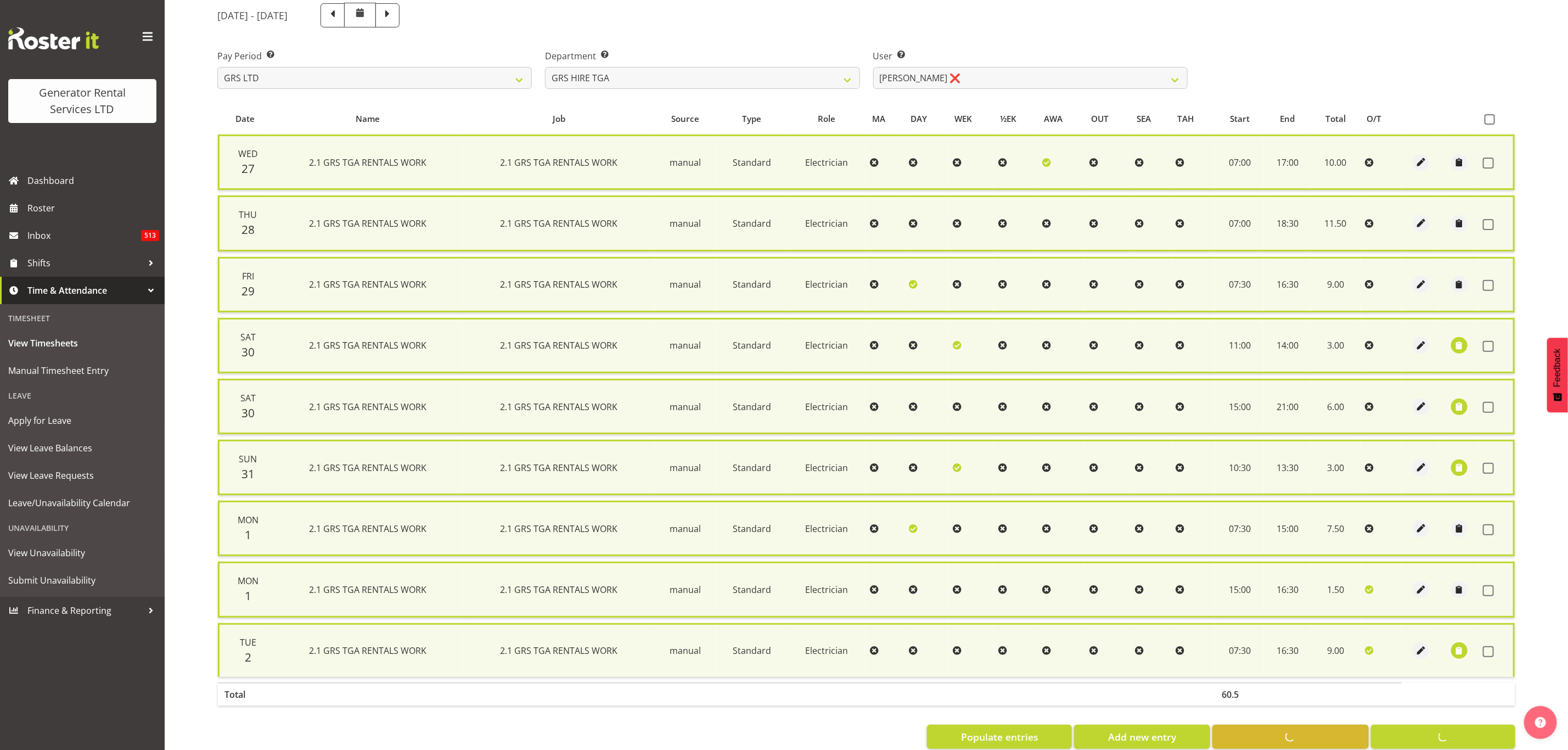
checkbox input "false"
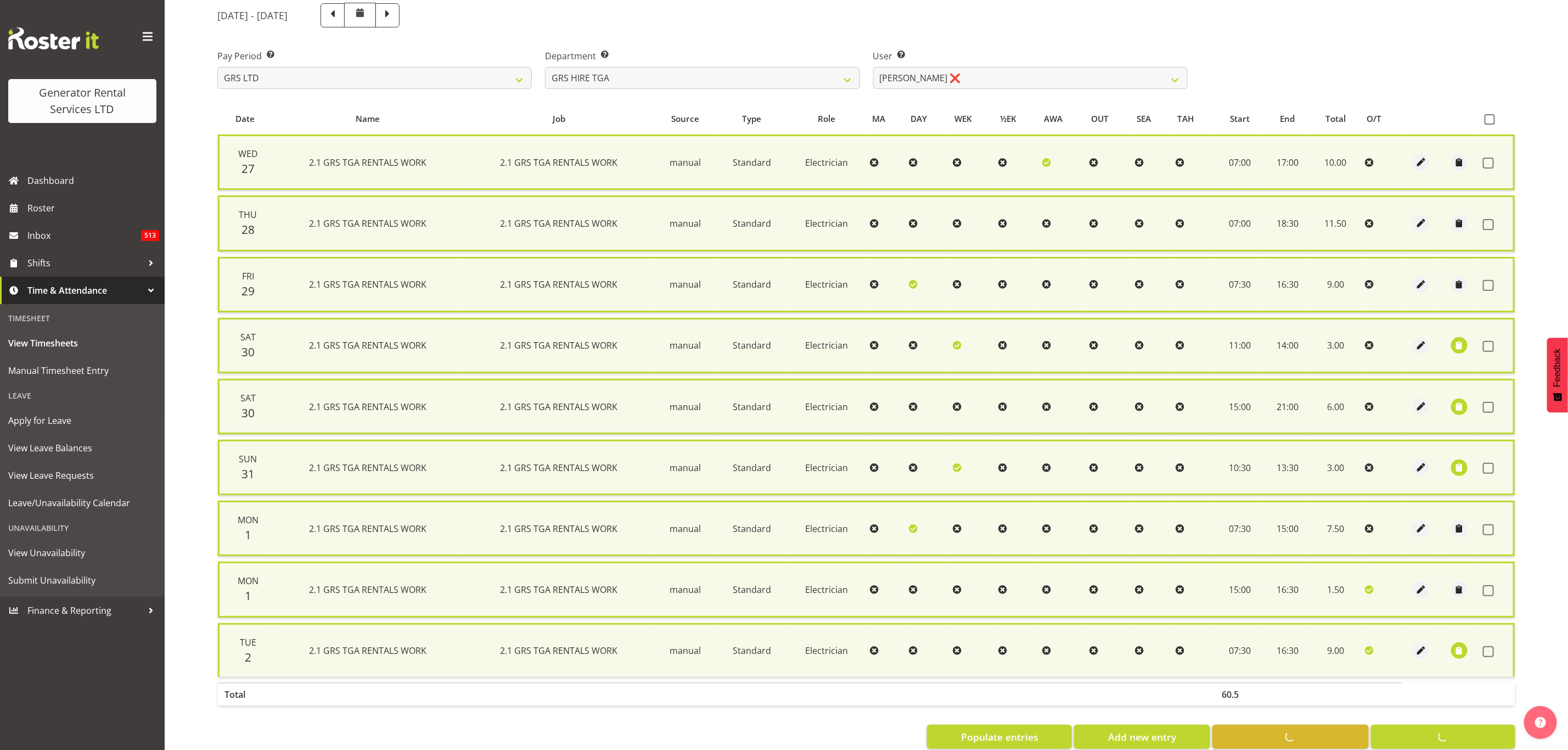
checkbox input "false"
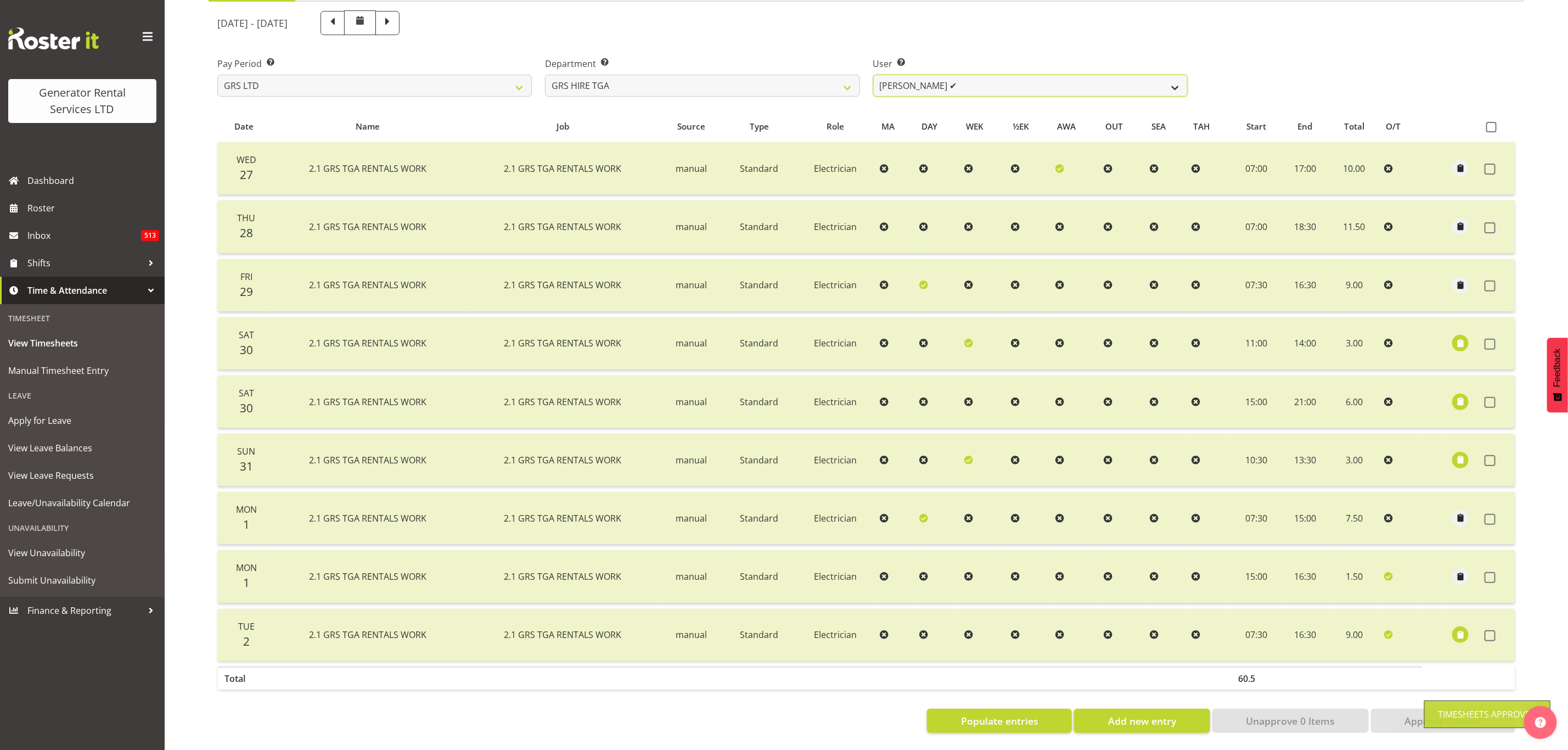
click at [913, 75] on select "[PERSON_NAME] ✔ [PERSON_NAME] ✔ [PERSON_NAME] ✔ [PERSON_NAME] ✔ [PERSON_NAME] ✔" at bounding box center [1030, 86] width 315 height 22
click at [828, 75] on select "GRS ADMIN TGA GRS HIRE TGA GRS SALES TGA" at bounding box center [702, 86] width 315 height 22
select select "164"
click at [545, 75] on select "GRS ADMIN TGA GRS HIRE TGA GRS SALES TGA" at bounding box center [702, 86] width 315 height 22
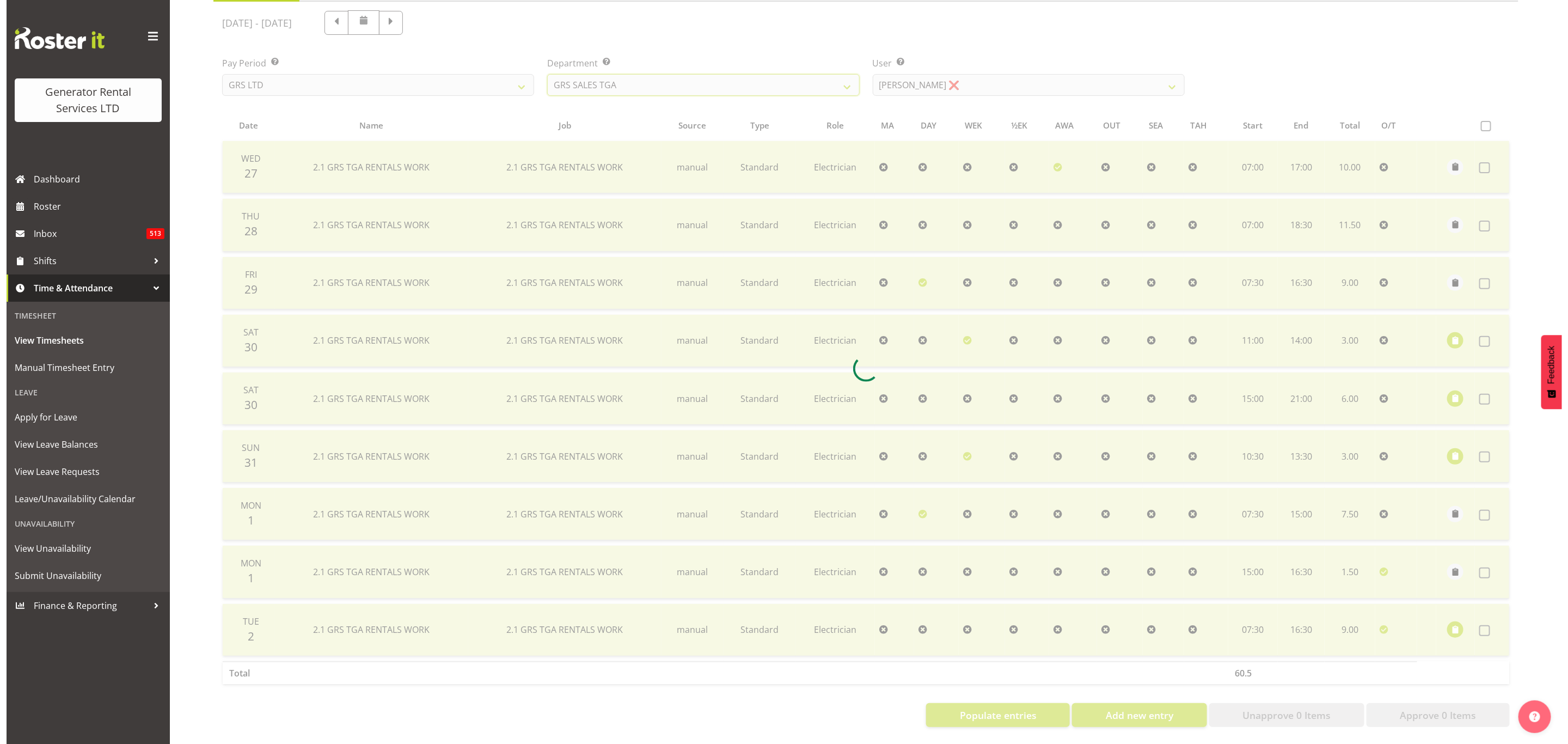
scroll to position [0, 0]
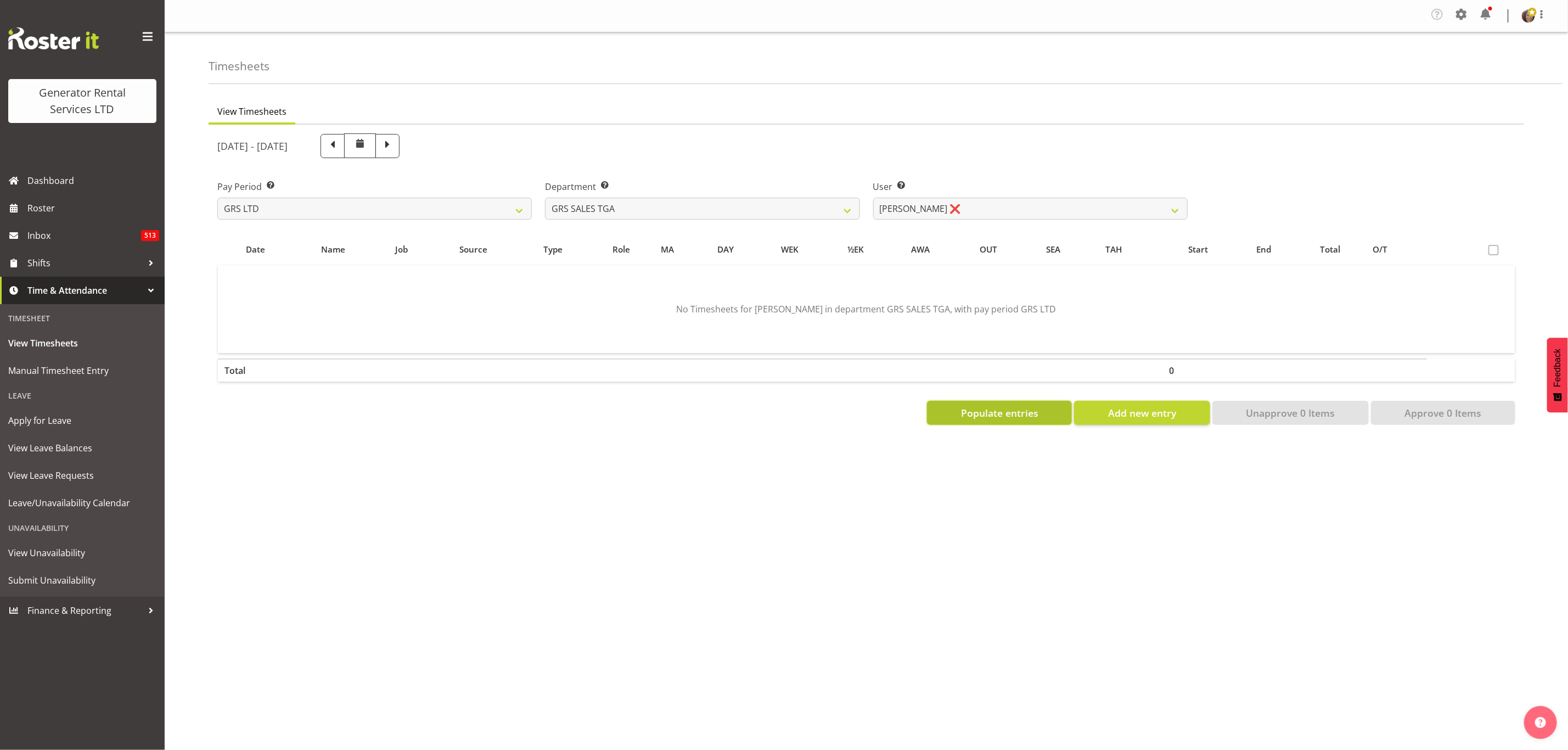
click at [997, 407] on span "Populate entries" at bounding box center [1000, 412] width 77 height 14
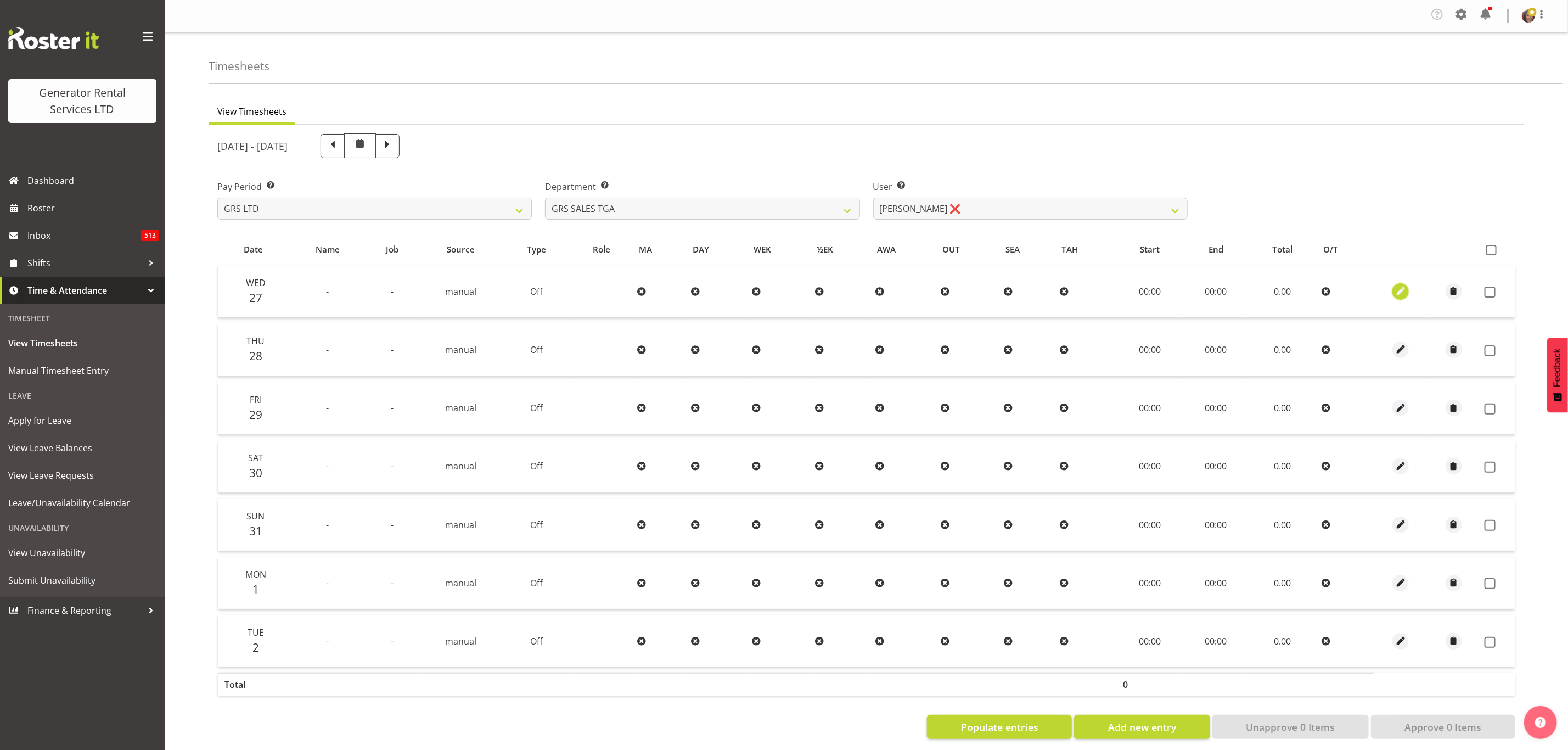
click at [1399, 285] on span "button" at bounding box center [1401, 291] width 13 height 13
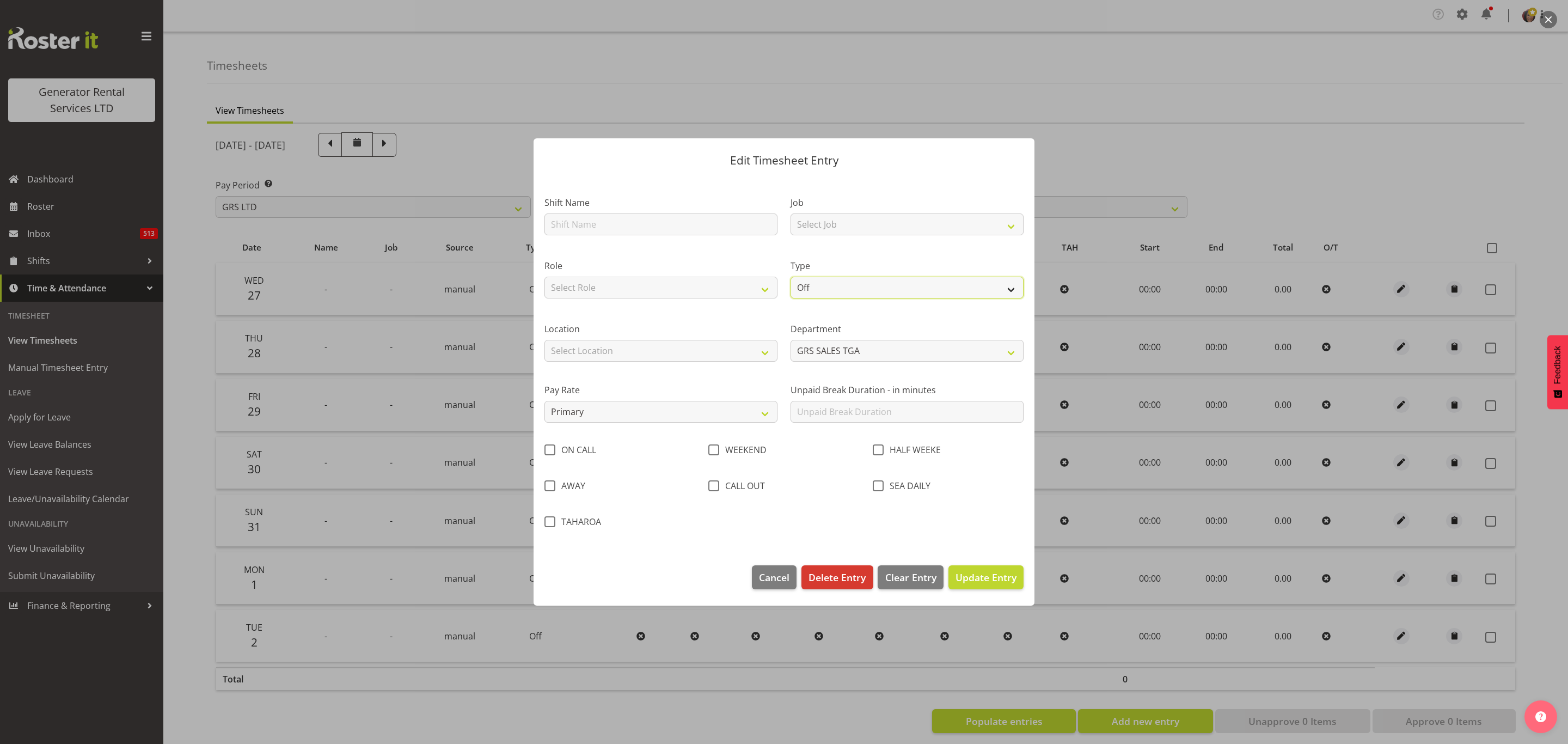
click at [855, 291] on select "Off Standard Public Holiday Public Holiday (Worked) Day In Lieu Annual Leave Si…" at bounding box center [907, 287] width 233 height 22
select select "Standard"
click at [791, 276] on select "Off Standard Public Holiday Public Holiday (Worked) Day In Lieu Annual Leave Si…" at bounding box center [907, 287] width 233 height 22
select select "7"
select select "2025"
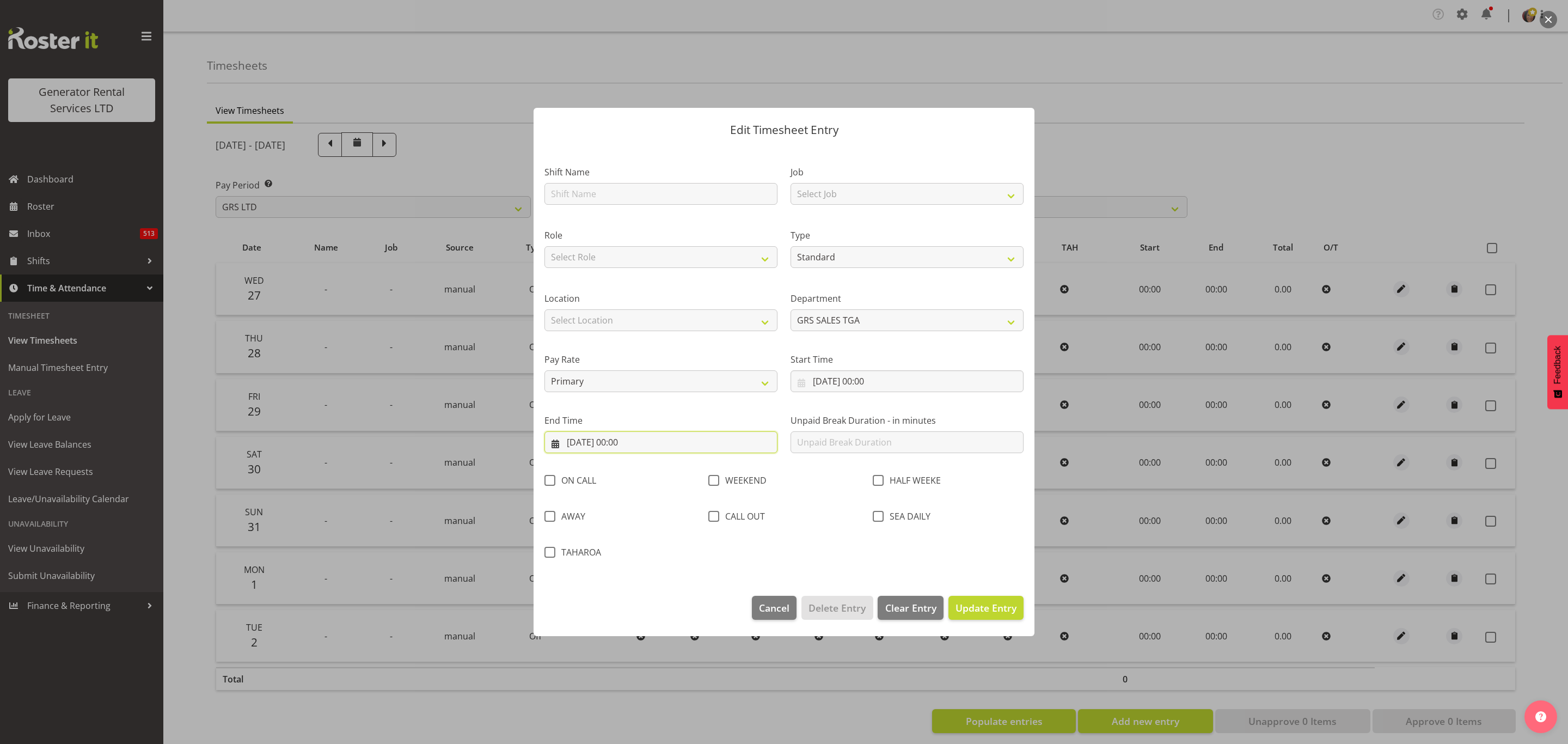
click at [636, 443] on input "[DATE] 00:00" at bounding box center [660, 442] width 233 height 22
click at [623, 441] on input "[DATE] 00:00" at bounding box center [660, 442] width 233 height 22
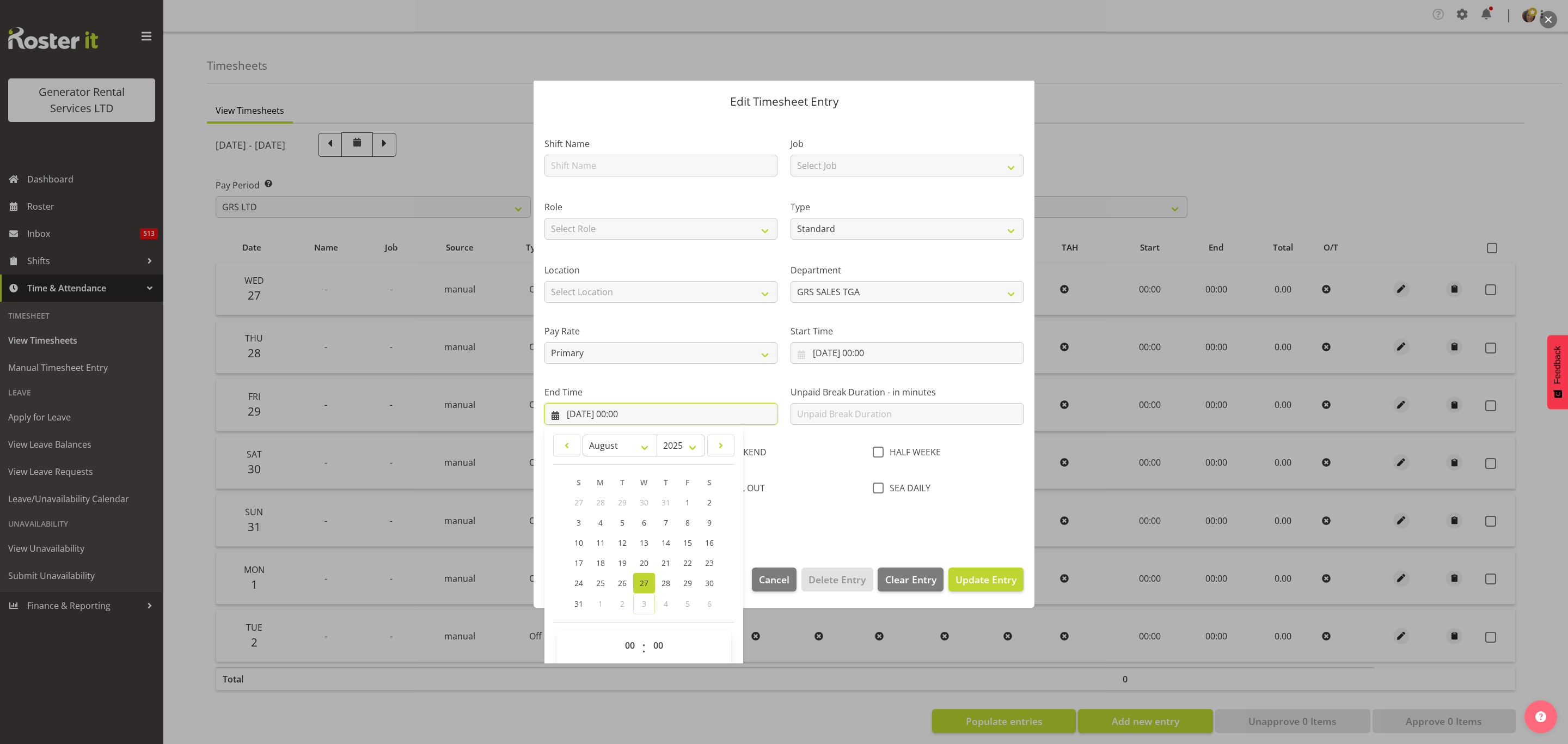
scroll to position [39, 0]
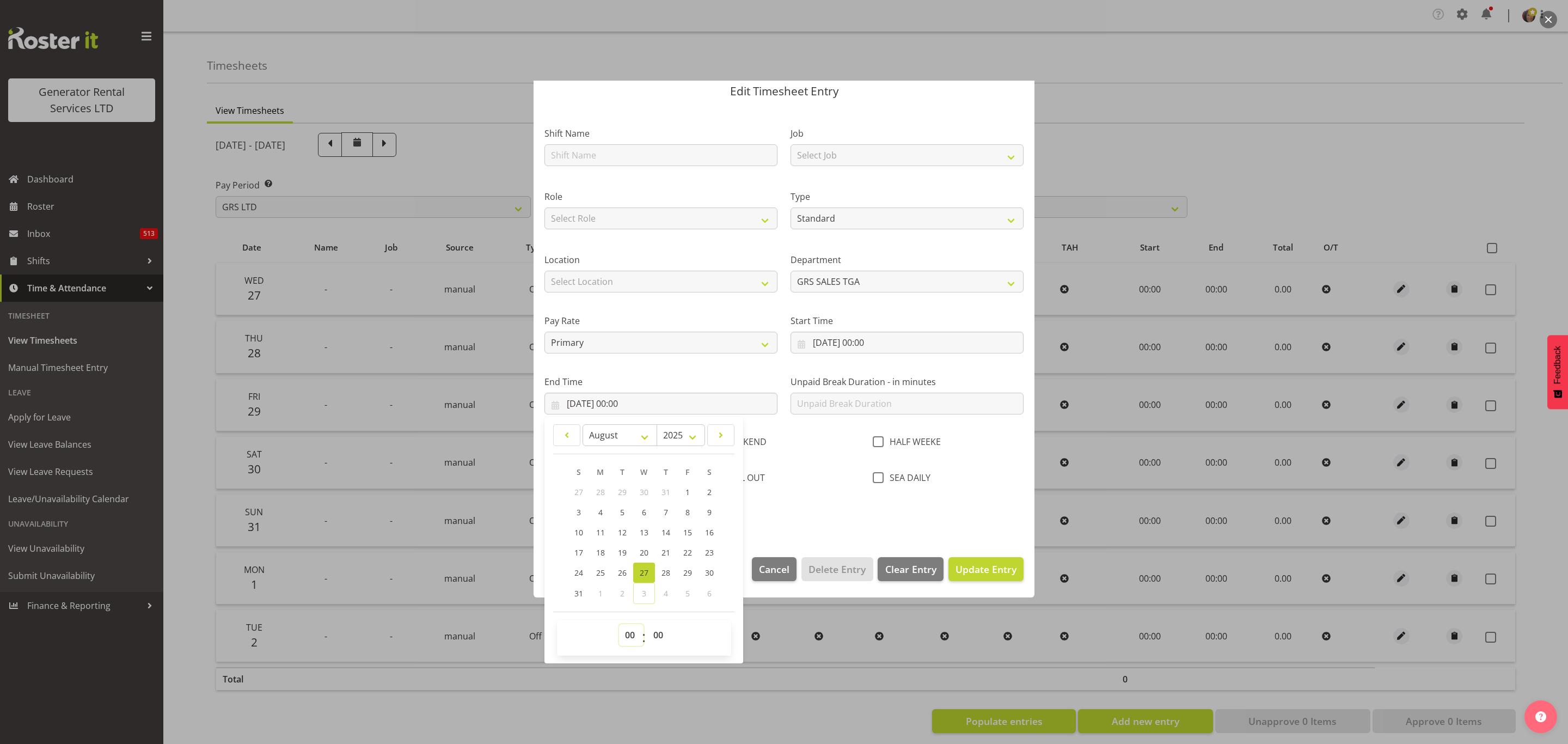
click at [631, 632] on select "00 01 02 03 04 05 06 07 08 09 10 11 12 13 14 15 16 17 18 19 20 21 22 23" at bounding box center [631, 635] width 24 height 22
select select "8"
click at [619, 625] on select "00 01 02 03 04 05 06 07 08 09 10 11 12 13 14 15 16 17 18 19 20 21 22 23" at bounding box center [631, 635] width 24 height 22
type input "[DATE] 08:00"
click at [975, 570] on span "Update Entry" at bounding box center [986, 569] width 61 height 13
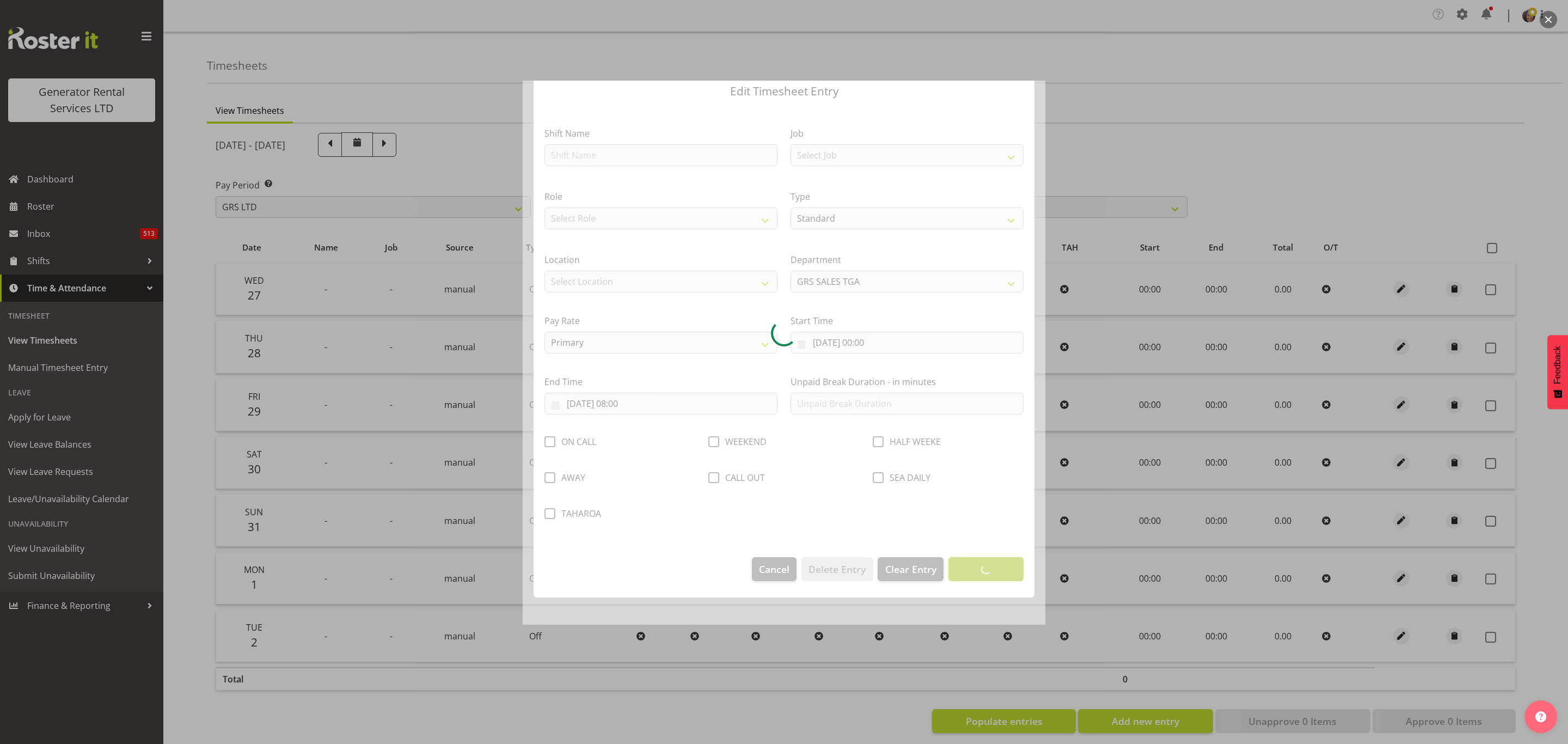
scroll to position [0, 0]
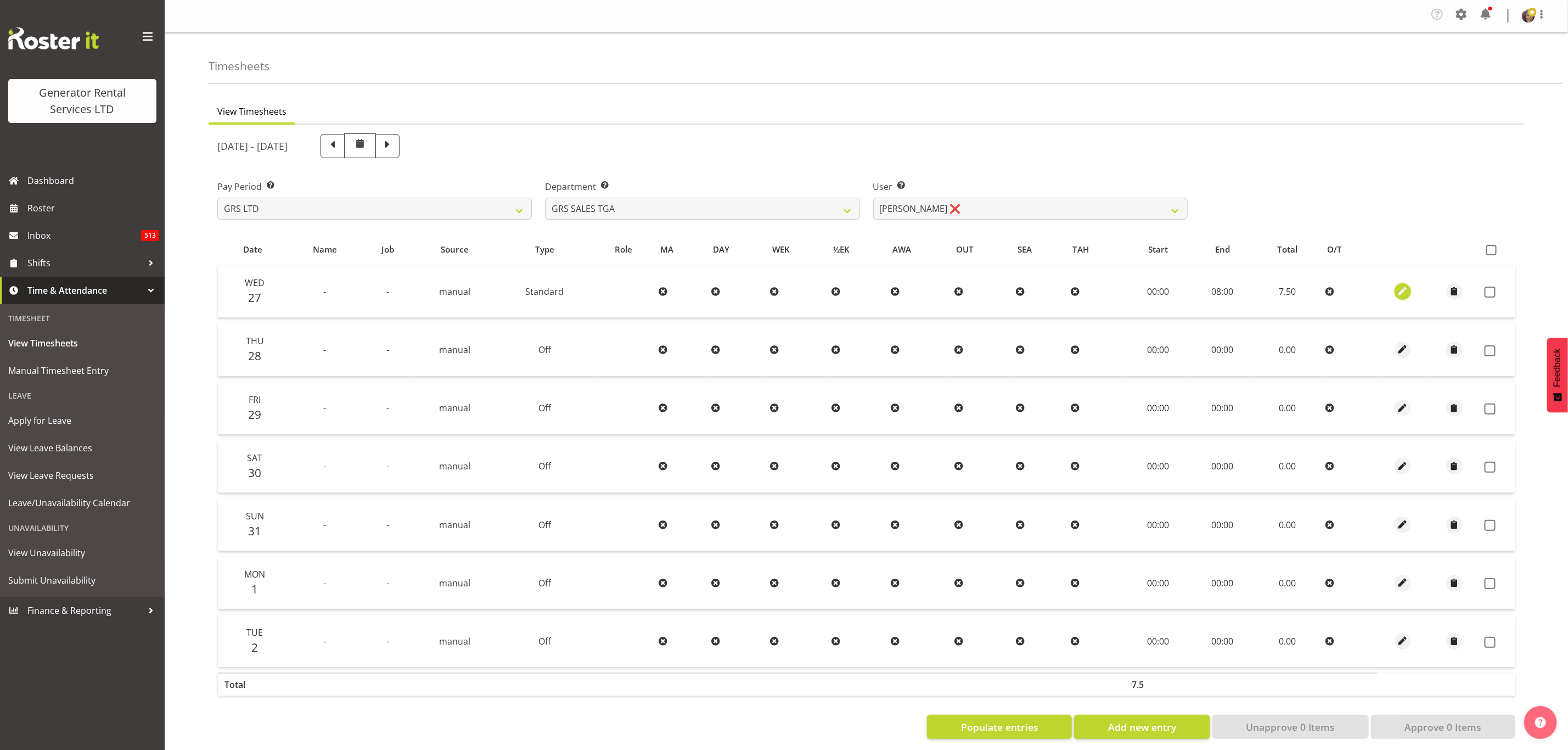
click at [1405, 288] on span "button" at bounding box center [1403, 291] width 13 height 13
select select "Standard"
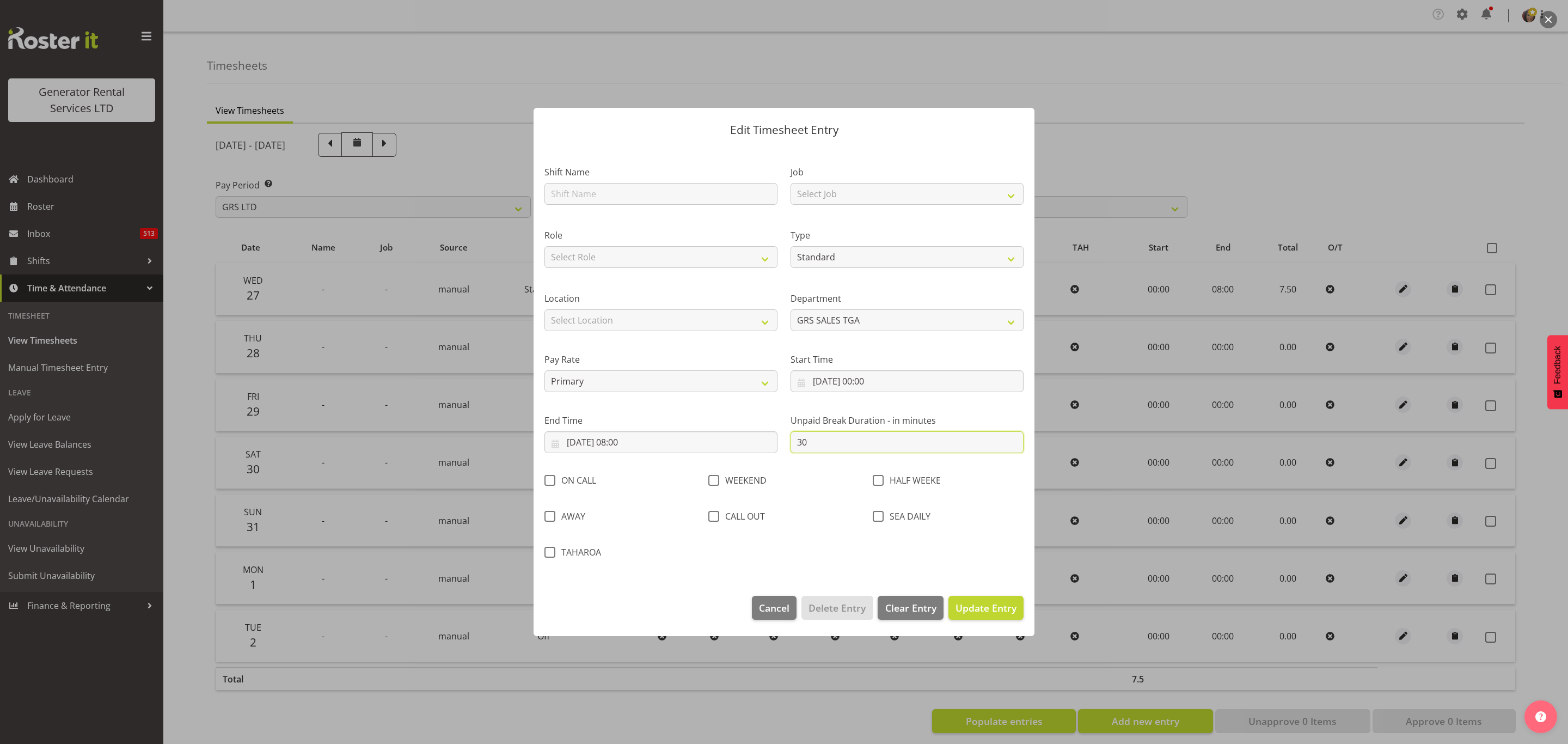
drag, startPoint x: 819, startPoint y: 438, endPoint x: 735, endPoint y: 430, distance: 84.4
click at [735, 430] on div "Shift Name Job Select Job 1.1 GRS AKL RENTALS 1.1 GRS AKL RENTALS AC 1.1 GRS AK…" at bounding box center [784, 359] width 492 height 417
type input "0"
click at [985, 609] on span "Update Entry" at bounding box center [986, 607] width 61 height 13
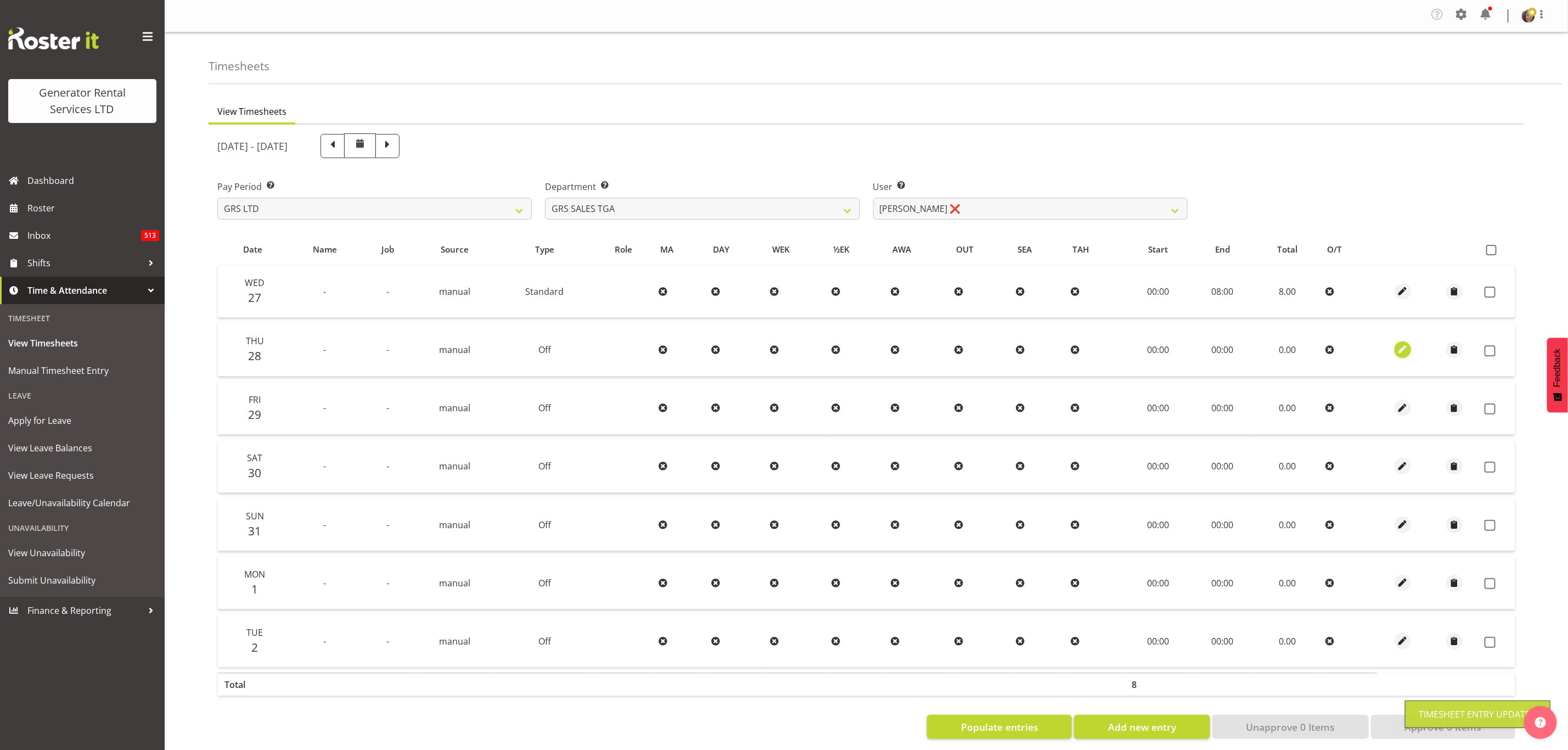
click at [1403, 348] on span "button" at bounding box center [1403, 349] width 13 height 13
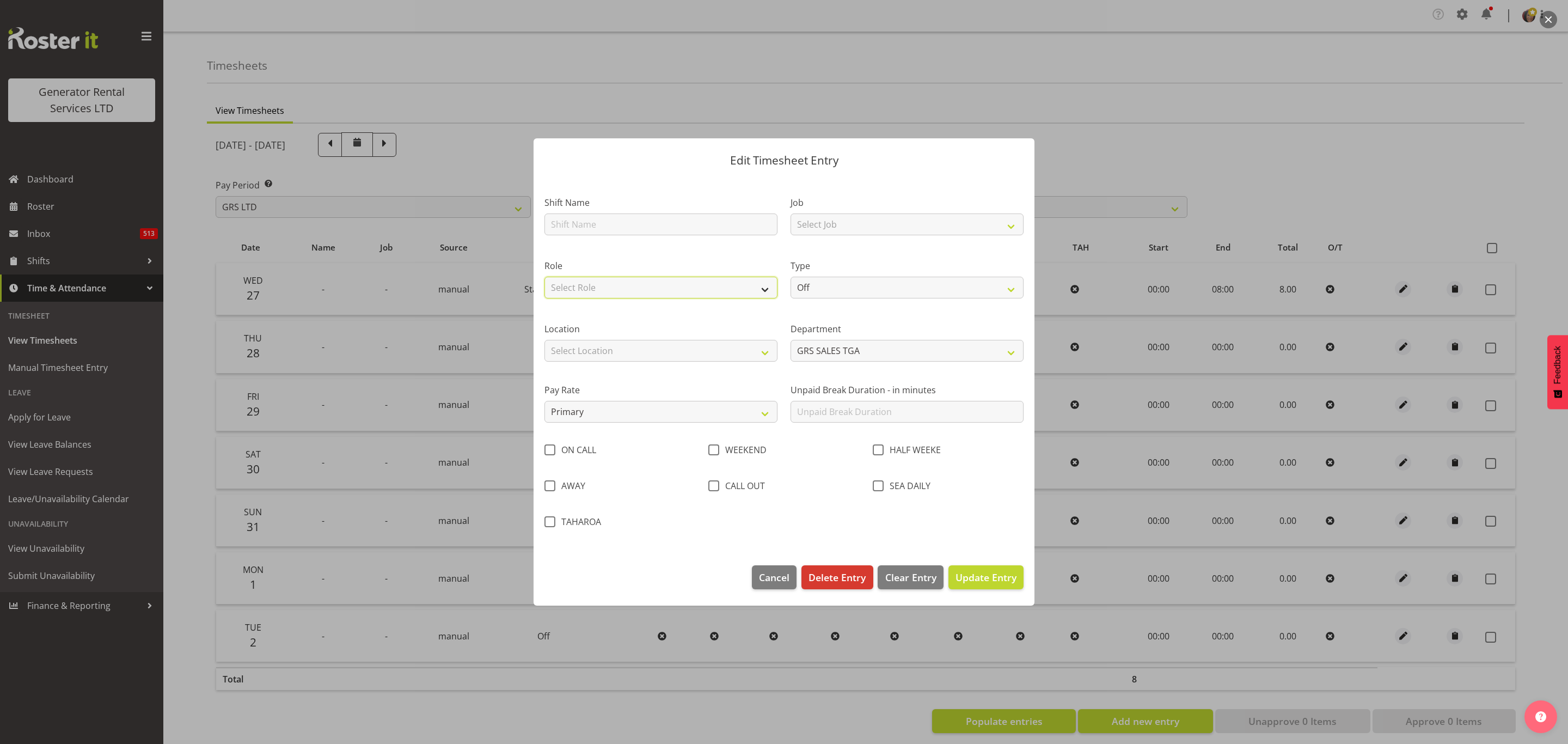
click at [712, 285] on select "Select Role Account Manager" at bounding box center [660, 287] width 233 height 22
click at [721, 281] on select "Select Role Account Manager" at bounding box center [660, 287] width 233 height 22
click at [843, 276] on div "Type Off Standard Public Holiday Public Holiday (Worked) Day In Lieu Annual Lea…" at bounding box center [907, 279] width 233 height 39
click at [844, 286] on select "Off Standard Public Holiday Public Holiday (Worked) Day In Lieu Annual Leave Si…" at bounding box center [907, 287] width 233 height 22
select select "Standard"
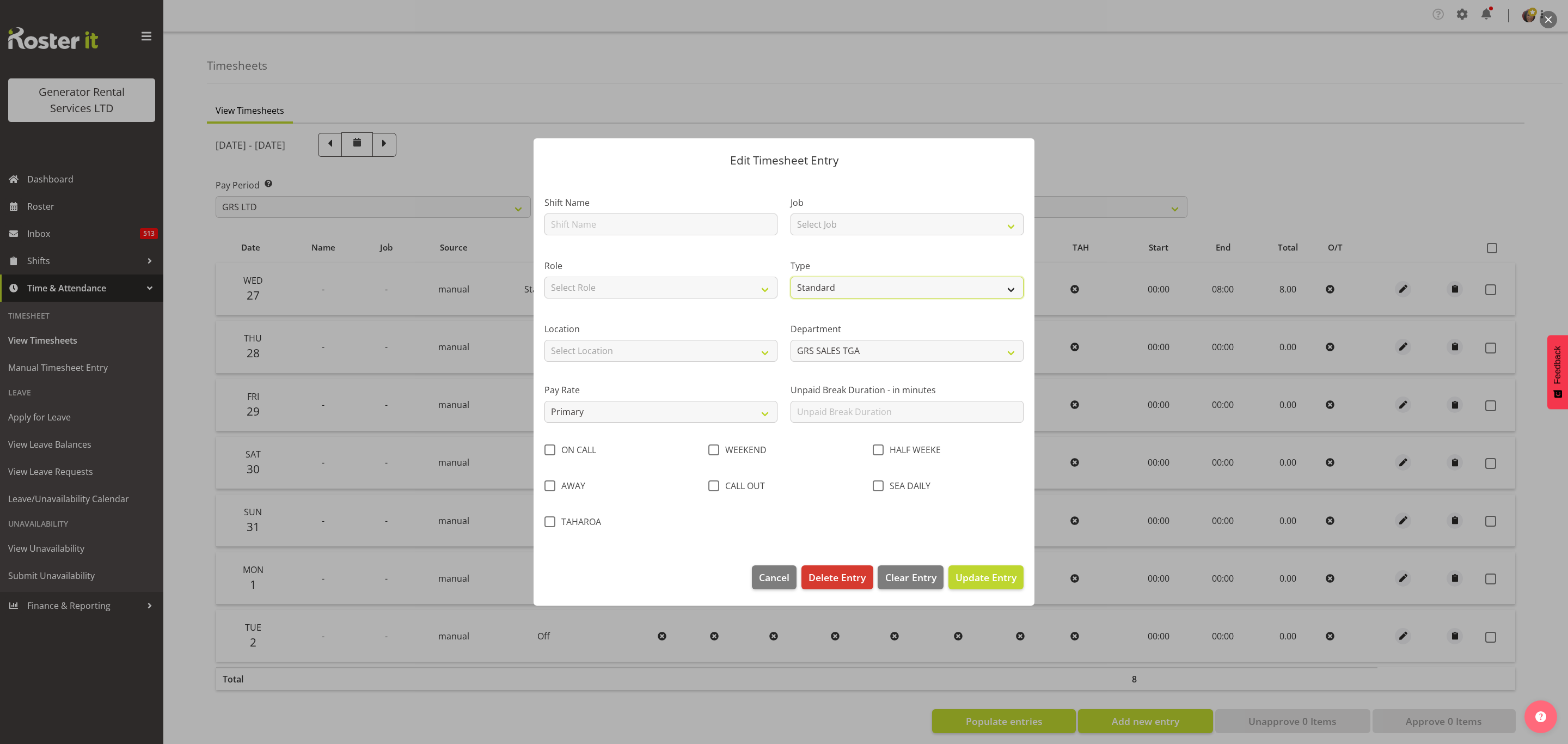
click at [791, 276] on select "Off Standard Public Holiday Public Holiday (Worked) Day In Lieu Annual Leave Si…" at bounding box center [907, 287] width 233 height 22
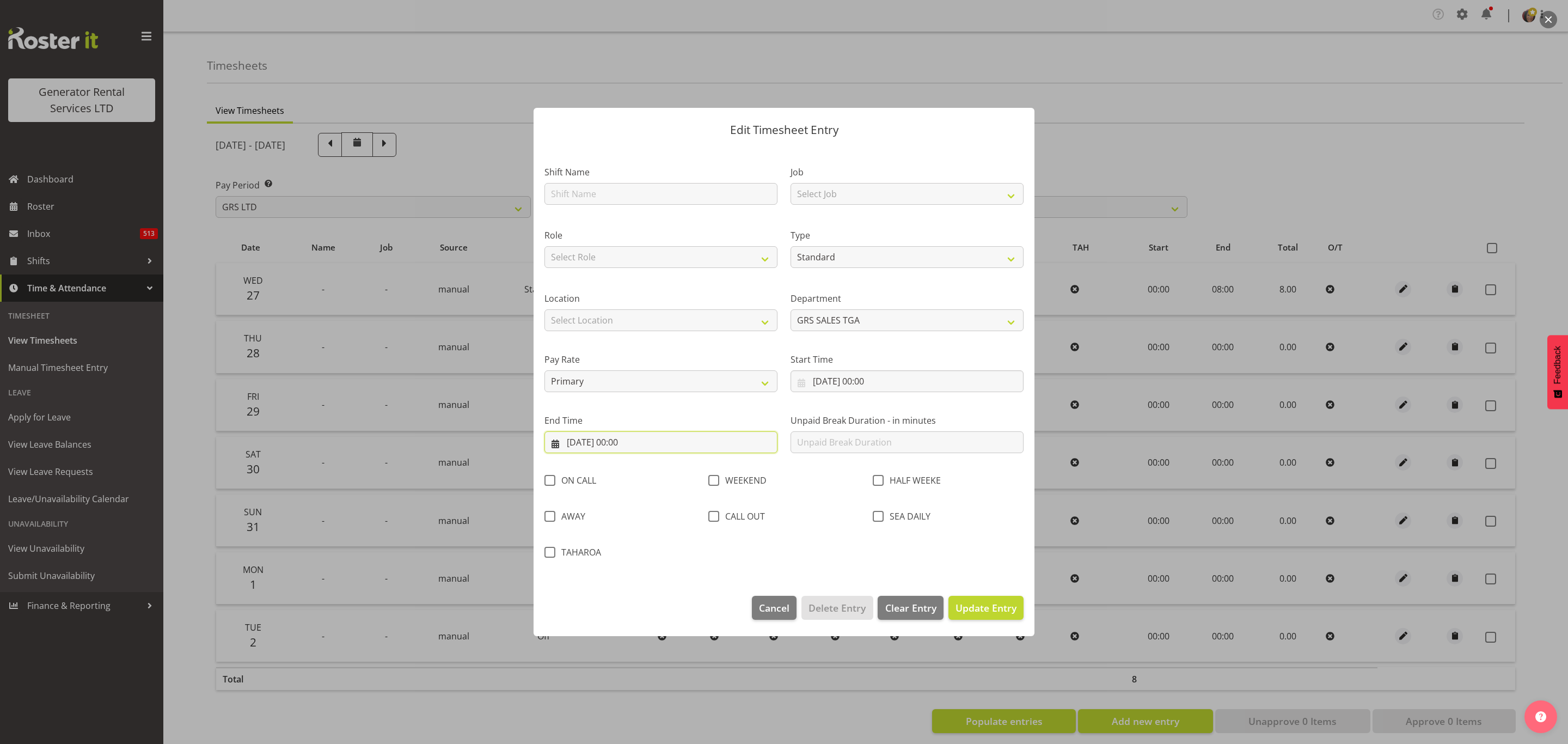
click at [625, 441] on input "[DATE] 00:00" at bounding box center [660, 442] width 233 height 22
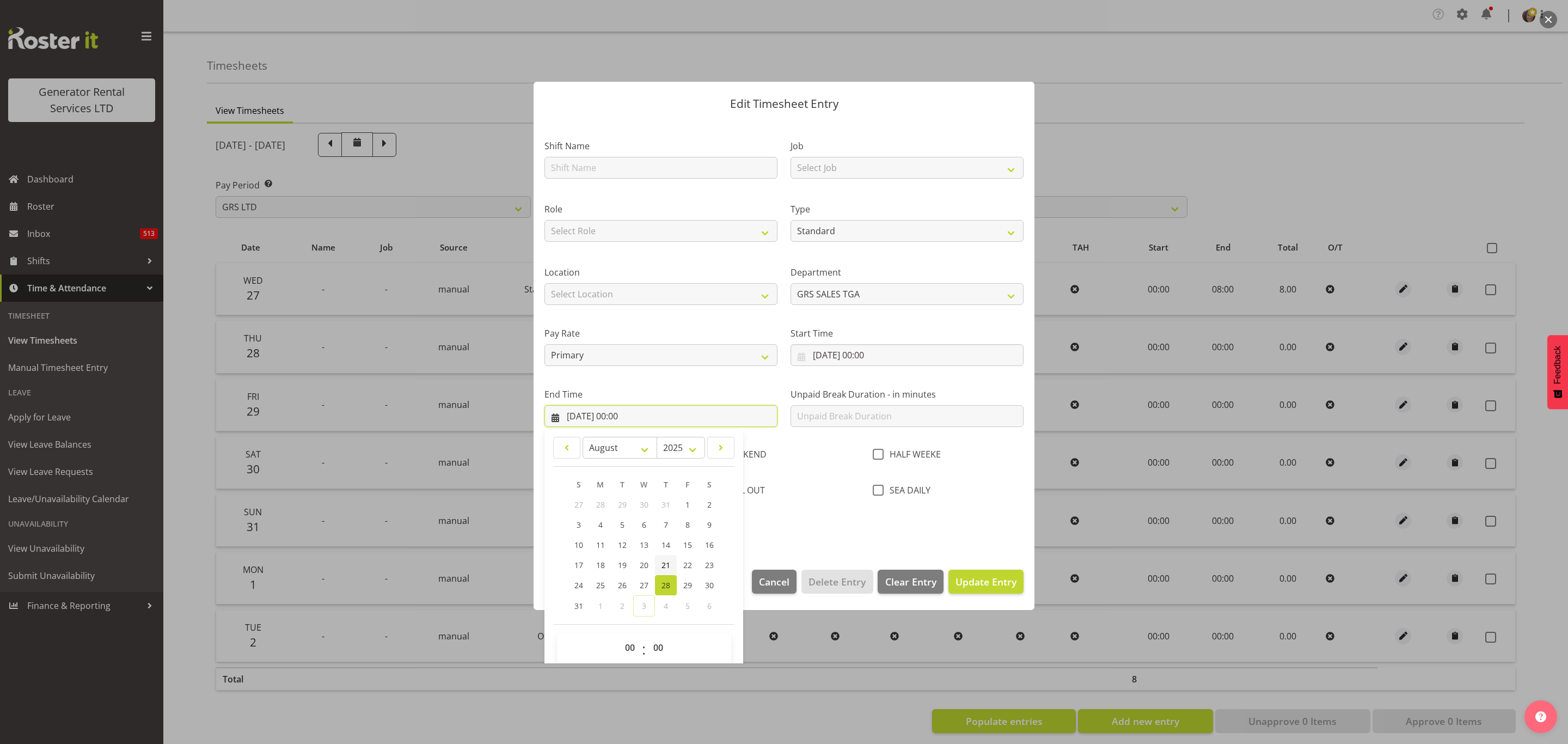
scroll to position [39, 0]
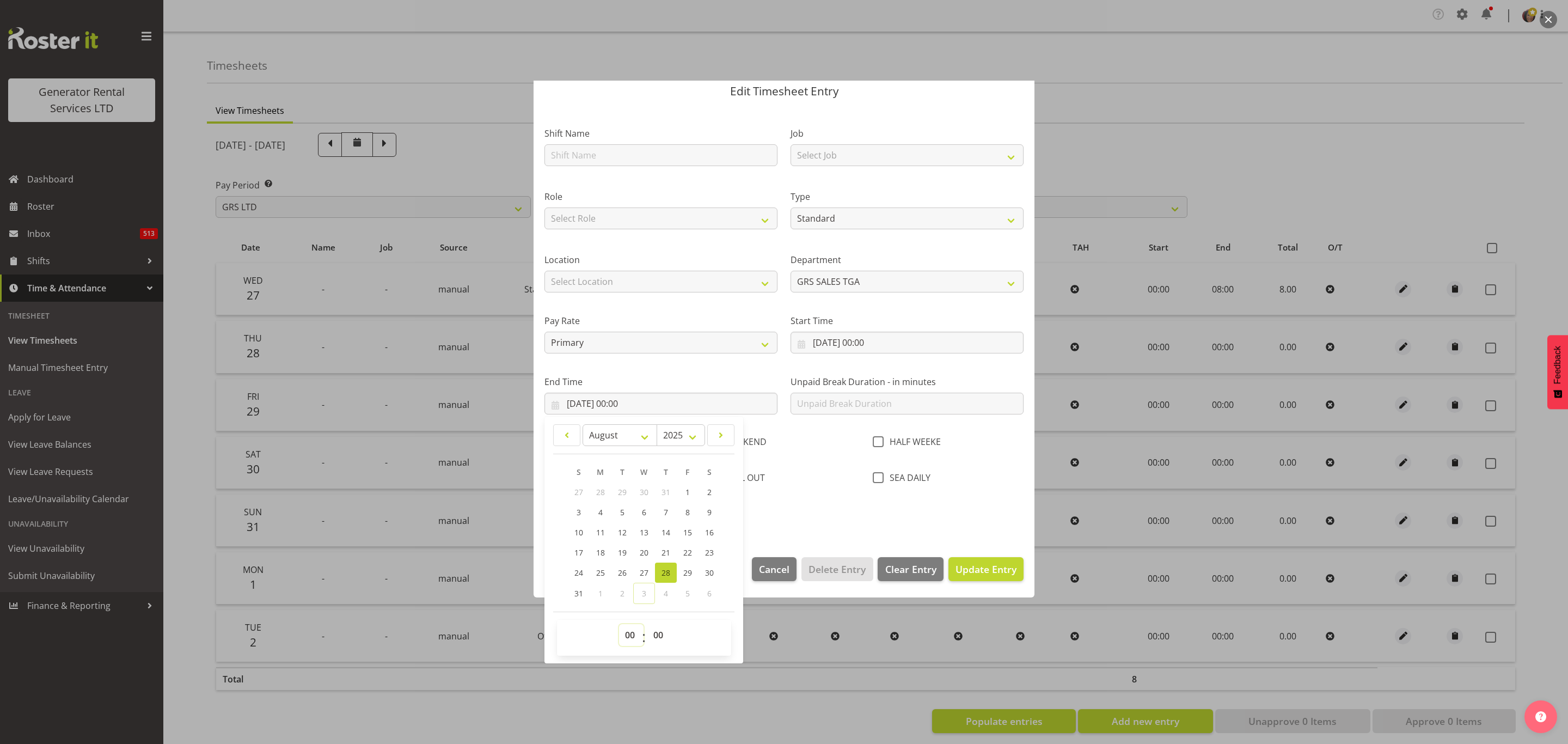
click at [628, 634] on select "00 01 02 03 04 05 06 07 08 09 10 11 12 13 14 15 16 17 18 19 20 21 22 23" at bounding box center [631, 635] width 24 height 22
select select "9"
click at [619, 625] on select "00 01 02 03 04 05 06 07 08 09 10 11 12 13 14 15 16 17 18 19 20 21 22 23" at bounding box center [631, 635] width 24 height 22
type input "[DATE] 09:00"
click at [858, 407] on input "text" at bounding box center [907, 404] width 233 height 22
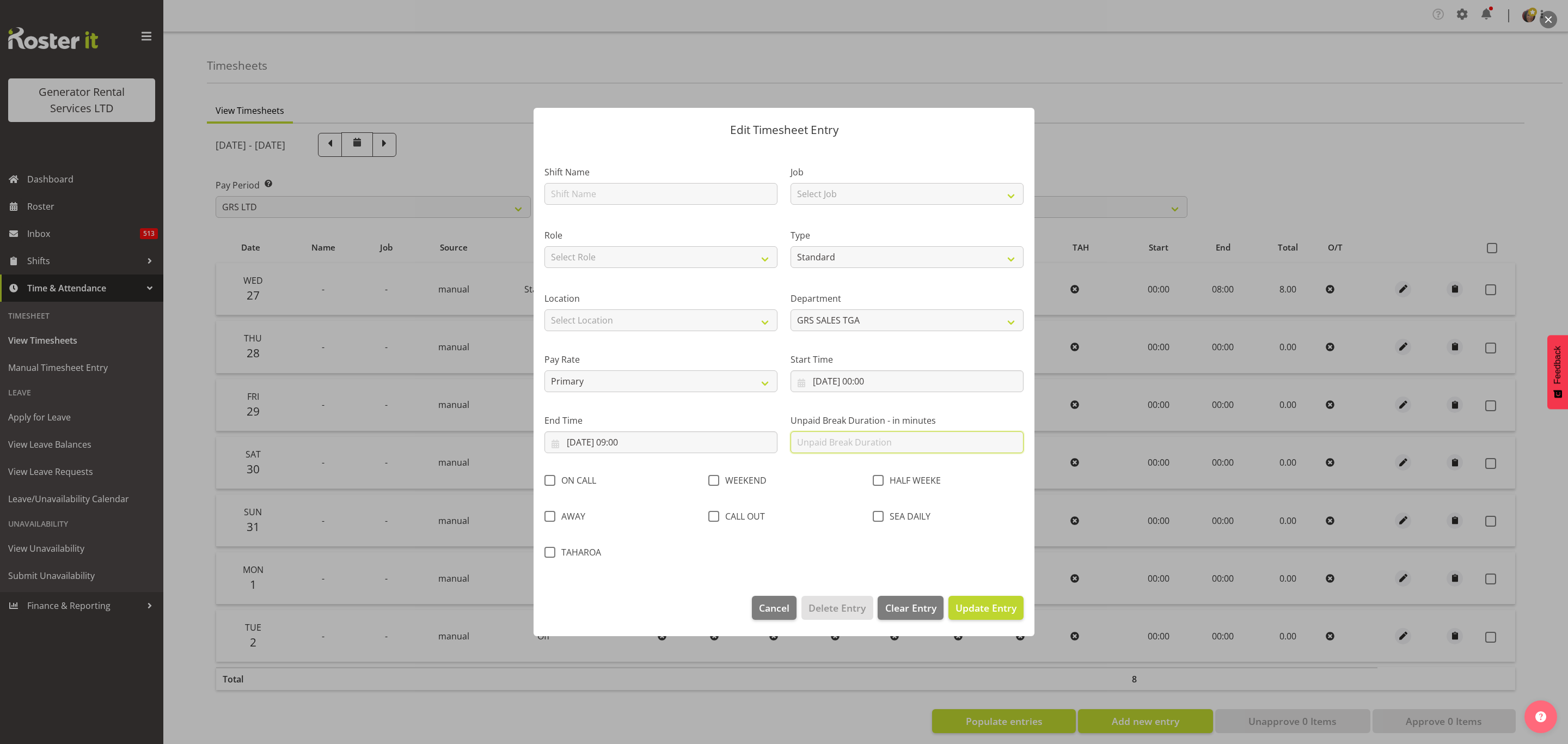
scroll to position [0, 0]
type input "0"
click at [972, 603] on span "Update Entry" at bounding box center [986, 607] width 61 height 13
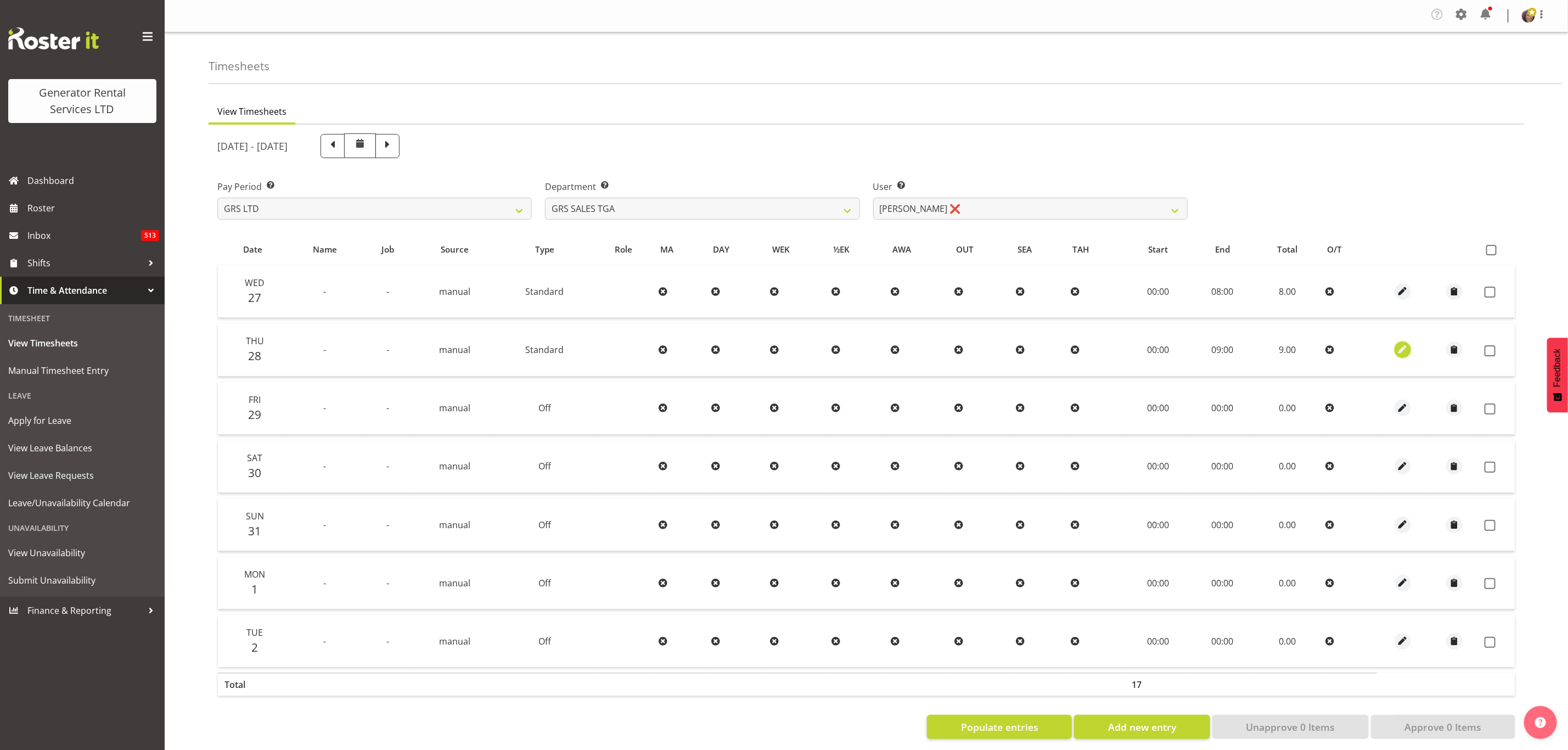
click at [1404, 346] on span "button" at bounding box center [1403, 349] width 13 height 13
select select "Standard"
select select "7"
select select "2025"
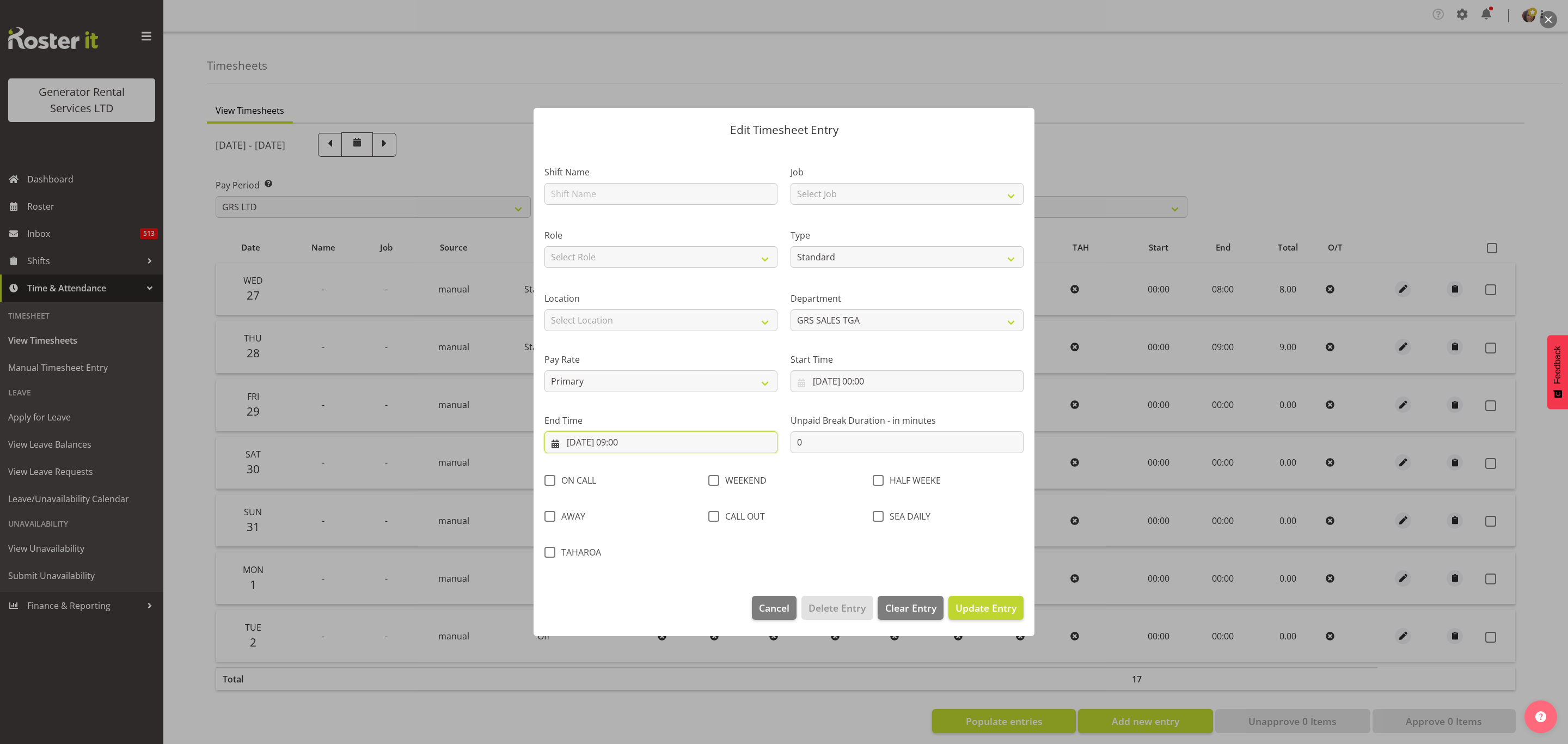
click at [629, 443] on input "[DATE] 09:00" at bounding box center [660, 442] width 233 height 22
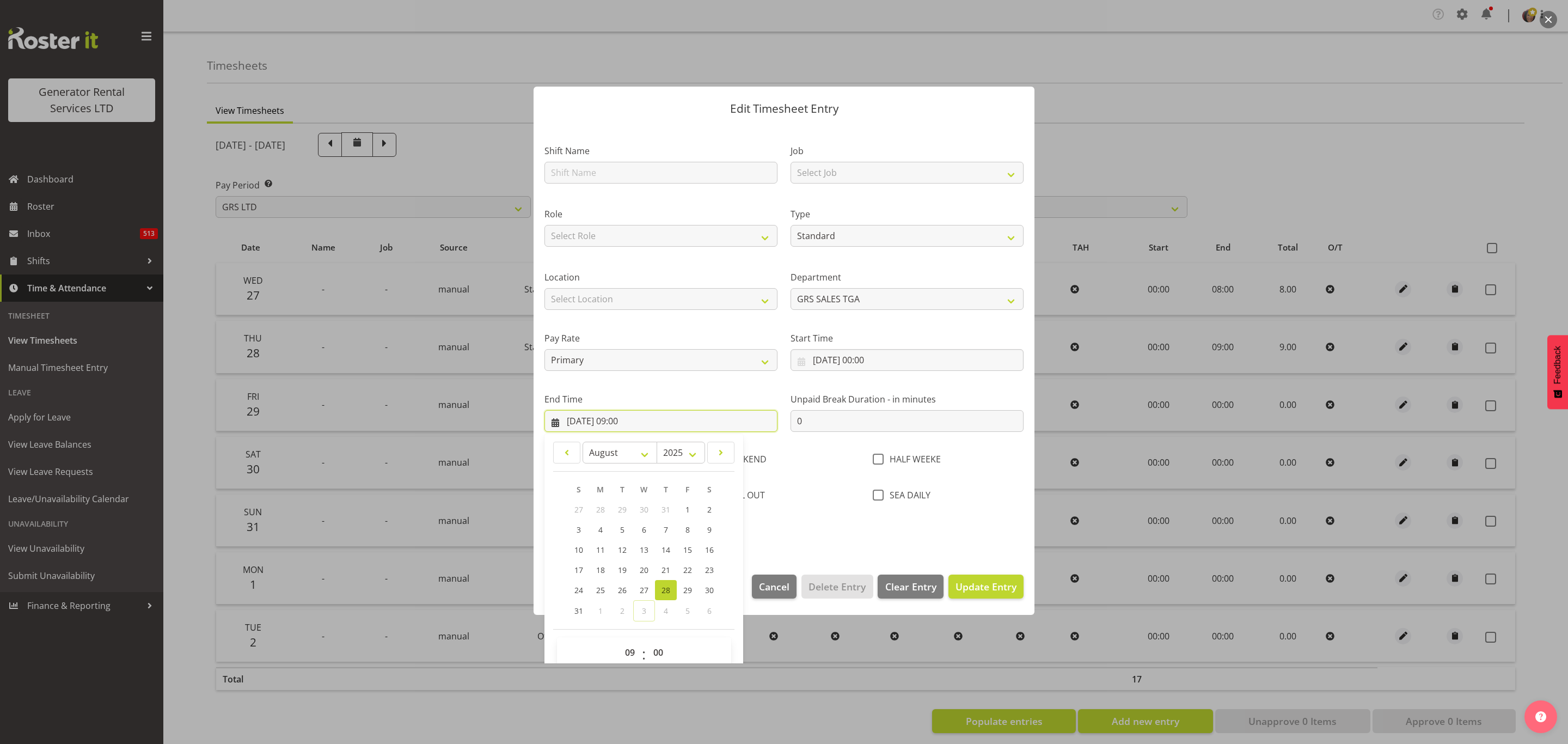
scroll to position [39, 0]
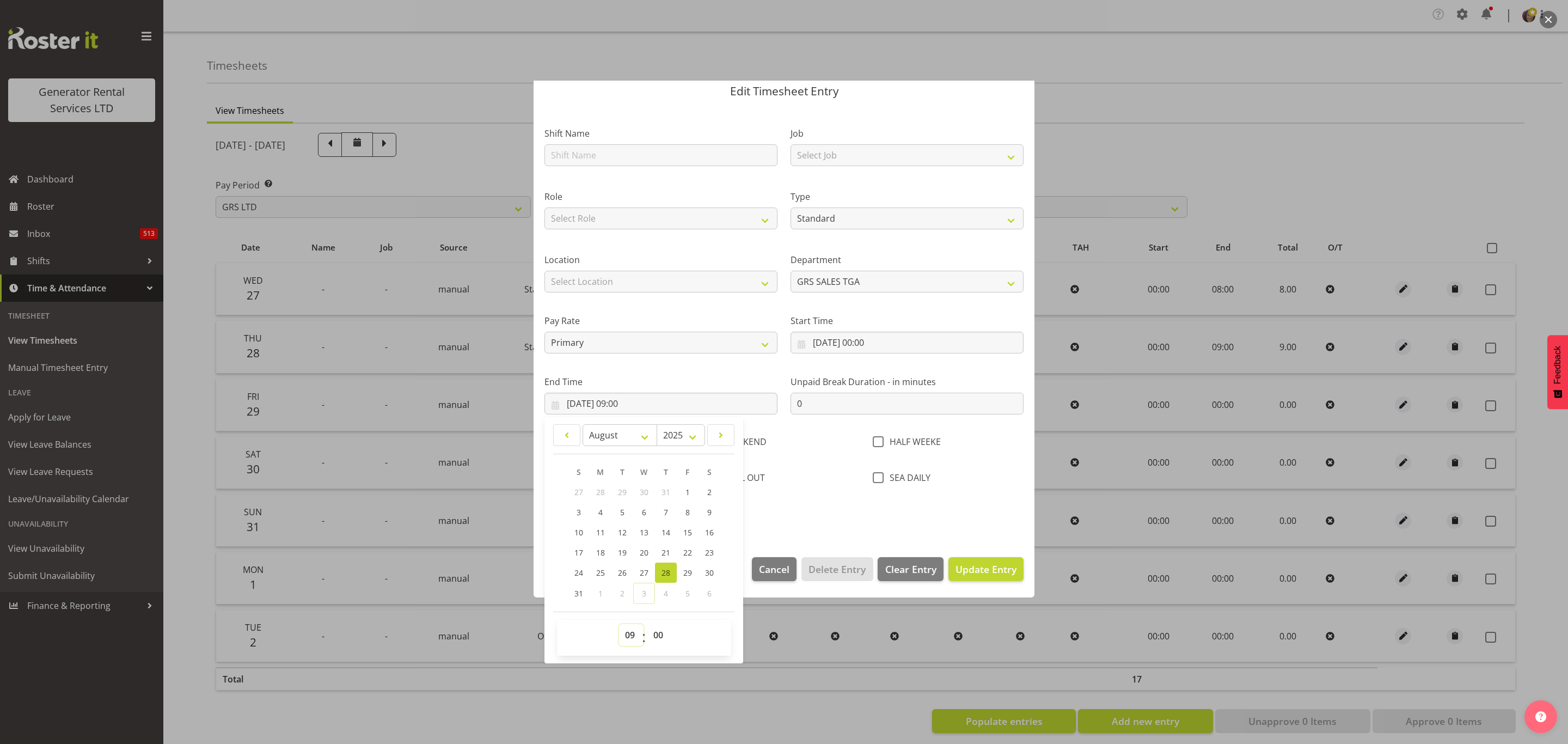
click at [632, 634] on select "00 01 02 03 04 05 06 07 08 09 10 11 12 13 14 15 16 17 18 19 20 21 22 23" at bounding box center [631, 635] width 24 height 22
select select "8"
click at [619, 625] on select "00 01 02 03 04 05 06 07 08 09 10 11 12 13 14 15 16 17 18 19 20 21 22 23" at bounding box center [631, 635] width 24 height 22
type input "[DATE] 08:00"
click at [962, 569] on span "Update Entry" at bounding box center [986, 569] width 61 height 13
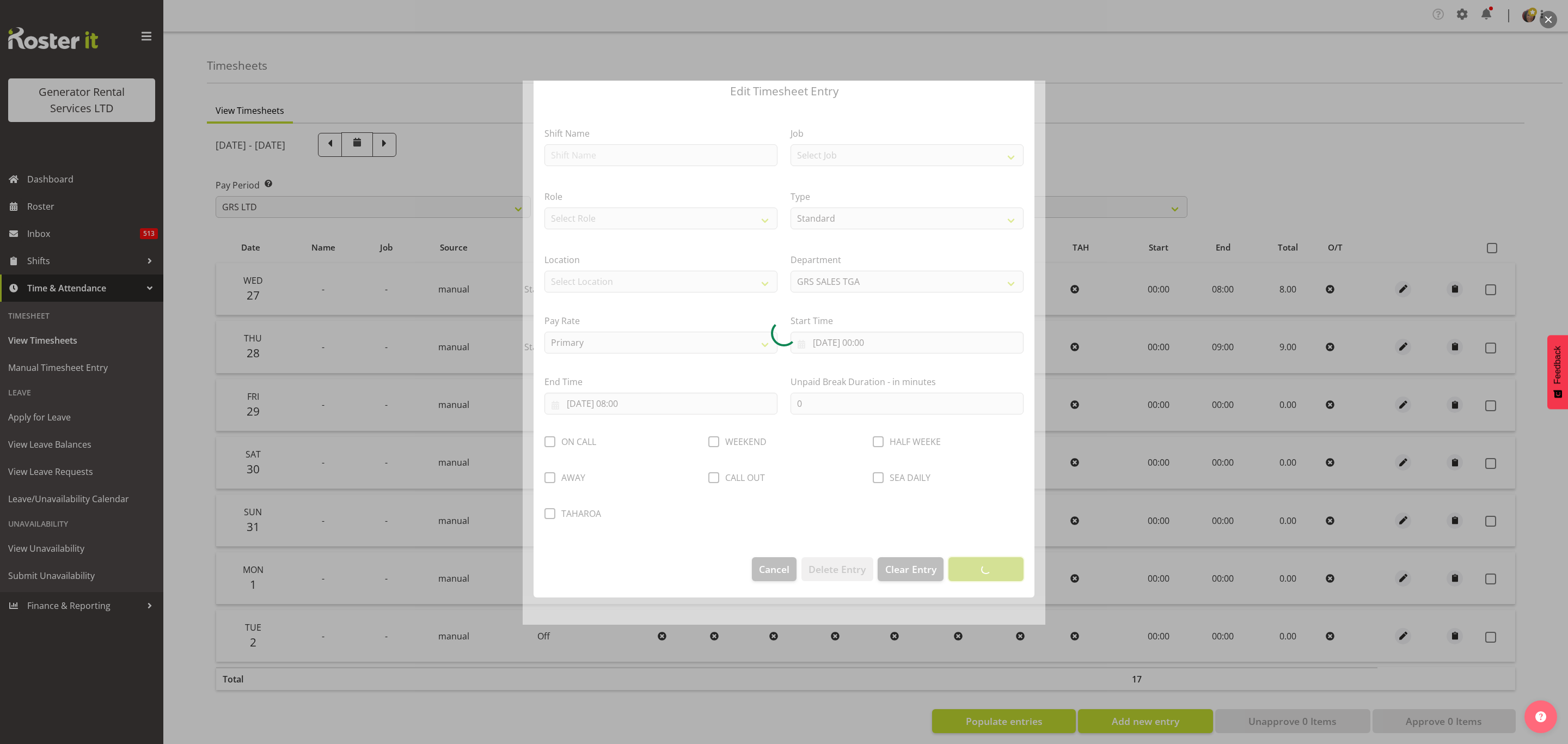
scroll to position [0, 0]
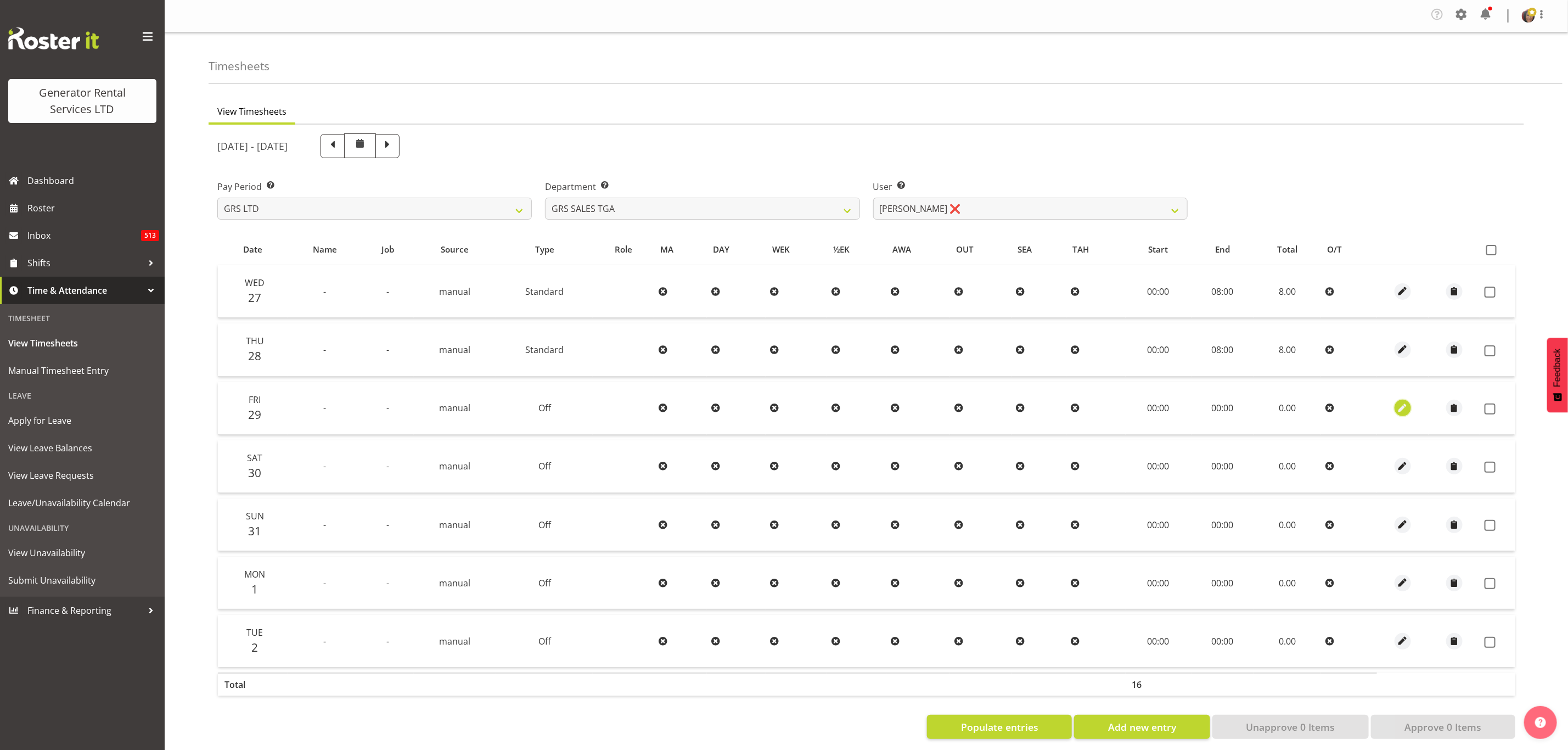
click at [1400, 402] on span "button" at bounding box center [1403, 408] width 13 height 13
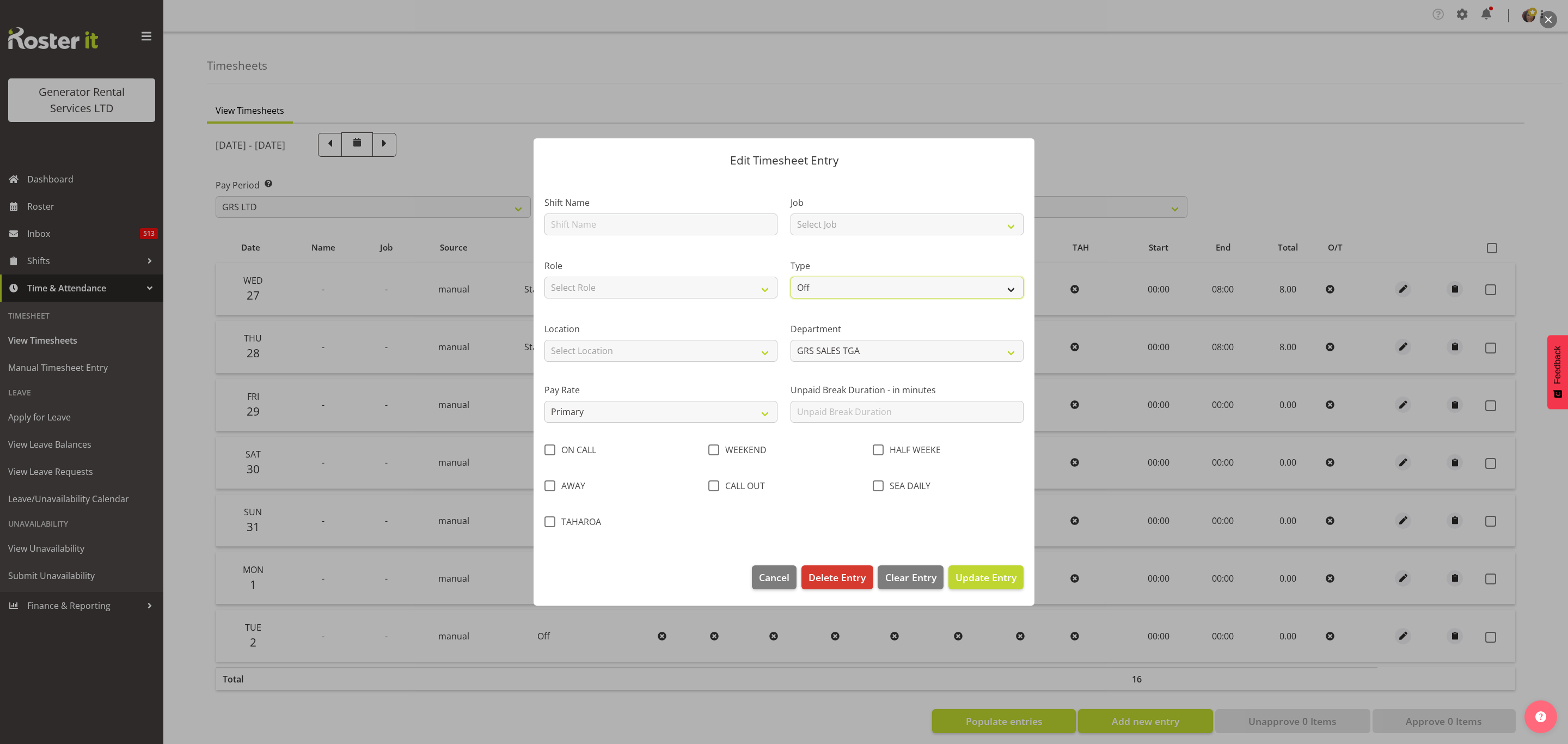
click at [808, 287] on select "Off Standard Public Holiday Public Holiday (Worked) Day In Lieu Annual Leave Si…" at bounding box center [907, 287] width 233 height 22
select select "Standard"
click at [791, 276] on select "Off Standard Public Holiday Public Holiday (Worked) Day In Lieu Annual Leave Si…" at bounding box center [907, 287] width 233 height 22
select select "7"
select select "2025"
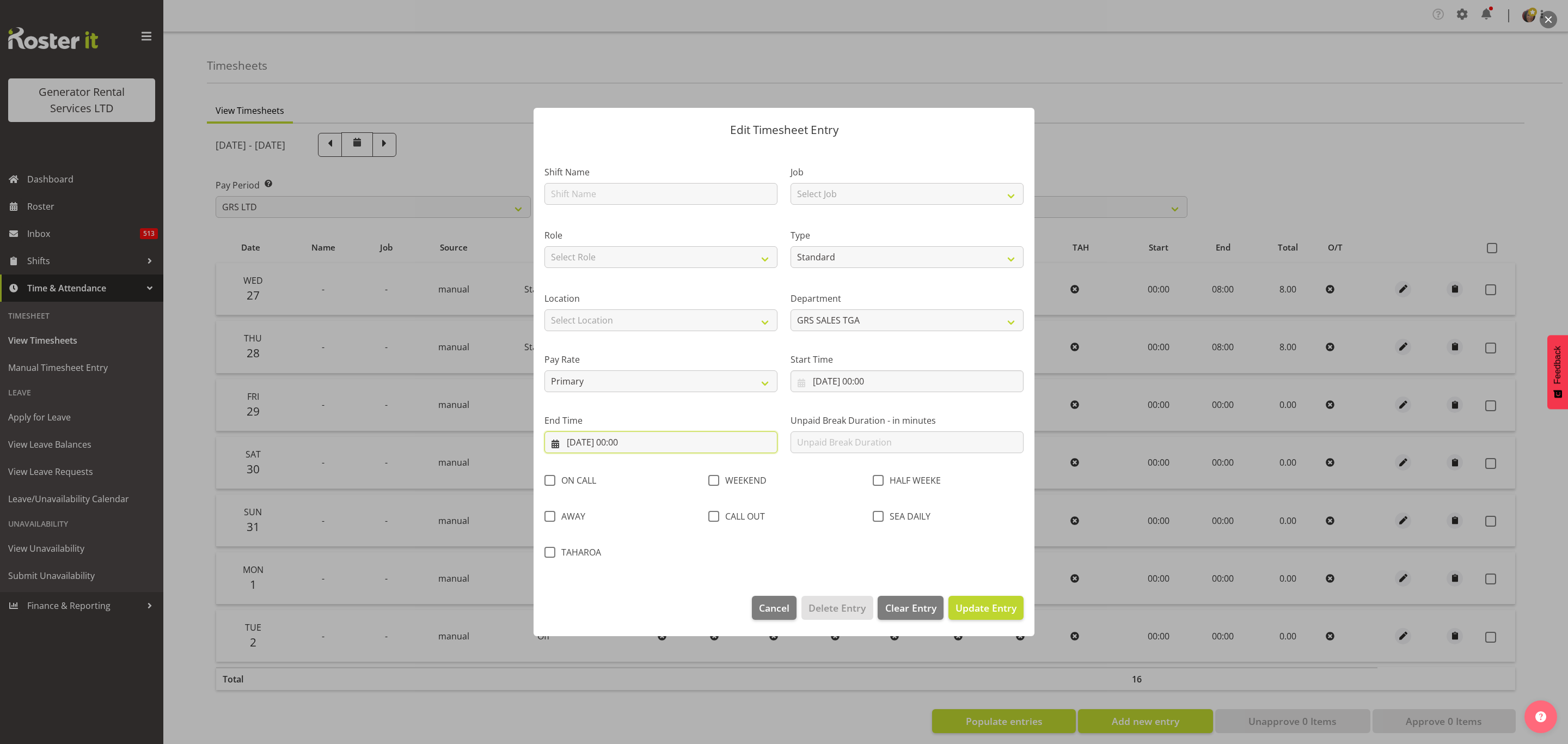
click at [621, 441] on input "[DATE] 00:00" at bounding box center [660, 442] width 233 height 22
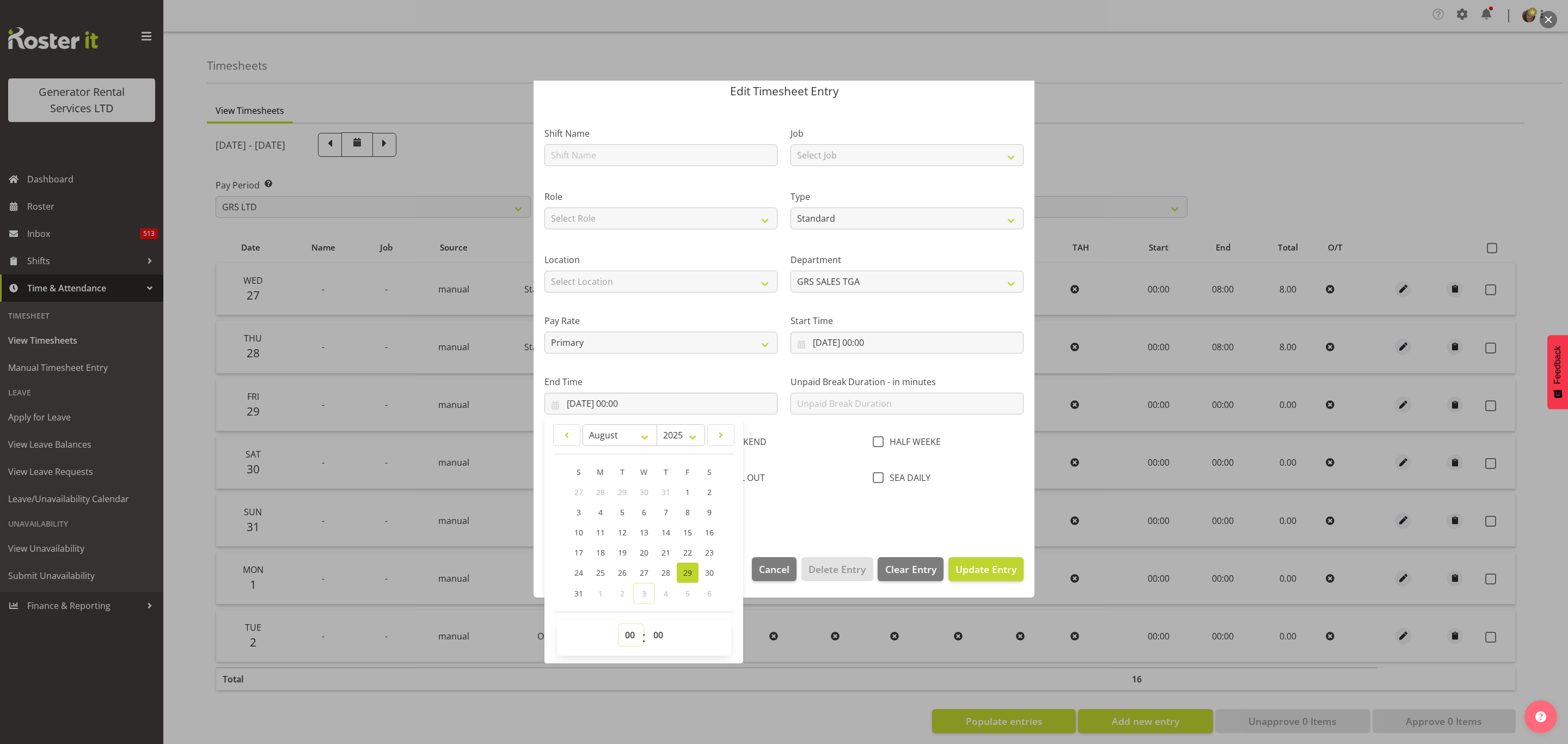
click at [623, 636] on select "00 01 02 03 04 05 06 07 08 09 10 11 12 13 14 15 16 17 18 19 20 21 22 23" at bounding box center [631, 635] width 24 height 22
select select "8"
click at [619, 625] on select "00 01 02 03 04 05 06 07 08 09 10 11 12 13 14 15 16 17 18 19 20 21 22 23" at bounding box center [631, 635] width 24 height 22
type input "[DATE] 08:00"
click at [820, 480] on div "CALL OUT" at bounding box center [784, 479] width 151 height 14
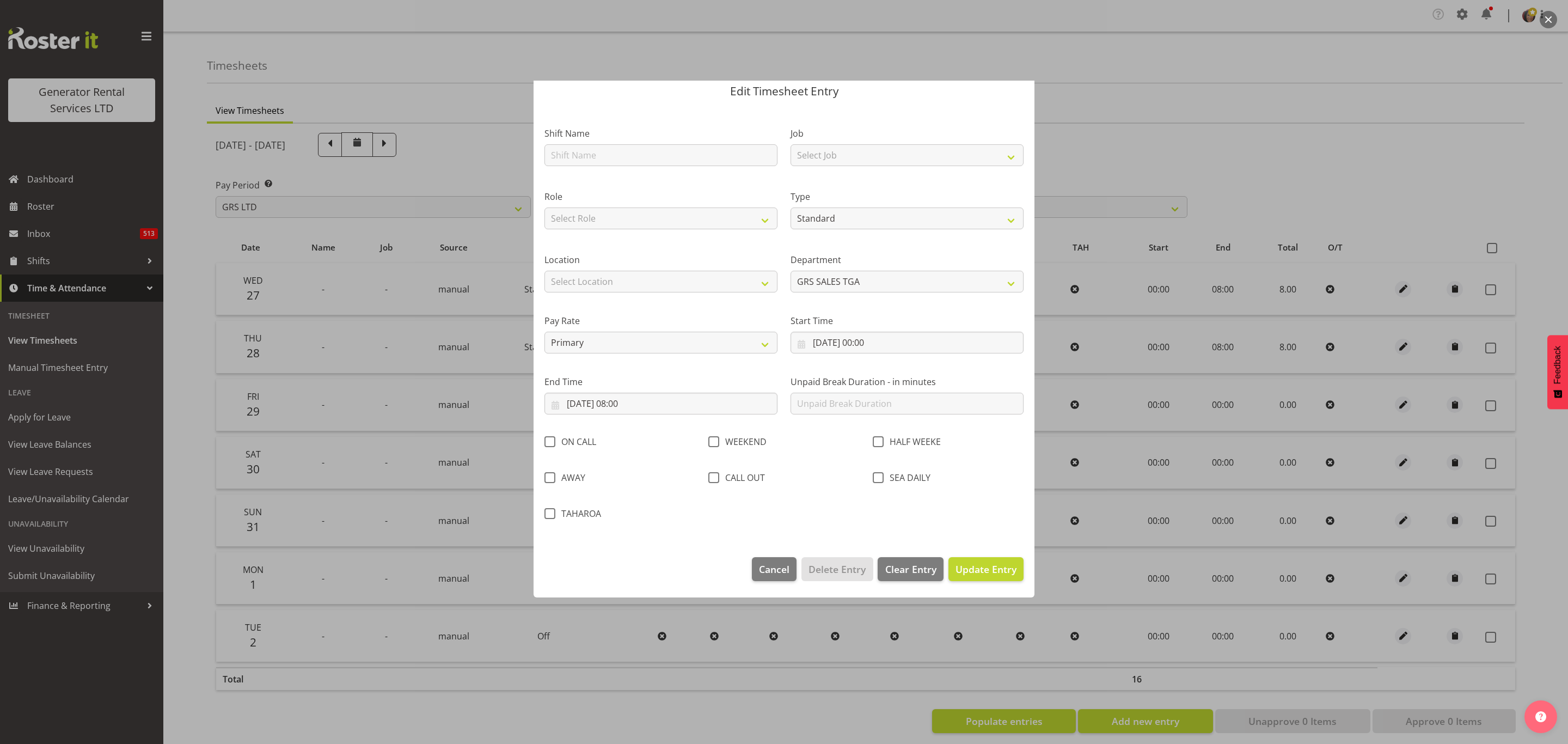
scroll to position [0, 0]
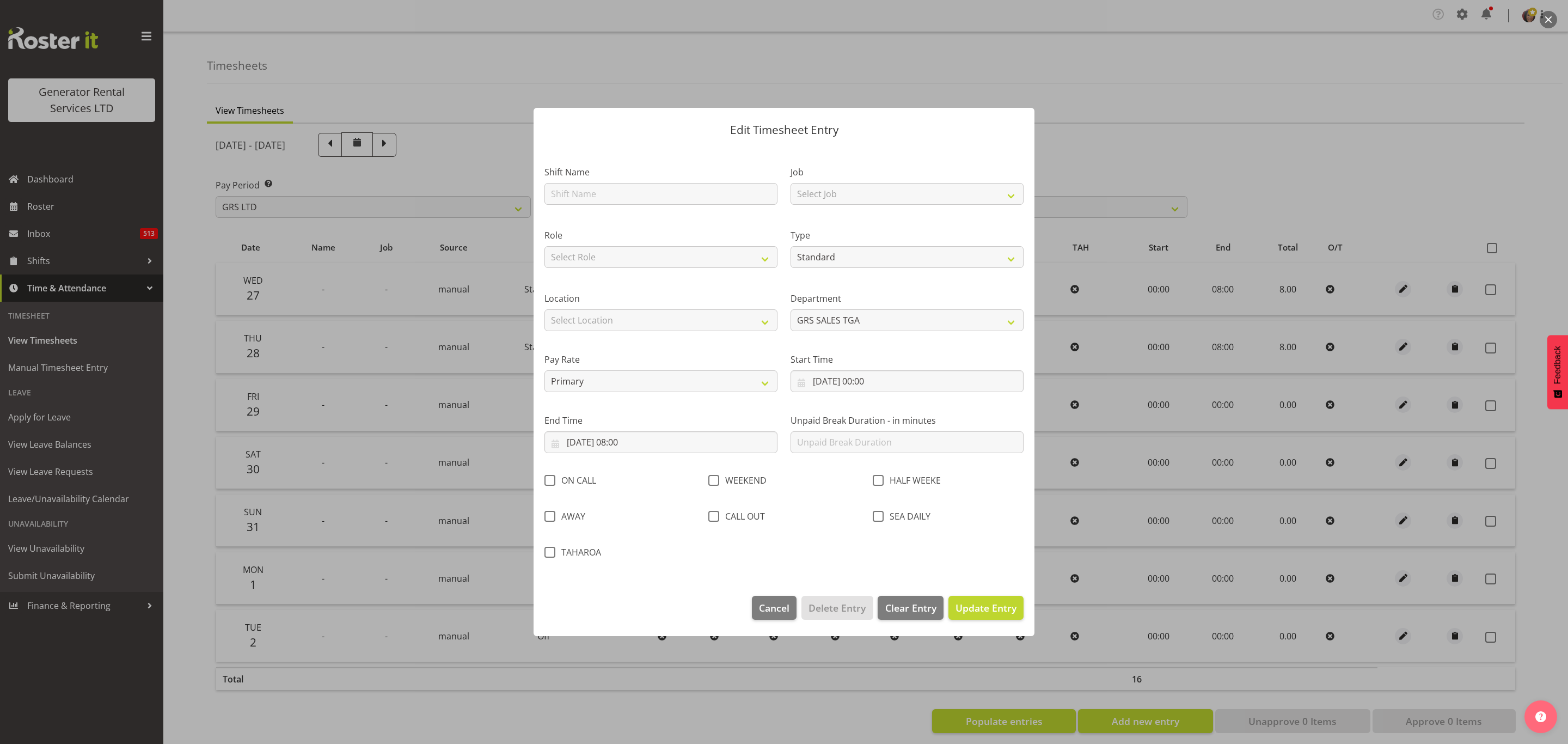
click at [816, 412] on div "Unpaid Break Duration - in minutes" at bounding box center [907, 429] width 246 height 61
click at [811, 437] on input "text" at bounding box center [907, 442] width 233 height 22
type input "0"
click at [995, 614] on span "Update Entry" at bounding box center [986, 608] width 61 height 14
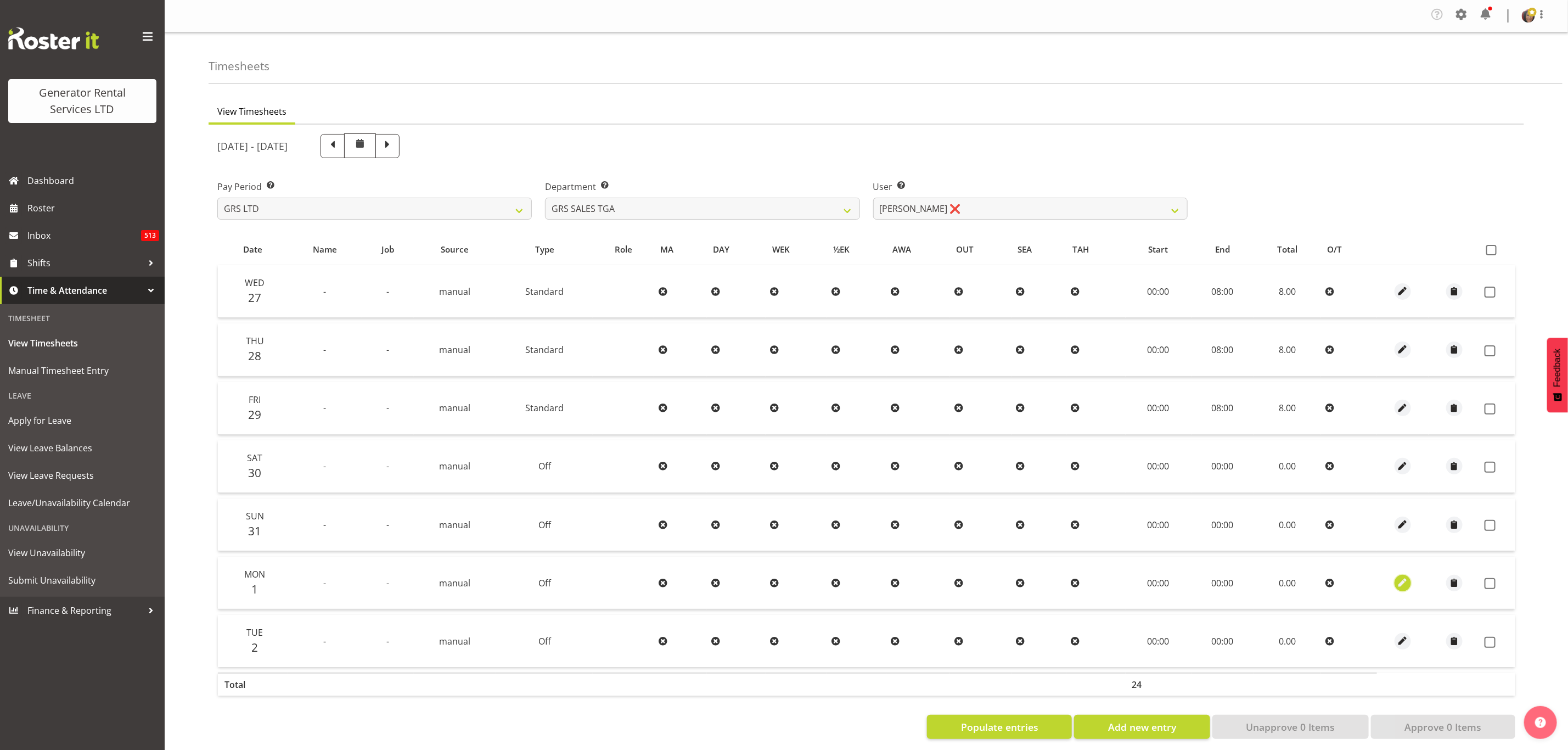
click at [1404, 579] on span "button" at bounding box center [1403, 582] width 13 height 13
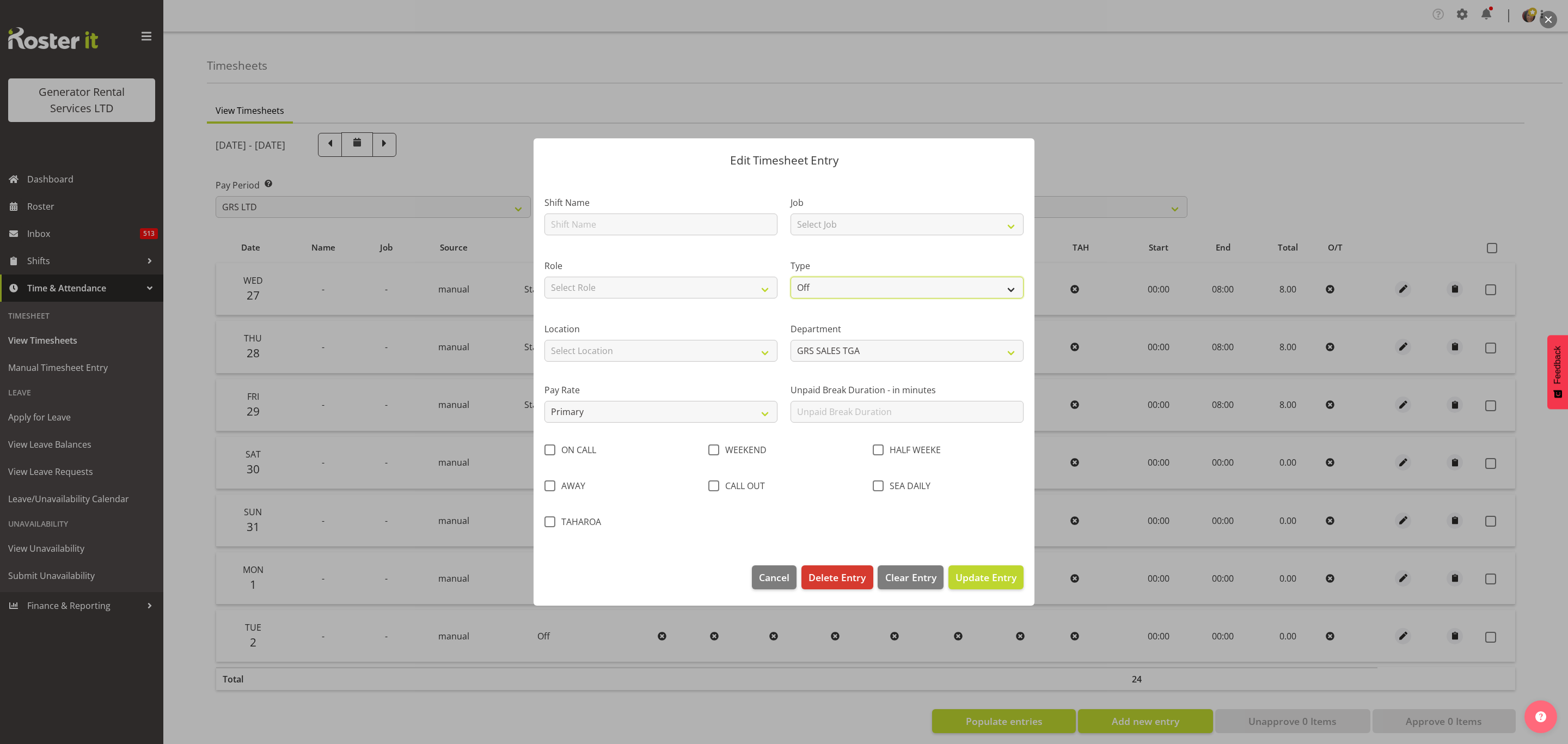
click at [812, 281] on select "Off Standard Public Holiday Public Holiday (Worked) Day In Lieu Annual Leave Si…" at bounding box center [907, 287] width 233 height 22
select select "Standard"
click at [791, 276] on select "Off Standard Public Holiday Public Holiday (Worked) Day In Lieu Annual Leave Si…" at bounding box center [907, 287] width 233 height 22
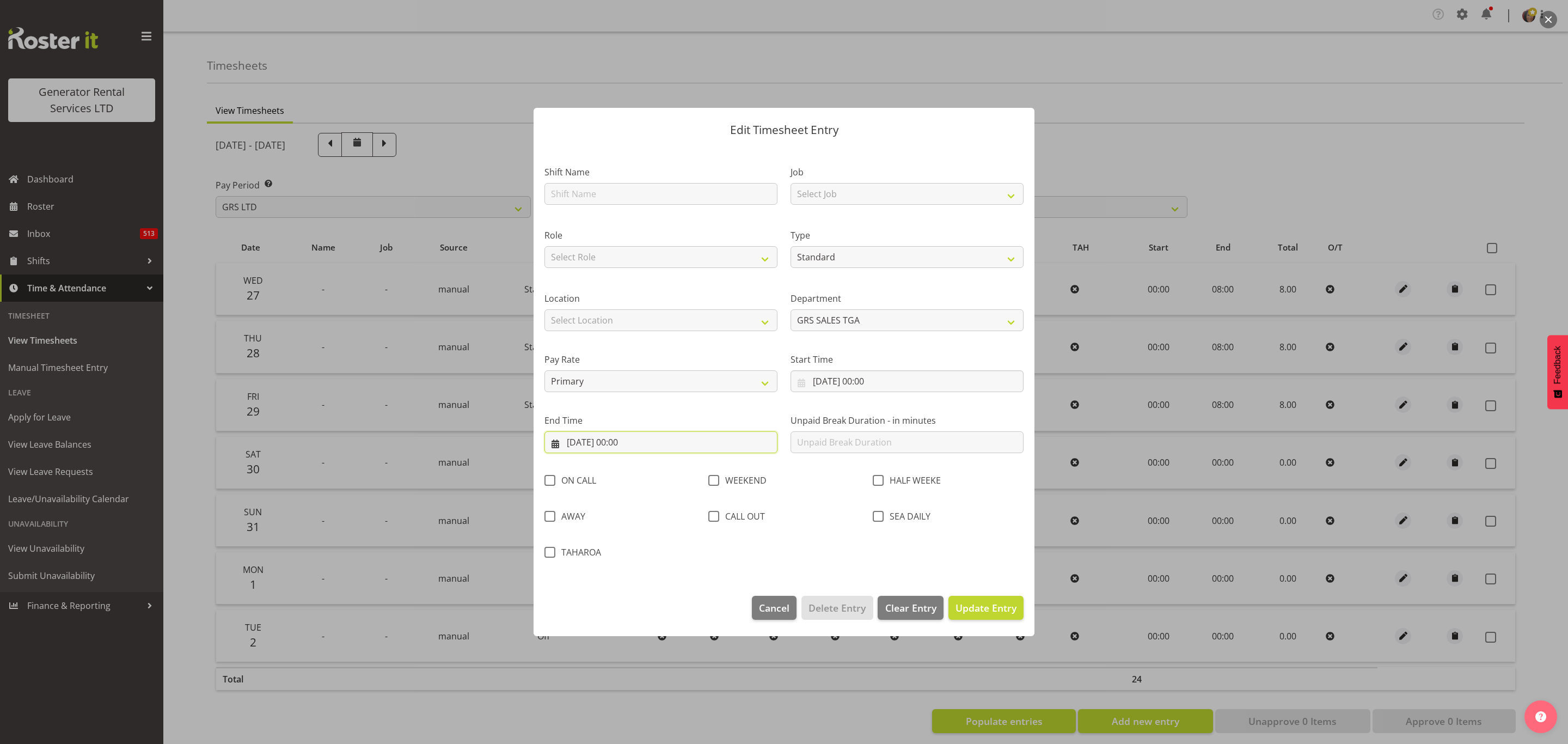
click at [631, 444] on input "[DATE] 00:00" at bounding box center [660, 442] width 233 height 22
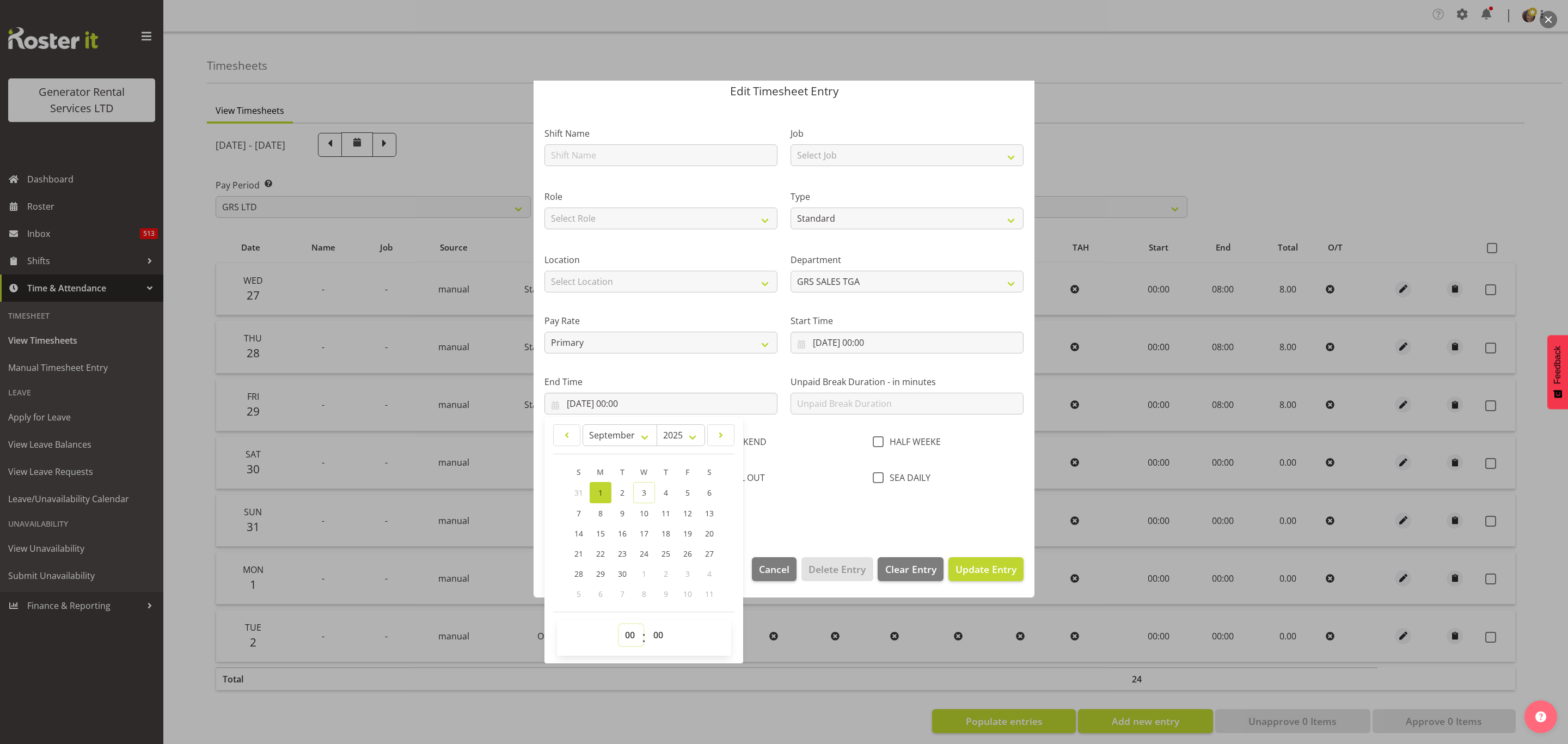
click at [627, 631] on select "00 01 02 03 04 05 06 07 08 09 10 11 12 13 14 15 16 17 18 19 20 21 22 23" at bounding box center [631, 635] width 24 height 22
select select "8"
click at [619, 625] on select "00 01 02 03 04 05 06 07 08 09 10 11 12 13 14 15 16 17 18 19 20 21 22 23" at bounding box center [631, 635] width 24 height 22
type input "[DATE] 08:00"
click at [975, 567] on span "Update Entry" at bounding box center [986, 569] width 61 height 13
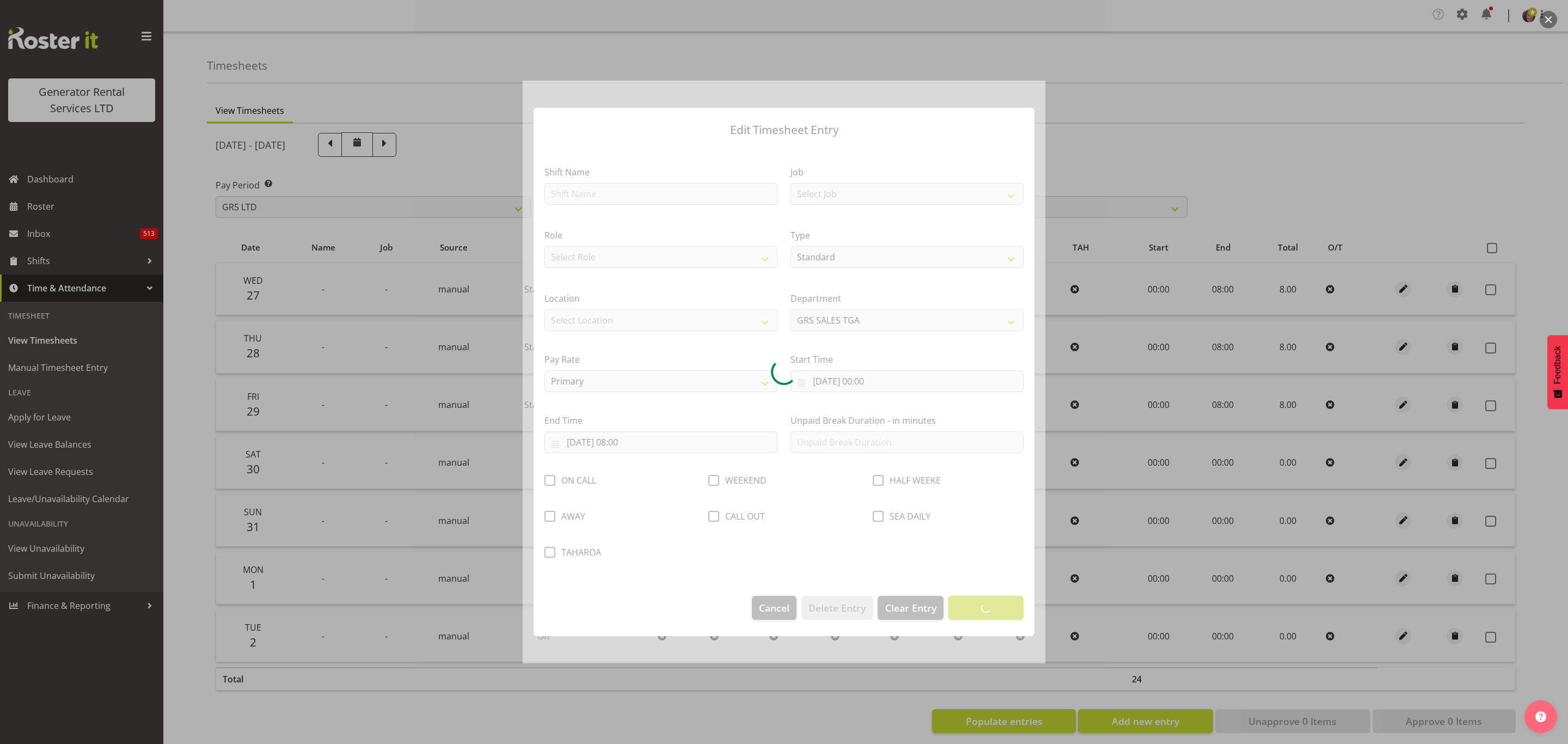
scroll to position [0, 0]
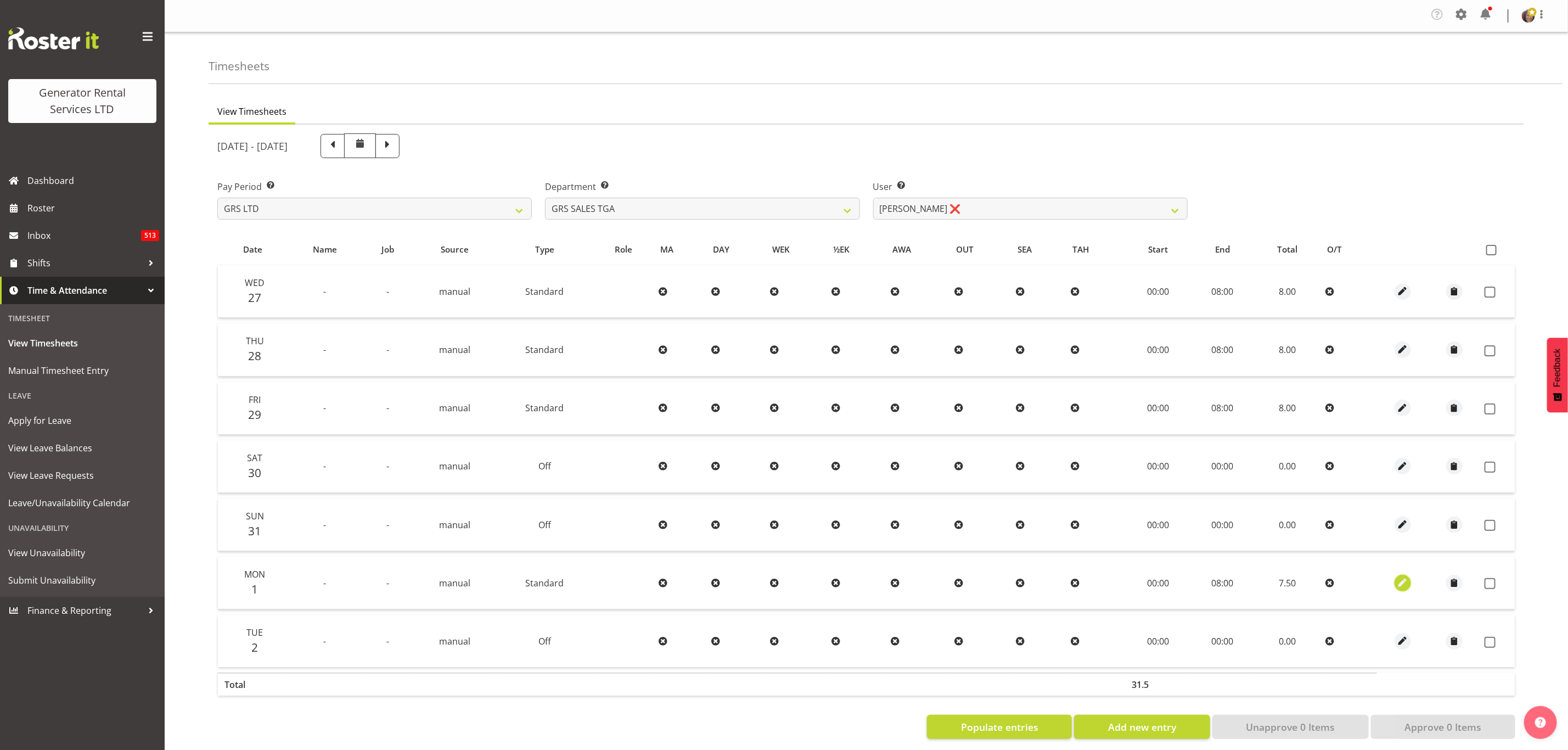
click at [1405, 584] on span "button" at bounding box center [1403, 582] width 13 height 13
select select "Standard"
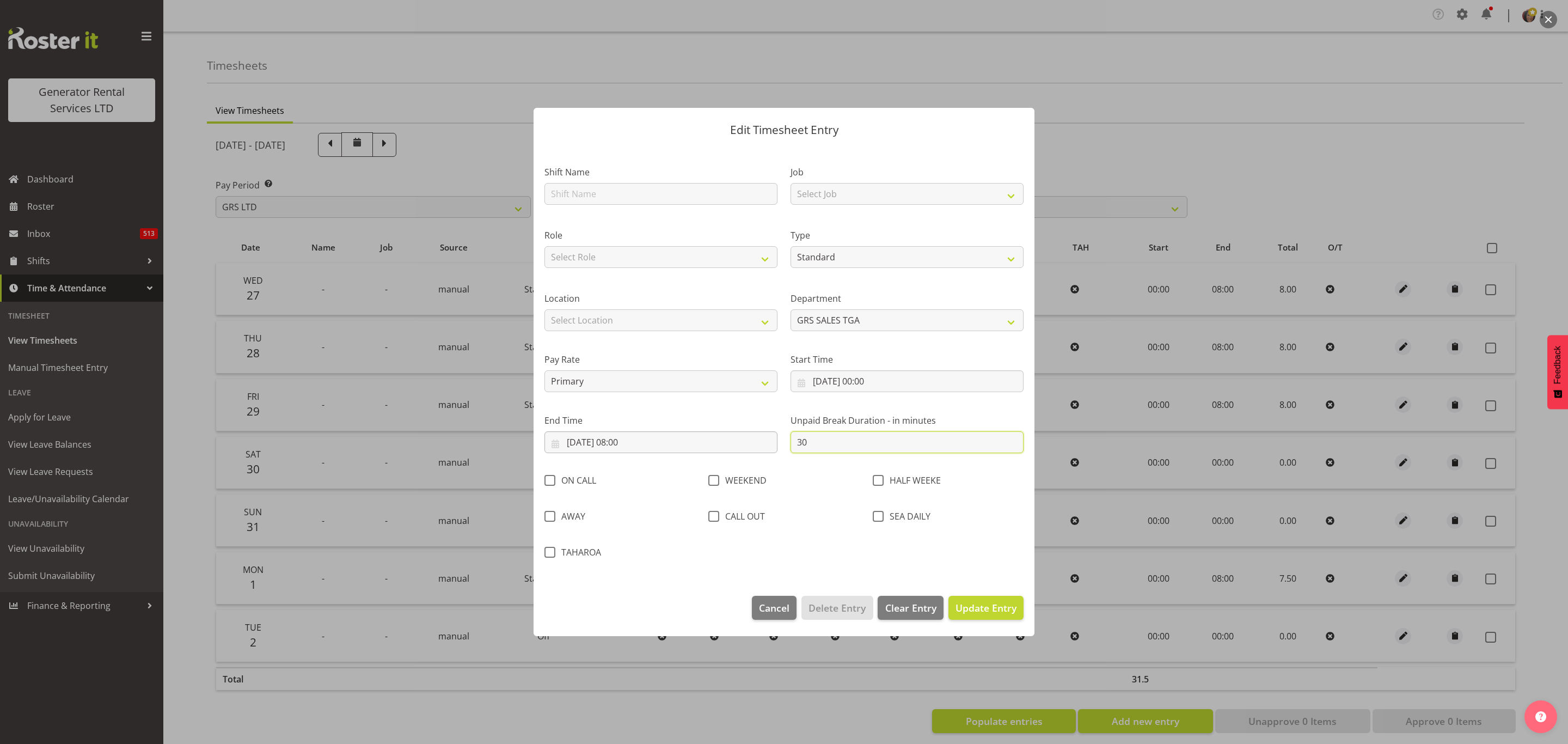
drag, startPoint x: 813, startPoint y: 443, endPoint x: 701, endPoint y: 451, distance: 112.3
click at [703, 451] on div "Shift Name Job Select Job 1.1 GRS AKL RENTALS 1.1 GRS AKL RENTALS AC 1.1 GRS AK…" at bounding box center [784, 359] width 492 height 417
type input "0"
click at [979, 602] on span "Update Entry" at bounding box center [986, 607] width 61 height 13
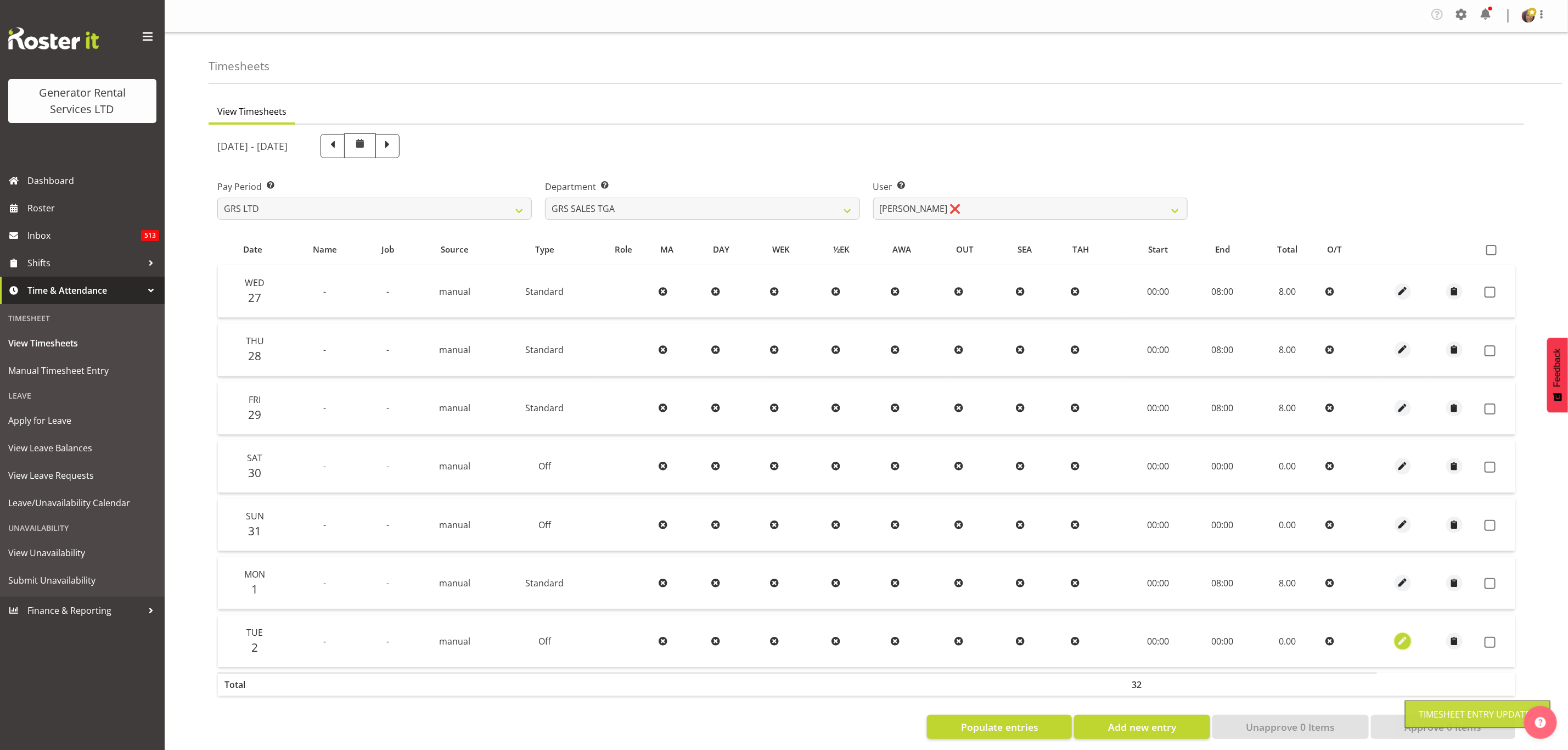
click at [1400, 641] on span "button" at bounding box center [1403, 641] width 13 height 13
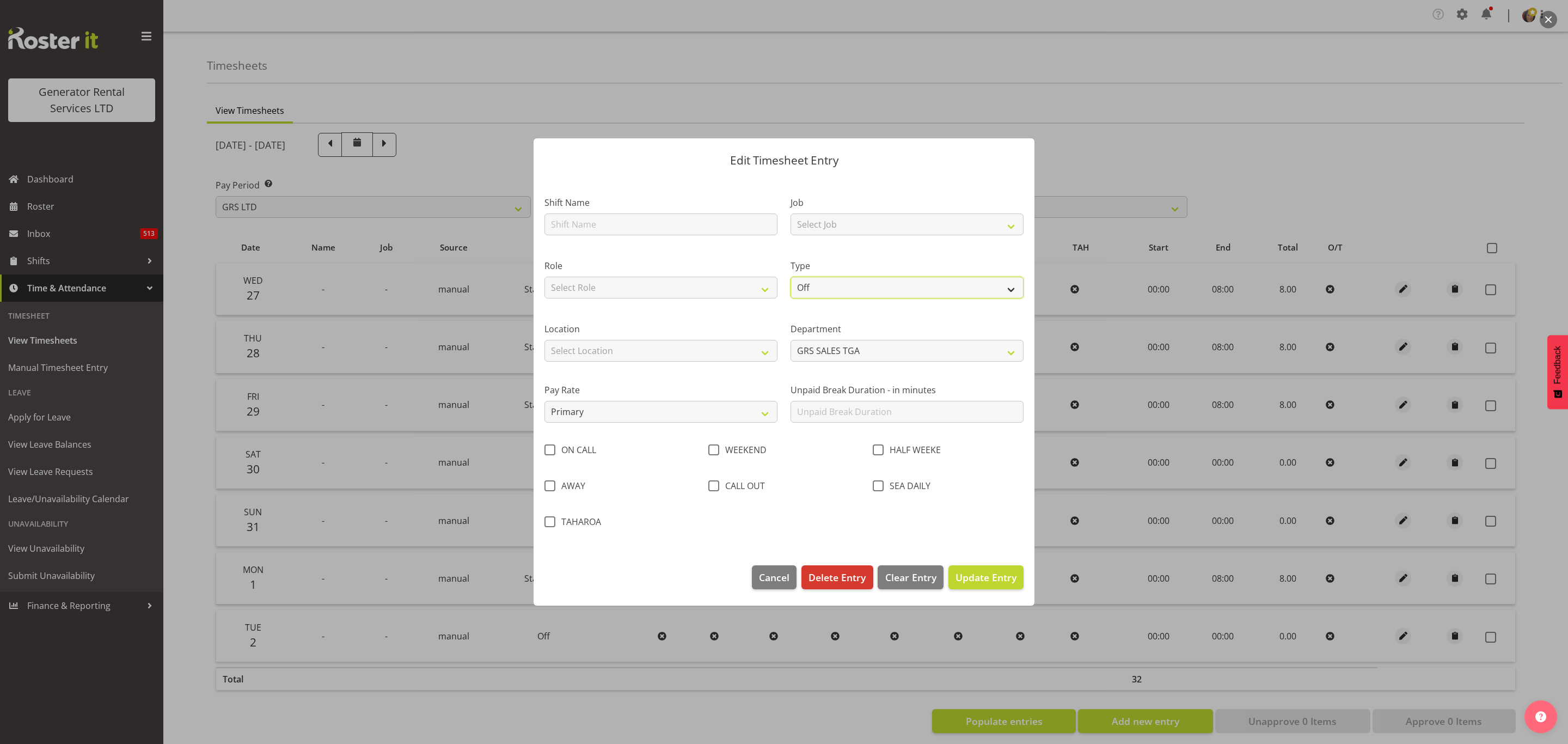
drag, startPoint x: 822, startPoint y: 280, endPoint x: 822, endPoint y: 286, distance: 6.0
click at [822, 280] on select "Off Standard Public Holiday Public Holiday (Worked) Day In Lieu Annual Leave Si…" at bounding box center [907, 287] width 233 height 22
click at [791, 276] on select "Off Standard Public Holiday Public Holiday (Worked) Day In Lieu Annual Leave Si…" at bounding box center [907, 287] width 233 height 22
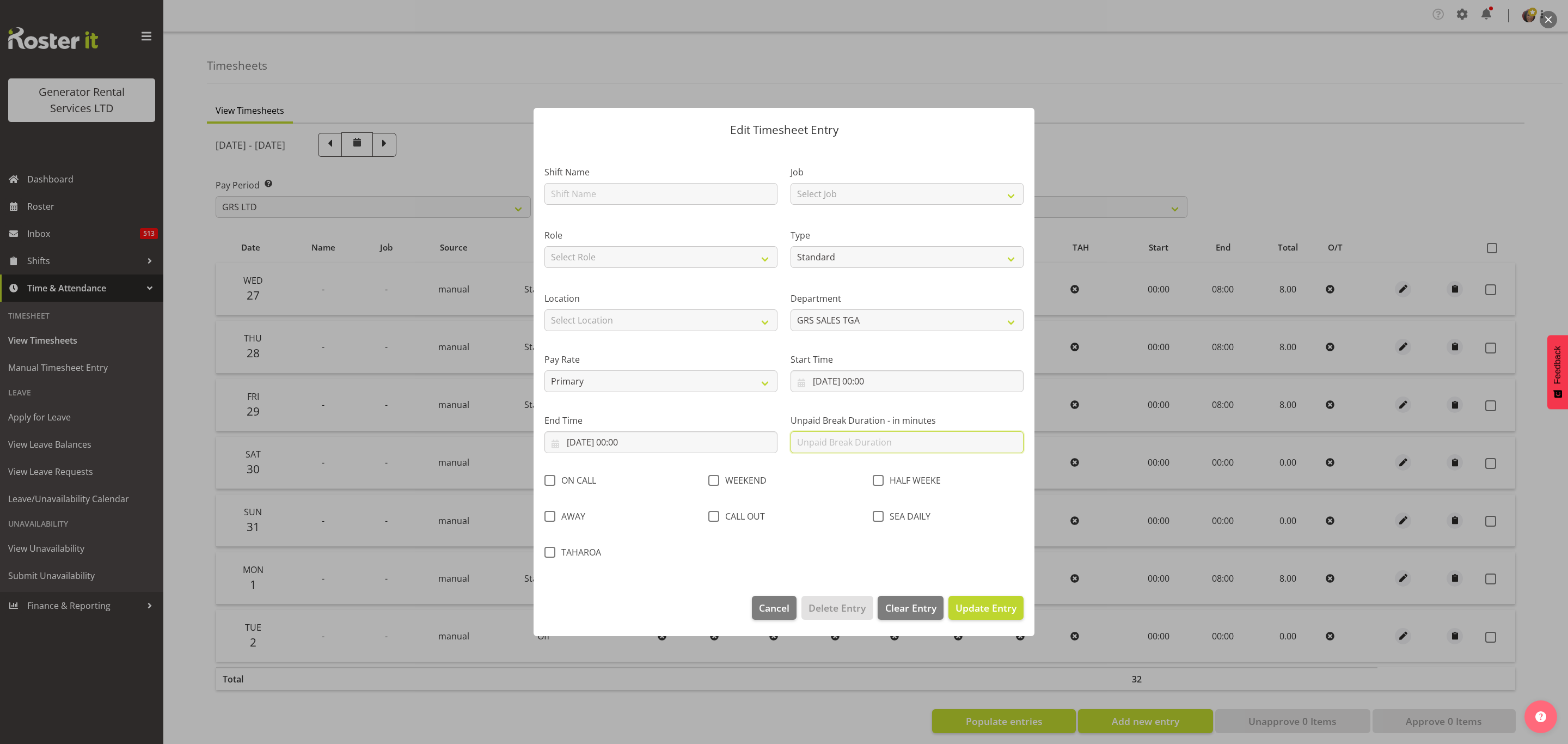
click at [855, 444] on input "text" at bounding box center [907, 442] width 233 height 22
click at [629, 440] on input "[DATE] 00:00" at bounding box center [660, 442] width 233 height 22
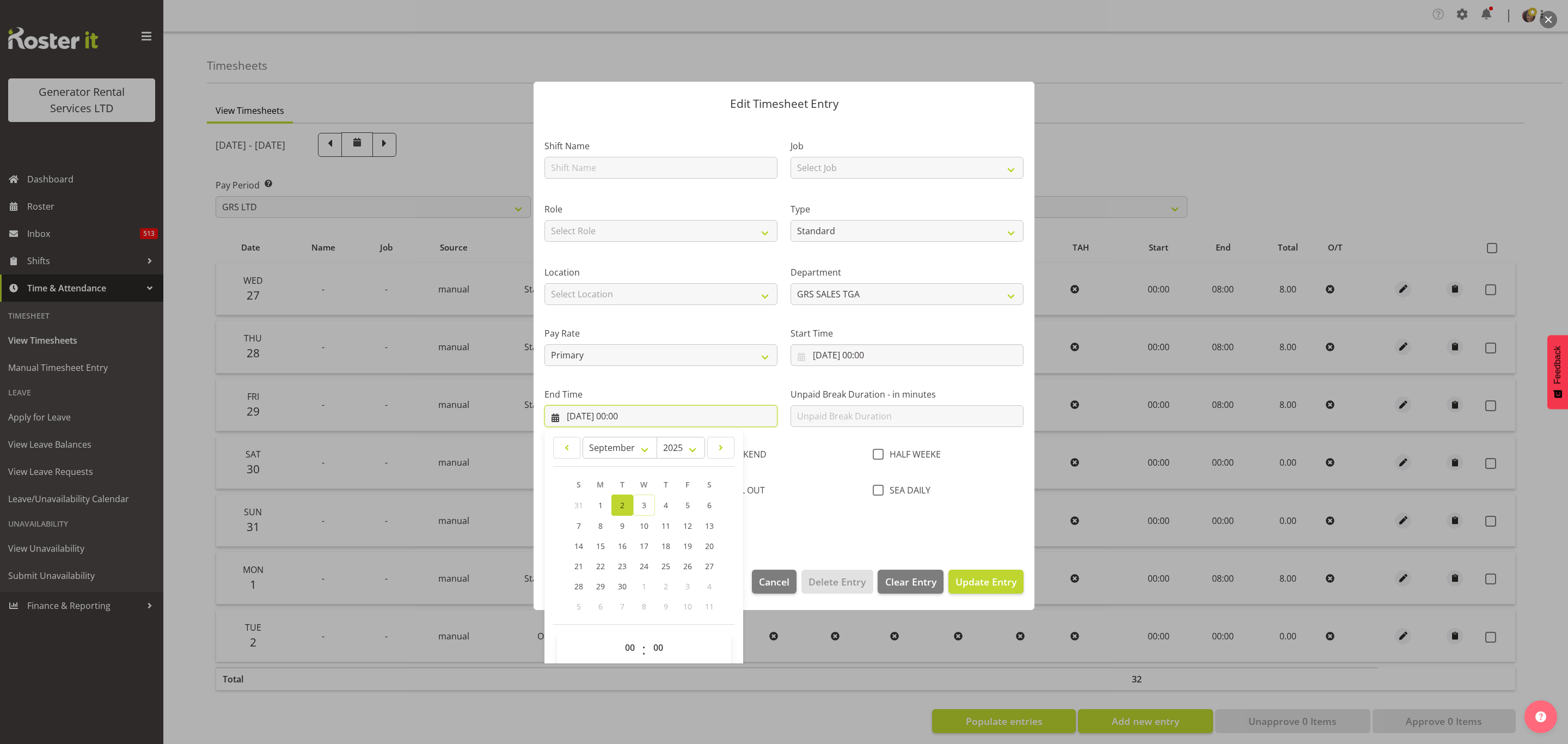
scroll to position [39, 0]
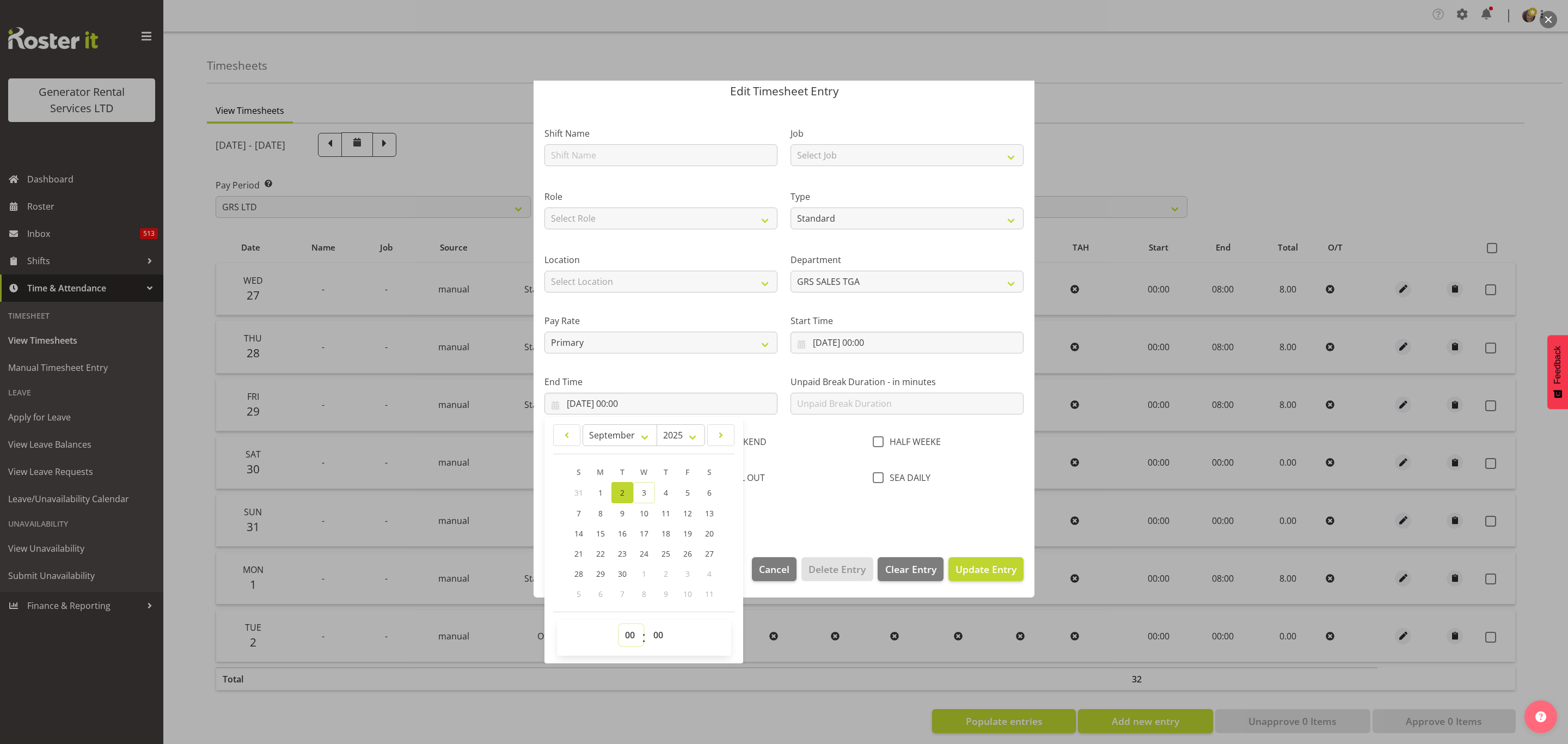
click at [627, 633] on select "00 01 02 03 04 05 06 07 08 09 10 11 12 13 14 15 16 17 18 19 20 21 22 23" at bounding box center [631, 635] width 24 height 22
click at [619, 625] on select "00 01 02 03 04 05 06 07 08 09 10 11 12 13 14 15 16 17 18 19 20 21 22 23" at bounding box center [631, 635] width 24 height 22
click at [848, 412] on input "text" at bounding box center [907, 404] width 233 height 22
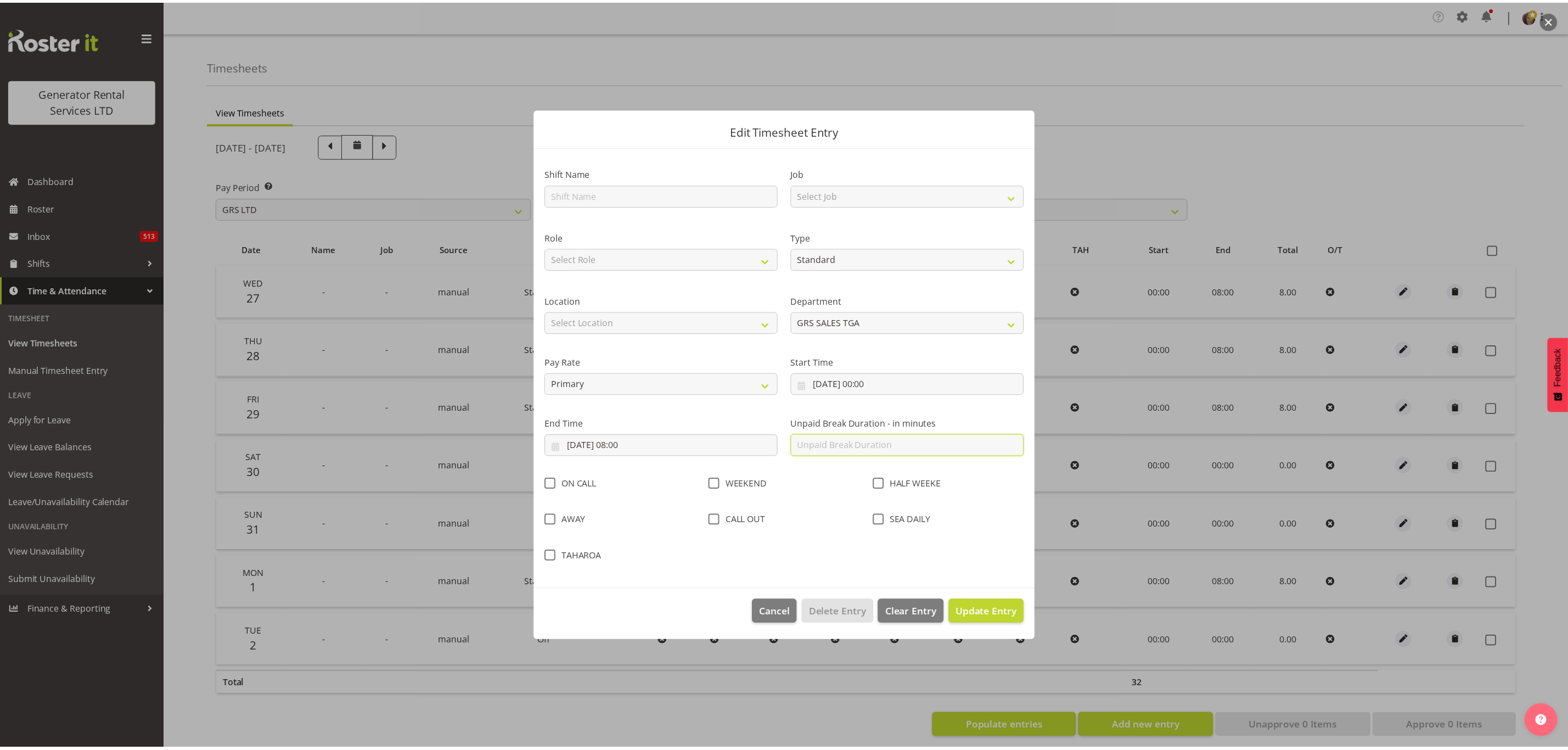
scroll to position [0, 0]
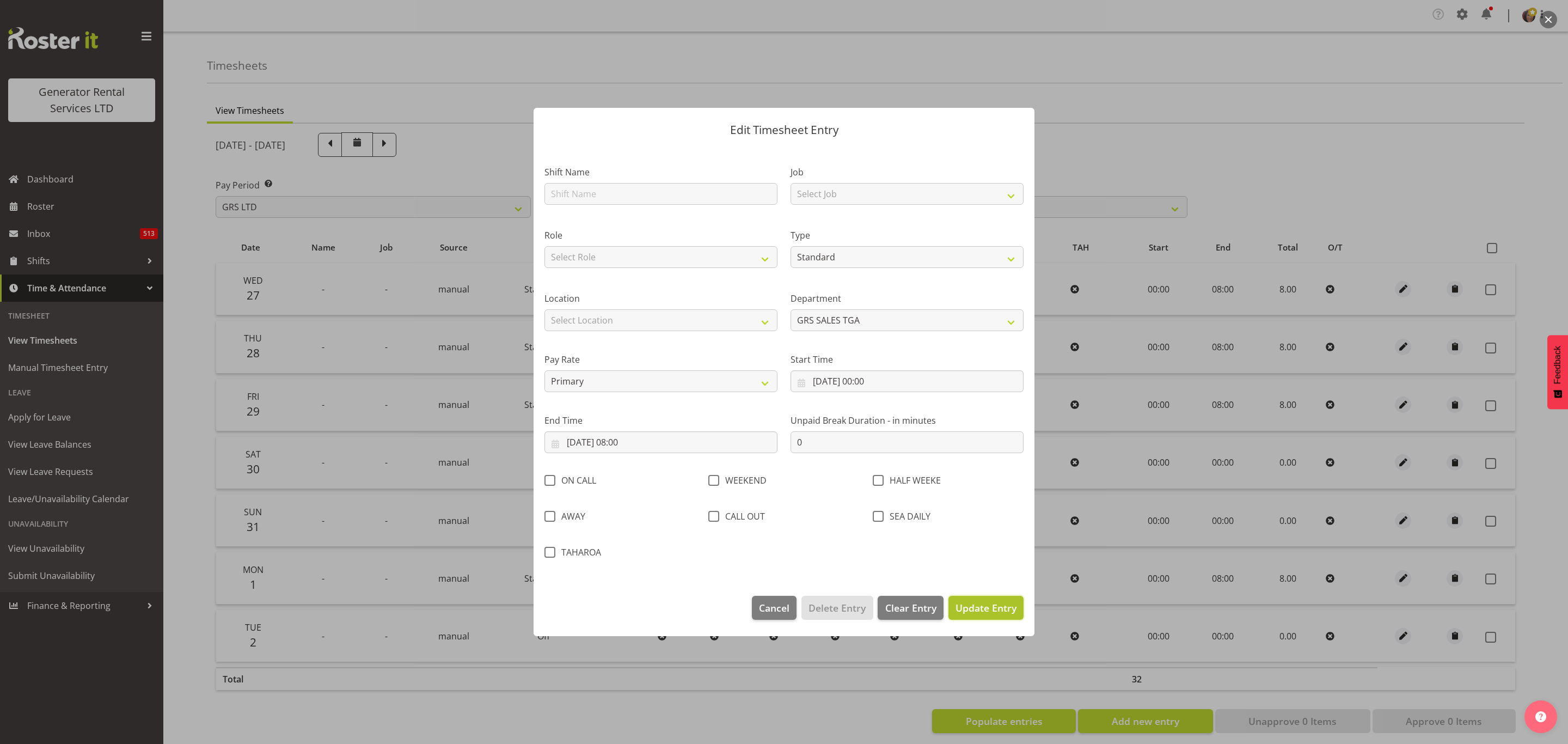
click at [967, 608] on span "Update Entry" at bounding box center [986, 607] width 61 height 13
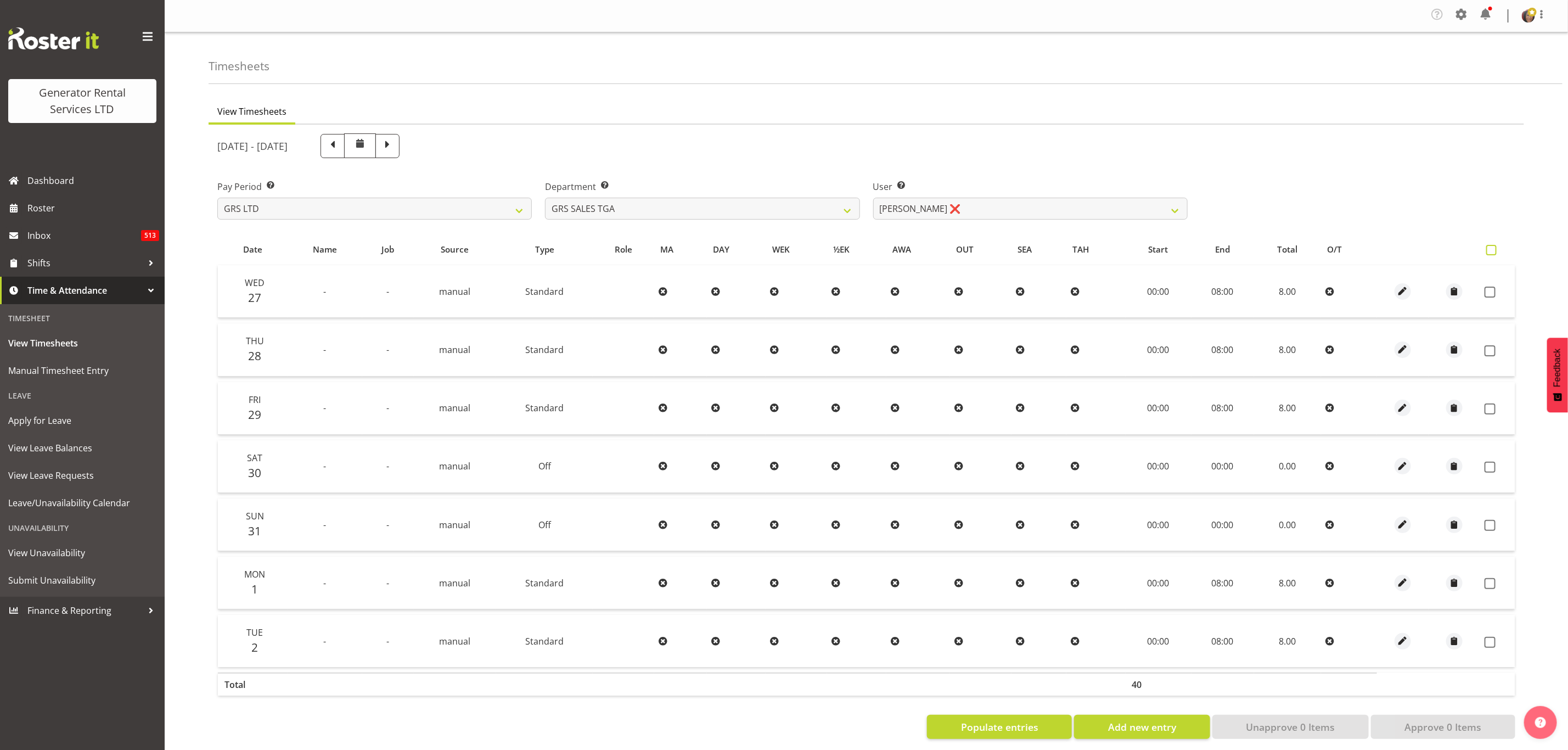
click at [1496, 247] on span at bounding box center [1491, 250] width 10 height 10
click at [1494, 247] on input "checkbox" at bounding box center [1490, 250] width 7 height 7
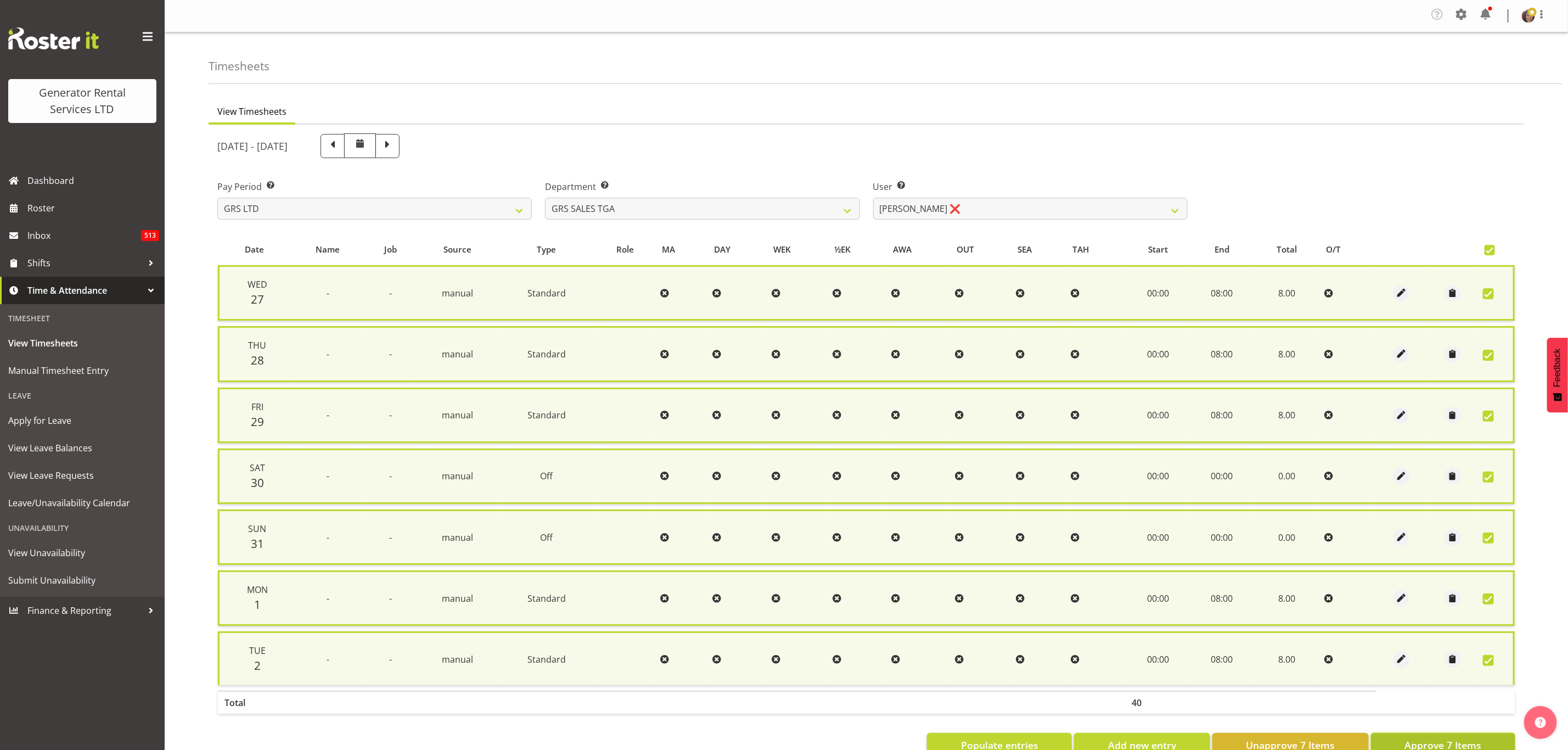
click at [1428, 738] on span "Approve 7 Items" at bounding box center [1443, 744] width 77 height 14
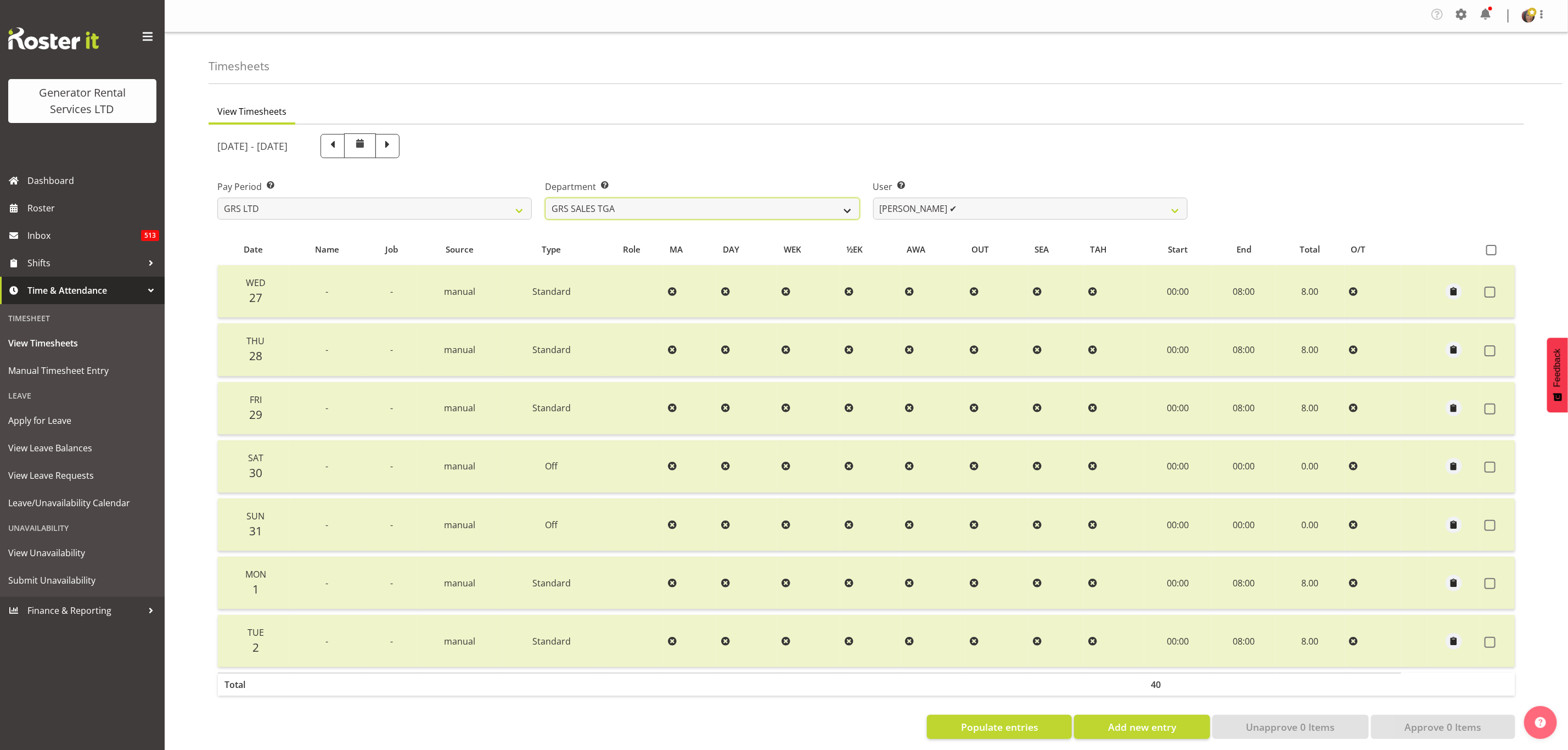
drag, startPoint x: 853, startPoint y: 209, endPoint x: 835, endPoint y: 216, distance: 19.3
click at [853, 209] on select "GRS ADMIN TGA GRS HIRE TGA GRS SALES TGA" at bounding box center [702, 209] width 315 height 22
click at [545, 198] on select "GRS ADMIN TGA GRS HIRE TGA GRS SALES TGA" at bounding box center [702, 209] width 315 height 22
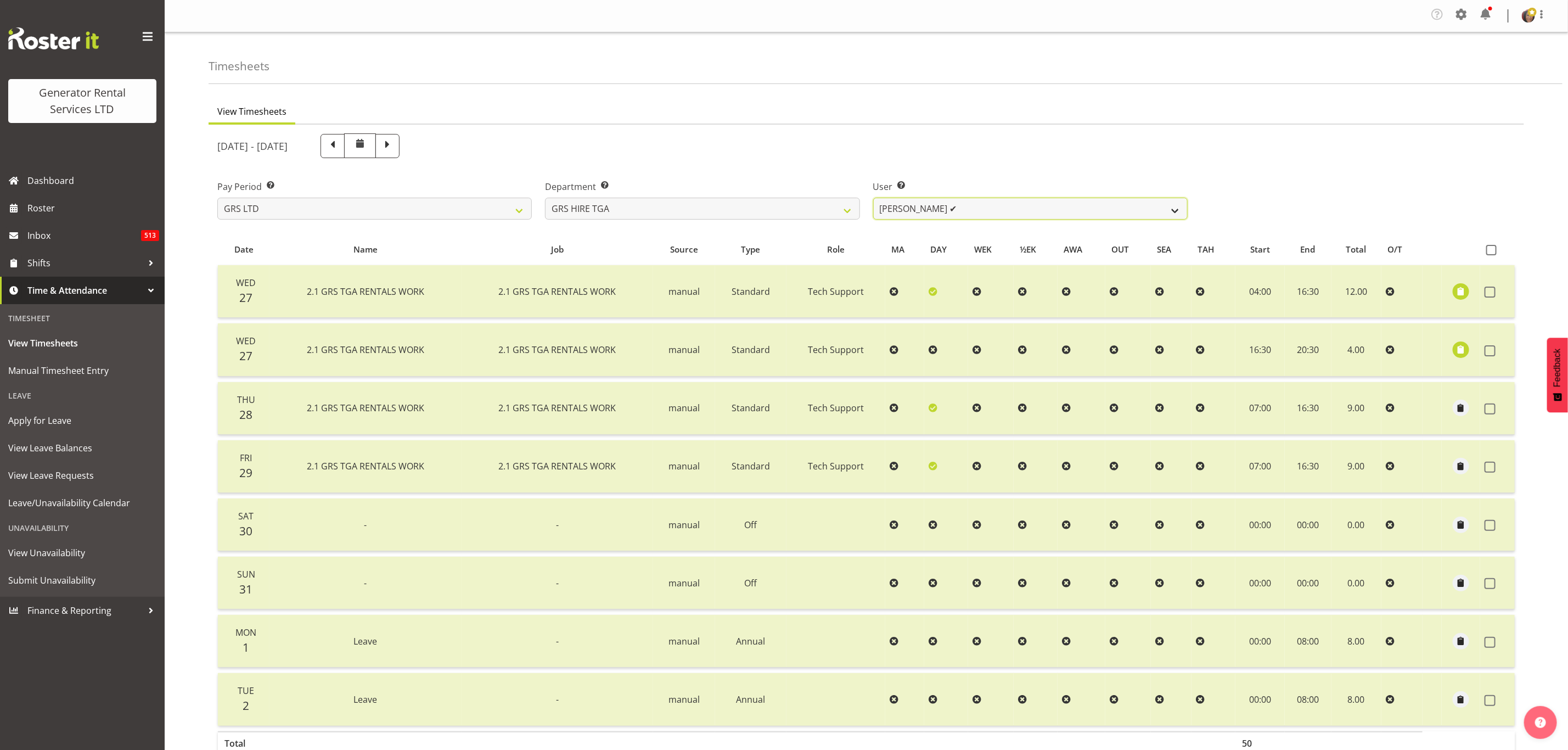
click at [921, 208] on select "[PERSON_NAME] ✔ [PERSON_NAME] ✔ [PERSON_NAME] ✔ [PERSON_NAME] ✔ [PERSON_NAME] ✔" at bounding box center [1030, 209] width 315 height 22
click at [846, 206] on select "GRS ADMIN TGA GRS HIRE TGA GRS SALES TGA" at bounding box center [702, 209] width 315 height 22
click at [545, 198] on select "GRS ADMIN TGA GRS HIRE TGA GRS SALES TGA" at bounding box center [702, 209] width 315 height 22
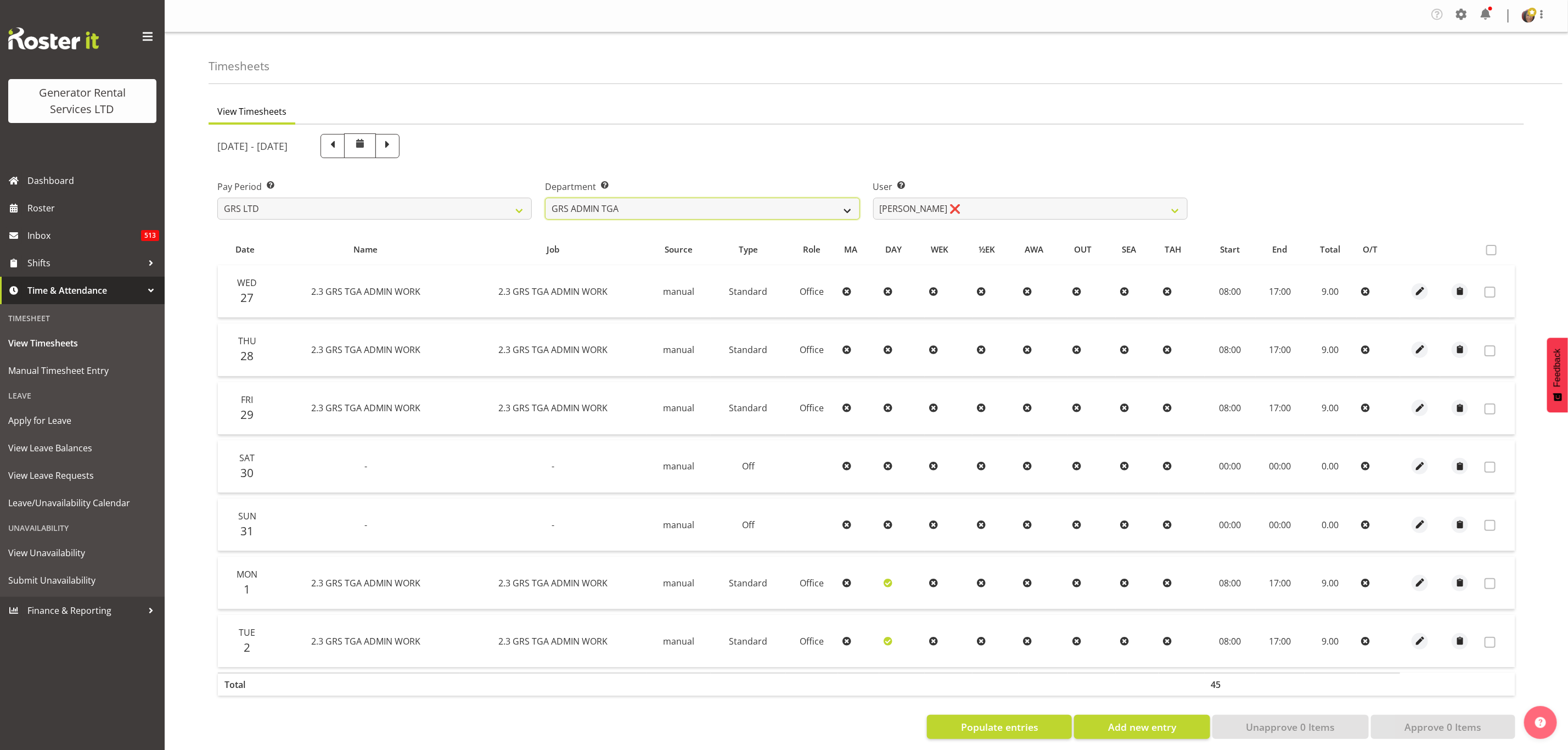
click at [842, 203] on select "GRS ADMIN TGA GRS HIRE TGA GRS SALES TGA" at bounding box center [702, 209] width 315 height 22
click at [810, 203] on select "GRS ADMIN TGA GRS HIRE TGA GRS SALES TGA" at bounding box center [702, 209] width 315 height 22
click at [545, 198] on select "GRS ADMIN TGA GRS HIRE TGA GRS SALES TGA" at bounding box center [702, 209] width 315 height 22
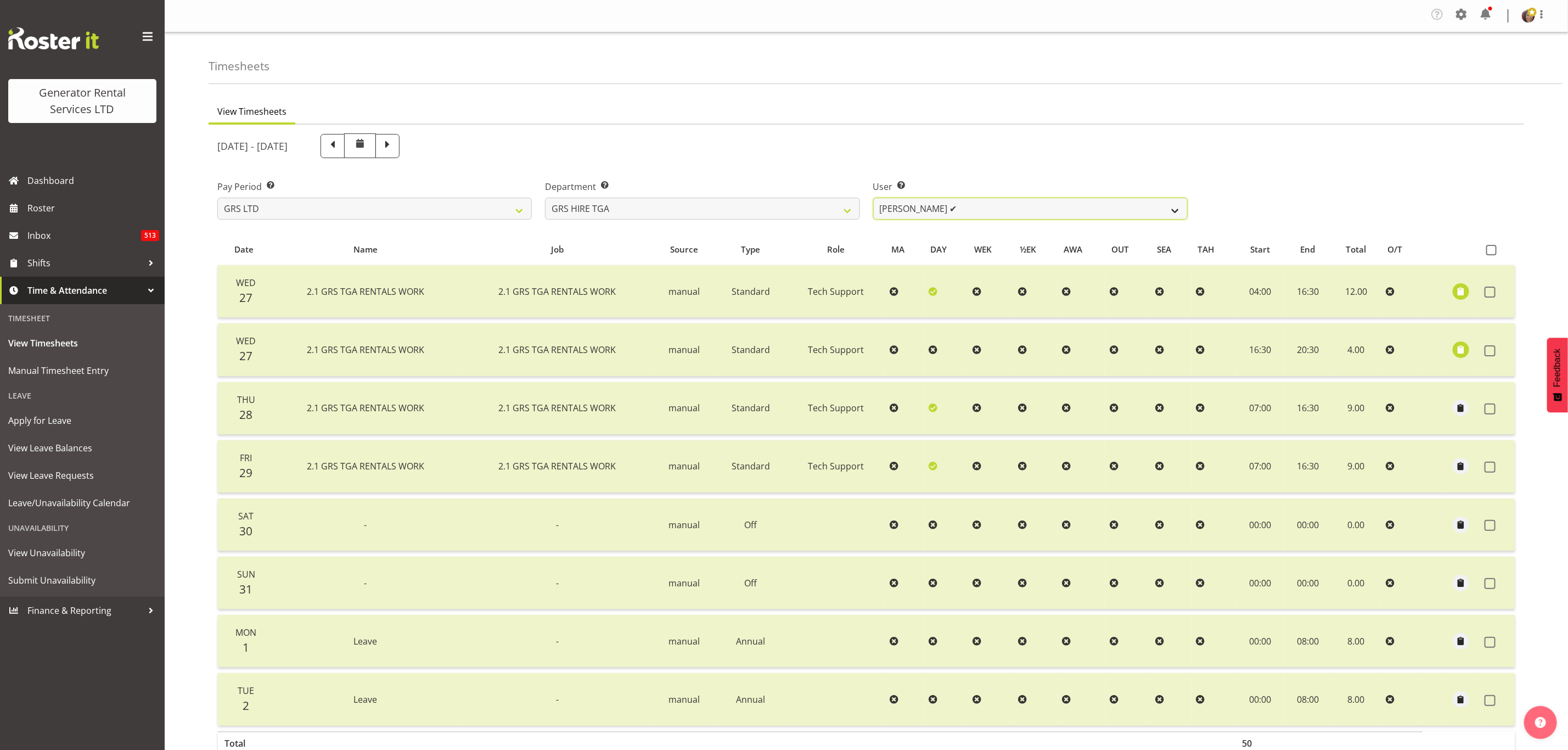
drag, startPoint x: 905, startPoint y: 206, endPoint x: 916, endPoint y: 219, distance: 17.0
click at [905, 206] on select "[PERSON_NAME] ✔ [PERSON_NAME] ✔ [PERSON_NAME] ✔ [PERSON_NAME] ✔ [PERSON_NAME] ✔" at bounding box center [1030, 209] width 315 height 22
click at [873, 198] on select "[PERSON_NAME] ✔ [PERSON_NAME] ✔ [PERSON_NAME] ✔ [PERSON_NAME] ✔ [PERSON_NAME] ✔" at bounding box center [1030, 209] width 315 height 22
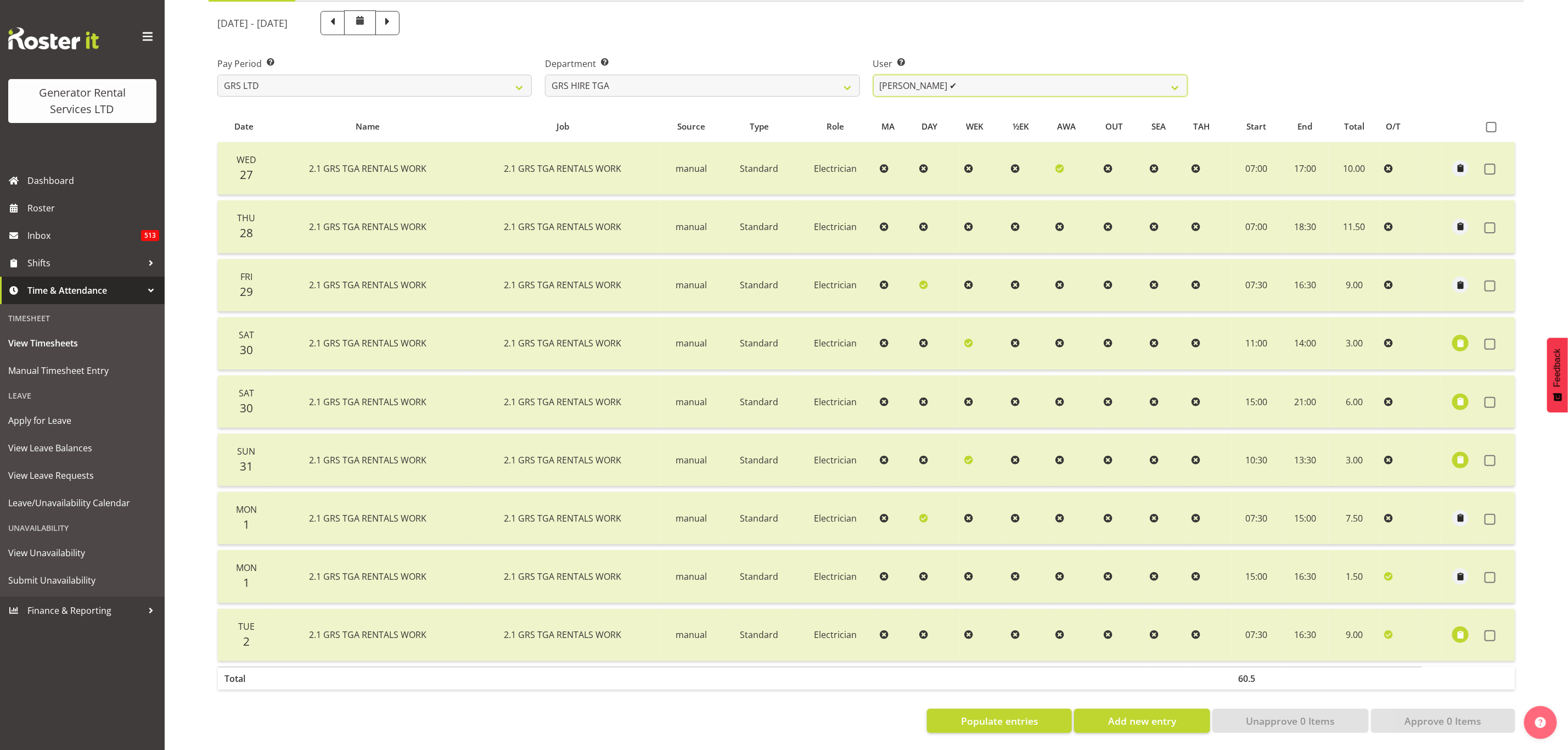
scroll to position [131, 0]
click at [819, 75] on select "GRS ADMIN TGA GRS HIRE TGA GRS SALES TGA" at bounding box center [702, 86] width 315 height 22
click at [545, 75] on select "GRS ADMIN TGA GRS HIRE TGA GRS SALES TGA" at bounding box center [702, 86] width 315 height 22
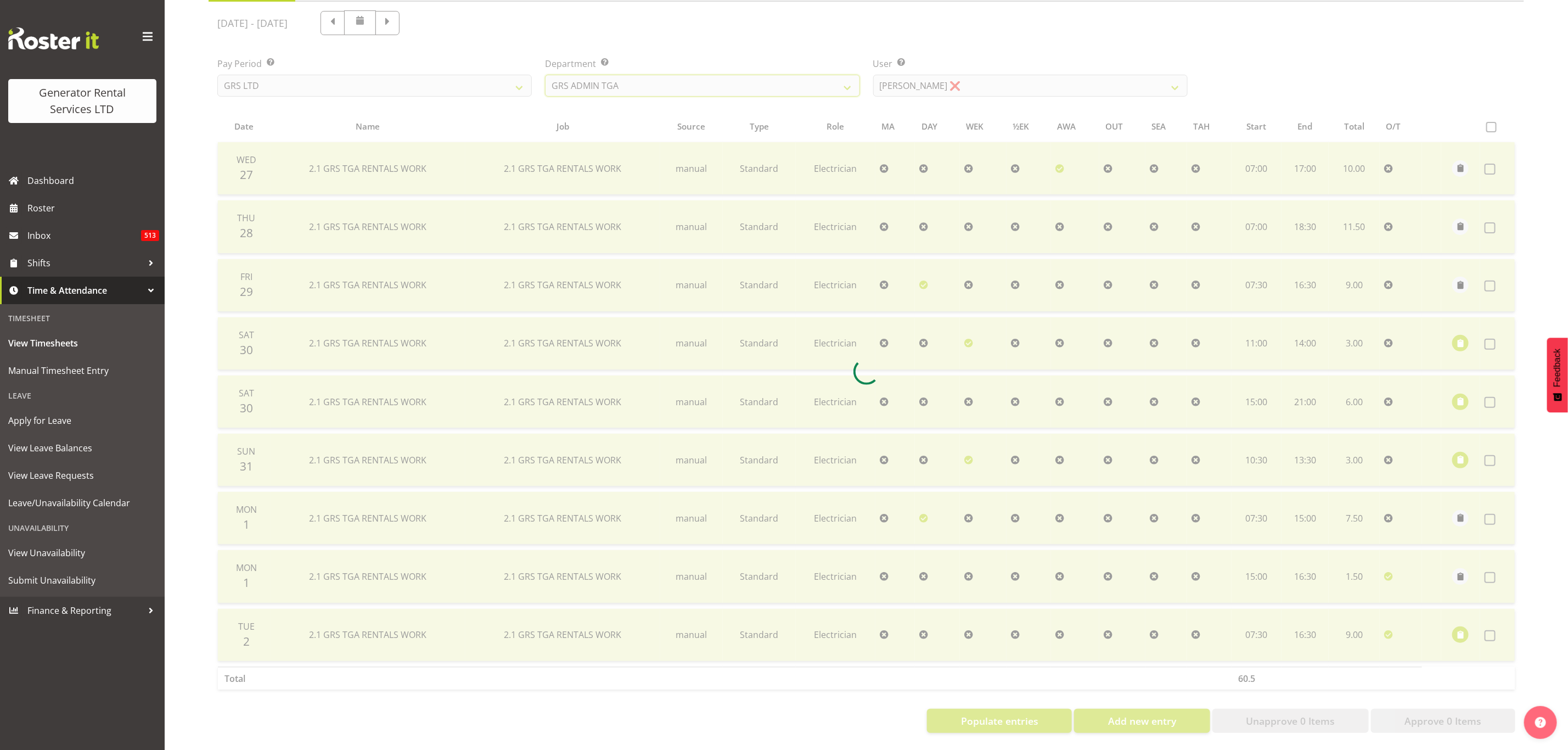
scroll to position [15, 0]
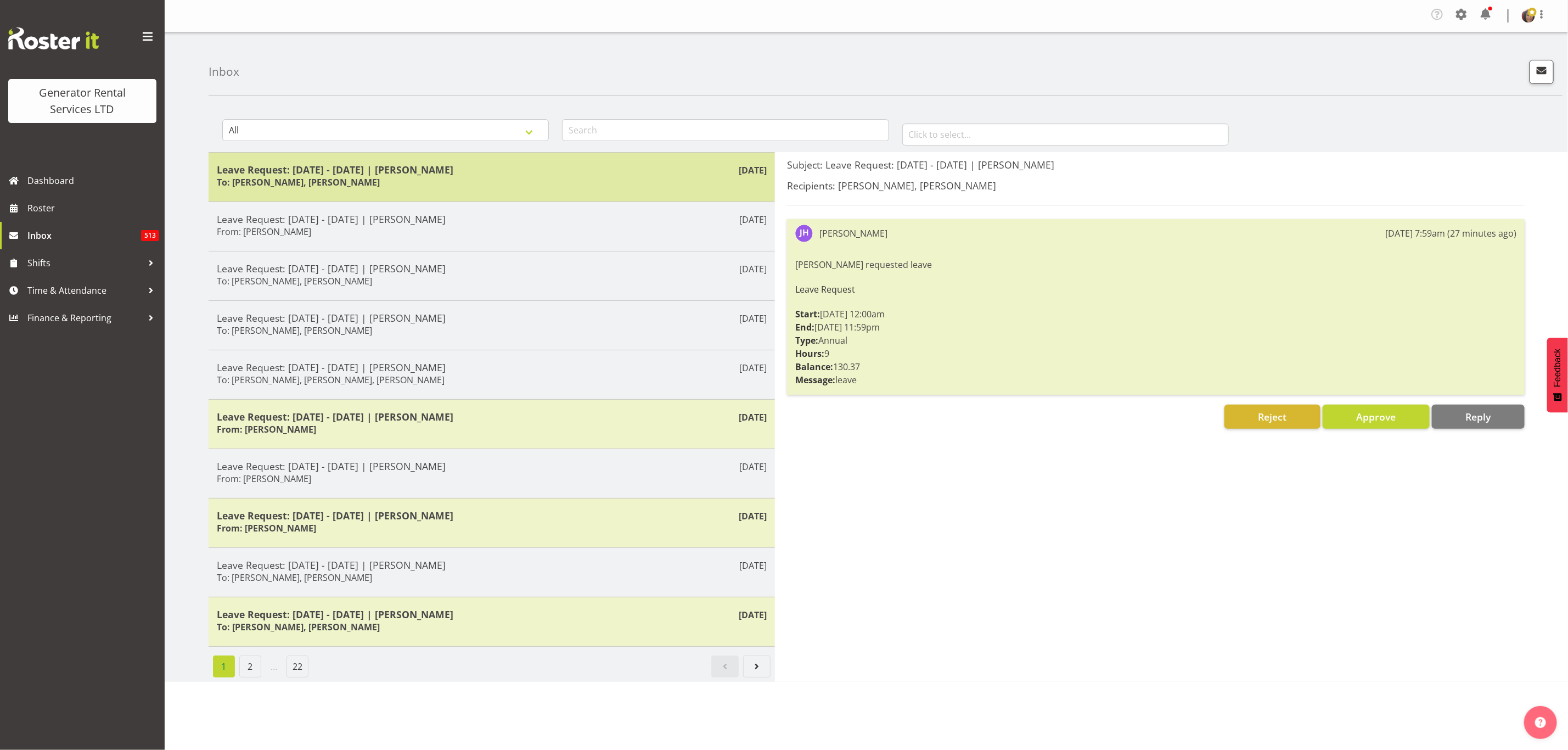
click at [352, 190] on div "Leave Request: 04/09/25 - 04/09/25 | James Hilhorst To: Katherine Lothian, Chri…" at bounding box center [492, 177] width 550 height 27
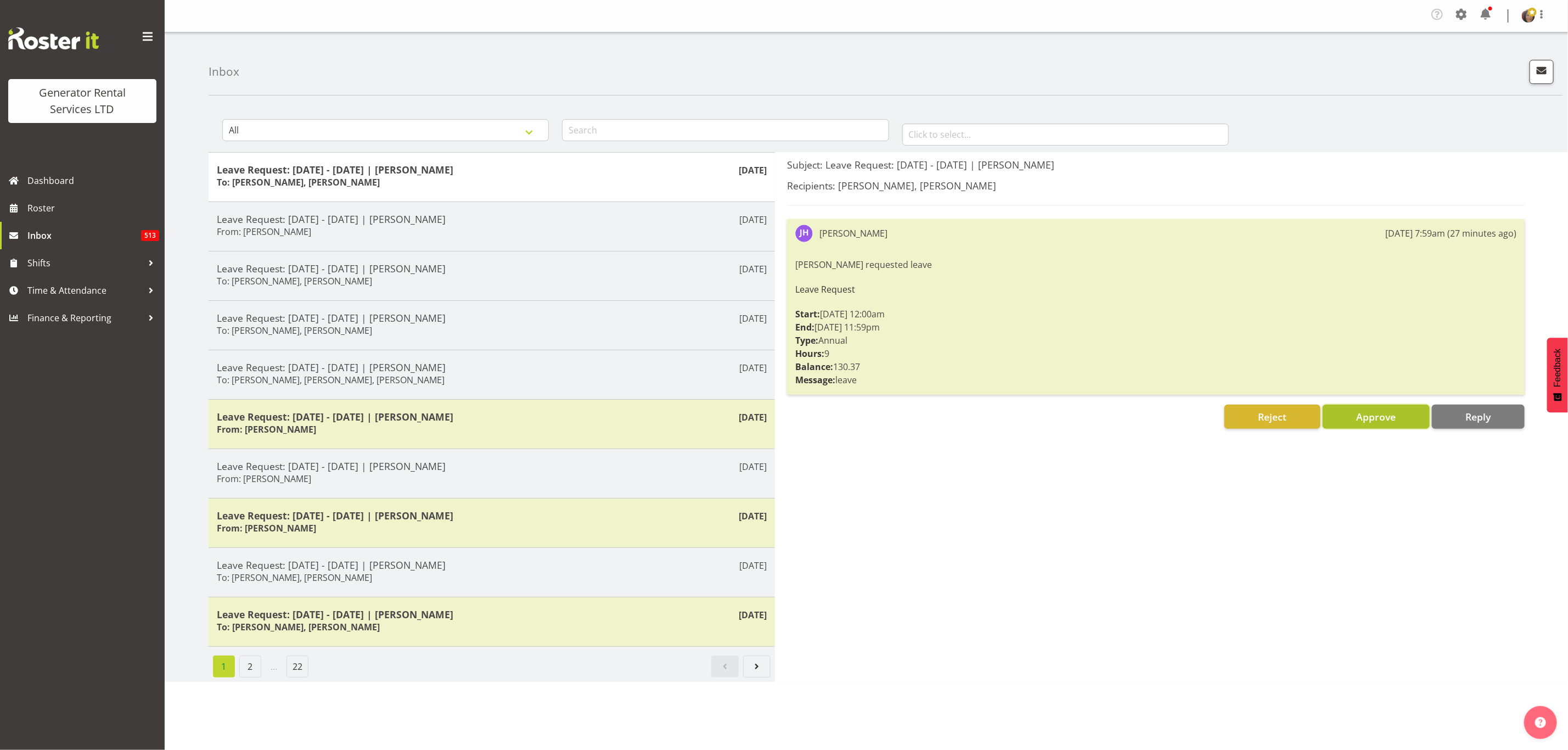
click at [1377, 416] on span "Approve" at bounding box center [1376, 416] width 39 height 13
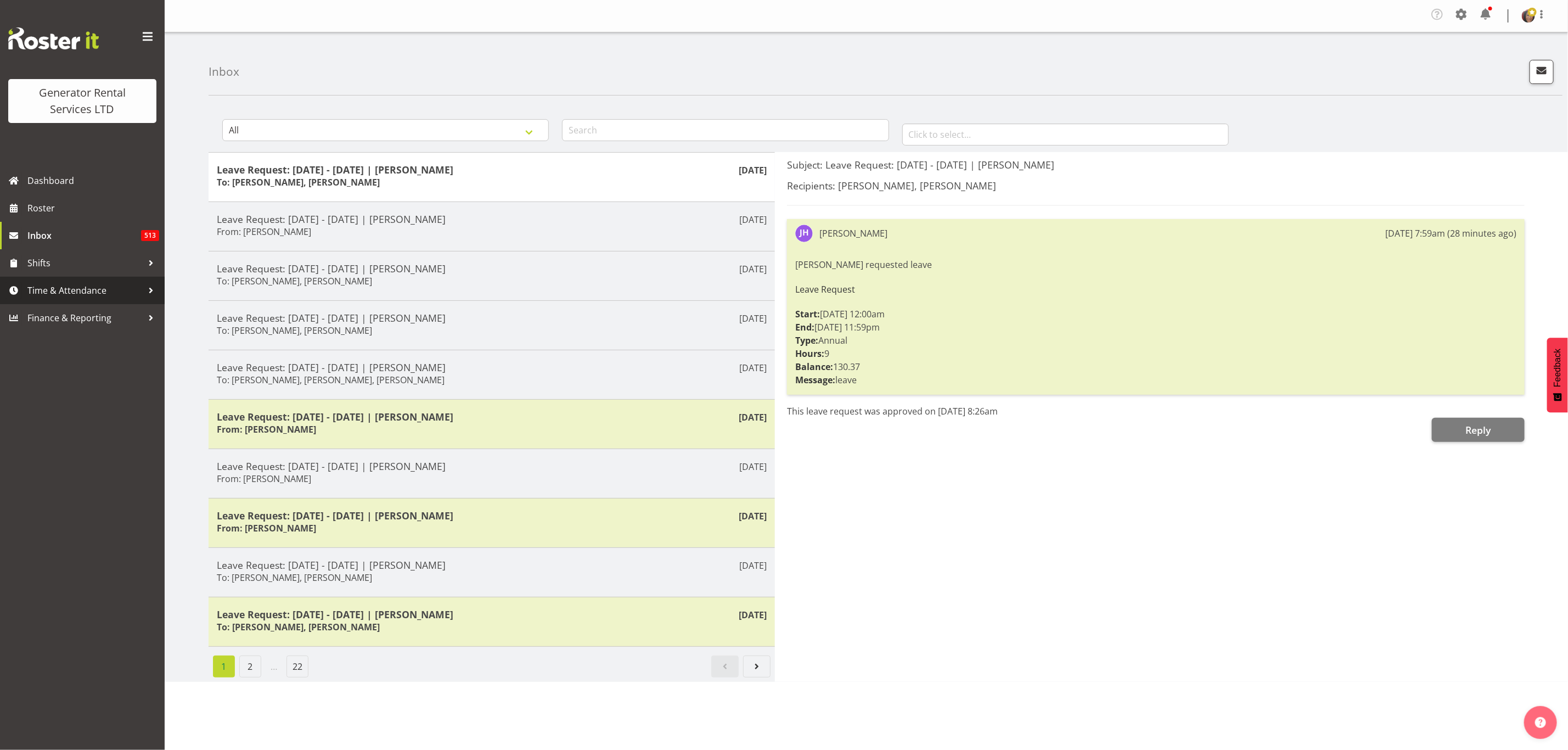
click at [86, 292] on span "Time & Attendance" at bounding box center [85, 290] width 115 height 17
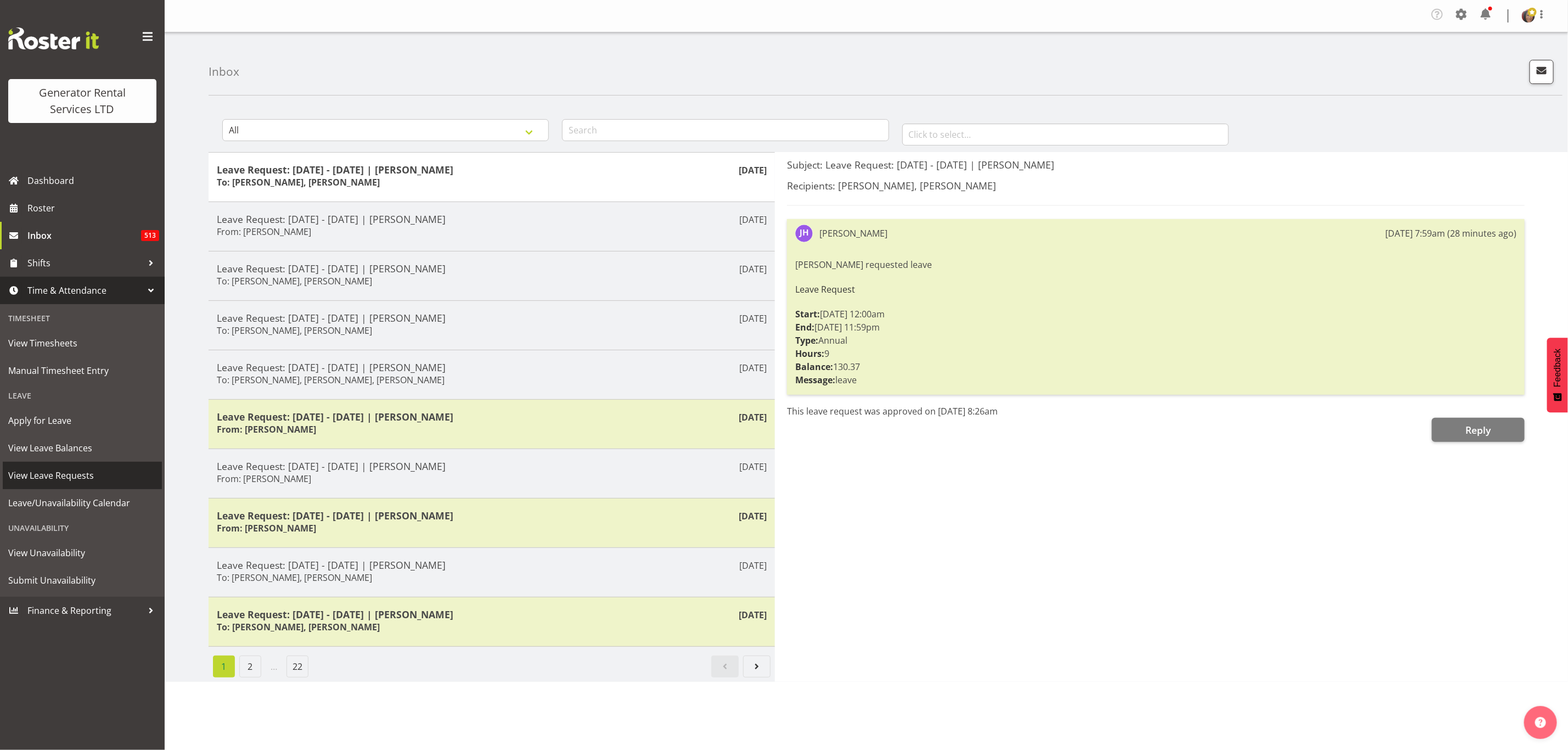
click at [66, 471] on span "View Leave Requests" at bounding box center [82, 475] width 149 height 17
